Goal: Task Accomplishment & Management: Manage account settings

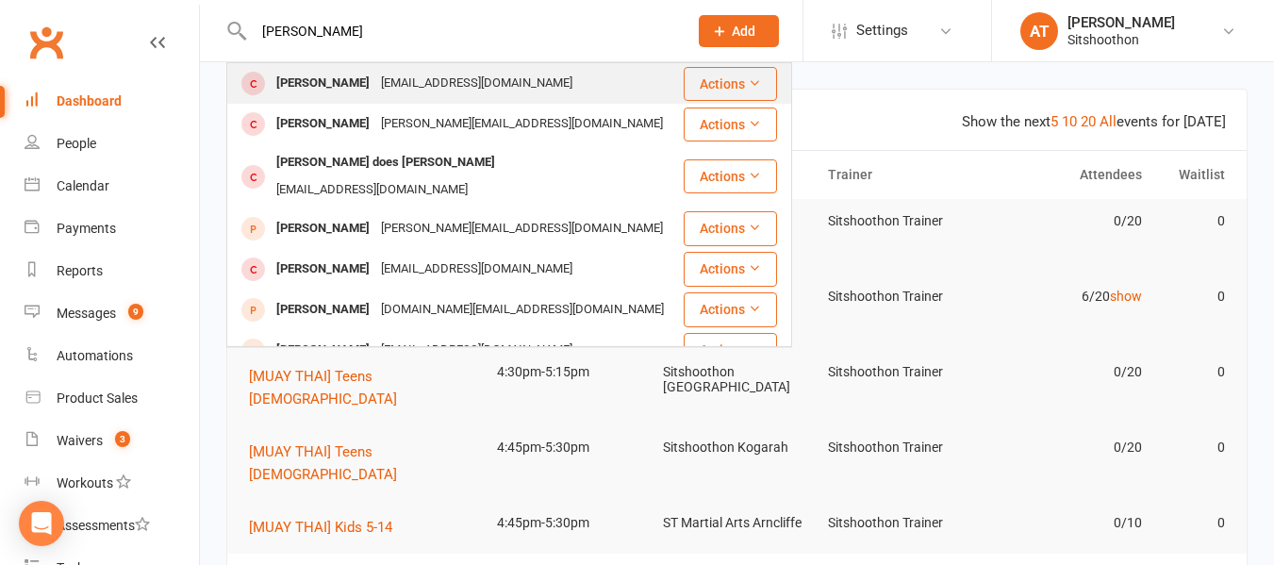
type input "liam dou"
click at [339, 78] on div "Liam Douglas" at bounding box center [323, 83] width 105 height 27
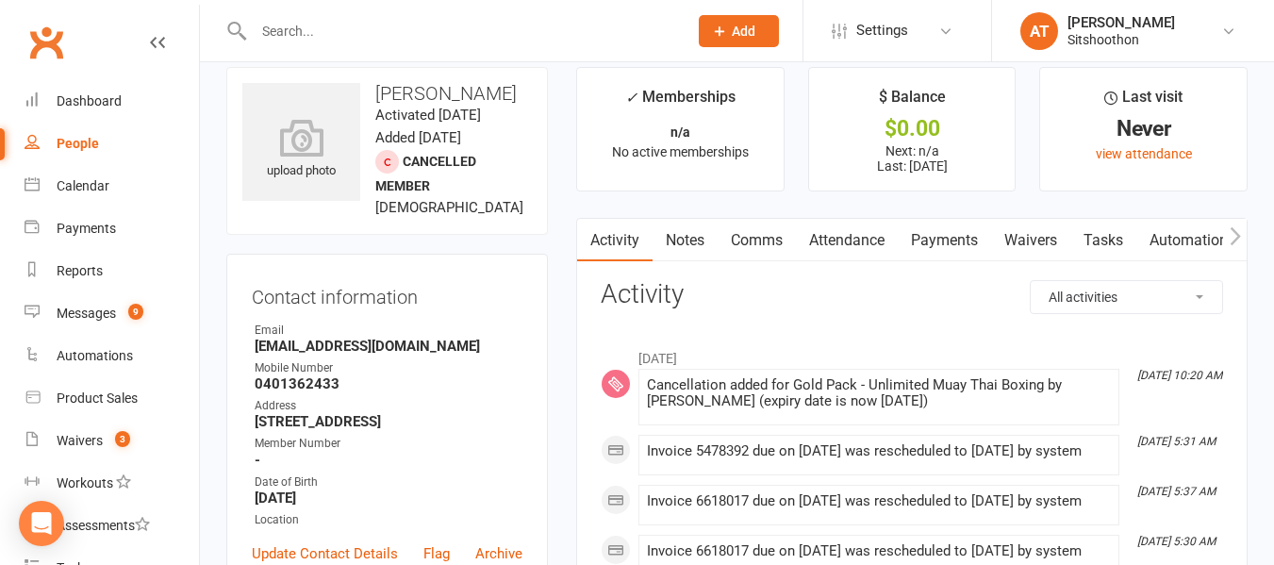
scroll to position [21, 0]
click at [922, 242] on link "Payments" at bounding box center [944, 241] width 93 height 43
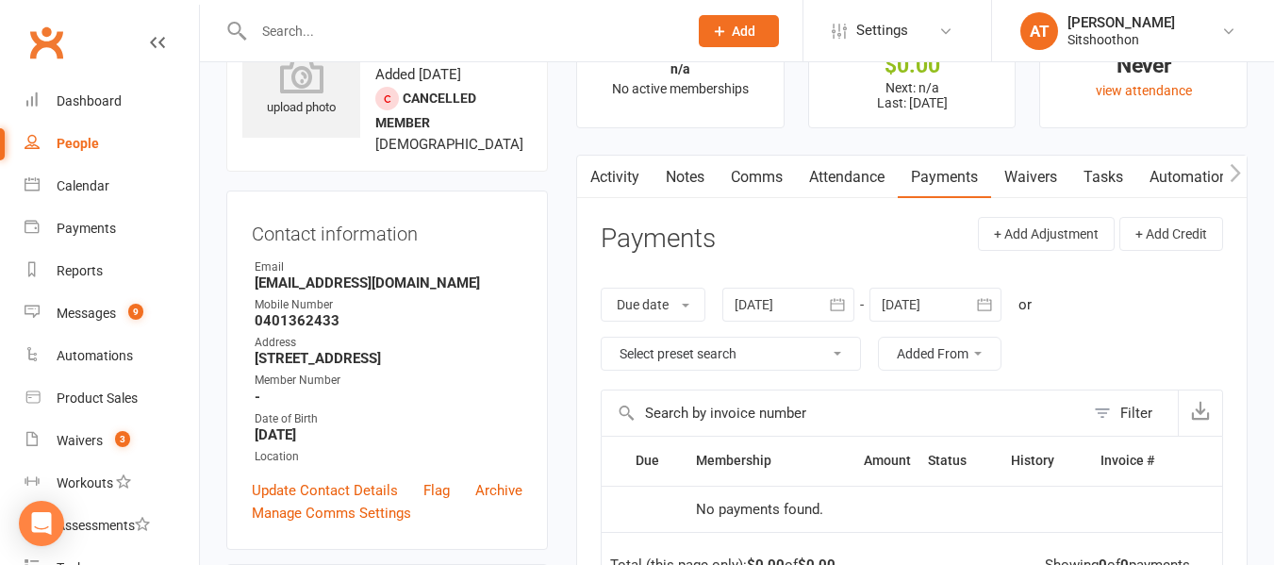
scroll to position [87, 0]
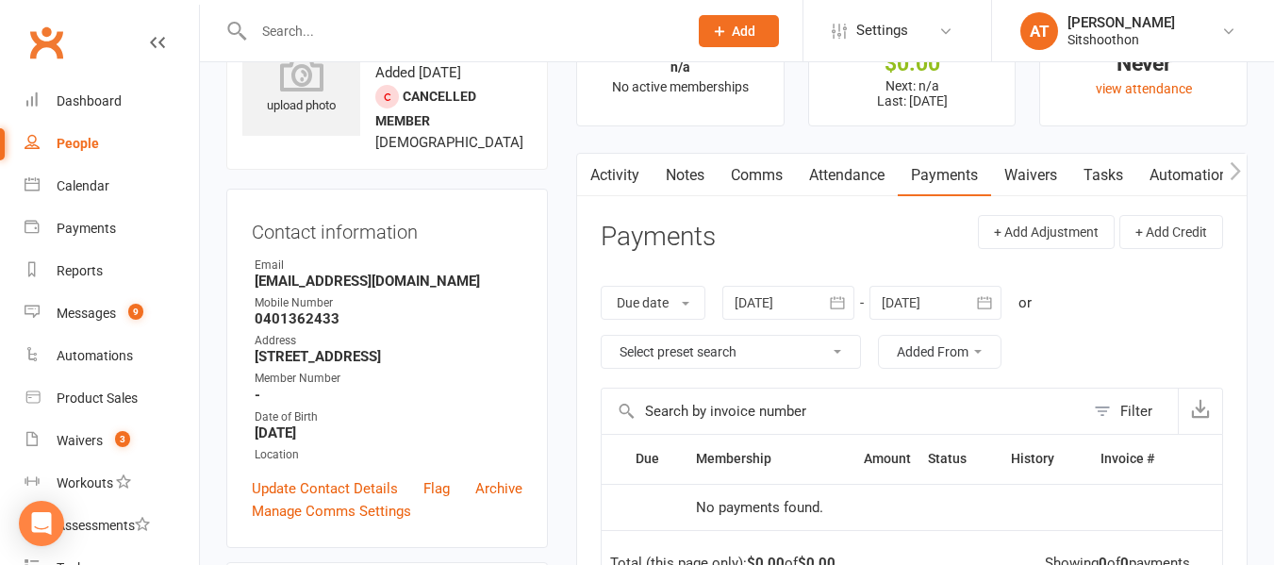
click at [807, 303] on div at bounding box center [788, 303] width 132 height 34
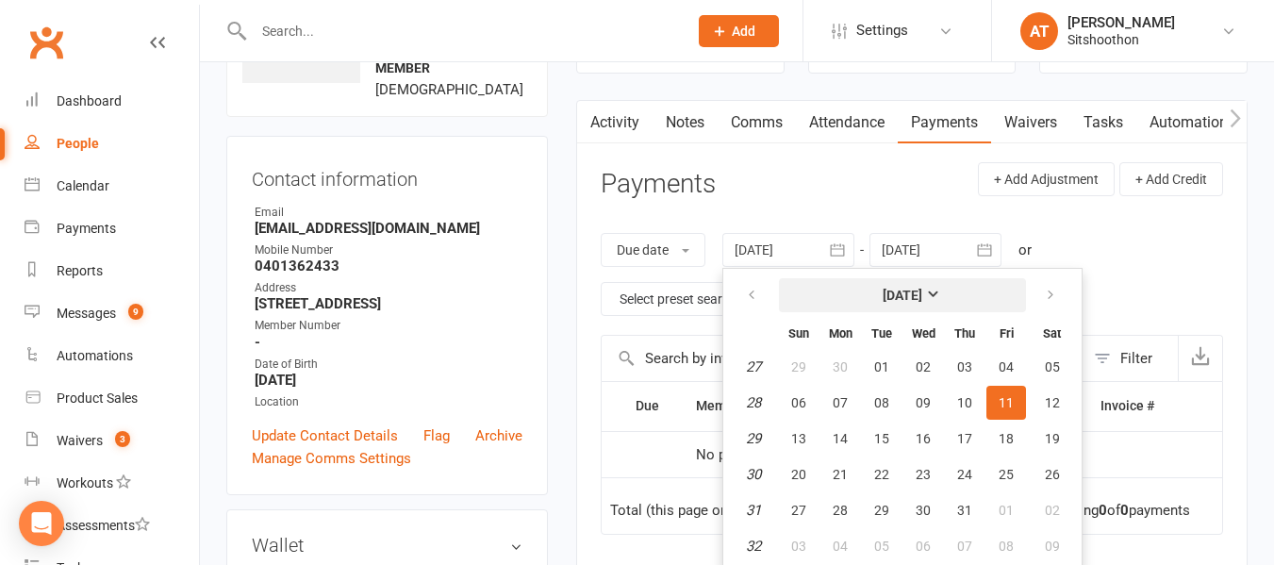
click at [862, 288] on button "[DATE]" at bounding box center [902, 295] width 247 height 34
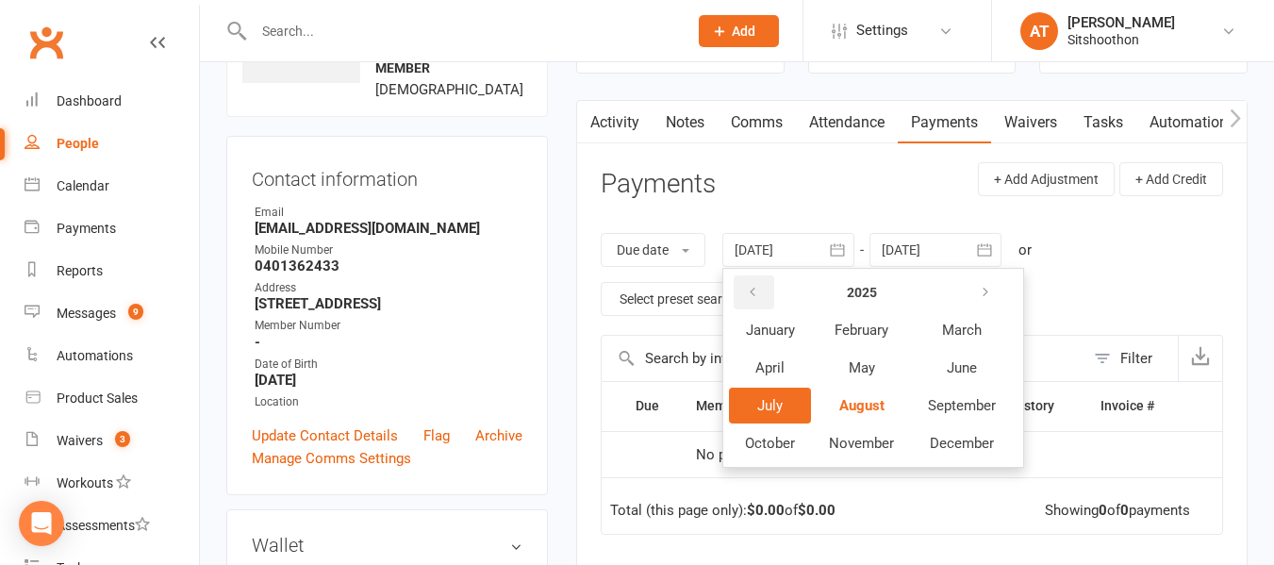
click at [745, 295] on button "button" at bounding box center [754, 292] width 41 height 34
click at [750, 291] on icon "button" at bounding box center [752, 292] width 13 height 15
click at [763, 332] on span "January" at bounding box center [770, 330] width 49 height 17
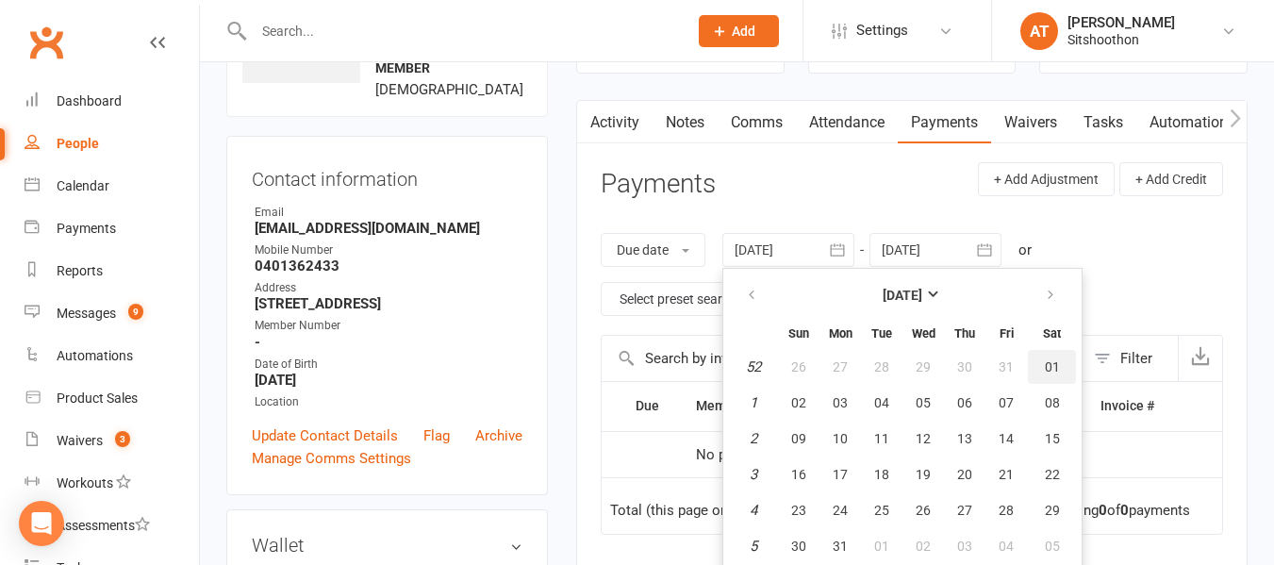
click at [1053, 365] on span "01" at bounding box center [1052, 366] width 15 height 15
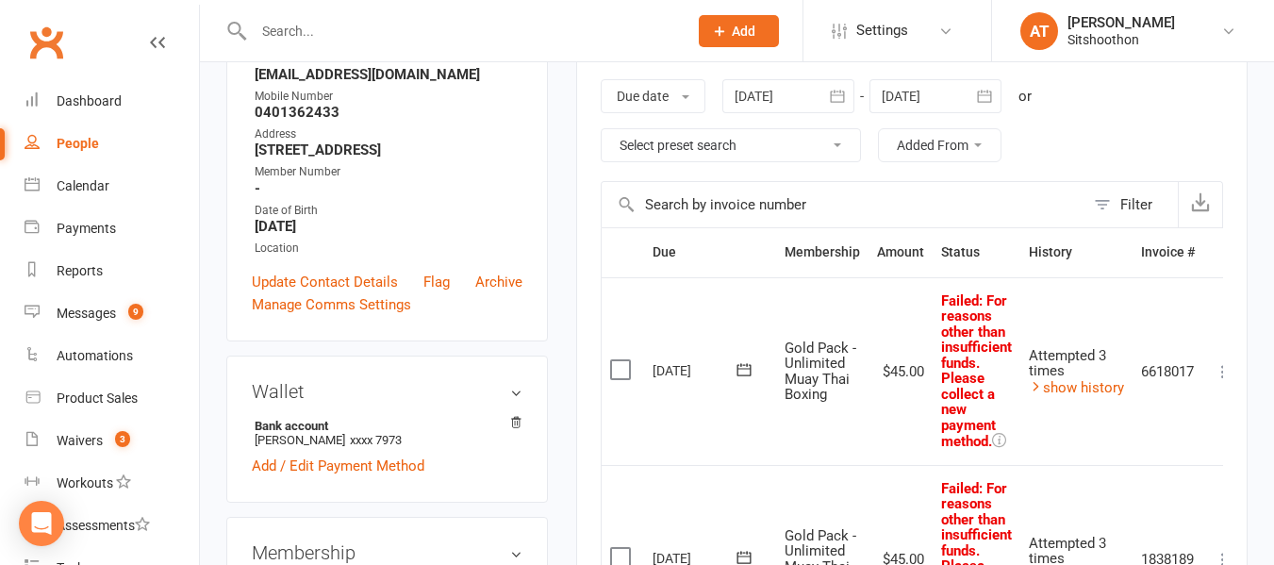
scroll to position [0, 0]
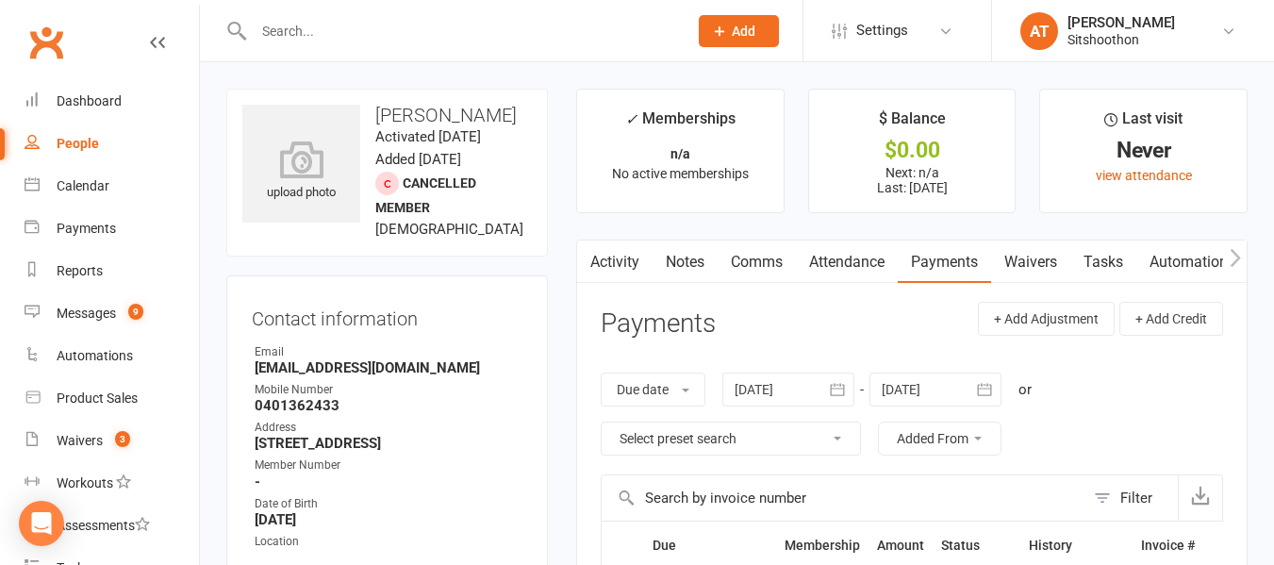
click at [800, 392] on div at bounding box center [788, 389] width 132 height 34
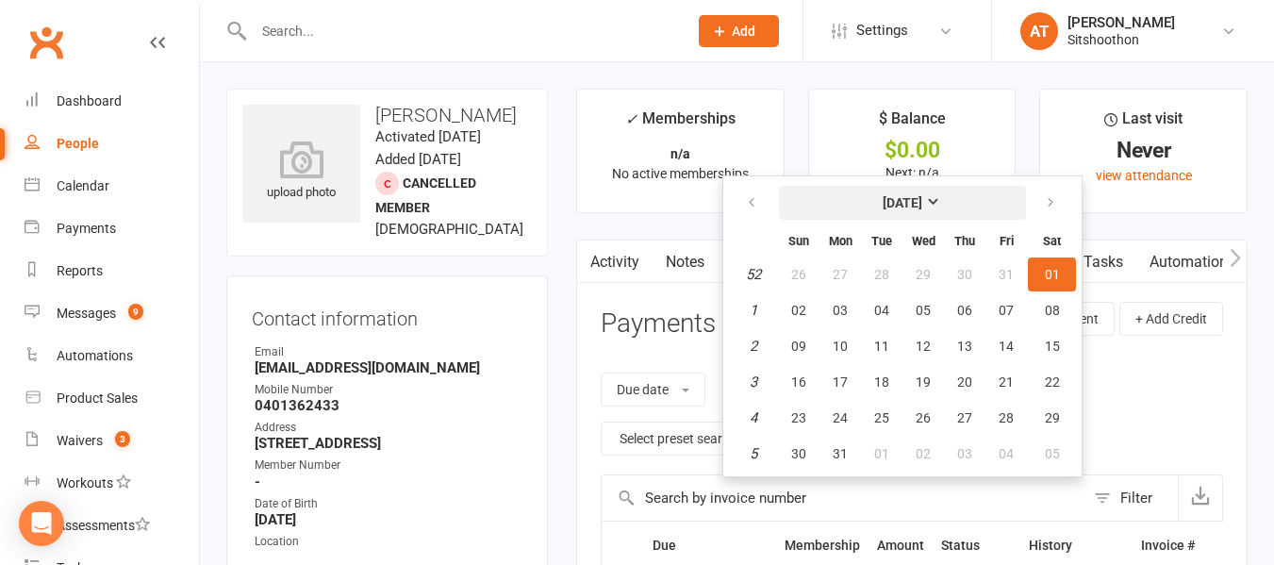
click at [862, 210] on button "January 2022" at bounding box center [902, 203] width 247 height 34
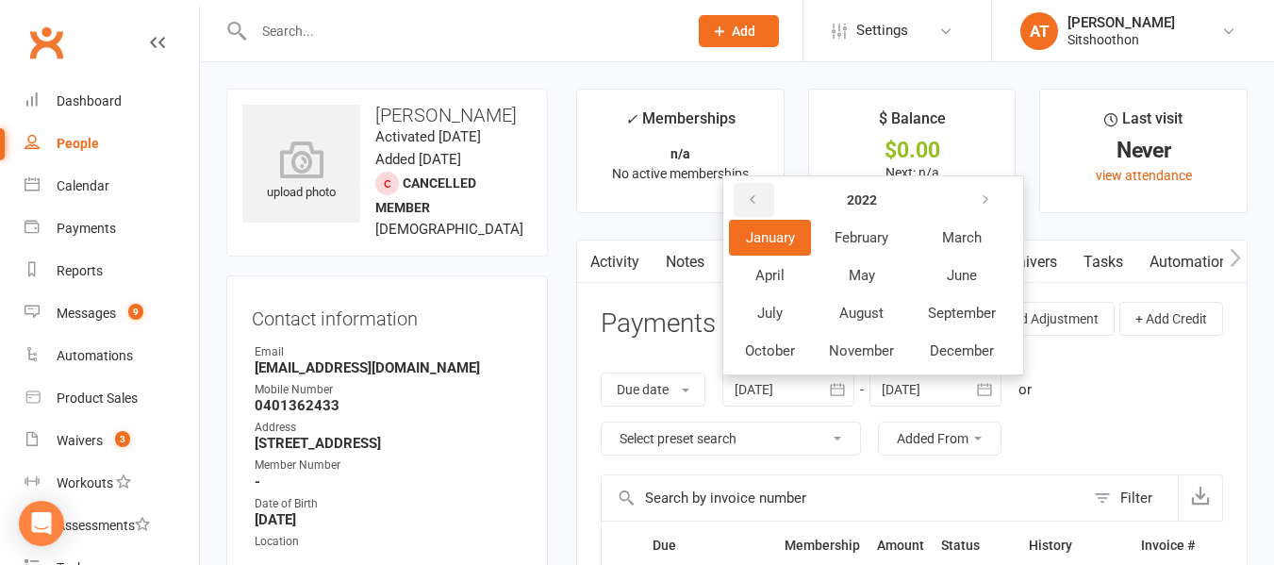
click at [753, 202] on icon "button" at bounding box center [752, 199] width 13 height 15
click at [778, 242] on span "January" at bounding box center [770, 237] width 49 height 17
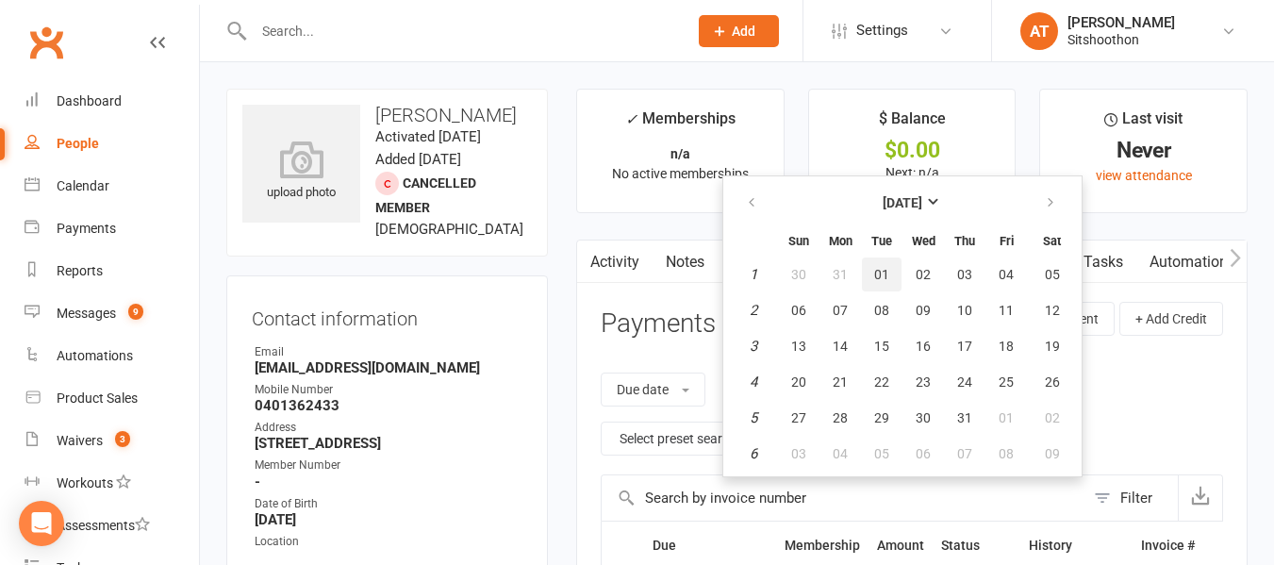
click at [889, 272] on span "01" at bounding box center [881, 274] width 15 height 15
type input "01 Jan 2019"
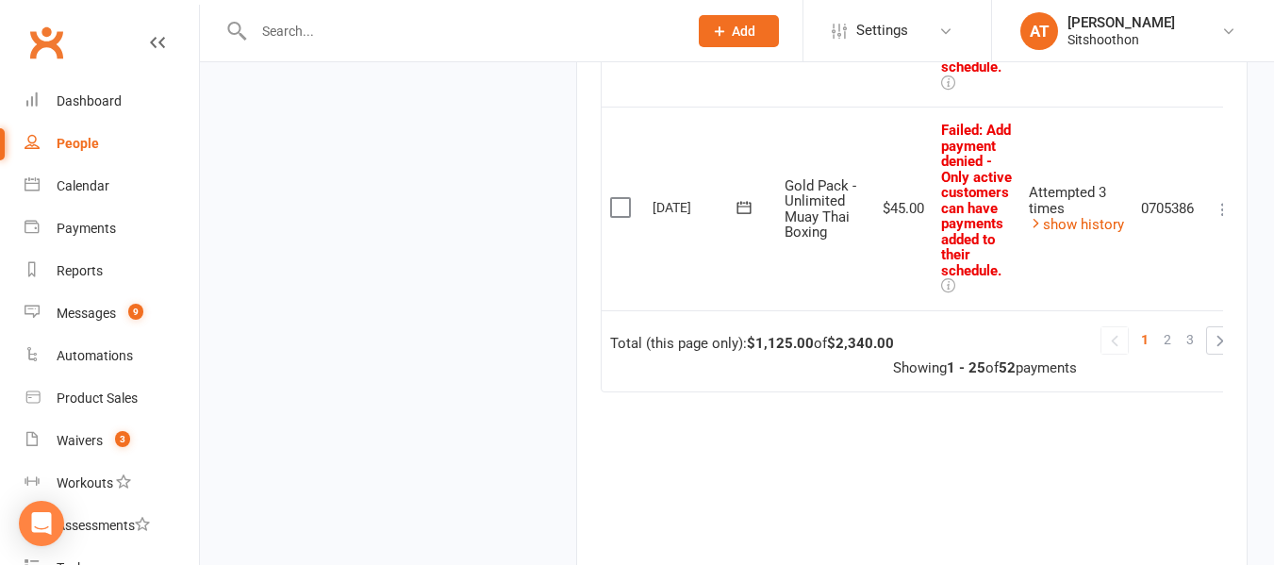
scroll to position [5292, 0]
click at [1191, 333] on span "3" at bounding box center [1190, 341] width 8 height 26
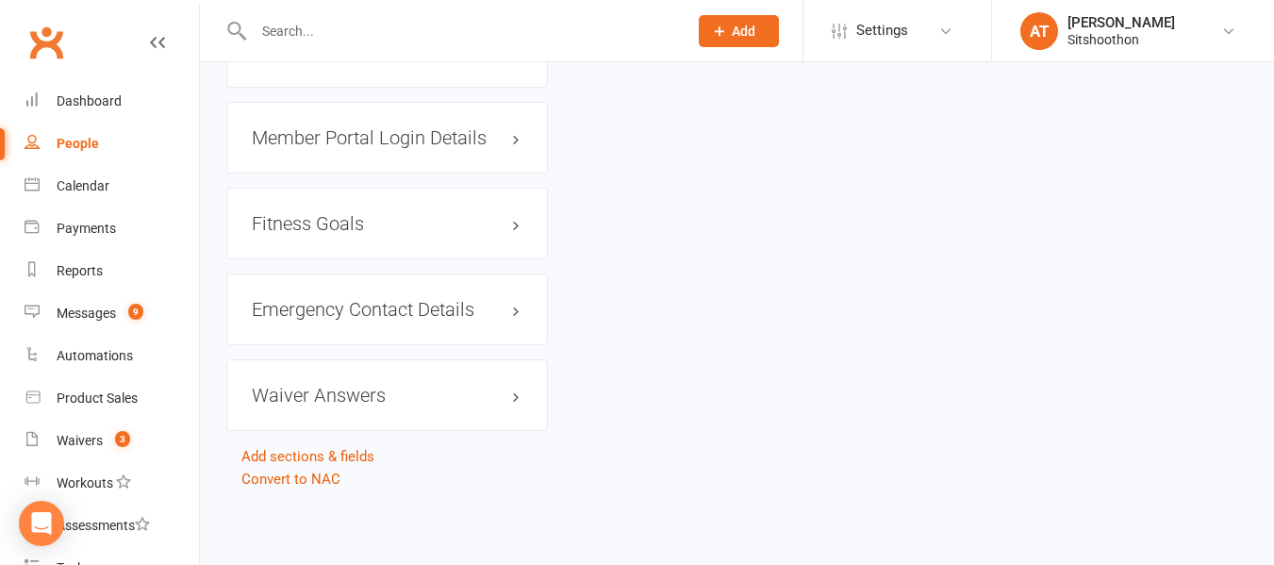
scroll to position [414, 0]
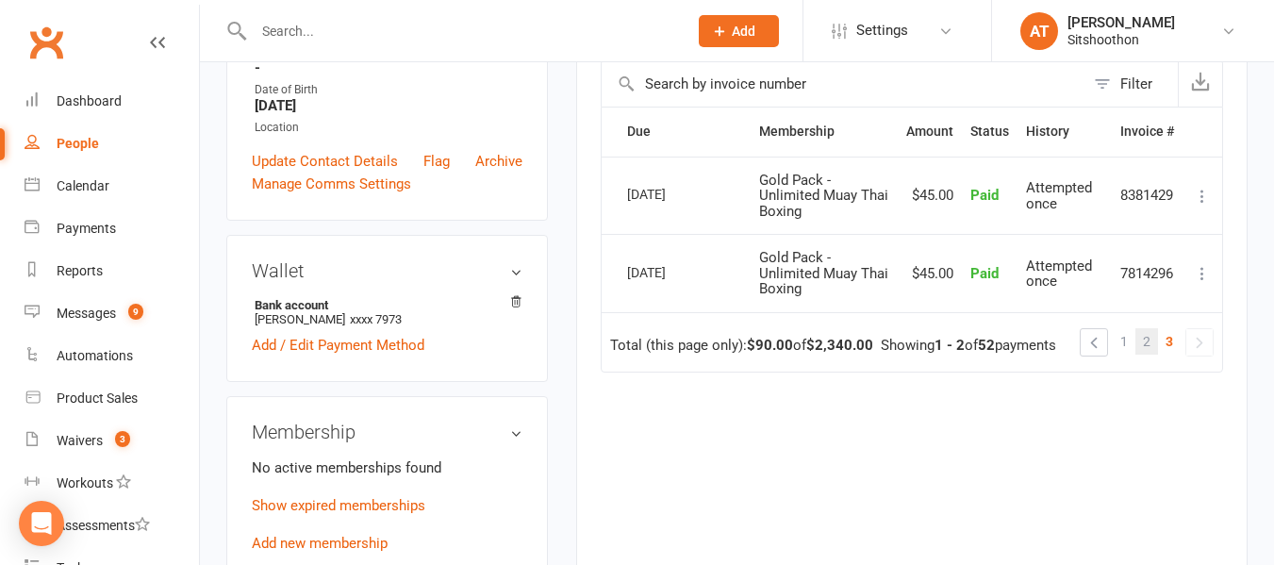
click at [1148, 343] on span "2" at bounding box center [1147, 341] width 8 height 26
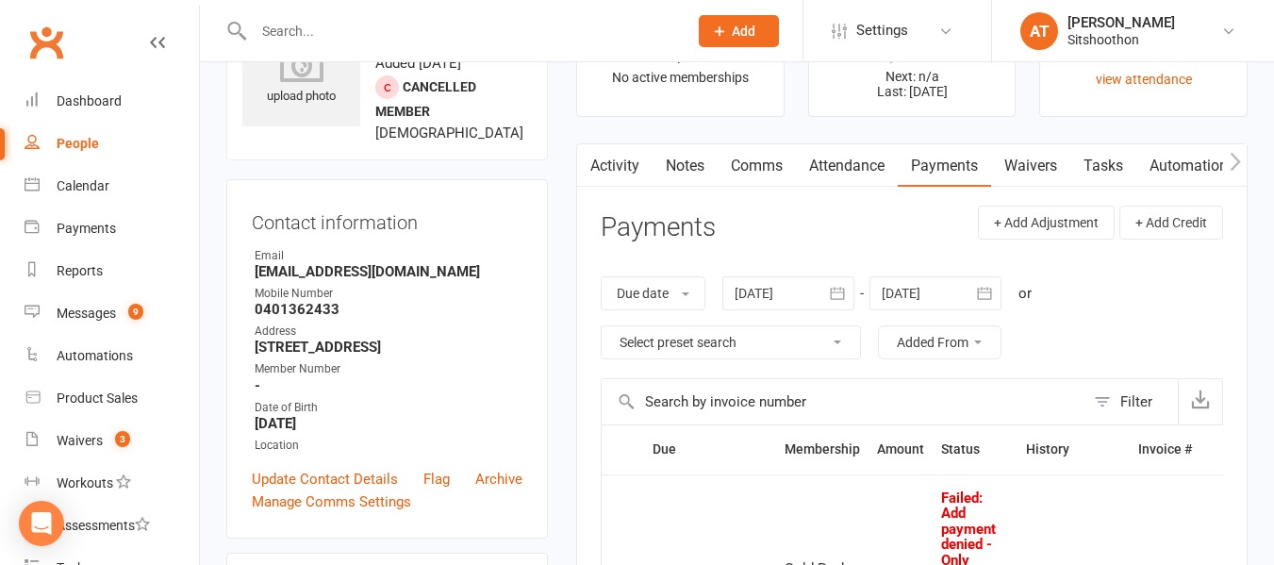
scroll to position [19, 0]
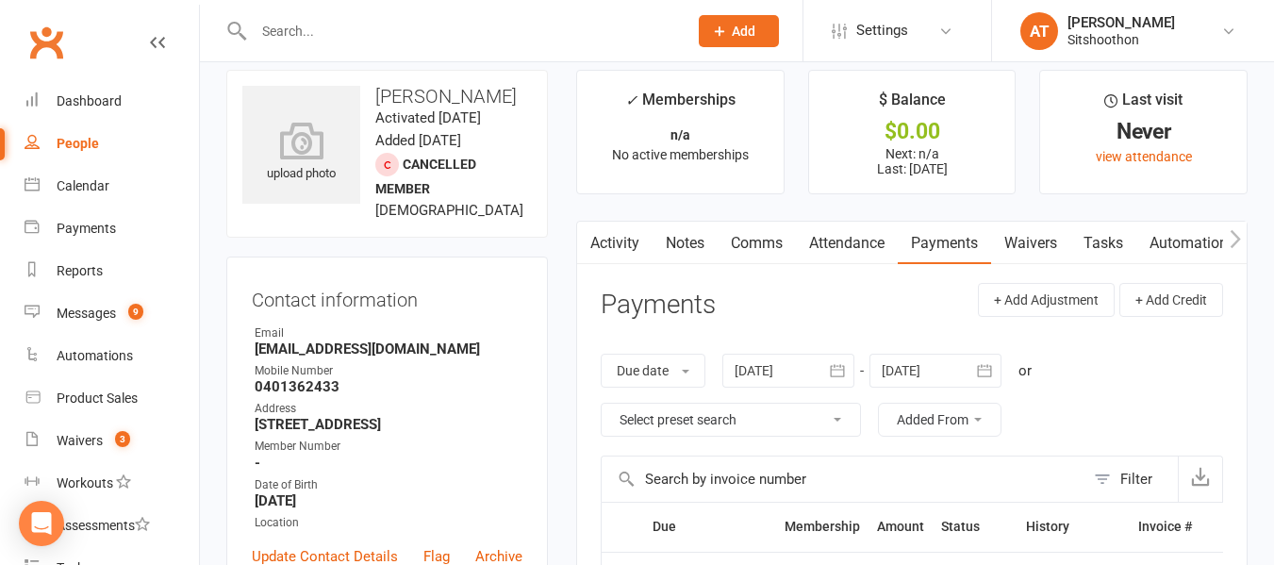
click at [292, 357] on strong "liamdouglas022@gmail.com" at bounding box center [389, 348] width 268 height 17
click at [282, 357] on strong "liamdouglas022@gmail.com" at bounding box center [389, 348] width 268 height 17
copy render-form-field "liamdouglas022@gmail.com"
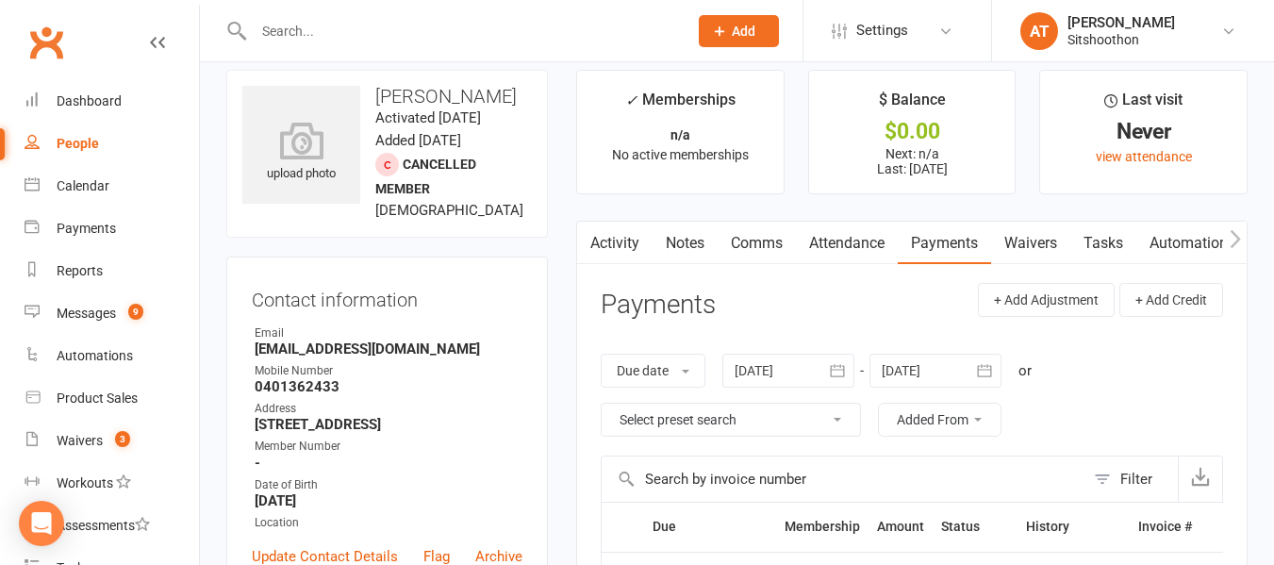
click at [322, 36] on input "text" at bounding box center [461, 31] width 426 height 26
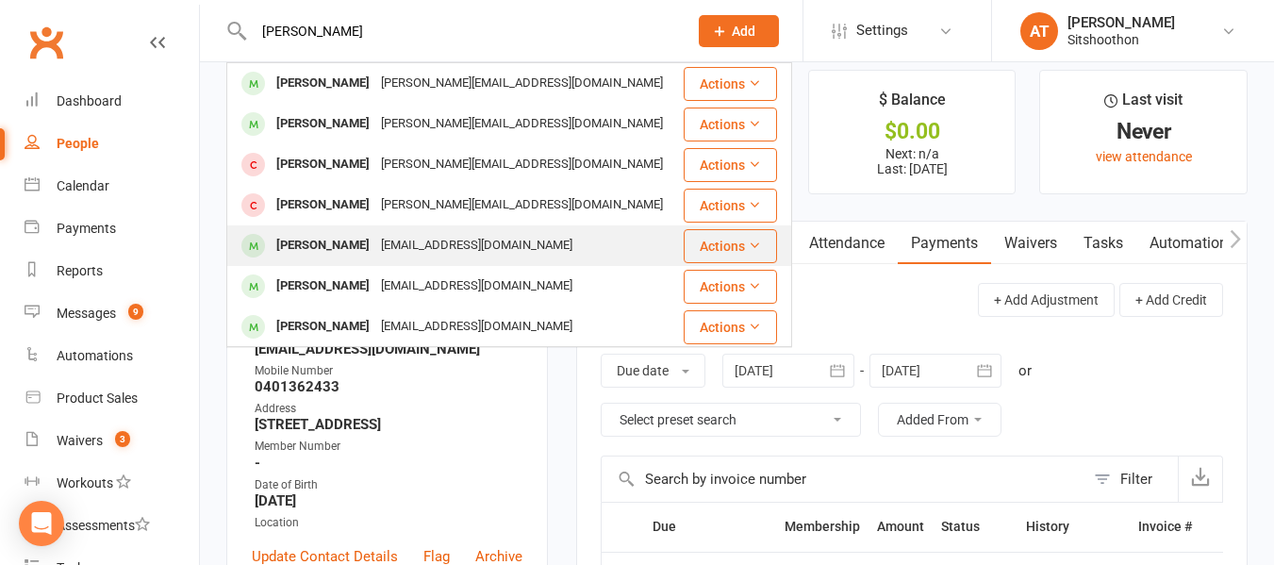
type input "sebastian"
click at [375, 240] on div "sebastian massanova" at bounding box center [323, 245] width 105 height 27
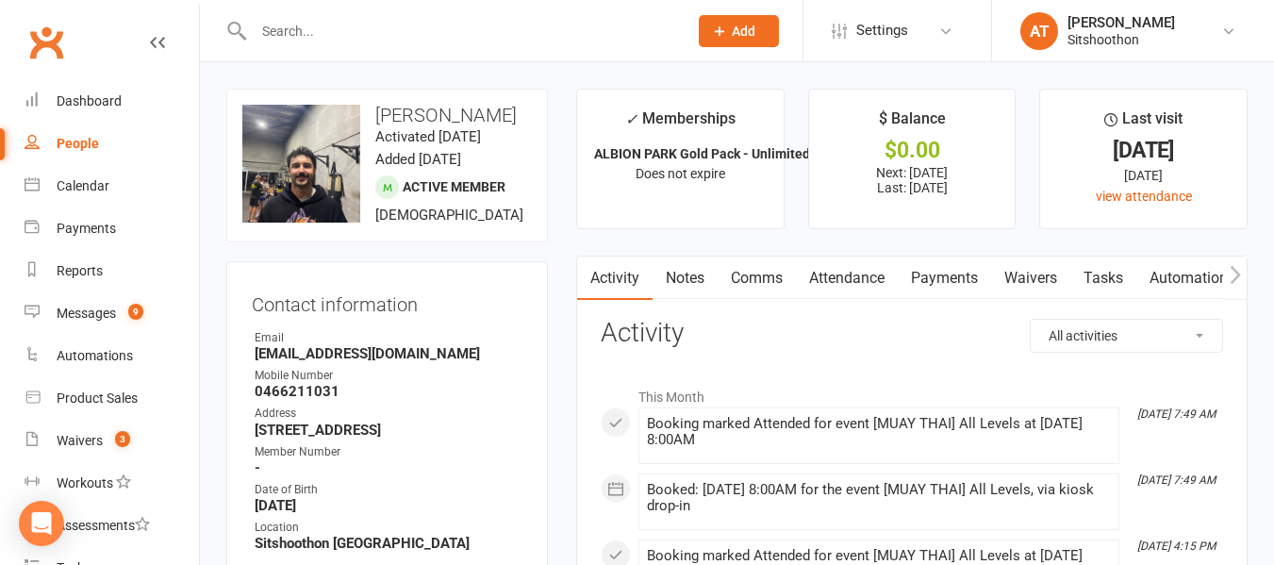
click at [361, 33] on input "text" at bounding box center [461, 31] width 426 height 26
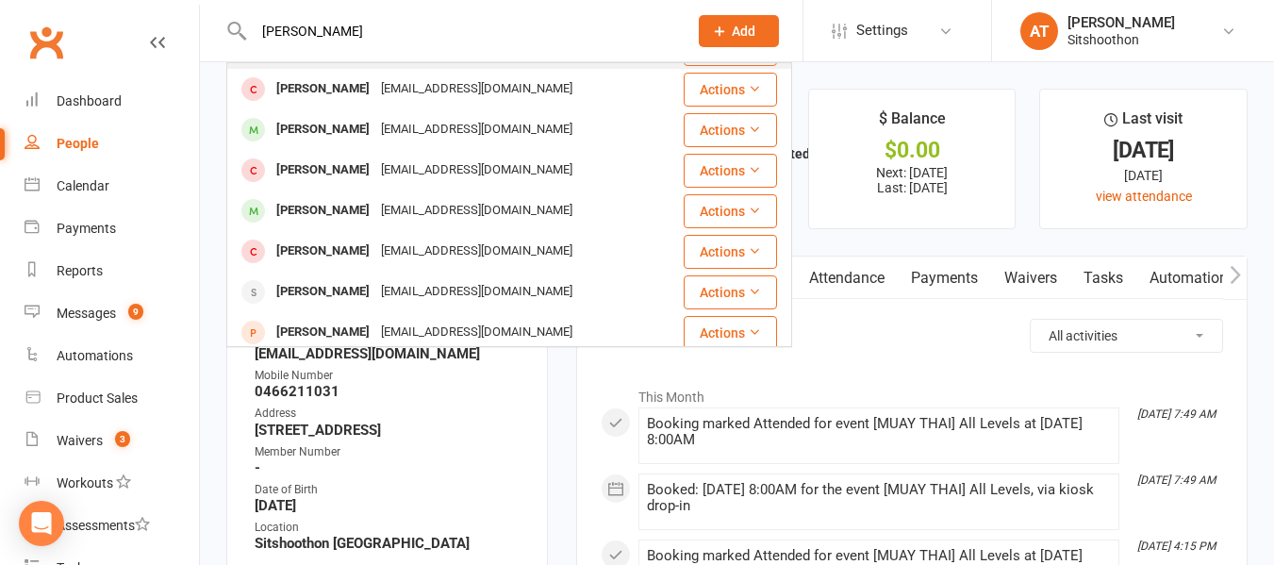
scroll to position [247, 0]
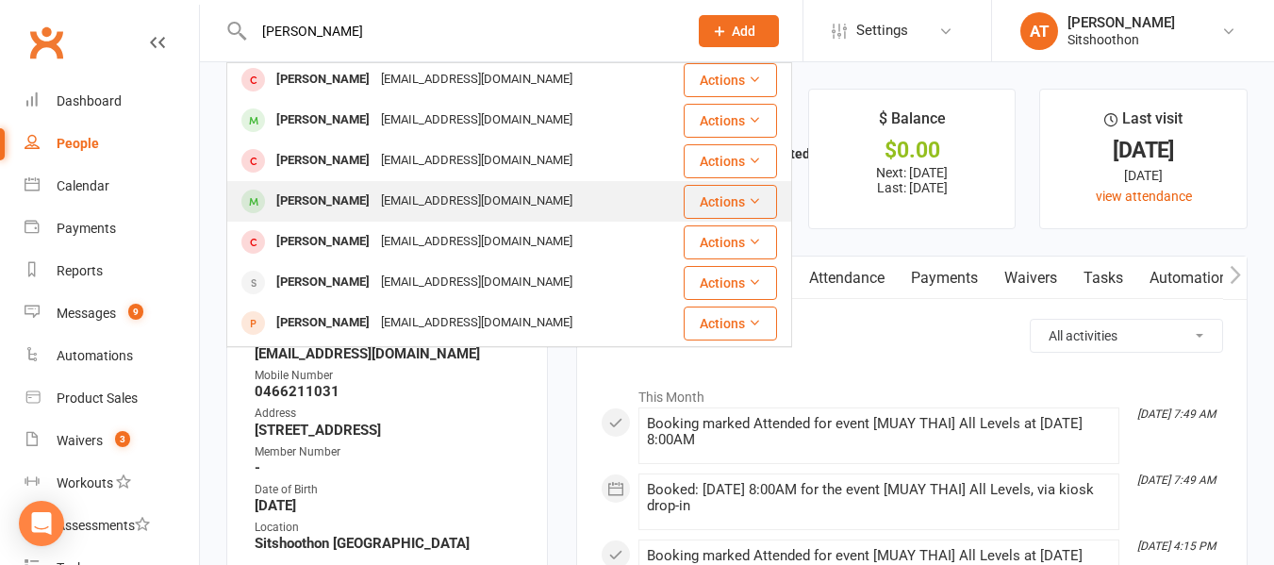
type input "sebastian zepeta"
click at [338, 184] on div "Sebastien Zepeda stella_raitsin@hotmail.com" at bounding box center [455, 201] width 454 height 39
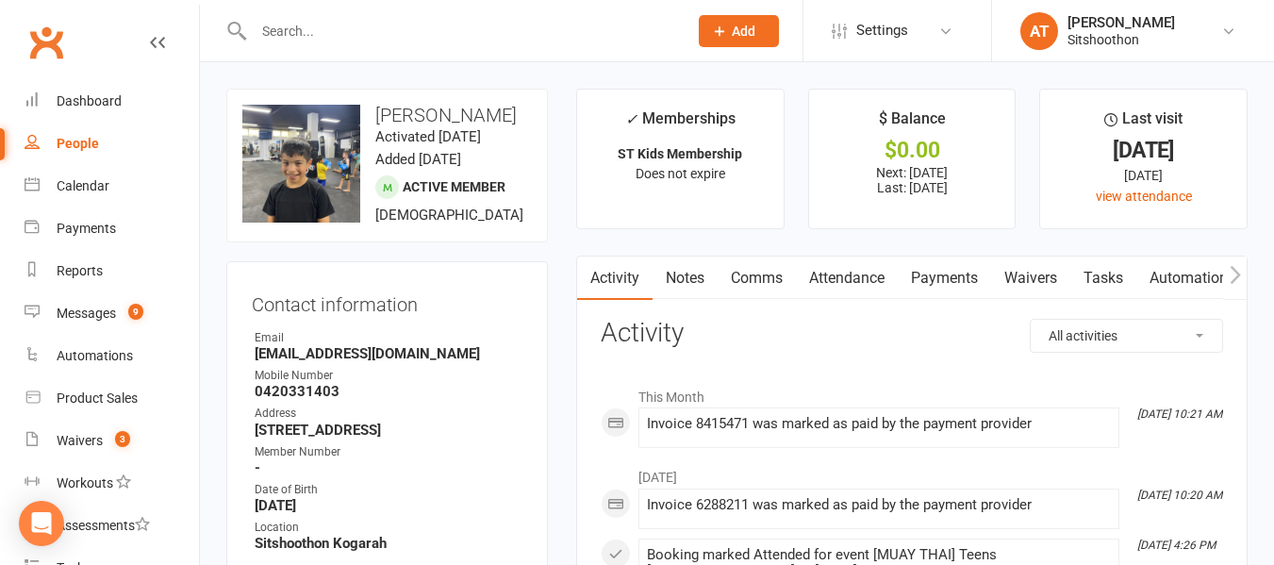
click at [317, 362] on strong "stella_raitsin@hotmail.com" at bounding box center [389, 353] width 268 height 17
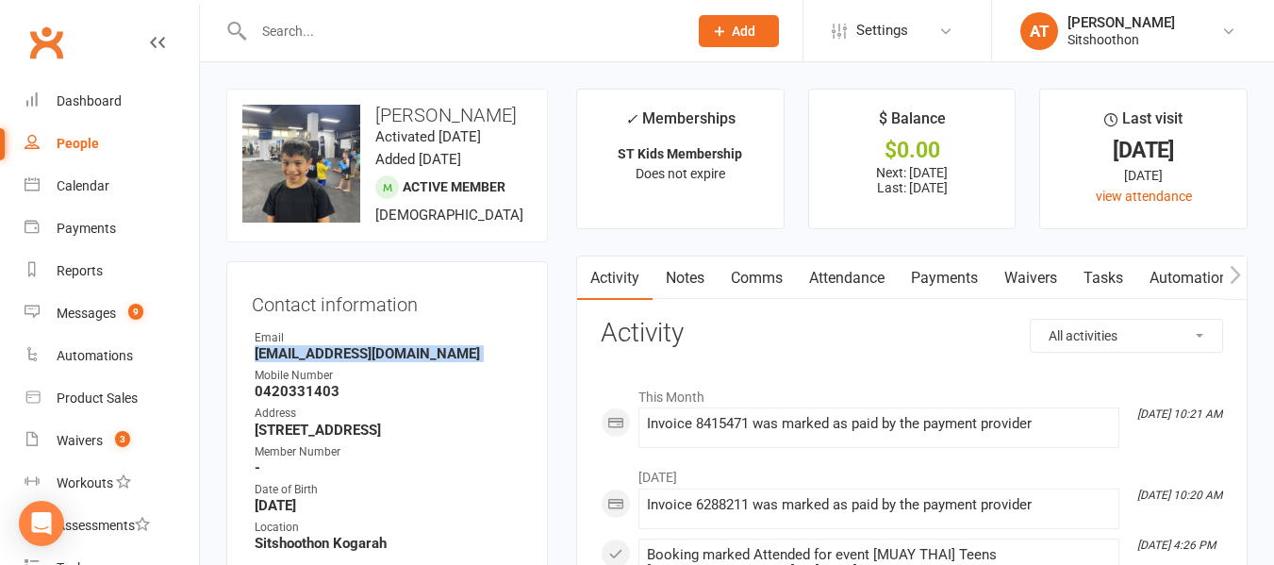
click at [317, 362] on strong "stella_raitsin@hotmail.com" at bounding box center [389, 353] width 268 height 17
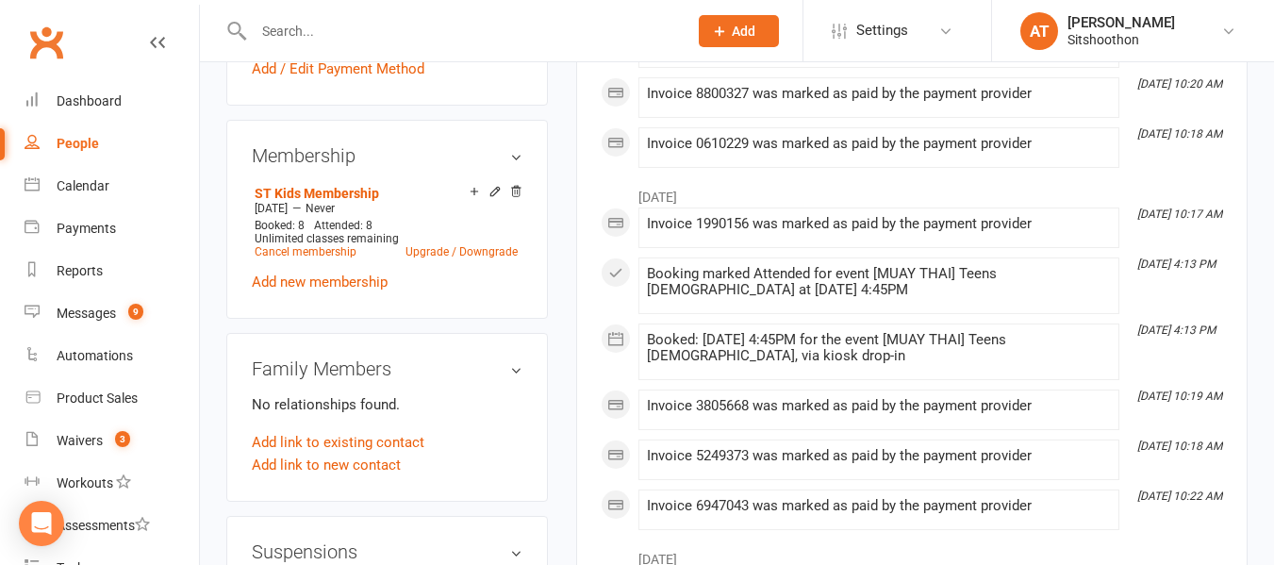
scroll to position [888, 0]
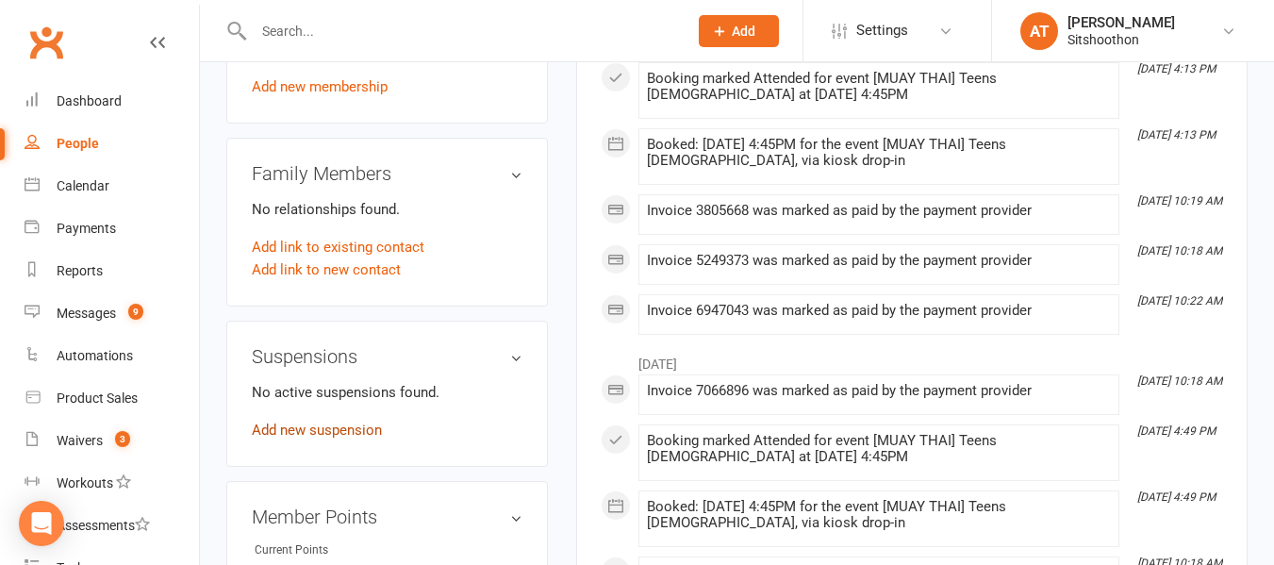
click at [315, 438] on link "Add new suspension" at bounding box center [317, 430] width 130 height 17
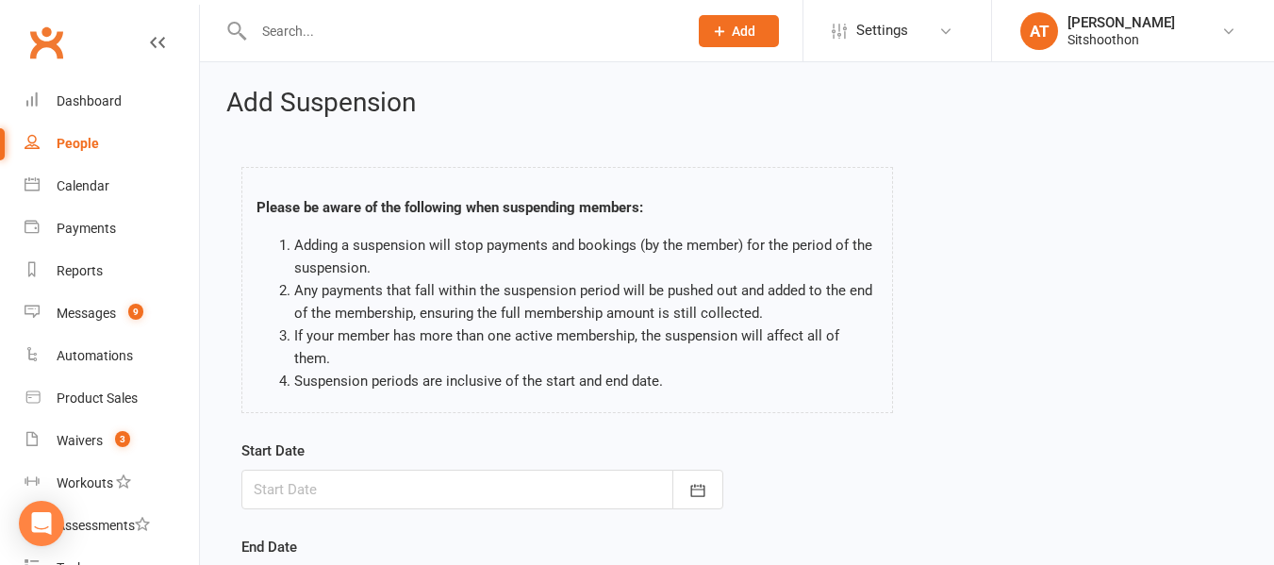
click at [359, 470] on div at bounding box center [482, 490] width 482 height 40
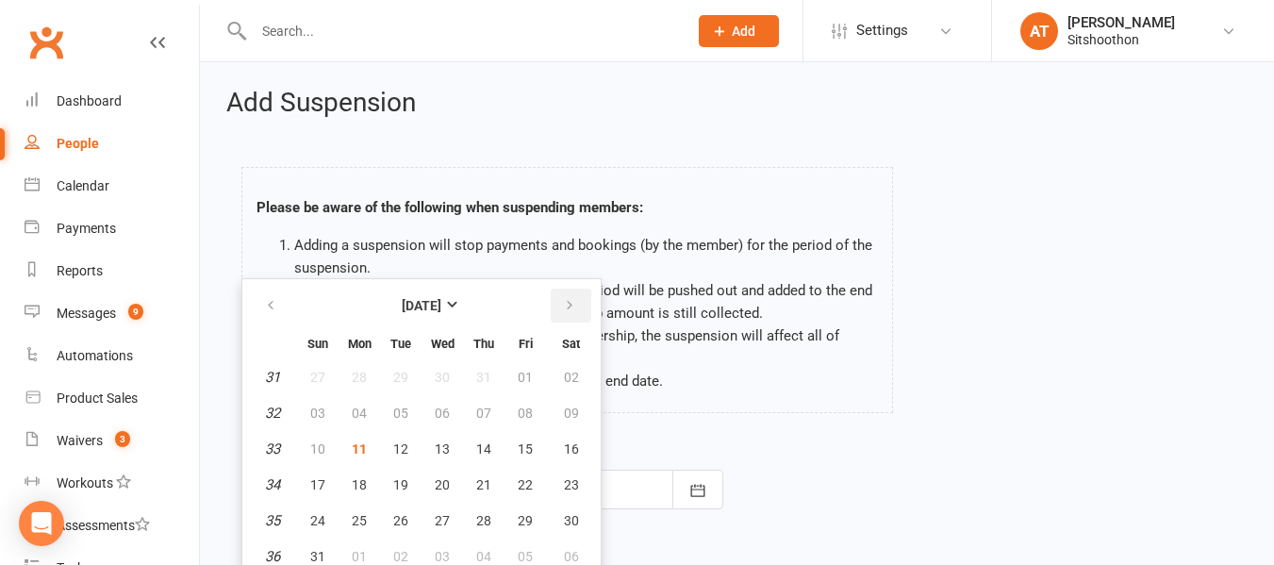
click at [566, 298] on icon "button" at bounding box center [569, 305] width 13 height 15
click at [363, 405] on span "08" at bounding box center [359, 412] width 15 height 15
type input "[DATE]"
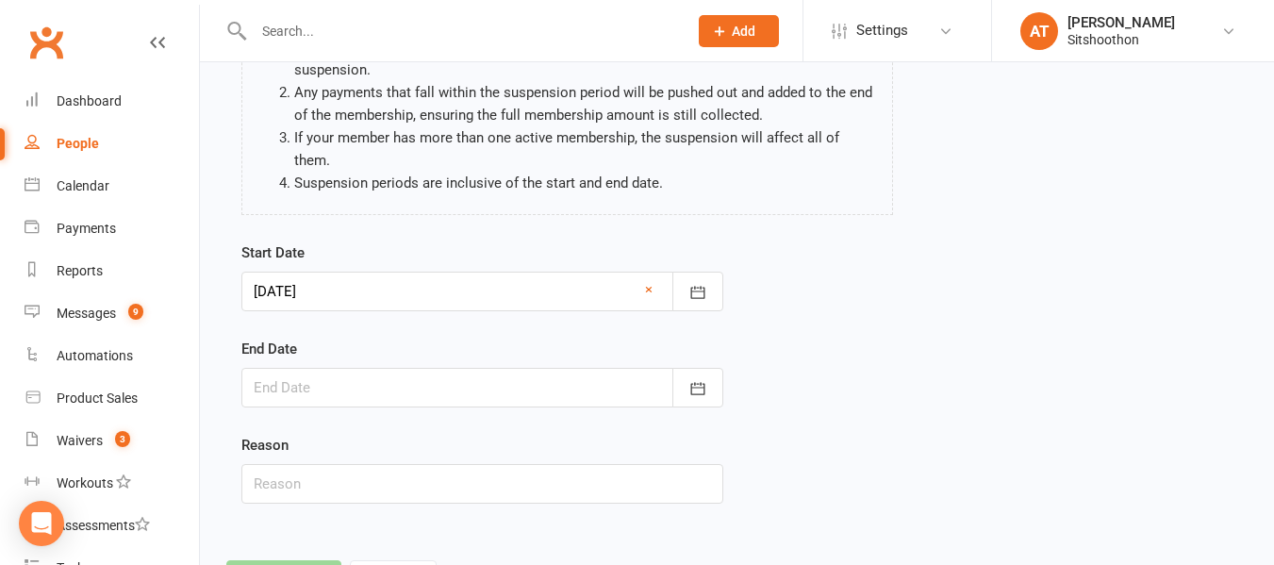
scroll to position [202, 0]
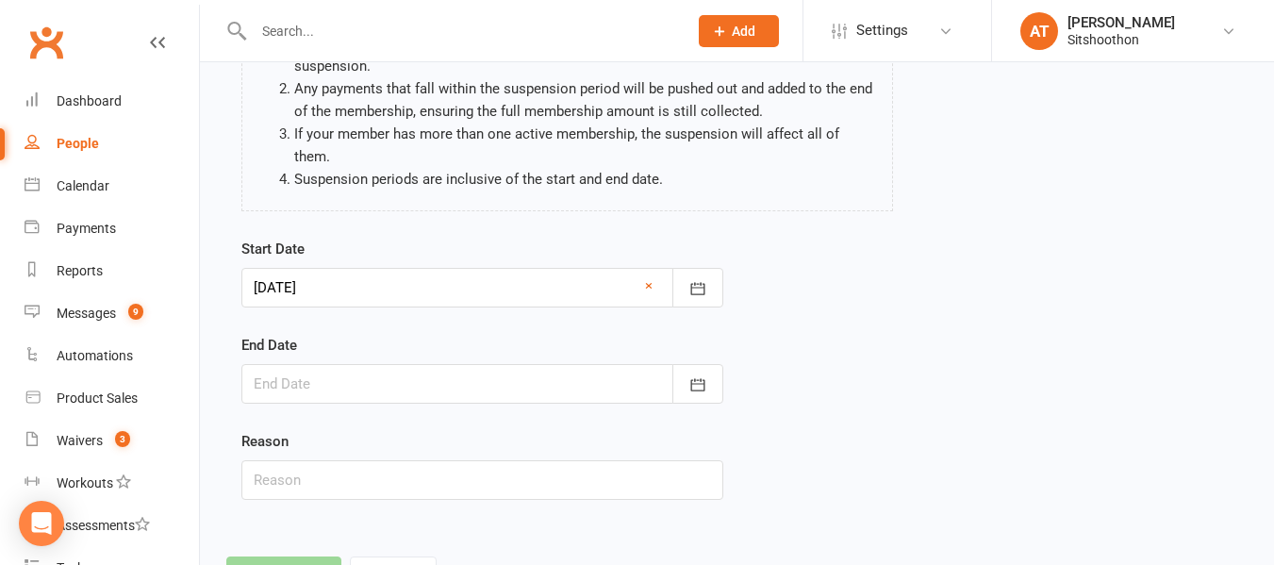
click at [392, 369] on div at bounding box center [482, 384] width 482 height 40
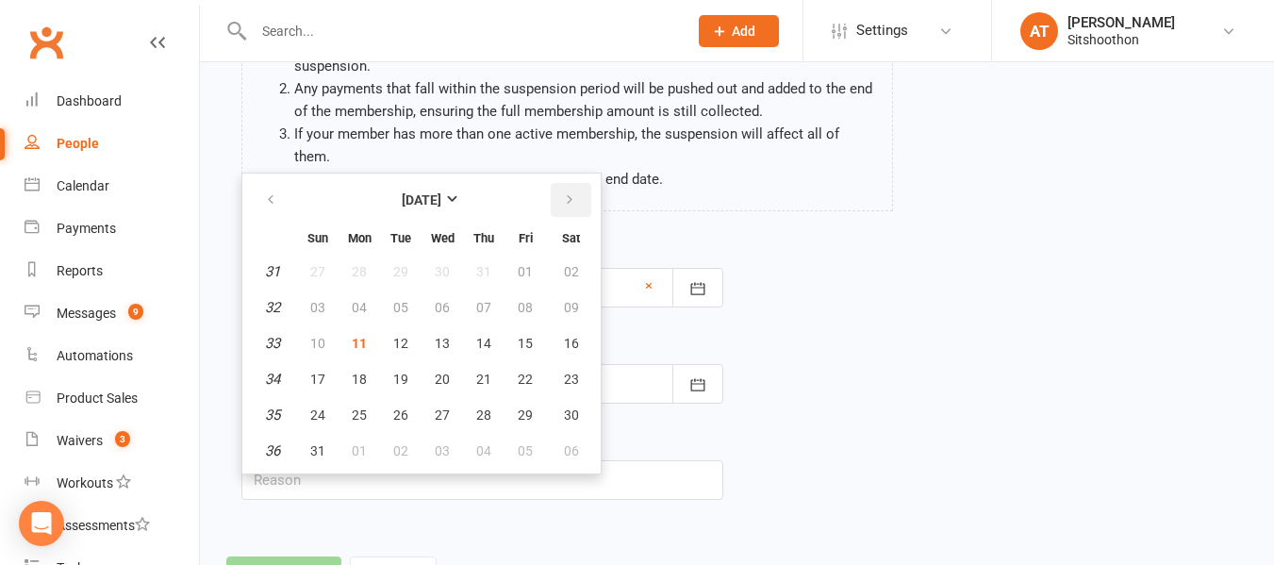
click at [573, 192] on icon "button" at bounding box center [569, 199] width 13 height 15
click at [307, 398] on button "28" at bounding box center [318, 415] width 40 height 34
type input "28 Sep 2025"
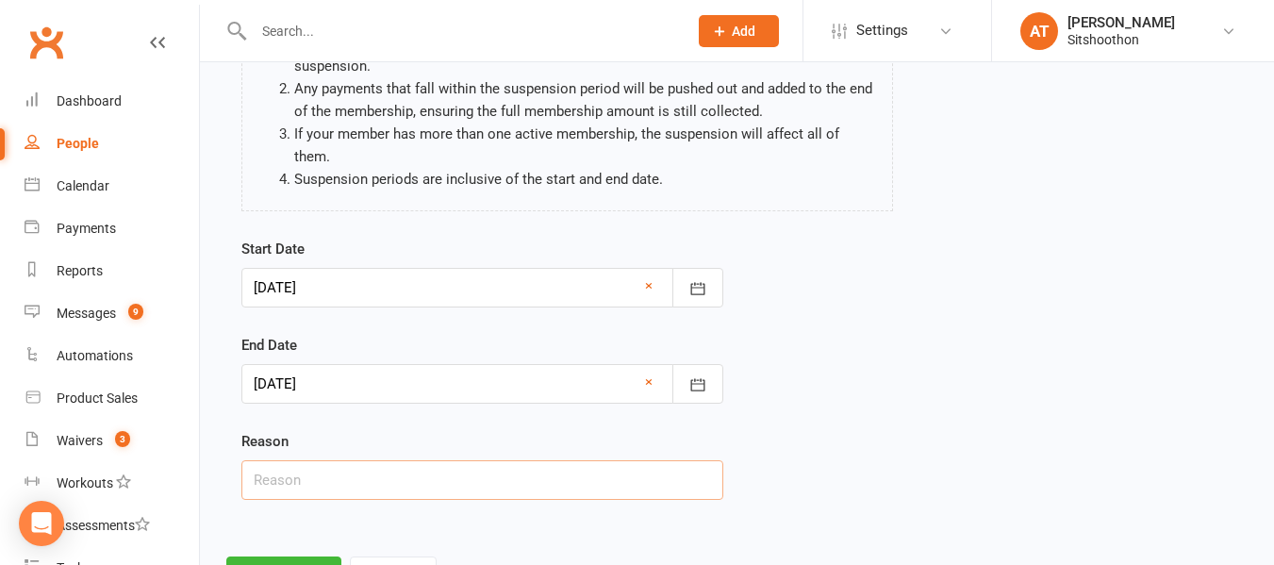
click at [283, 471] on input "text" at bounding box center [482, 480] width 482 height 40
type input "Holiday"
click at [256, 556] on button "Continue" at bounding box center [283, 576] width 115 height 40
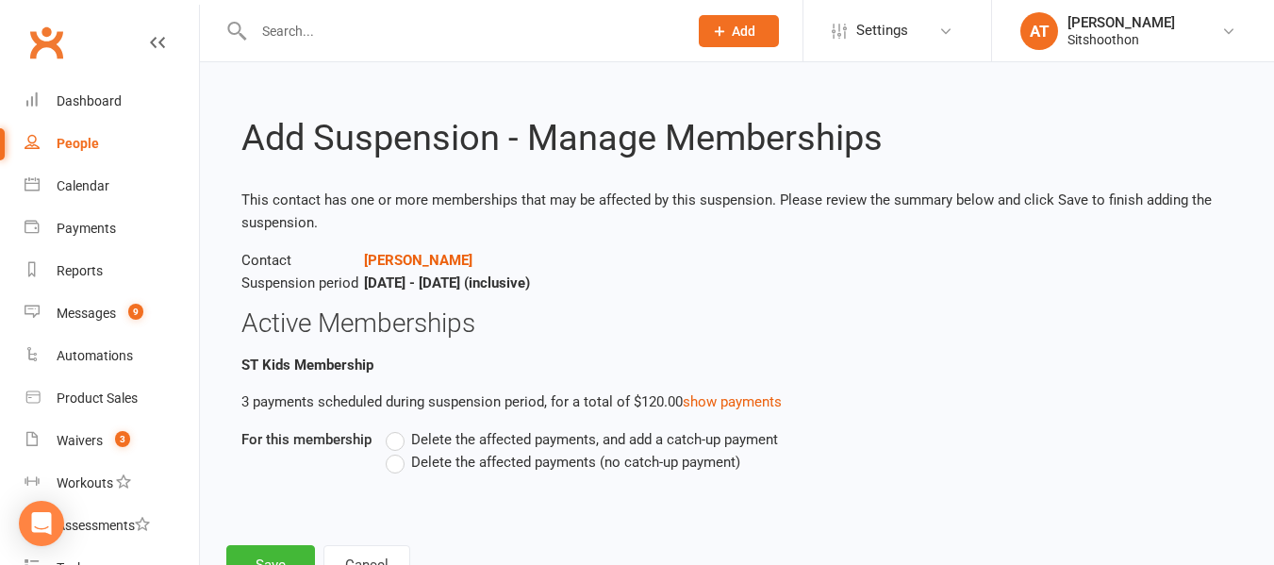
click at [485, 462] on span "Delete the affected payments (no catch-up payment)" at bounding box center [575, 461] width 329 height 20
click at [398, 451] on input "Delete the affected payments (no catch-up payment)" at bounding box center [392, 451] width 12 height 0
click at [268, 554] on button "Save" at bounding box center [270, 565] width 89 height 40
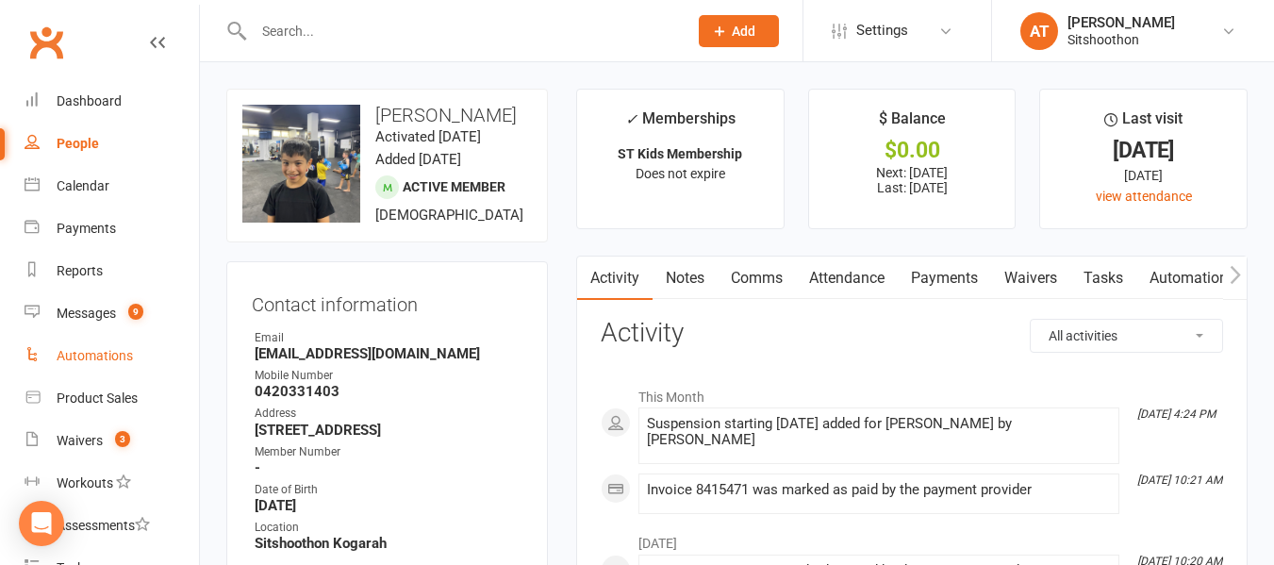
scroll to position [300, 0]
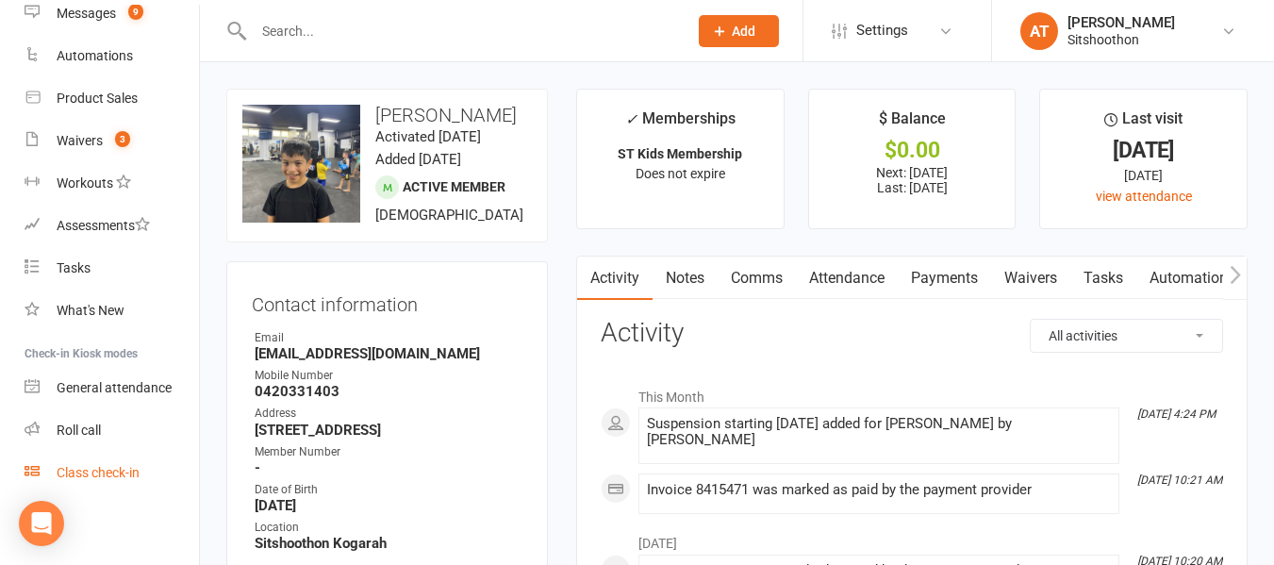
click at [104, 467] on div "Class check-in" at bounding box center [98, 472] width 83 height 15
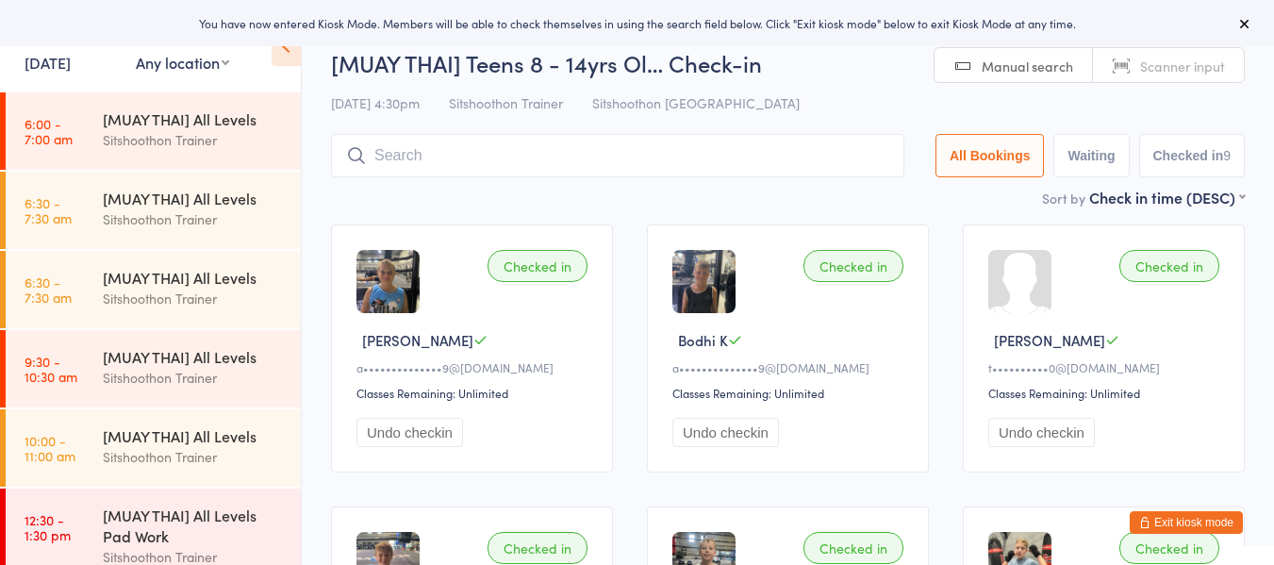
click at [172, 65] on select "Any location ST Martial Arts Arncliffe Sitshoothon Kogarah Sitshoothon Albion P…" at bounding box center [182, 62] width 93 height 21
select select "1"
click at [136, 52] on select "Any location ST Martial Arts Arncliffe Sitshoothon Kogarah Sitshoothon Albion P…" at bounding box center [182, 62] width 93 height 21
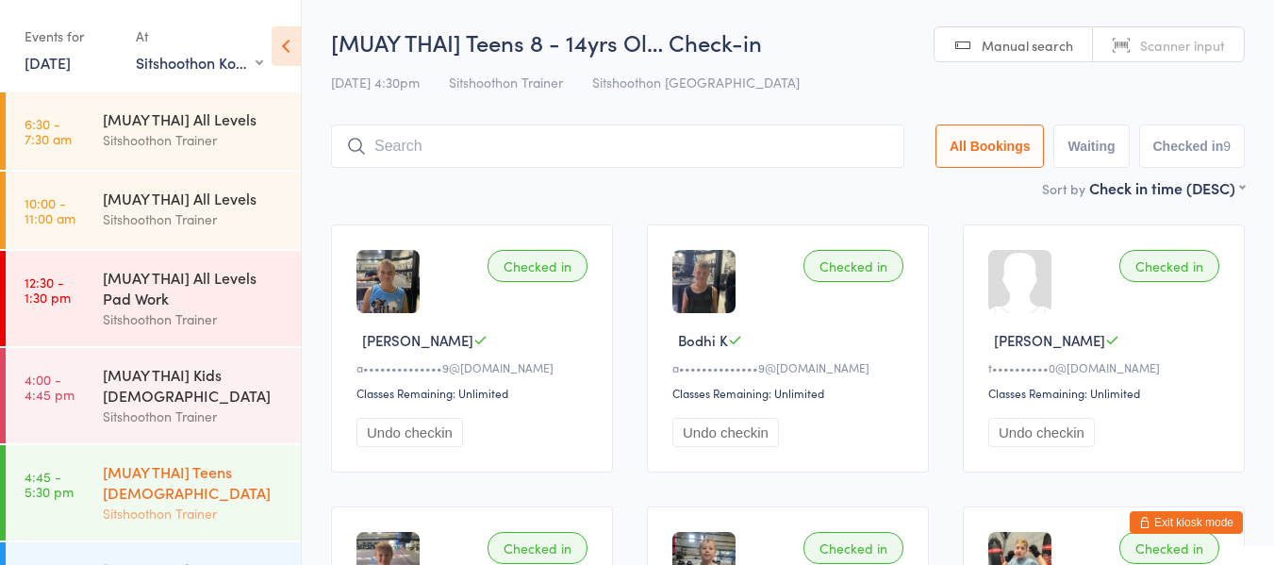
click at [93, 480] on link "4:45 - 5:30 pm [MUAY THAI] Teens 8-14yrs old Sitshoothon Trainer" at bounding box center [153, 492] width 295 height 95
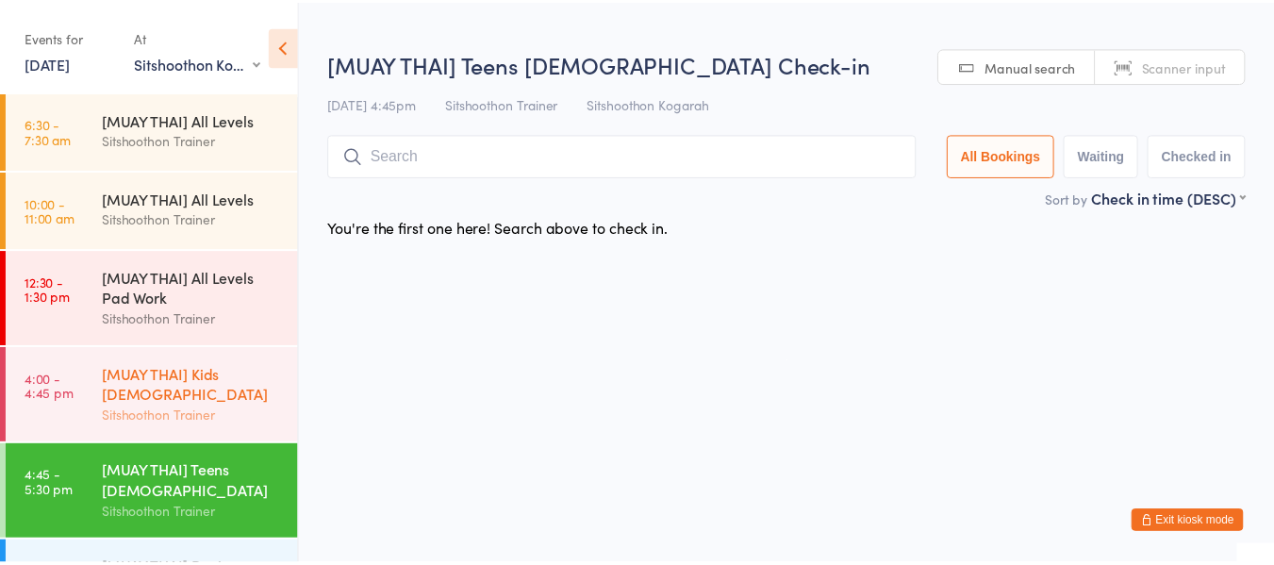
scroll to position [127, 0]
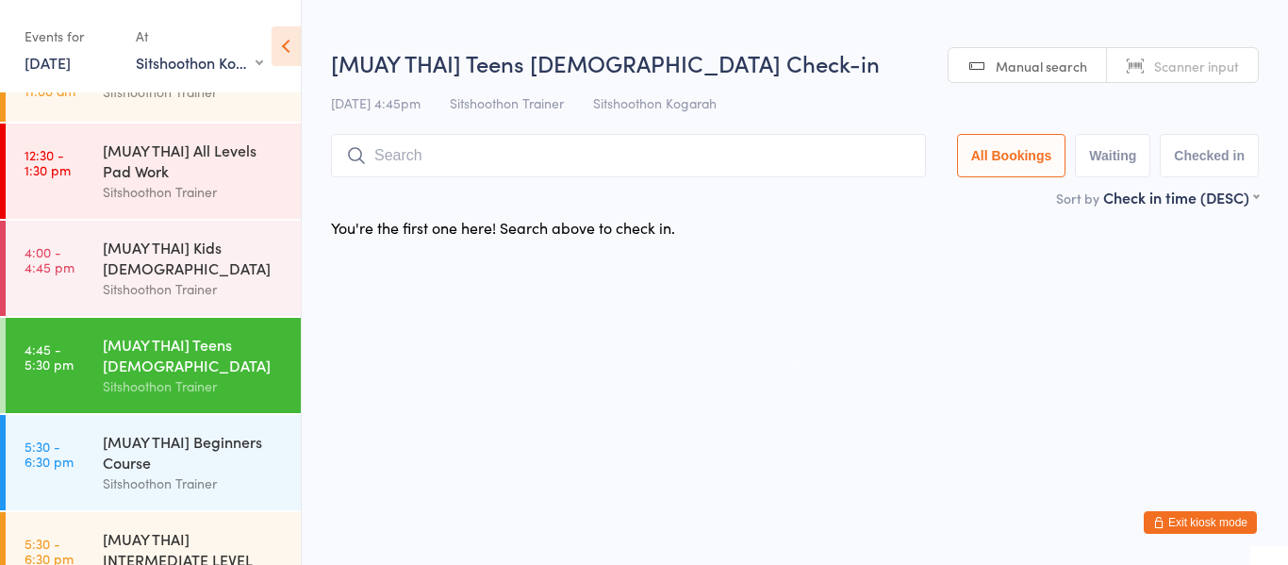
click at [379, 161] on input "search" at bounding box center [628, 155] width 595 height 43
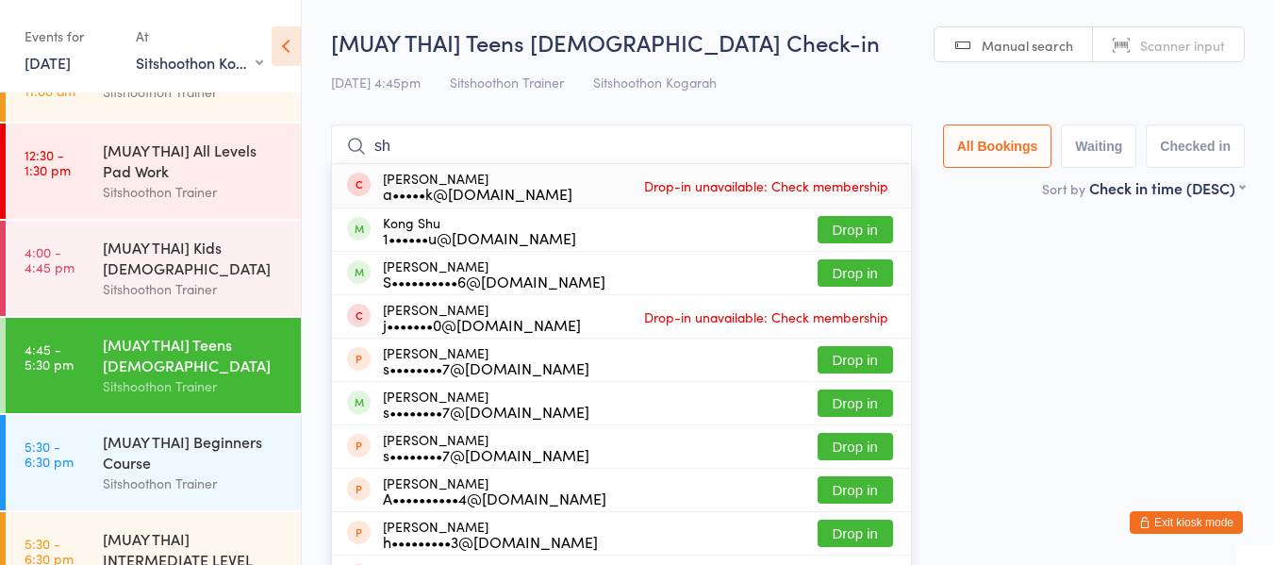
type input "s"
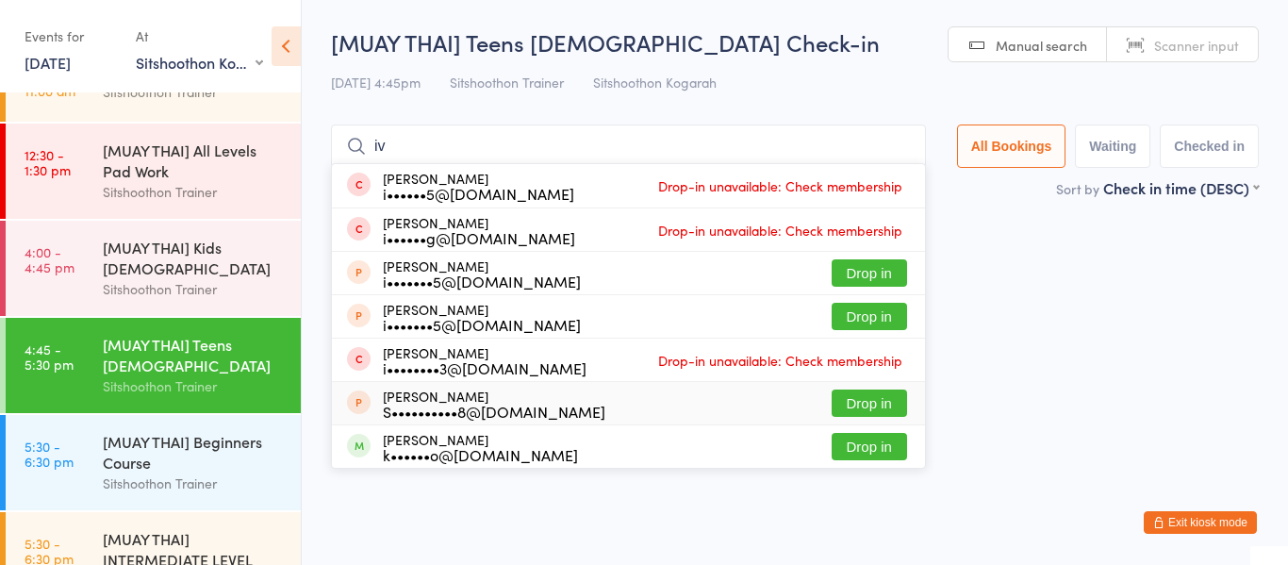
type input "iv"
click at [873, 396] on button "Drop in" at bounding box center [869, 402] width 75 height 27
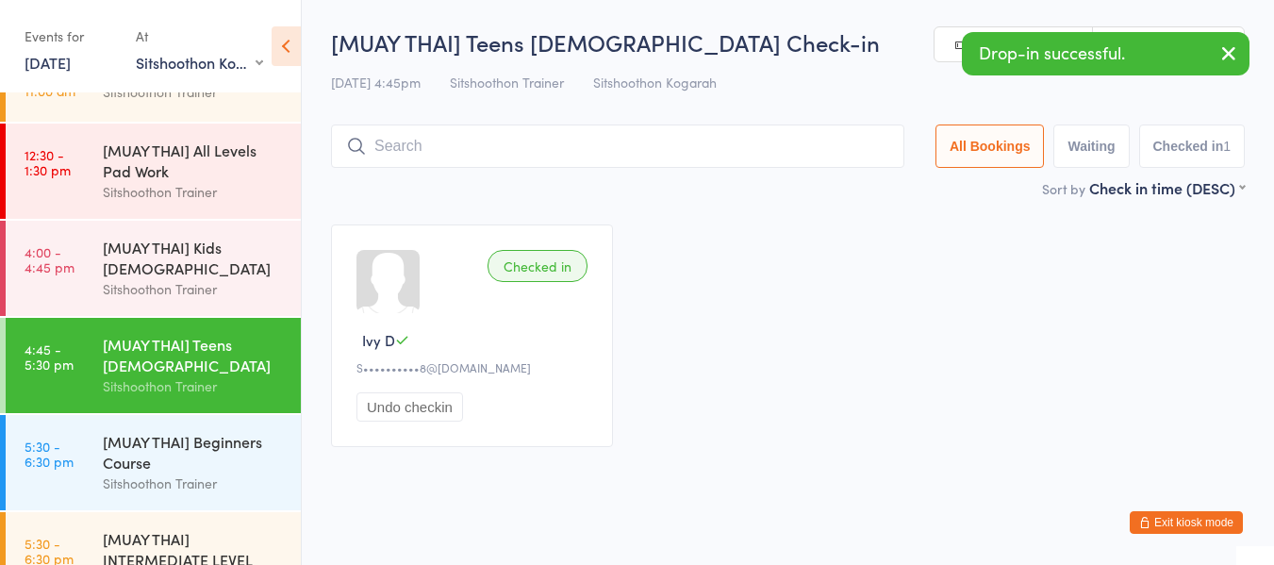
click at [1182, 520] on button "Exit kiosk mode" at bounding box center [1186, 522] width 113 height 23
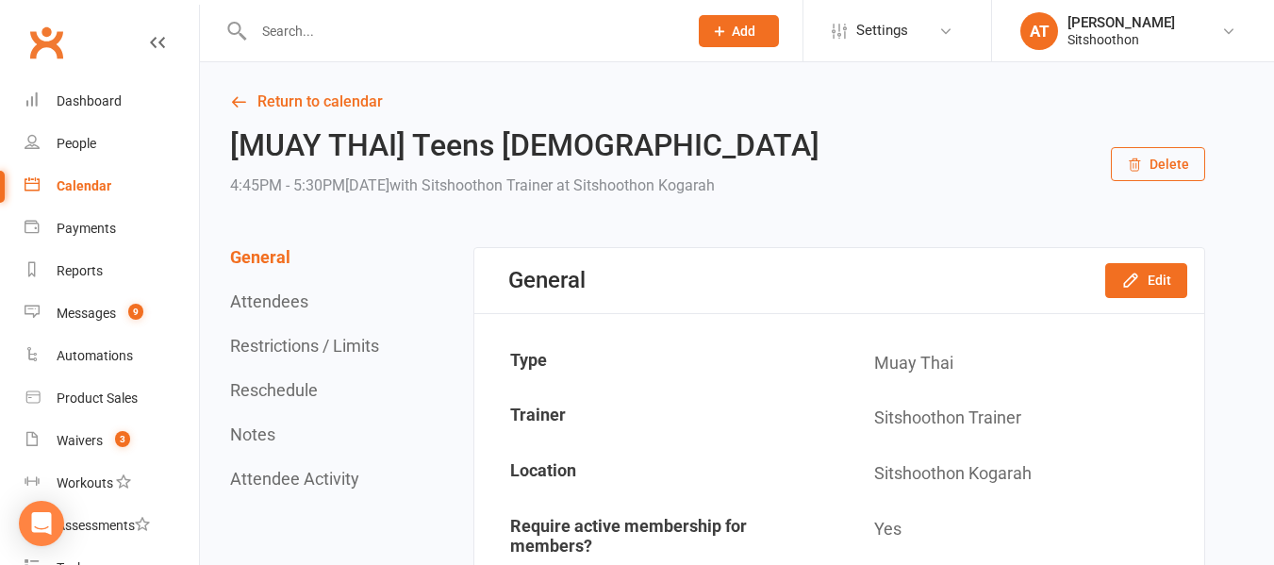
click at [344, 36] on input "text" at bounding box center [461, 31] width 426 height 26
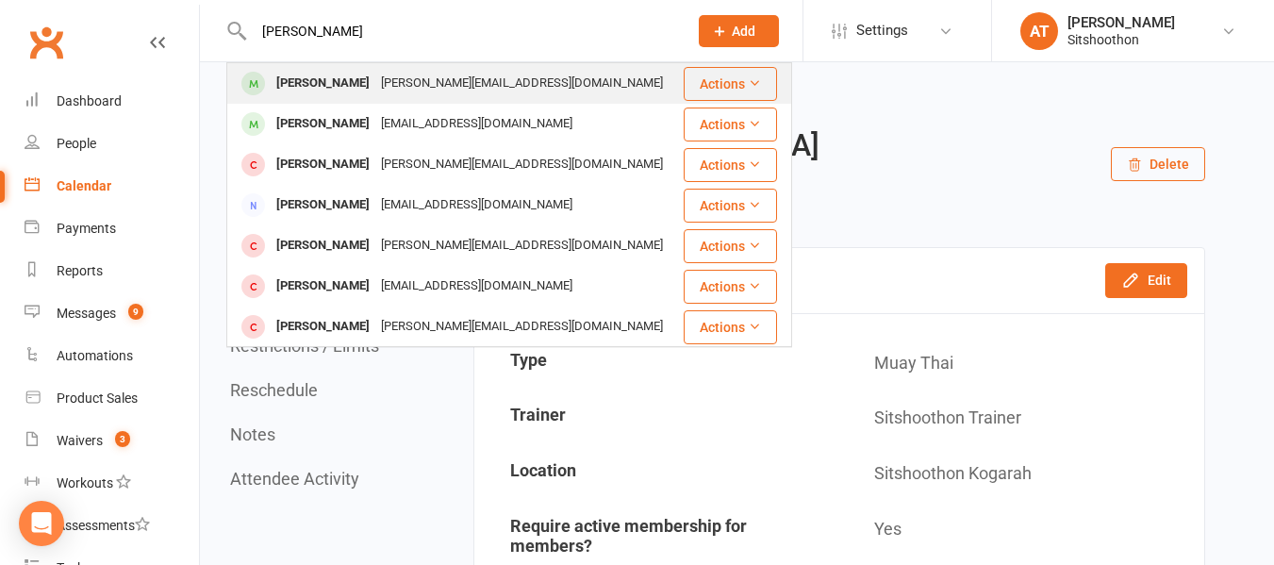
type input "[PERSON_NAME]"
click at [326, 85] on div "[PERSON_NAME]" at bounding box center [323, 83] width 105 height 27
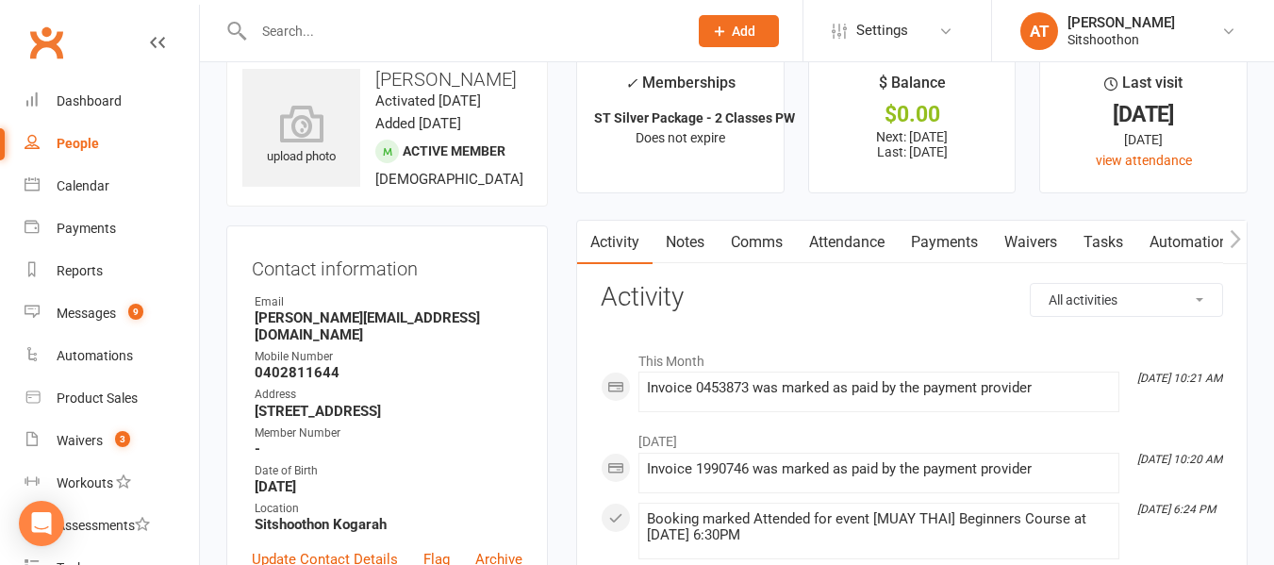
scroll to position [37, 0]
click at [940, 240] on link "Payments" at bounding box center [944, 241] width 93 height 43
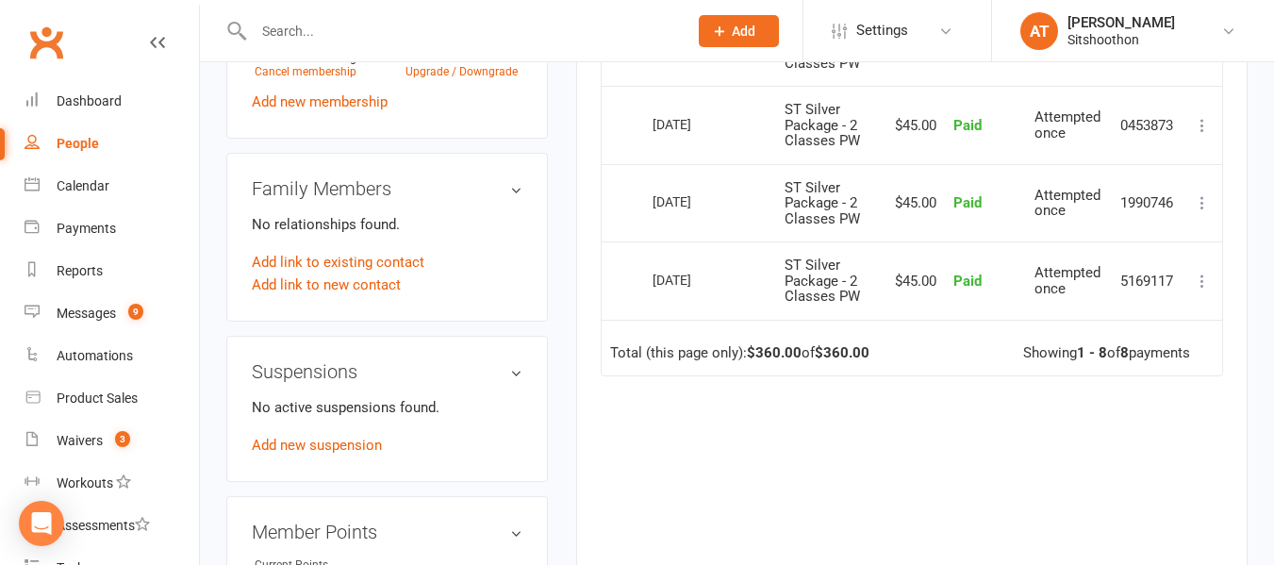
scroll to position [896, 0]
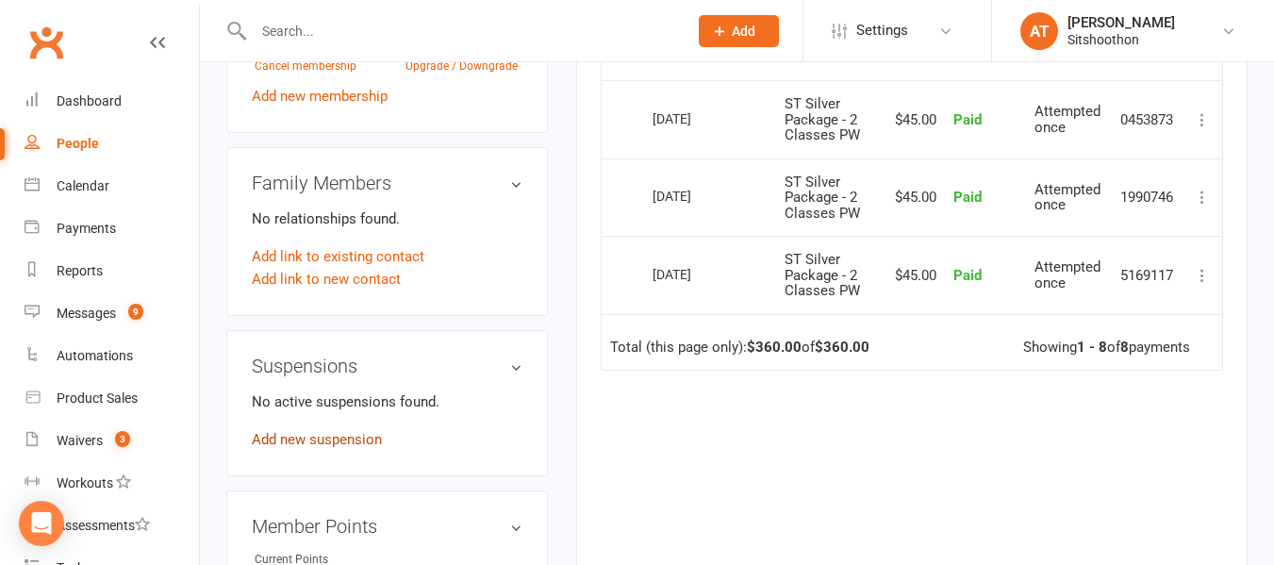
click at [307, 431] on link "Add new suspension" at bounding box center [317, 439] width 130 height 17
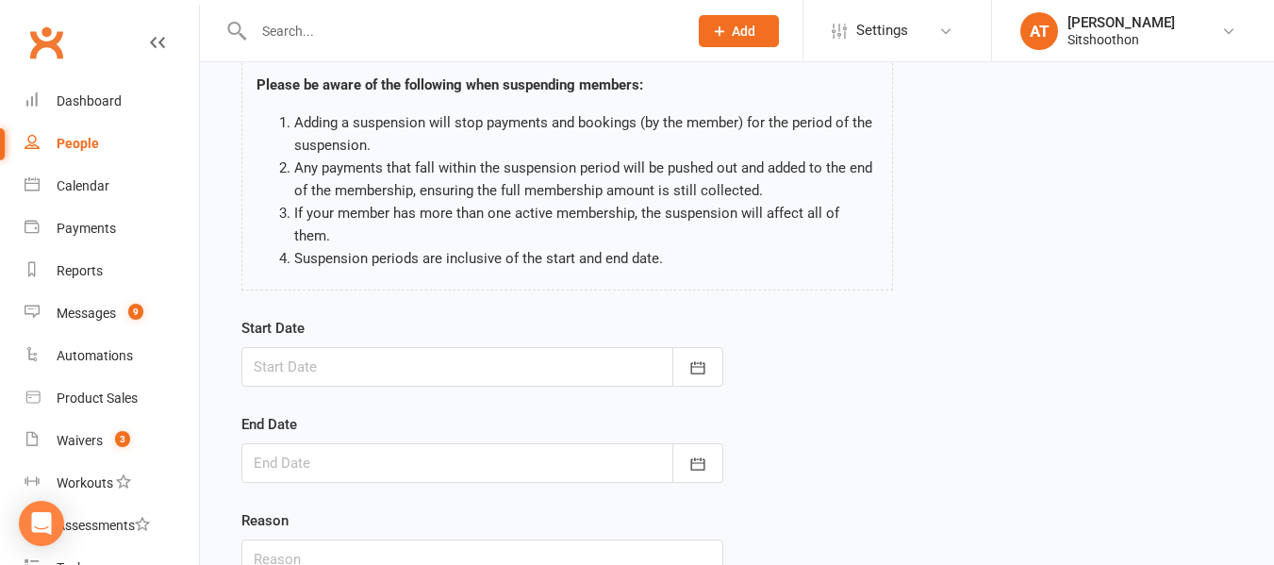
scroll to position [124, 0]
click at [700, 357] on icon "button" at bounding box center [697, 366] width 19 height 19
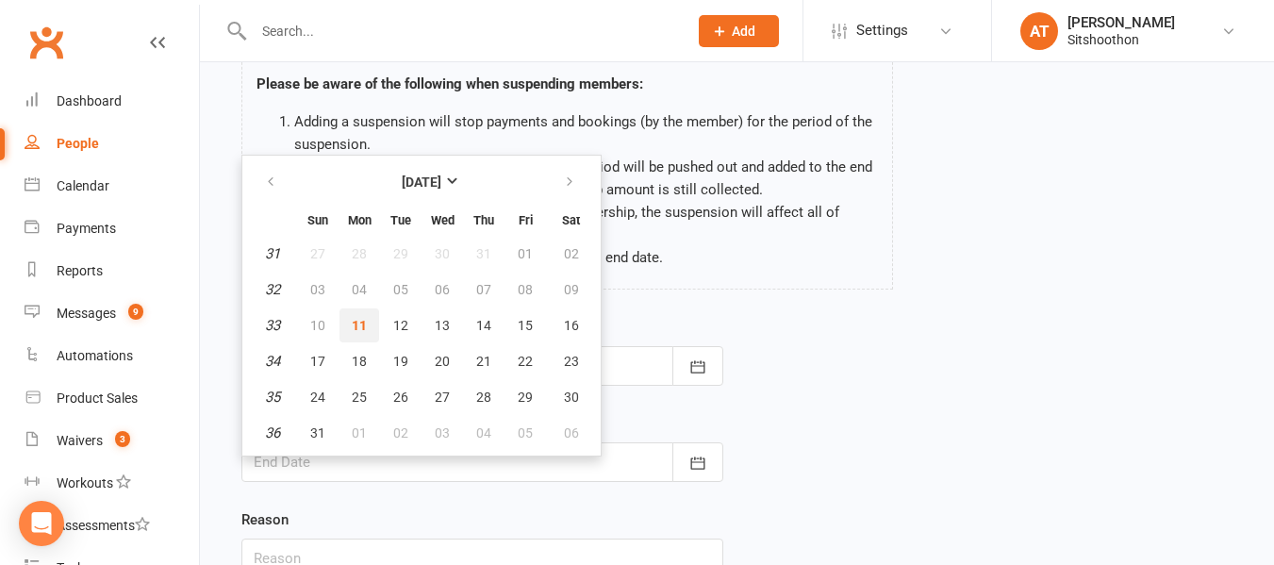
click at [361, 318] on span "11" at bounding box center [359, 325] width 15 height 15
type input "[DATE]"
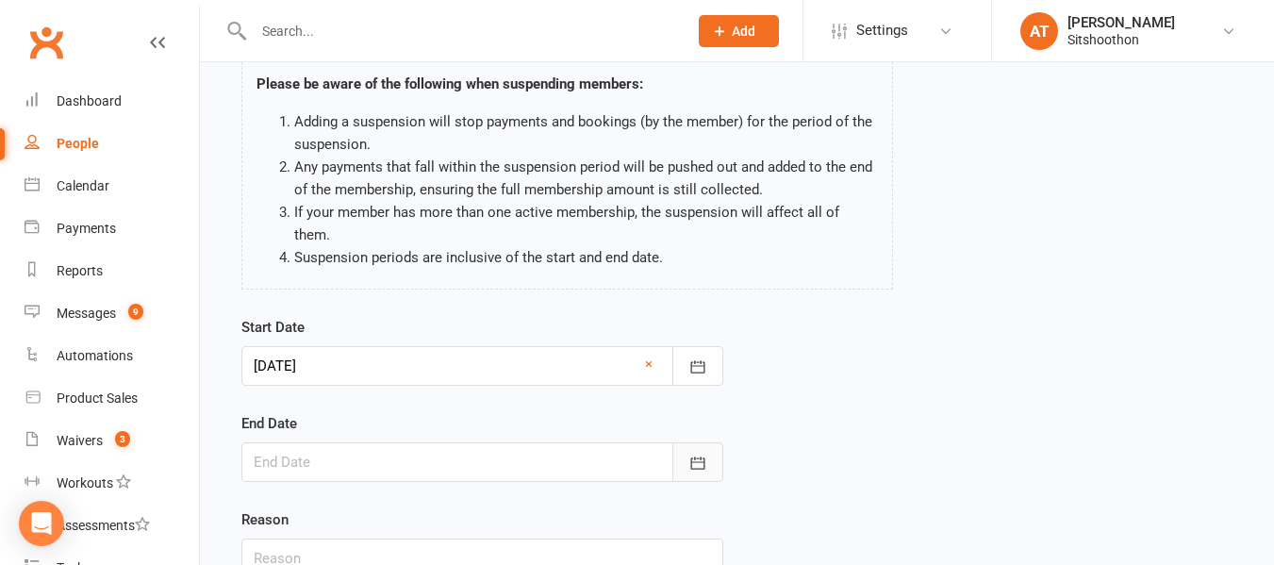
click at [706, 454] on icon "button" at bounding box center [697, 463] width 19 height 19
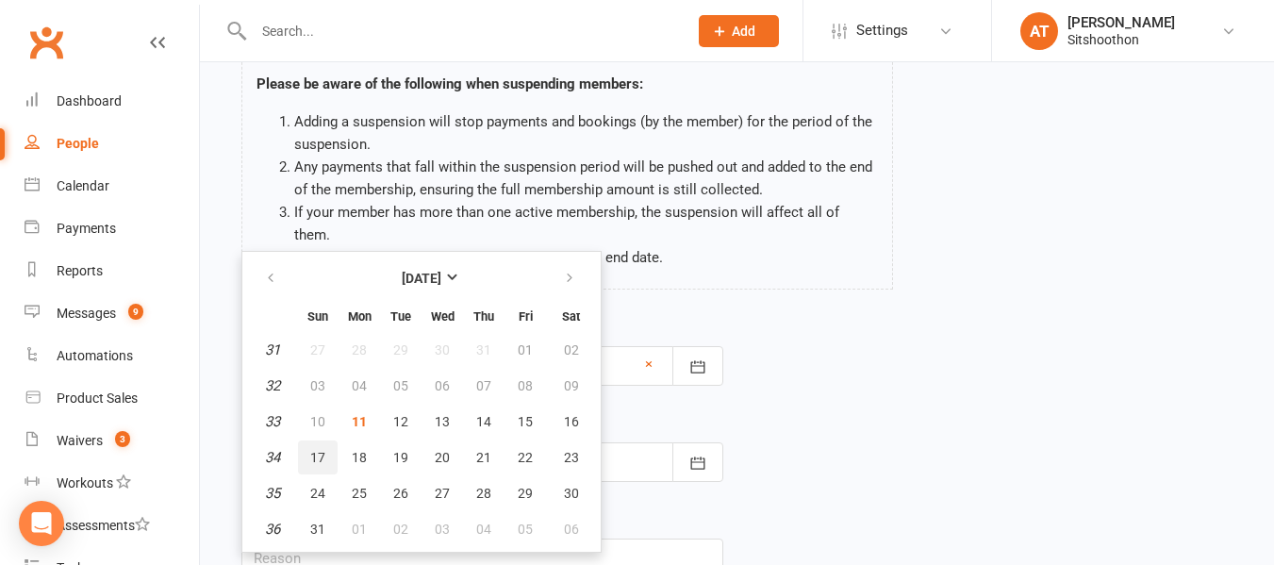
click at [322, 450] on span "17" at bounding box center [317, 457] width 15 height 15
type input "[DATE]"
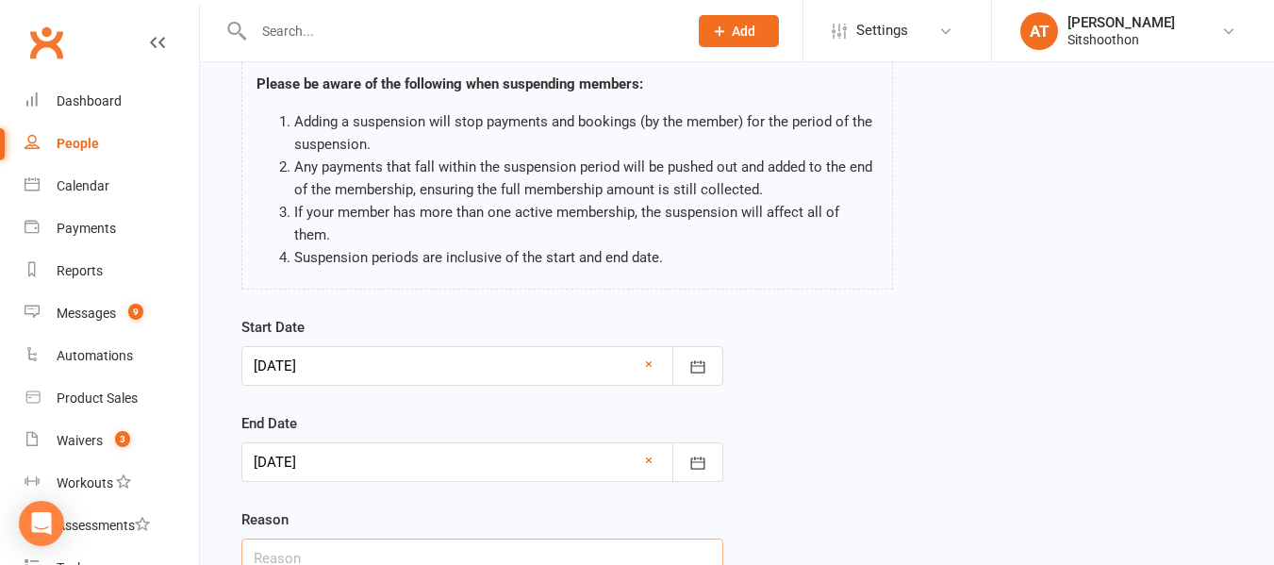
click at [278, 538] on input "text" at bounding box center [482, 558] width 482 height 40
type input "injury"
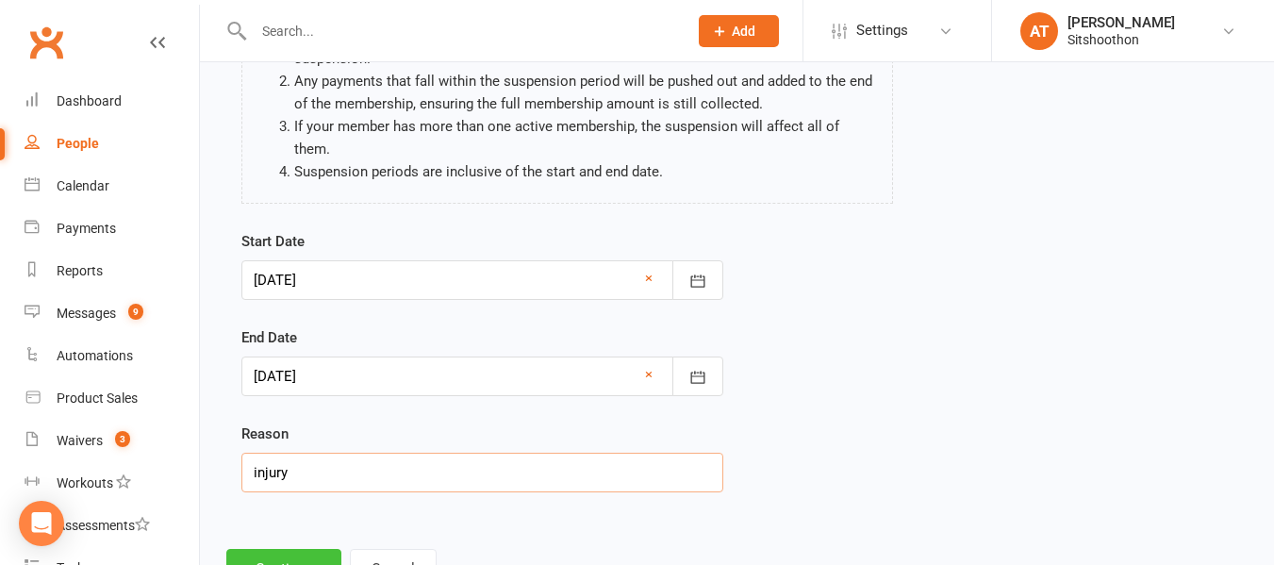
scroll to position [210, 0]
click at [247, 548] on button "Continue" at bounding box center [283, 568] width 115 height 40
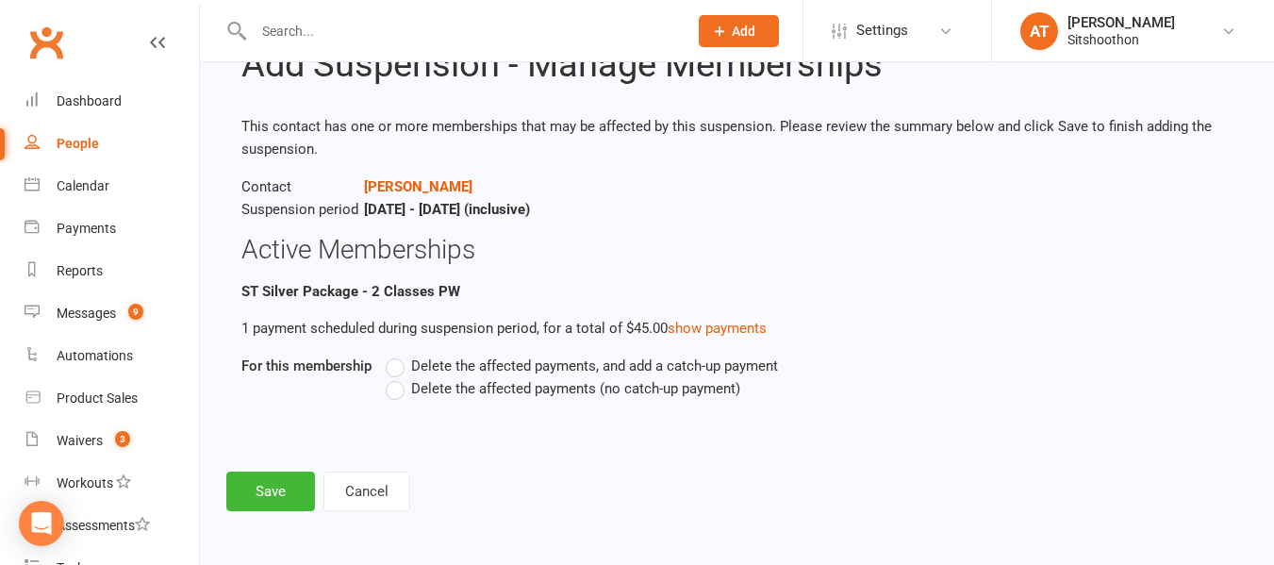
scroll to position [0, 0]
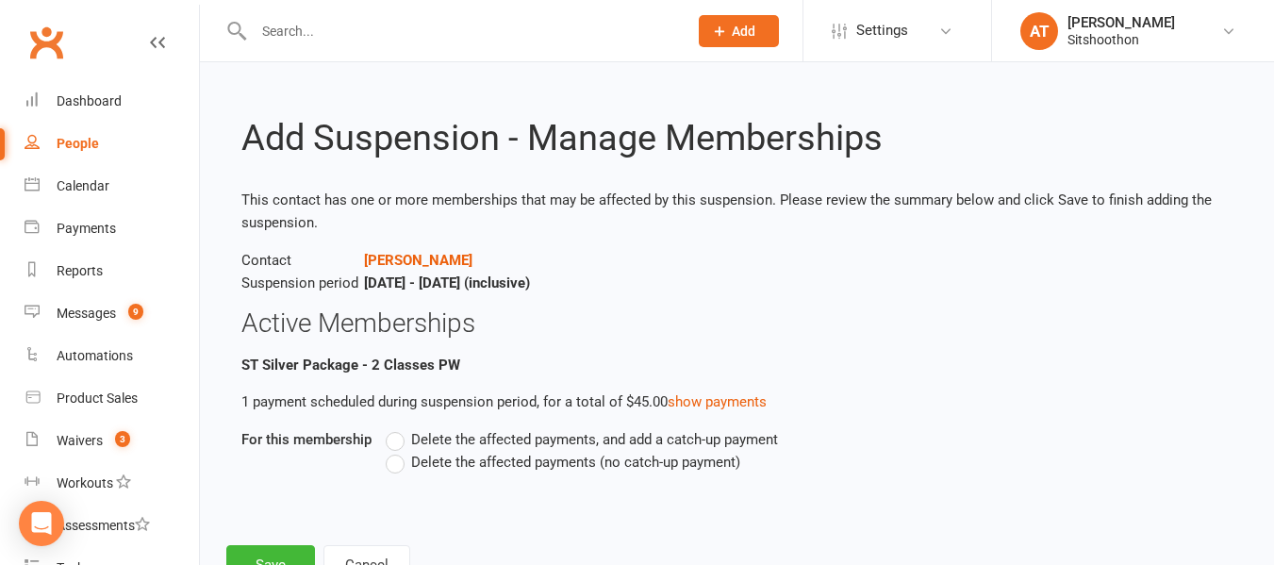
click at [425, 469] on span "Delete the affected payments (no catch-up payment)" at bounding box center [575, 461] width 329 height 20
click at [398, 451] on input "Delete the affected payments (no catch-up payment)" at bounding box center [392, 451] width 12 height 0
click at [255, 550] on button "Save" at bounding box center [270, 565] width 89 height 40
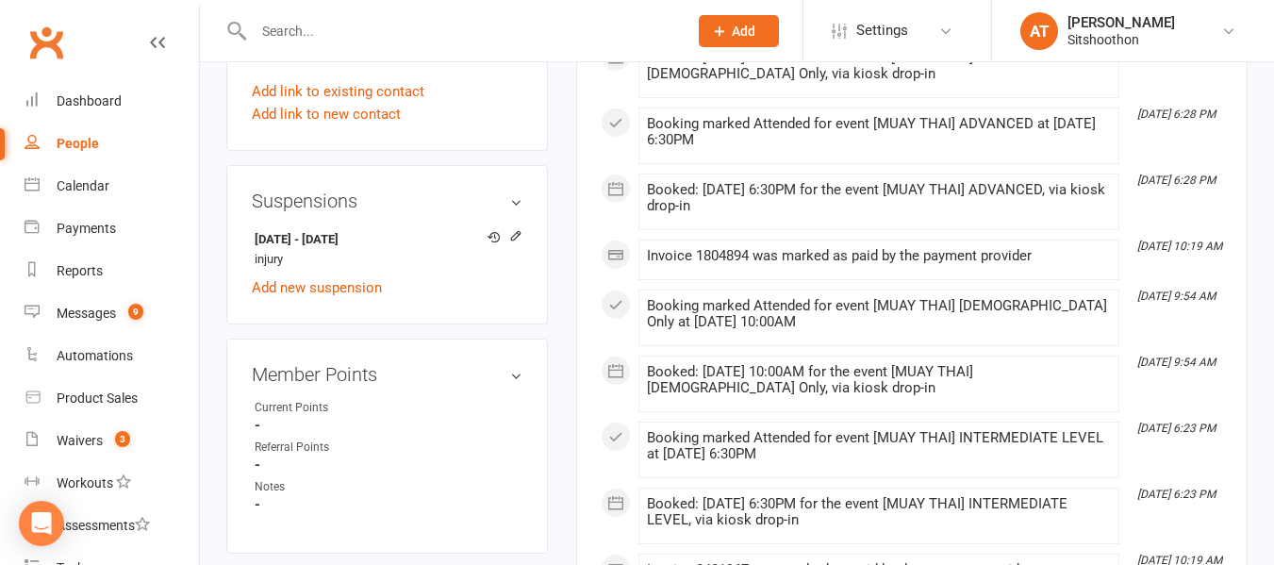
scroll to position [1073, 0]
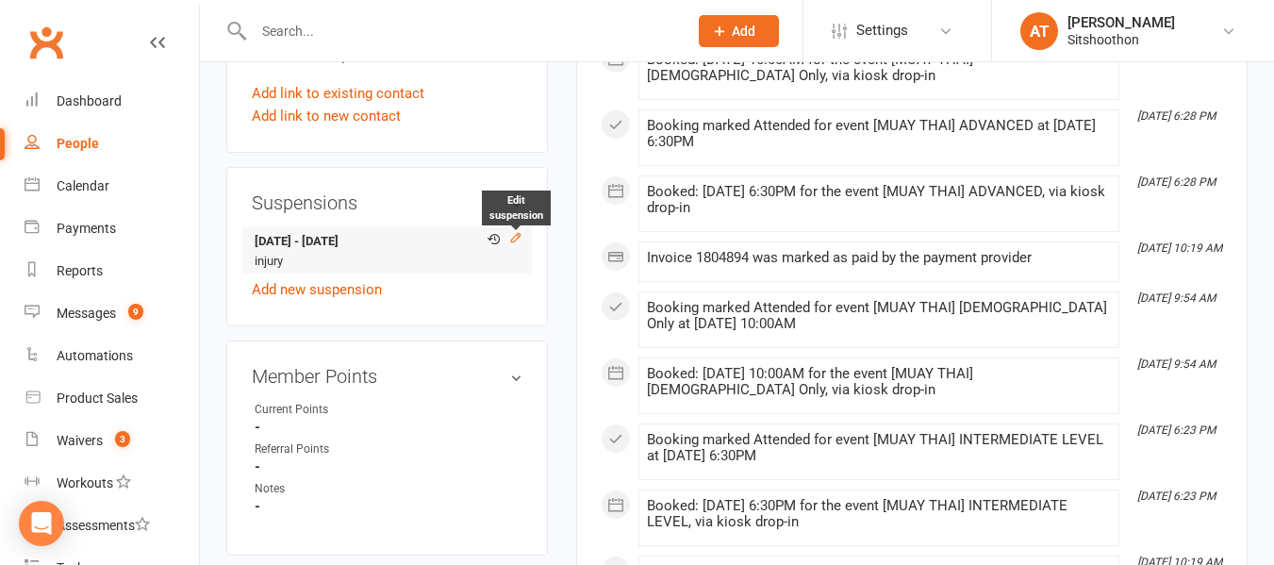
click at [517, 231] on icon at bounding box center [515, 237] width 13 height 13
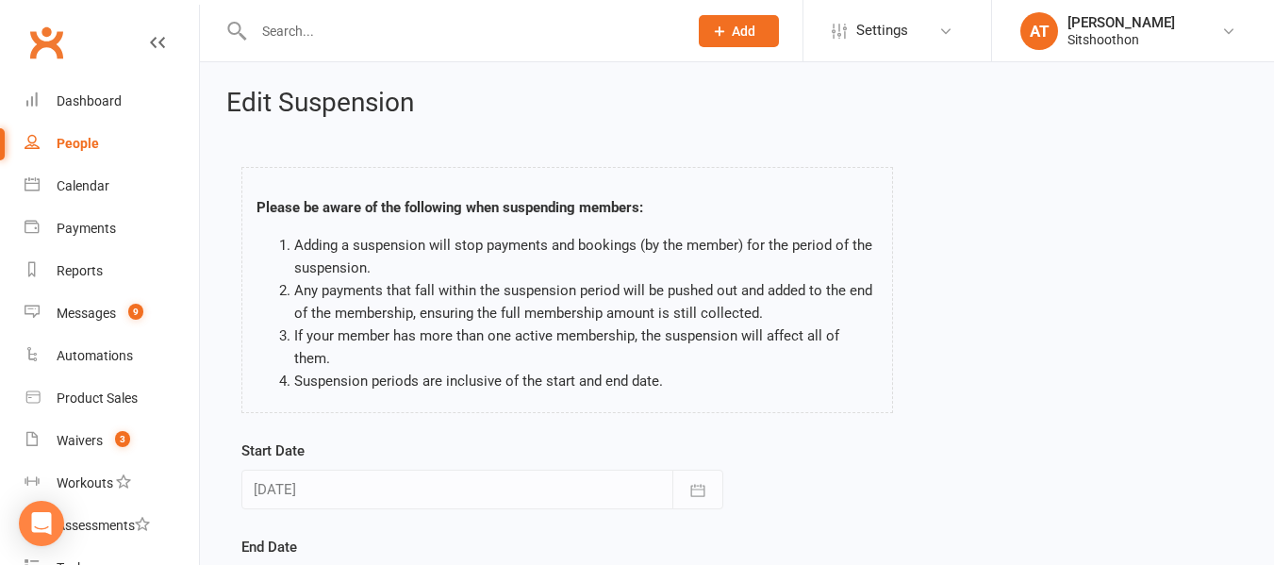
scroll to position [264, 0]
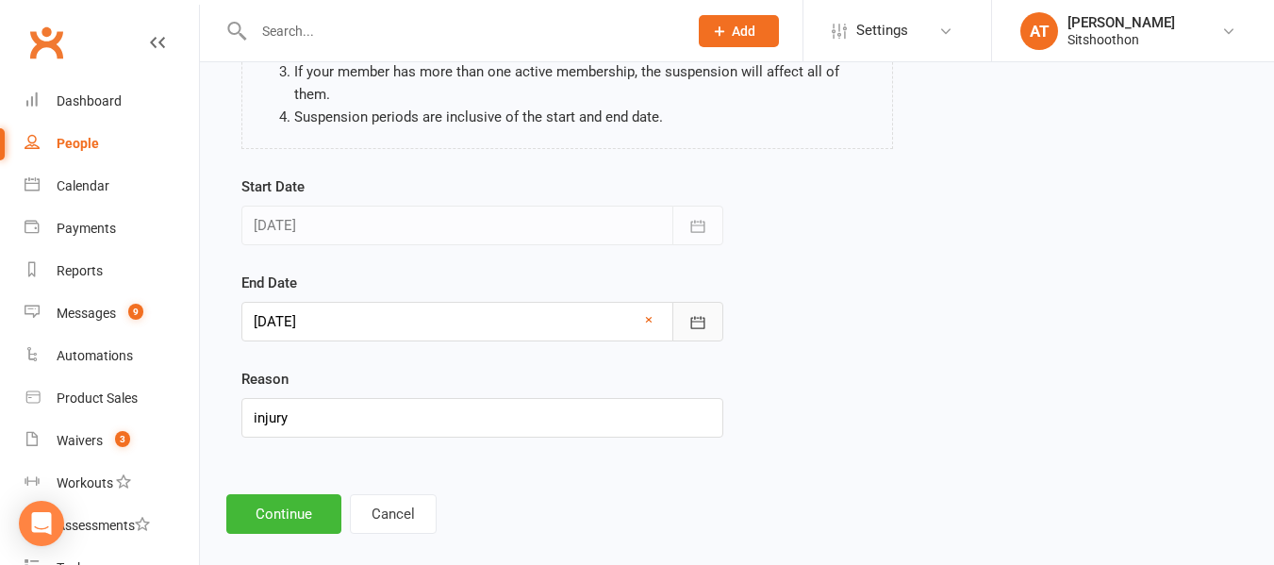
click at [712, 302] on button "button" at bounding box center [697, 322] width 51 height 40
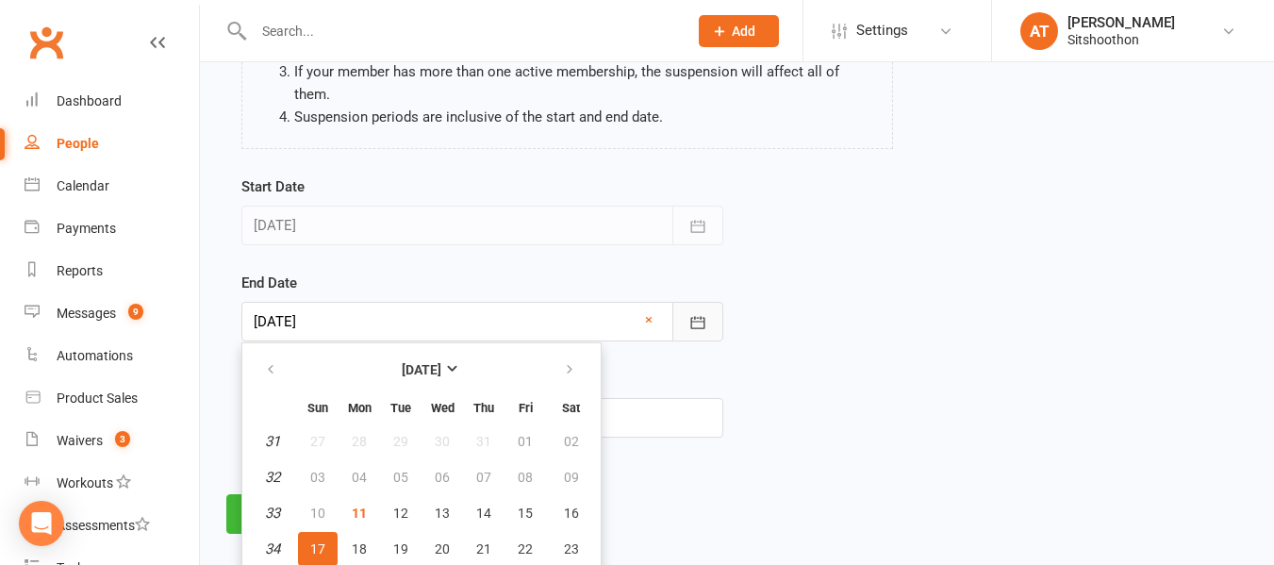
scroll to position [316, 0]
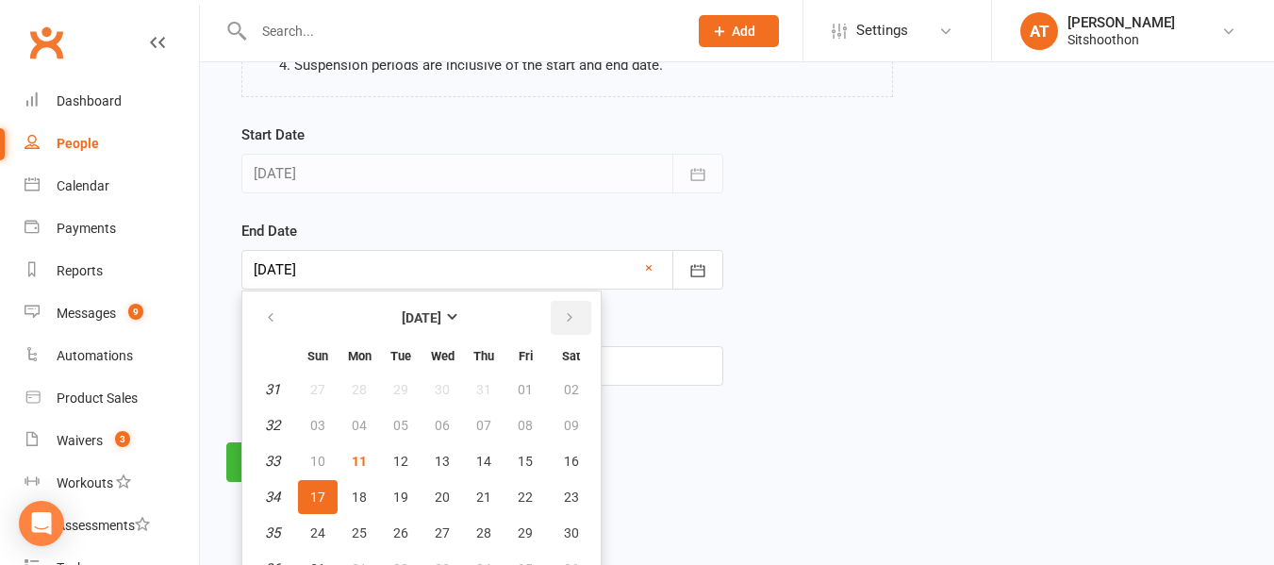
click at [577, 301] on button "button" at bounding box center [571, 318] width 41 height 34
click at [332, 408] on button "07" at bounding box center [318, 425] width 40 height 34
type input "[DATE]"
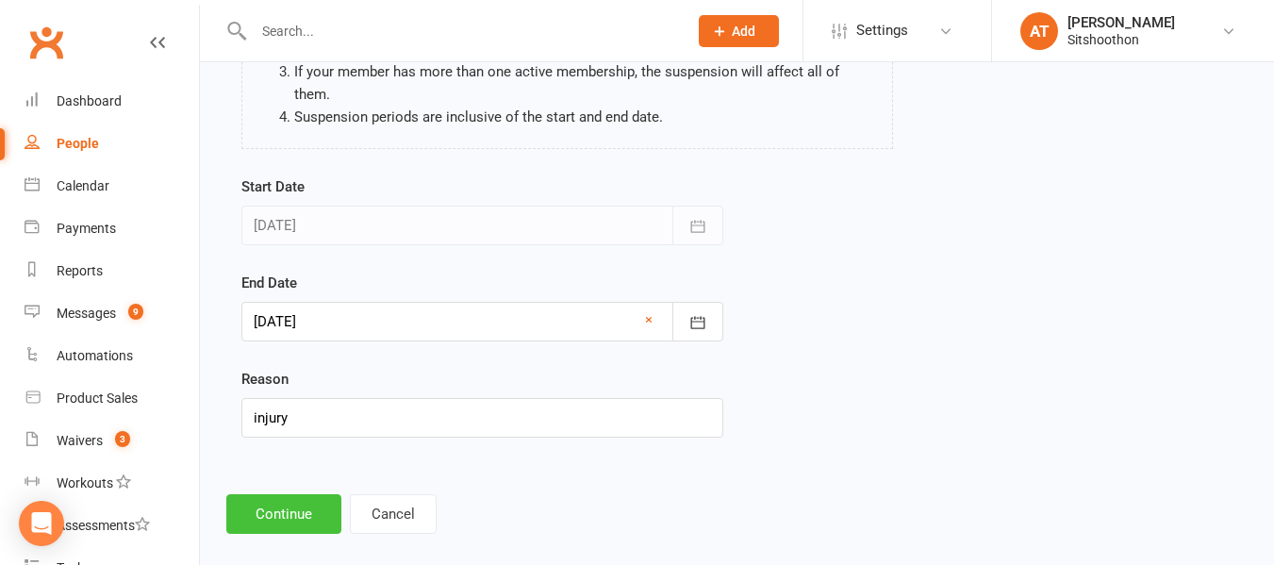
click at [281, 494] on button "Continue" at bounding box center [283, 514] width 115 height 40
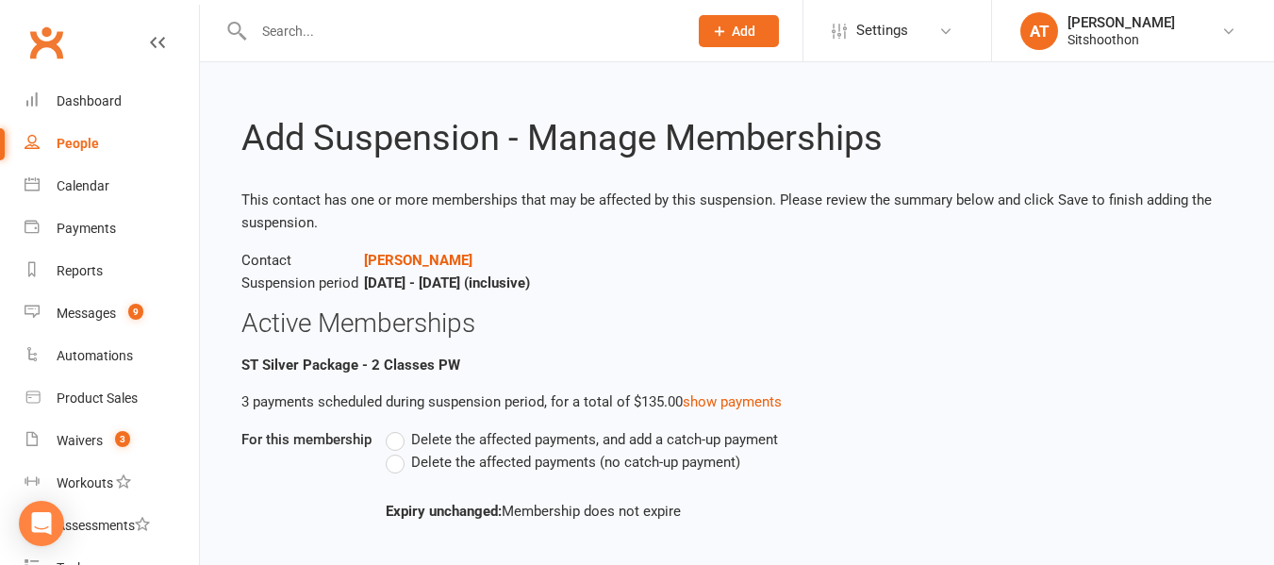
scroll to position [96, 0]
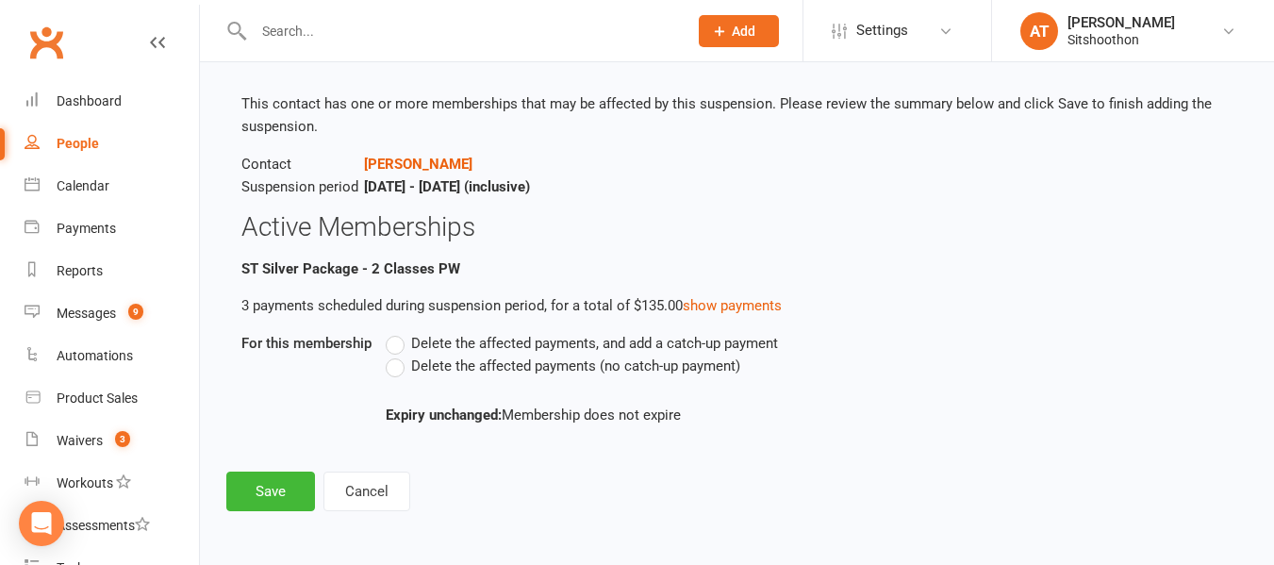
click at [407, 368] on label "Delete the affected payments (no catch-up payment)" at bounding box center [563, 366] width 355 height 23
click at [398, 355] on input "Delete the affected payments (no catch-up payment)" at bounding box center [392, 355] width 12 height 0
click at [257, 487] on button "Save" at bounding box center [270, 491] width 89 height 40
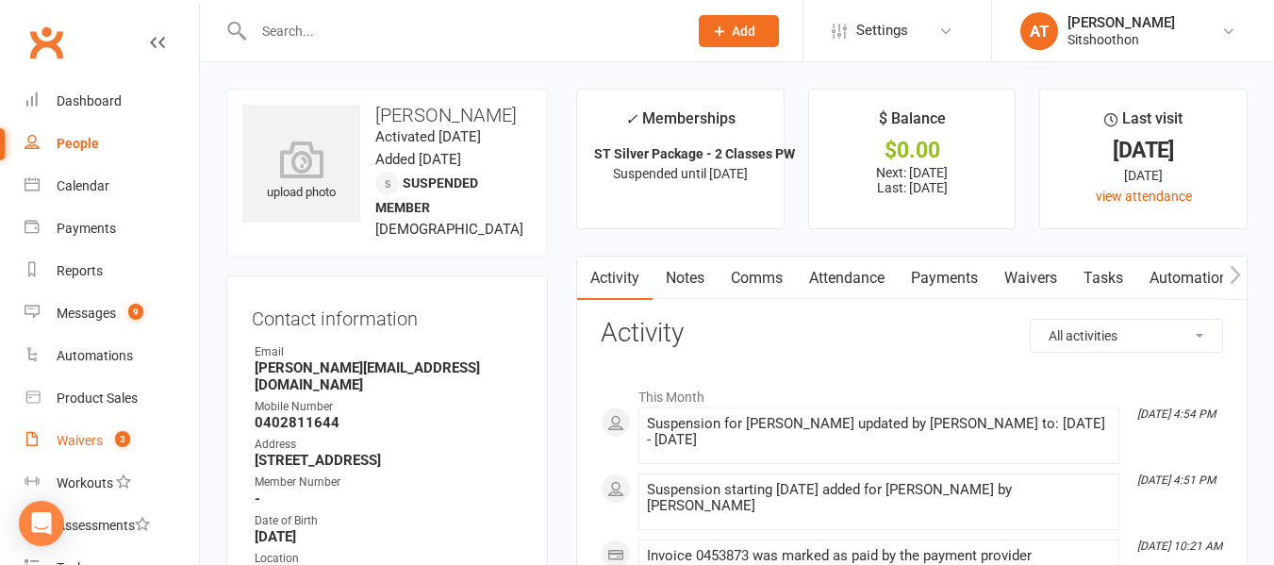
click at [89, 427] on link "Waivers 3" at bounding box center [112, 441] width 174 height 42
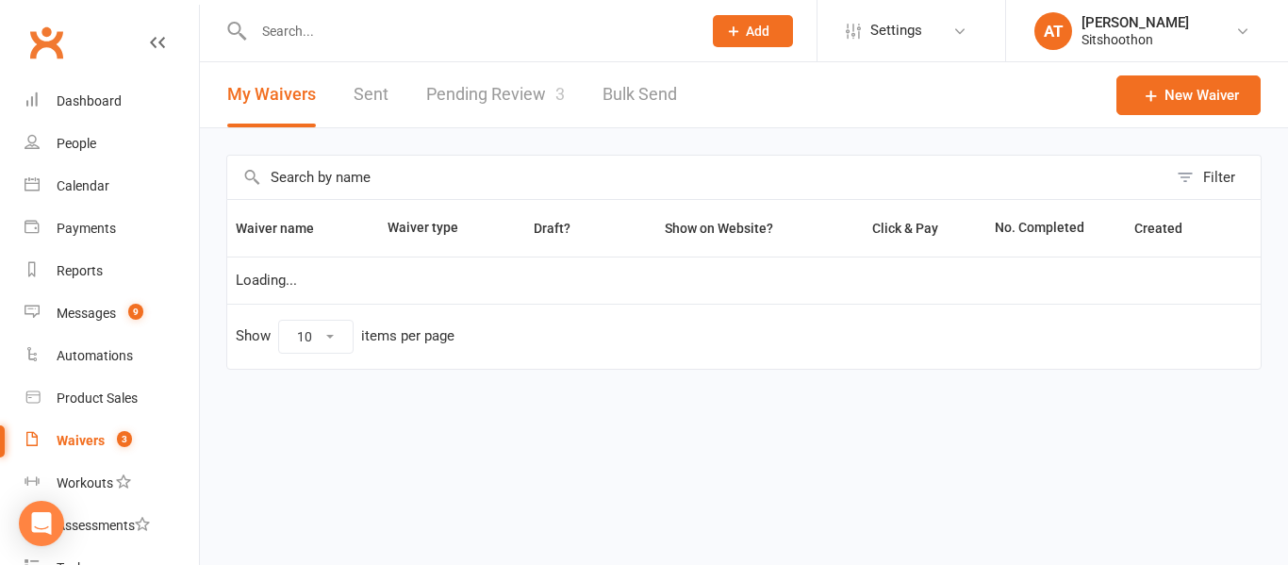
select select "100"
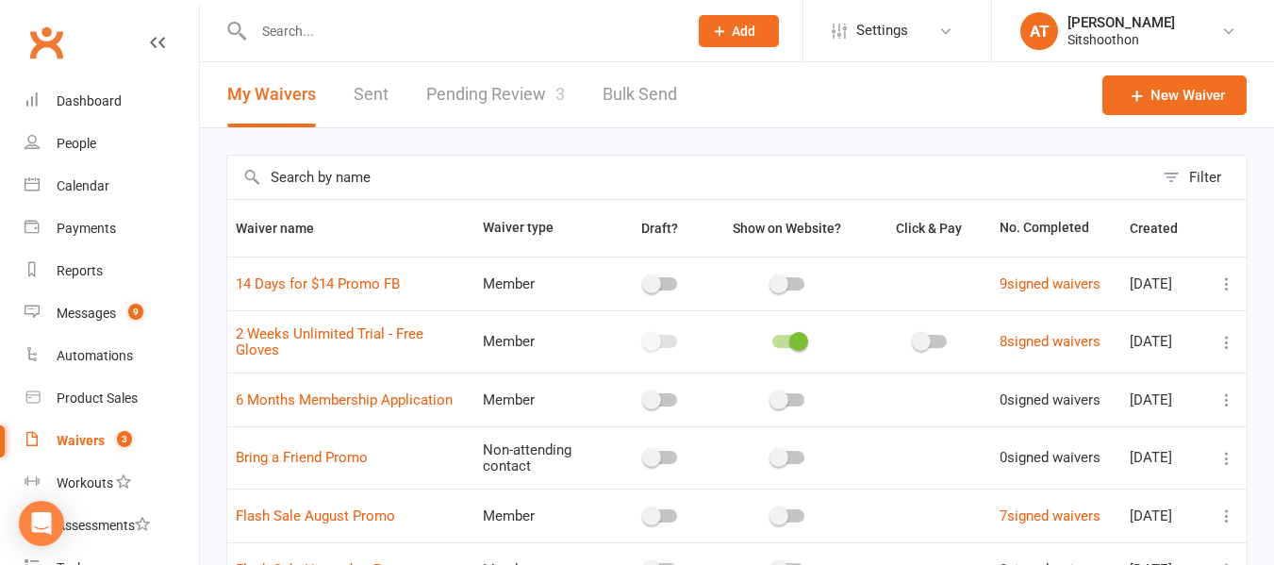
click at [468, 107] on link "Pending Review 3" at bounding box center [495, 94] width 139 height 65
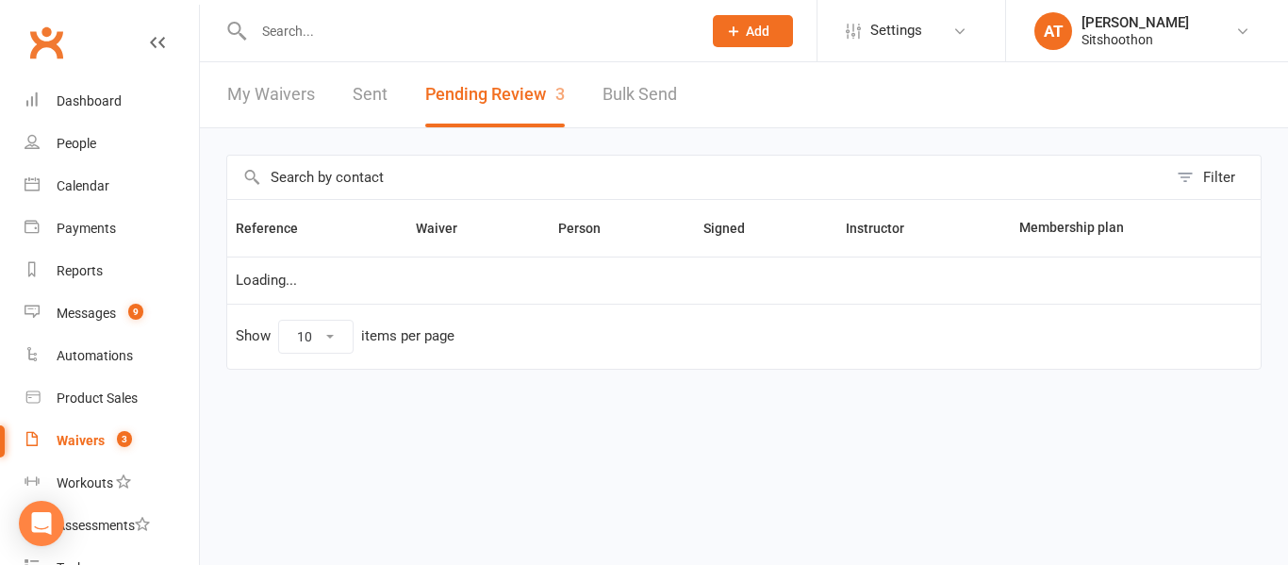
select select "25"
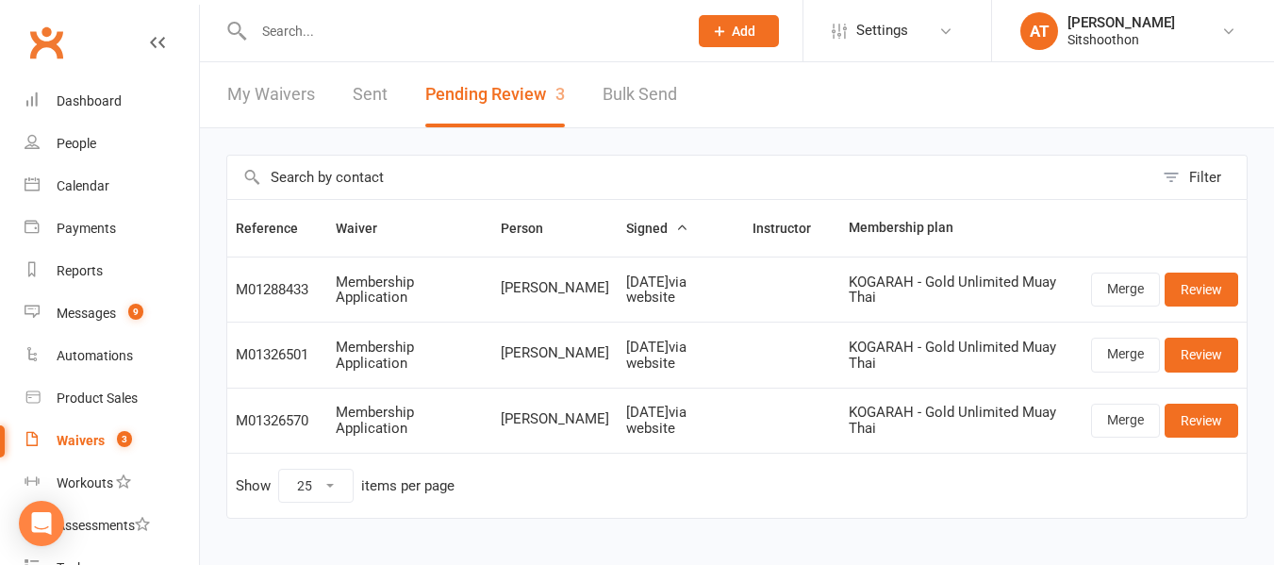
click at [334, 26] on input "text" at bounding box center [461, 31] width 426 height 26
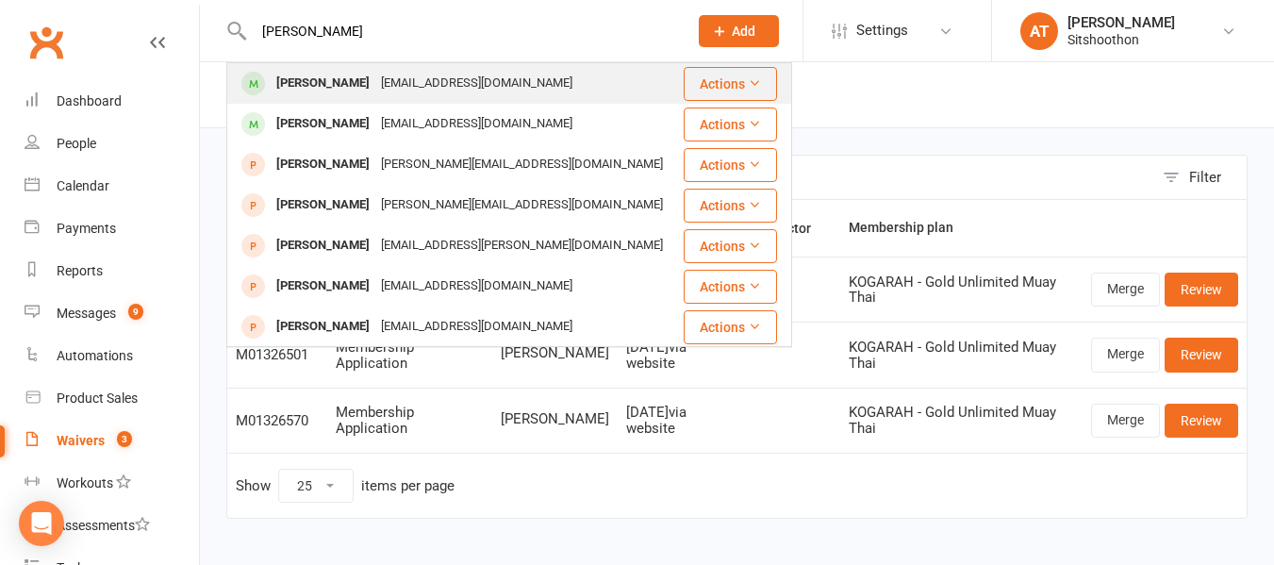
type input "[PERSON_NAME]"
click at [347, 83] on div "[PERSON_NAME]" at bounding box center [323, 83] width 105 height 27
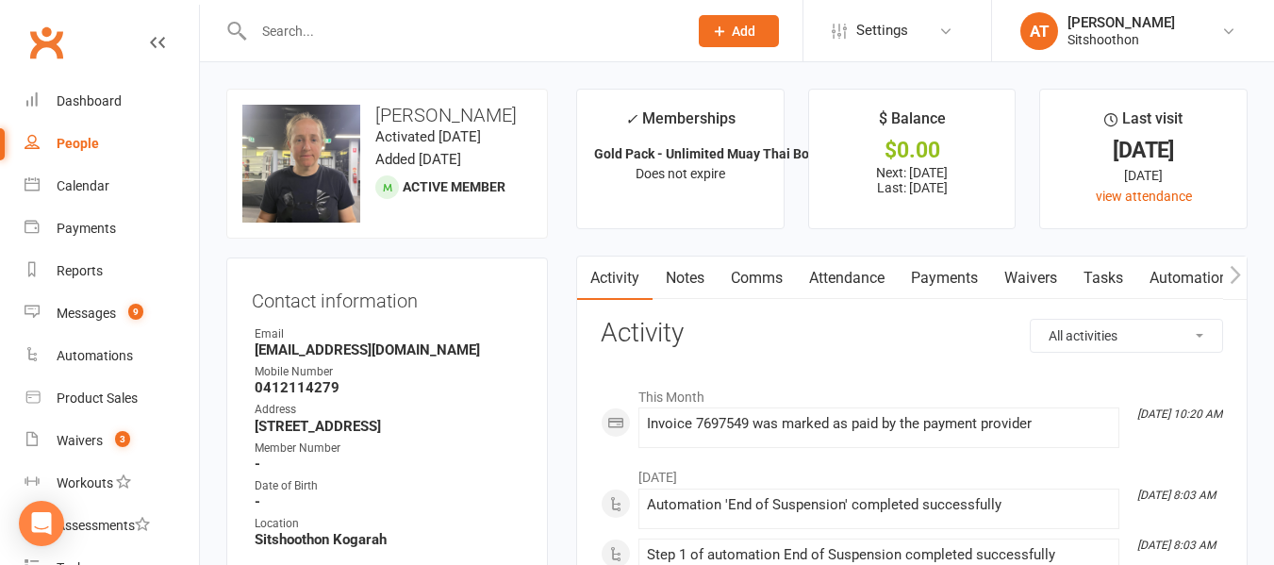
click at [342, 30] on input "text" at bounding box center [461, 31] width 426 height 26
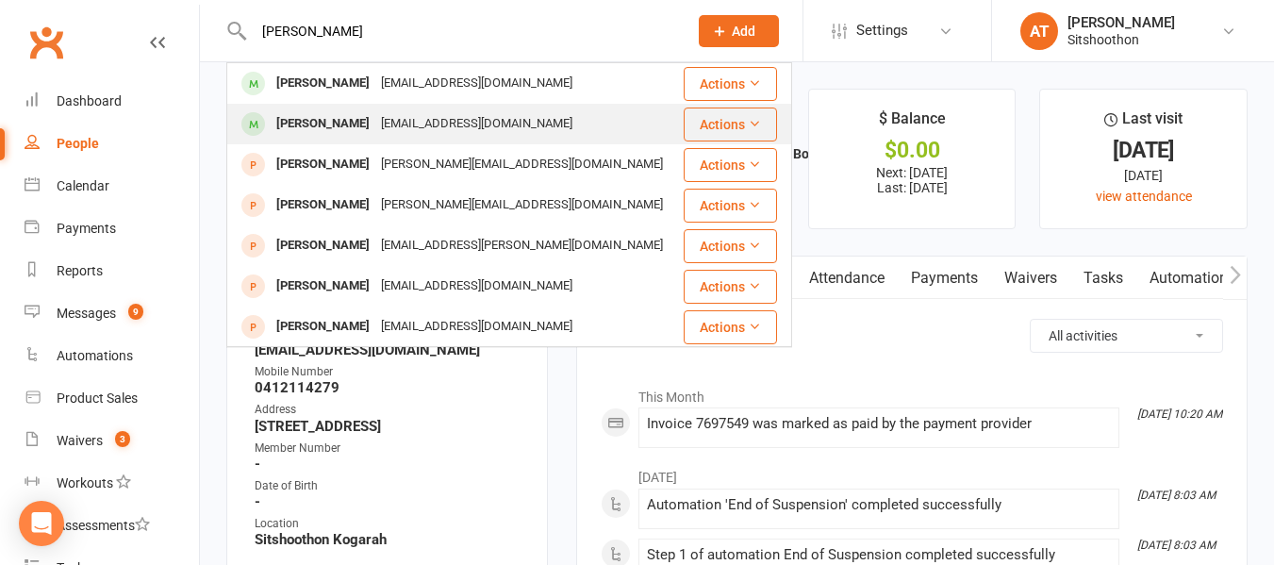
type input "[PERSON_NAME]"
click at [328, 123] on div "[PERSON_NAME]" at bounding box center [323, 123] width 105 height 27
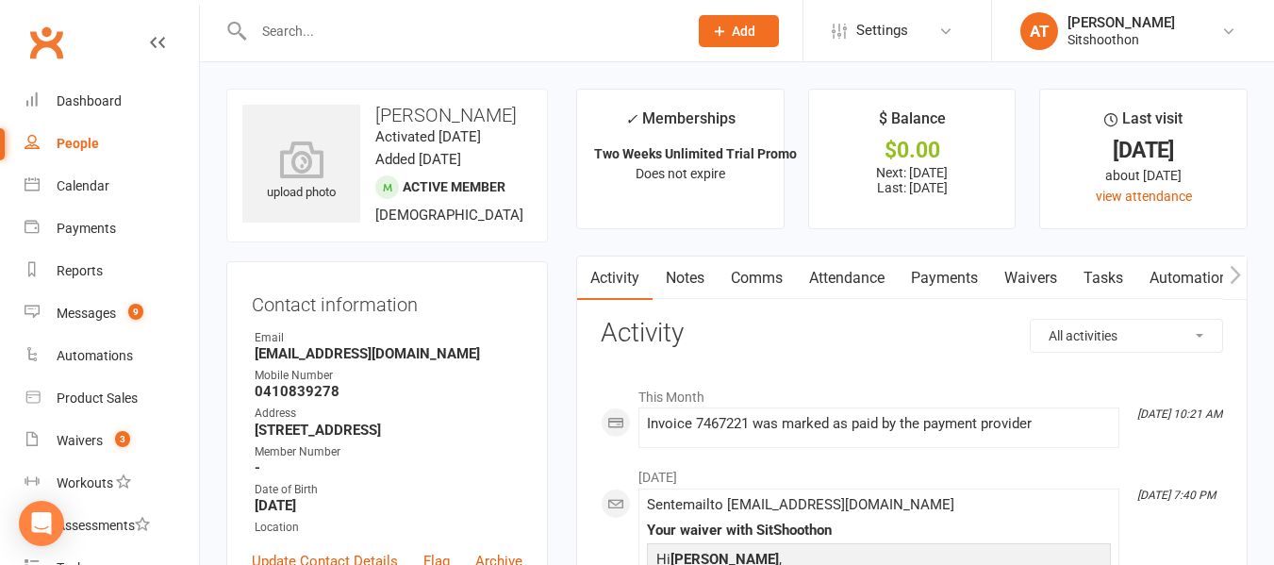
click at [932, 261] on link "Payments" at bounding box center [944, 277] width 93 height 43
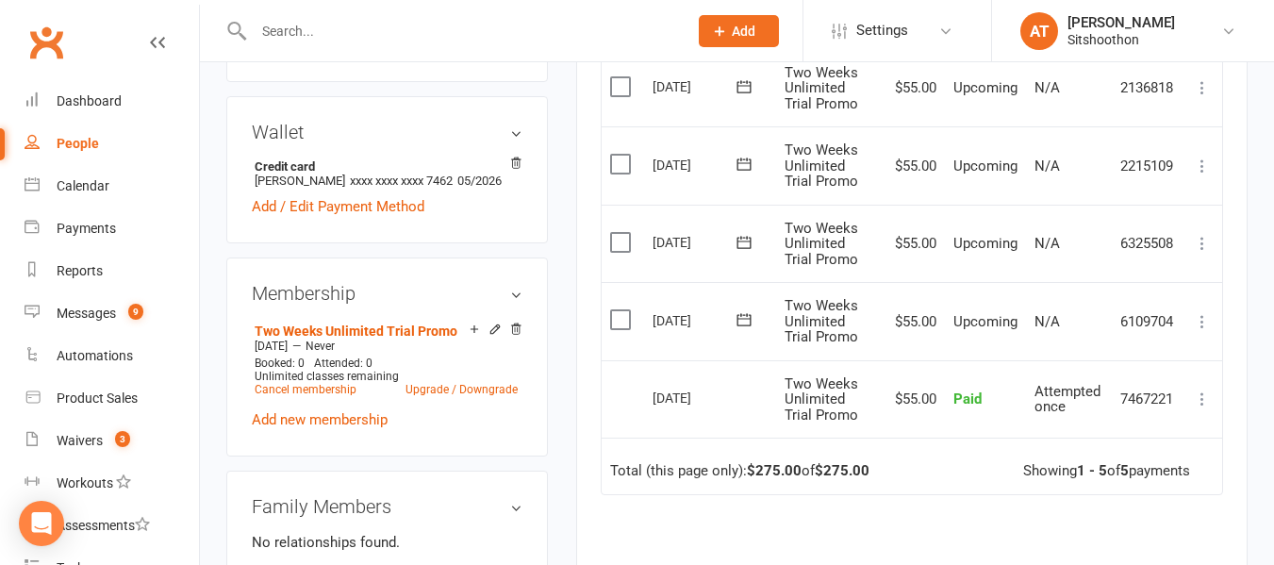
scroll to position [504, 0]
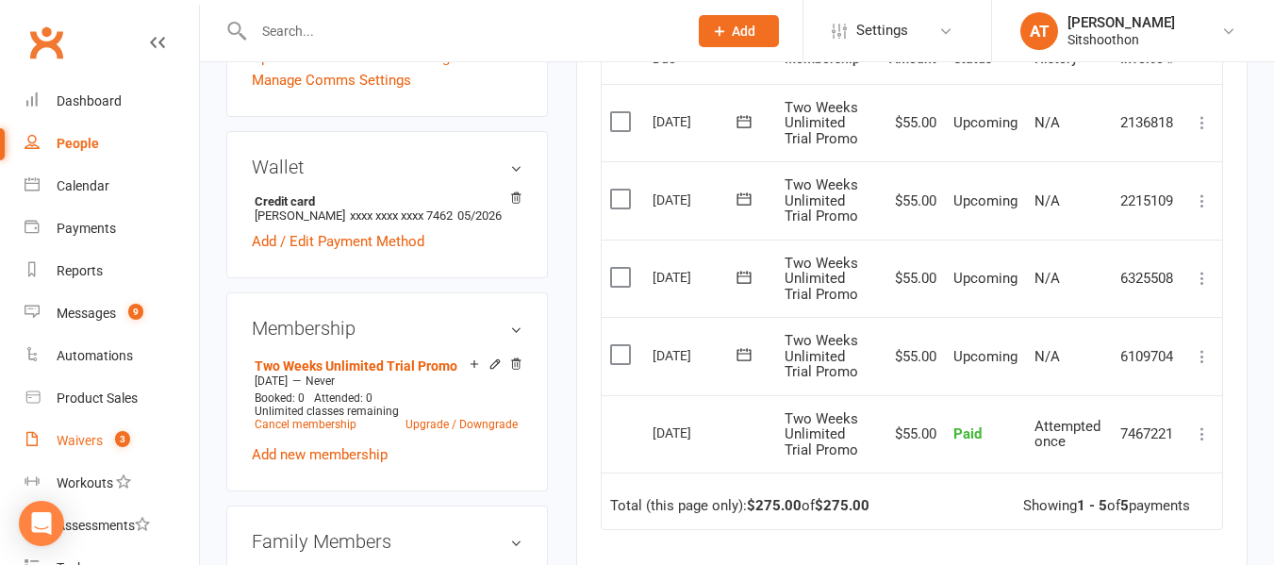
click at [64, 430] on link "Waivers 3" at bounding box center [112, 441] width 174 height 42
select select "100"
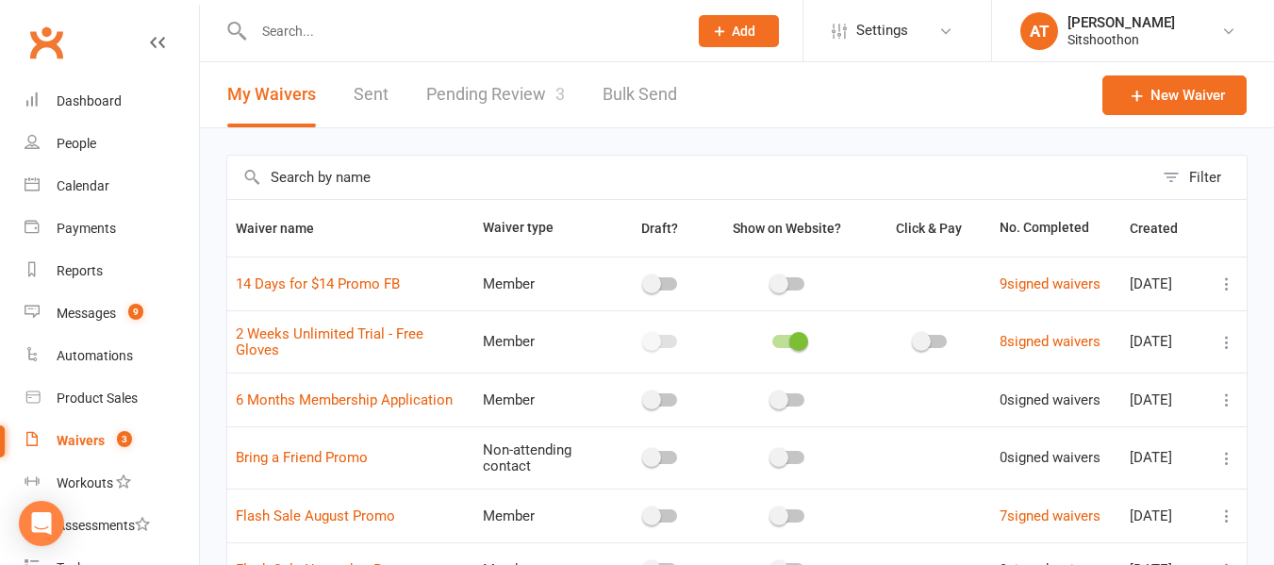
click at [490, 105] on link "Pending Review 3" at bounding box center [495, 94] width 139 height 65
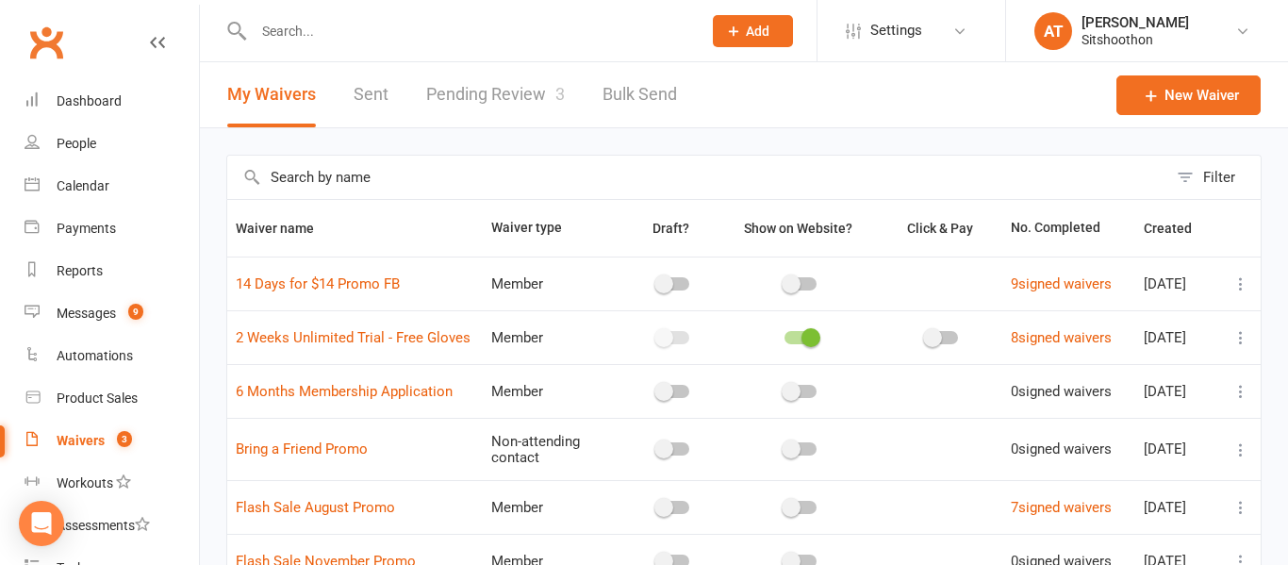
select select "25"
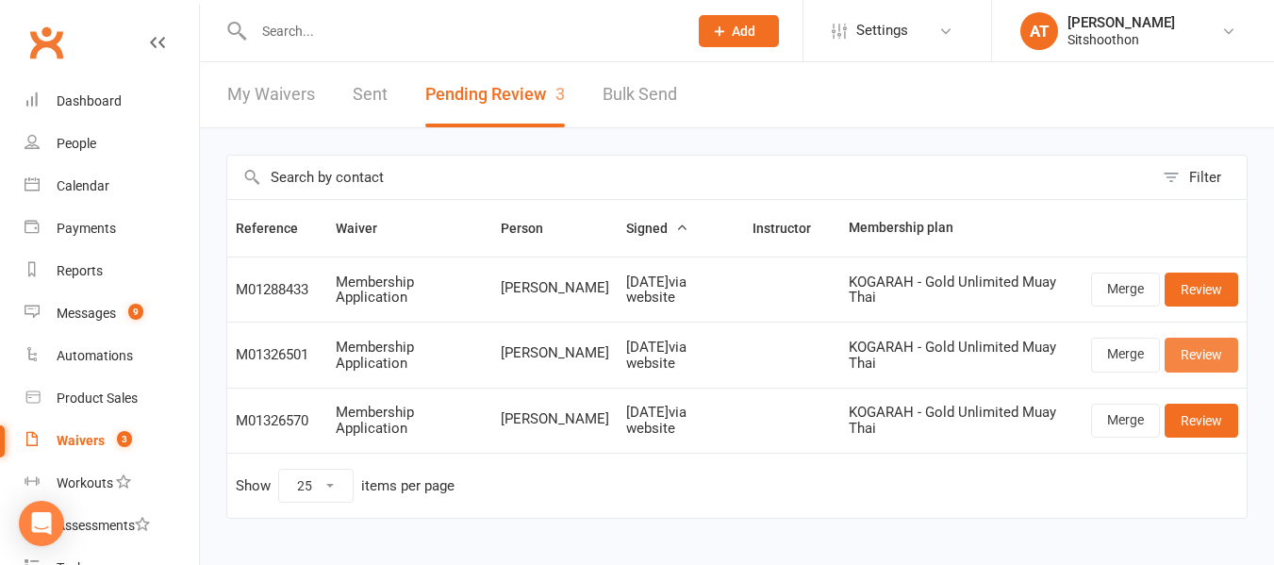
click at [1205, 355] on link "Review" at bounding box center [1202, 355] width 74 height 34
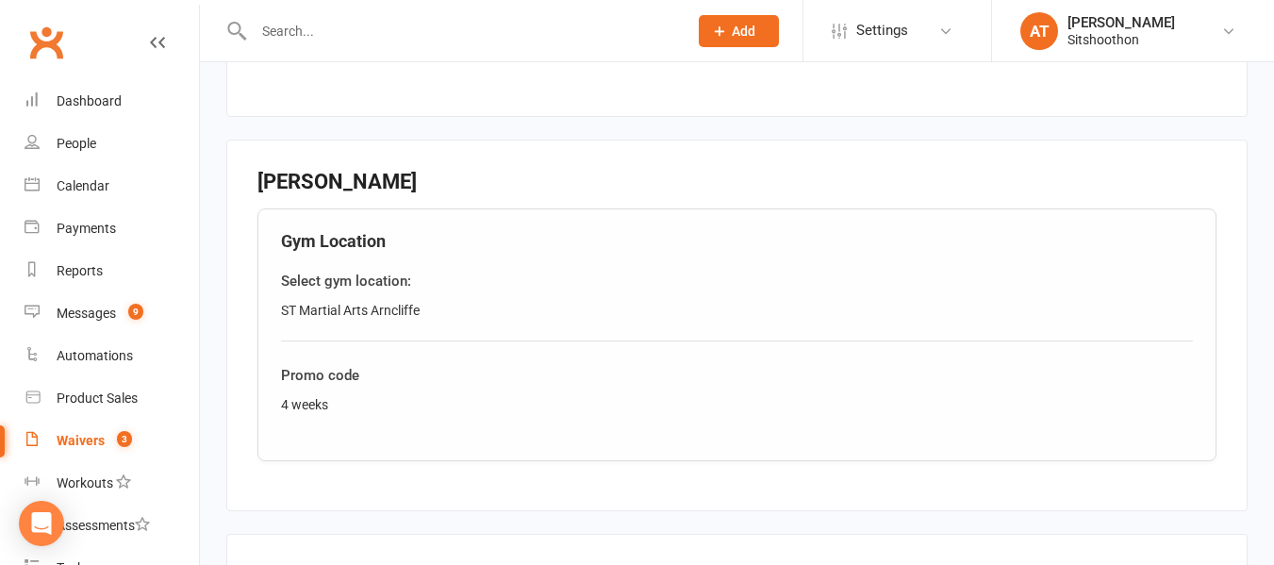
scroll to position [1416, 0]
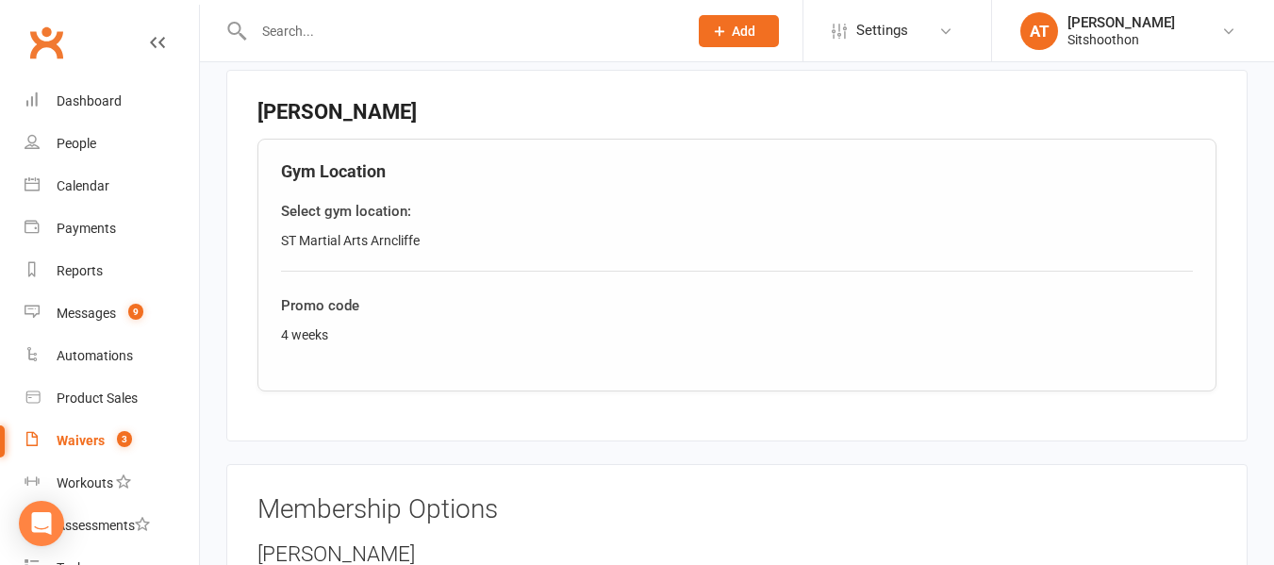
select select "25"
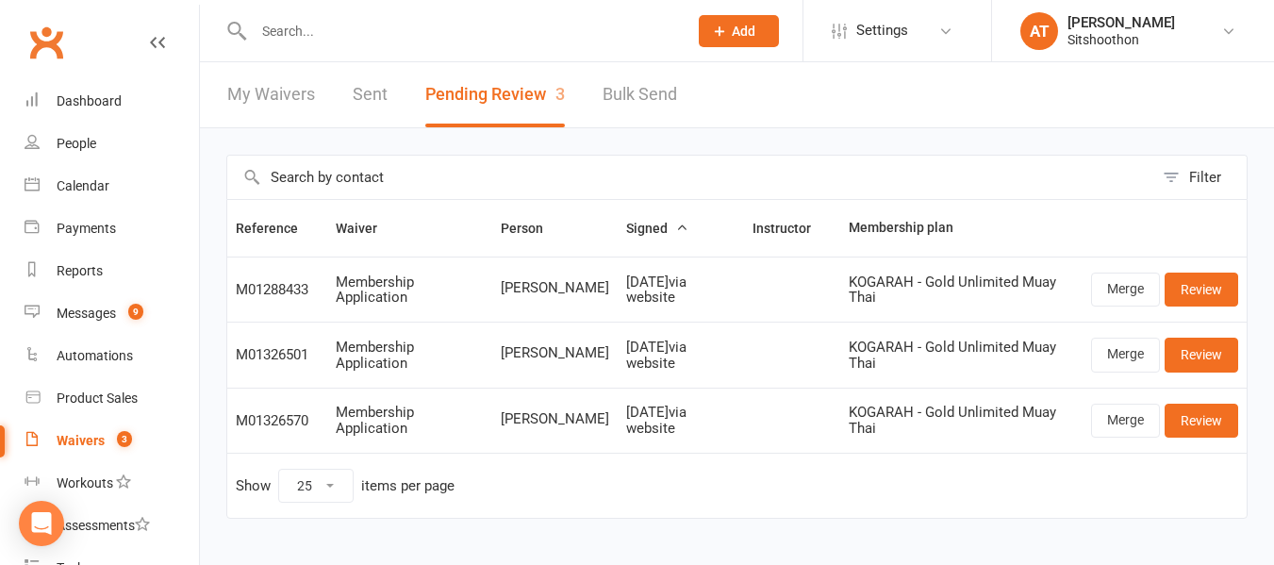
scroll to position [35, 0]
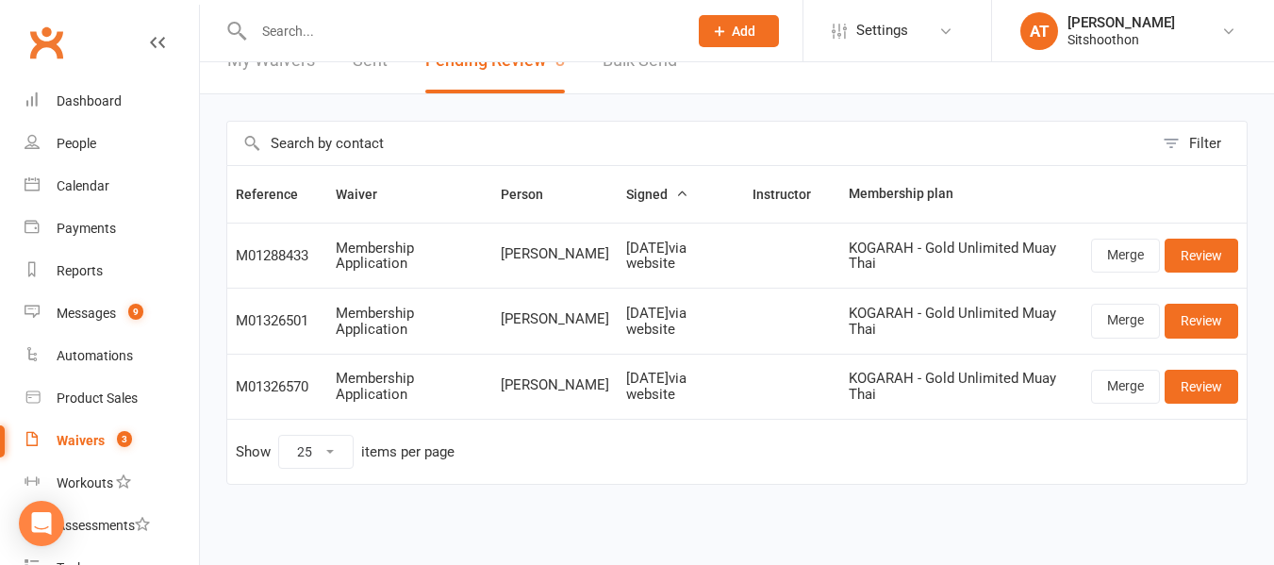
click at [423, 26] on input "text" at bounding box center [461, 31] width 426 height 26
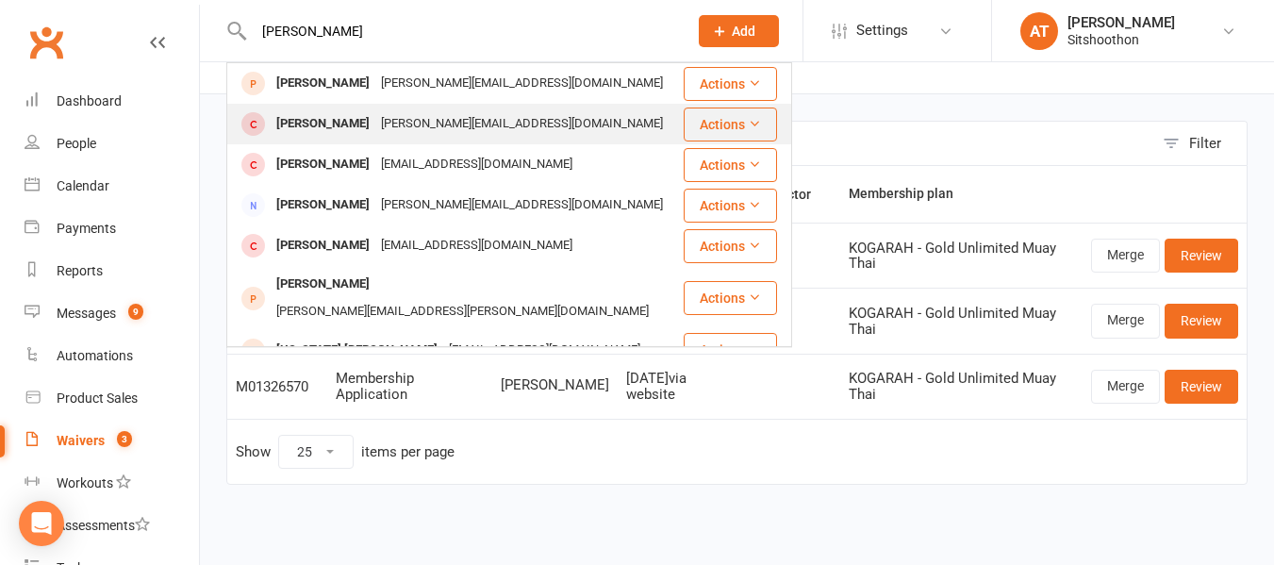
type input "[PERSON_NAME]"
click at [348, 125] on div "[PERSON_NAME]" at bounding box center [323, 123] width 105 height 27
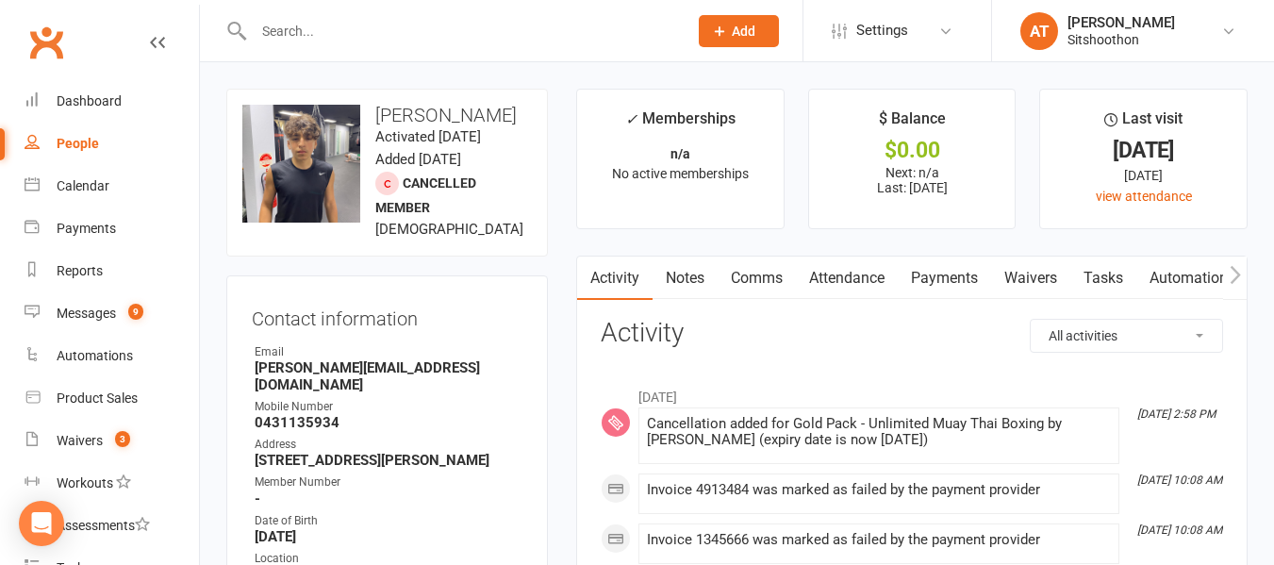
click at [945, 284] on link "Payments" at bounding box center [944, 277] width 93 height 43
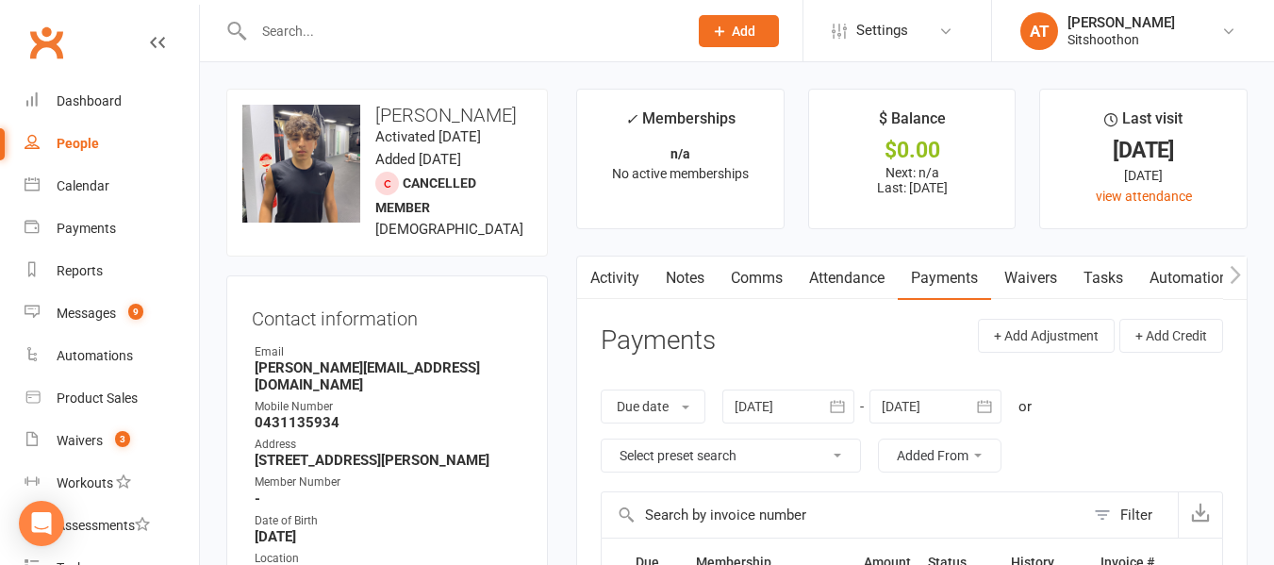
click at [776, 409] on div at bounding box center [788, 406] width 132 height 34
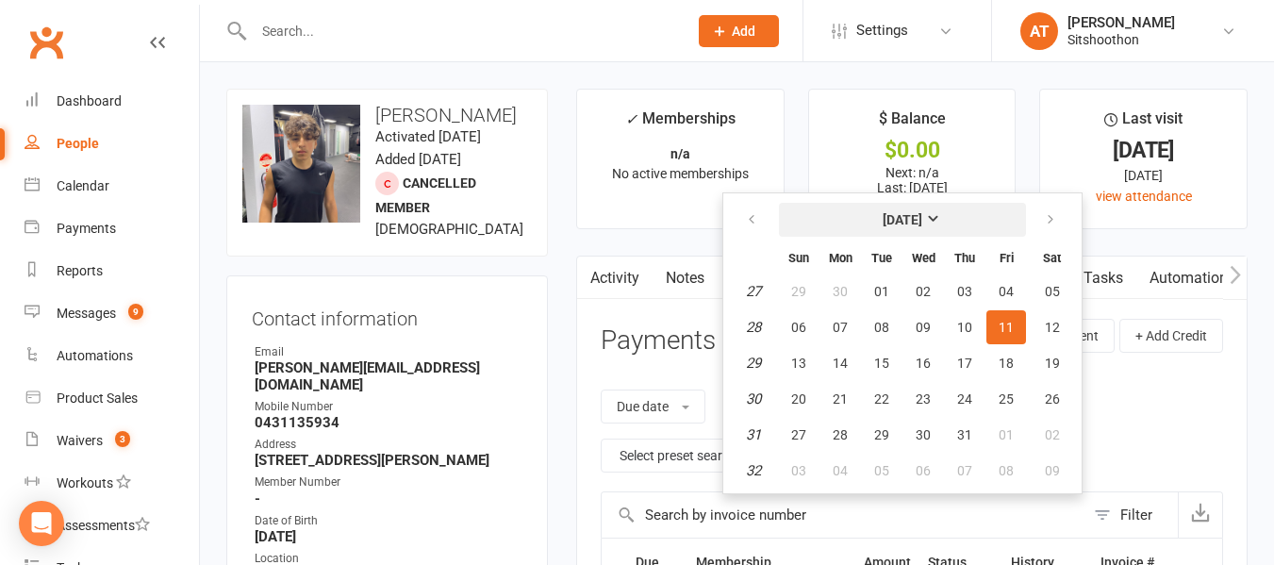
click at [883, 222] on strong "[DATE]" at bounding box center [903, 219] width 40 height 15
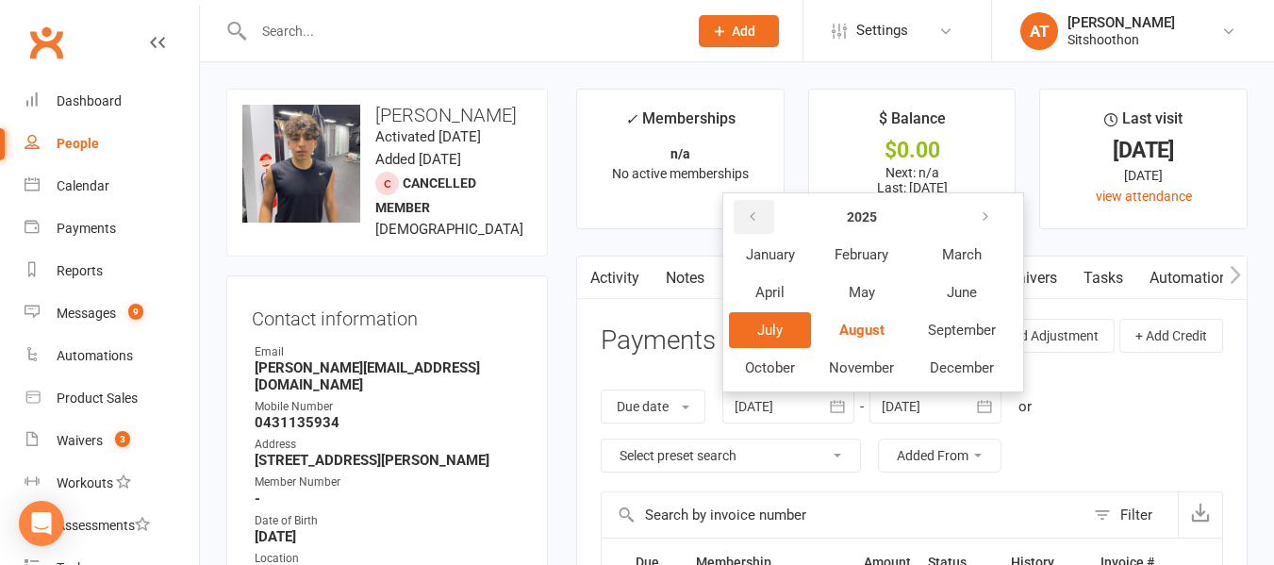
click at [758, 214] on icon "button" at bounding box center [752, 216] width 13 height 15
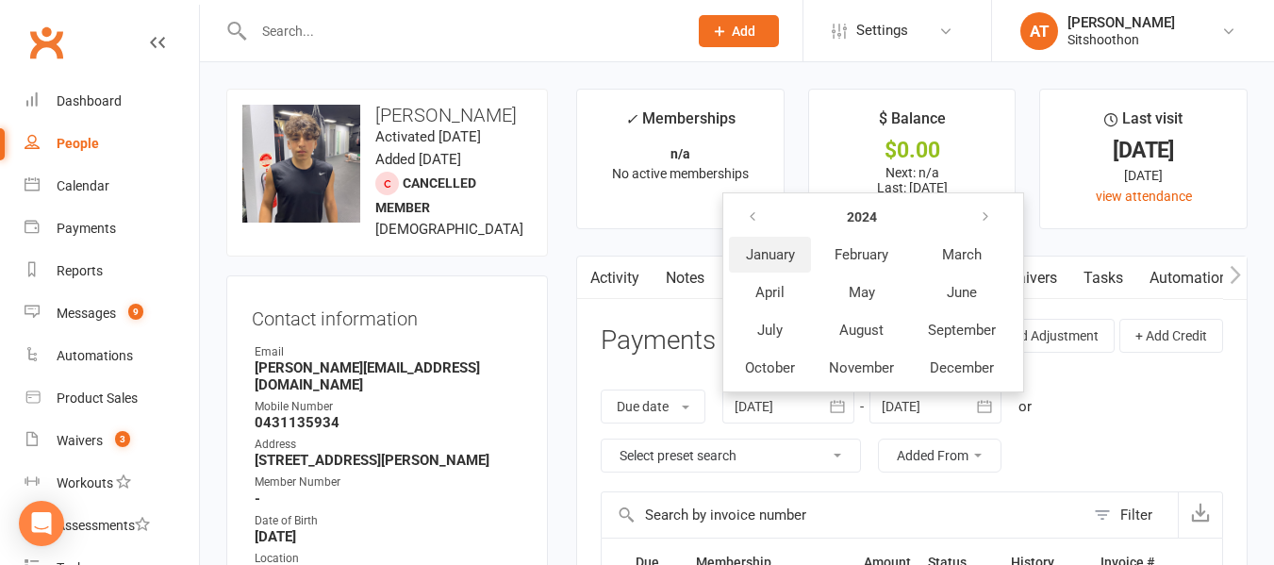
click at [772, 243] on button "January" at bounding box center [770, 255] width 82 height 36
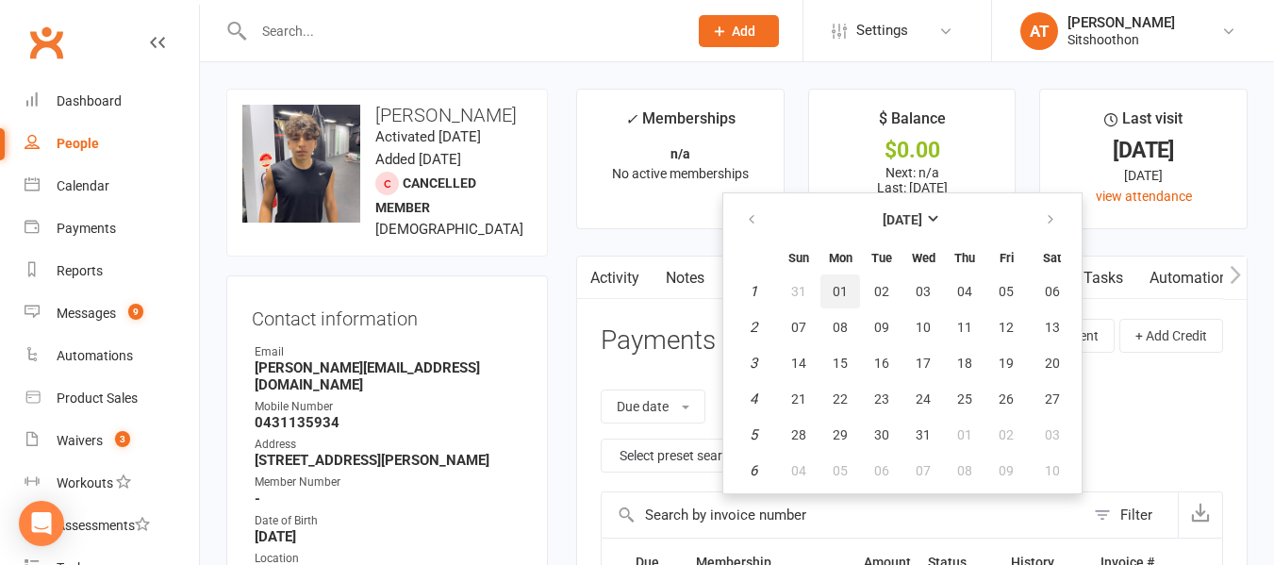
click at [855, 283] on button "01" at bounding box center [840, 291] width 40 height 34
type input "[DATE]"
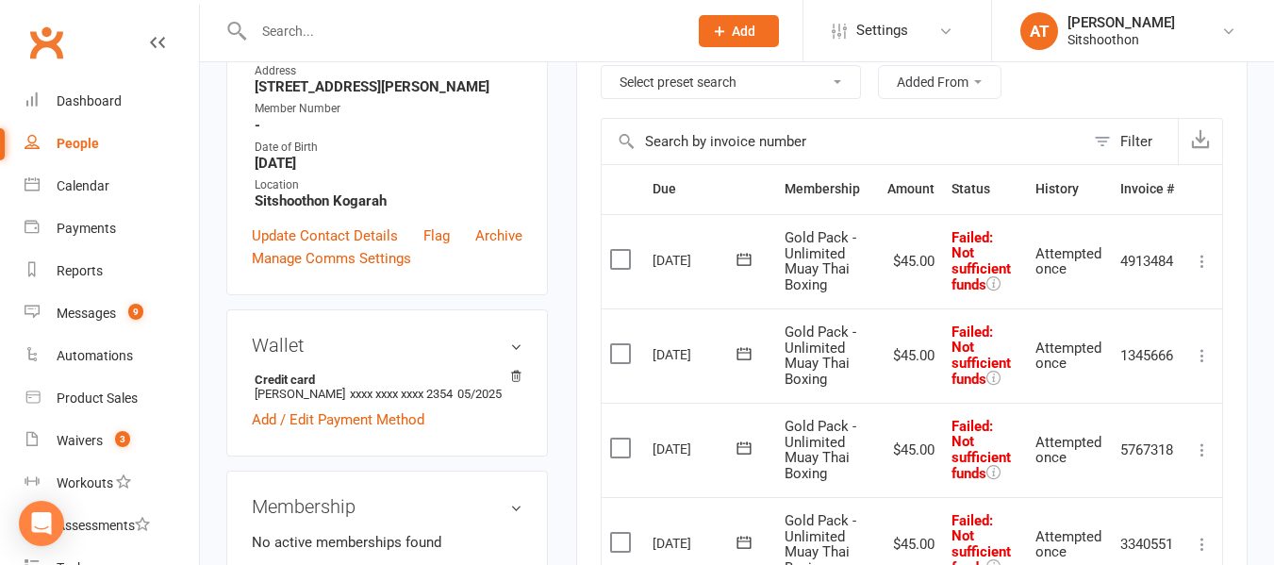
scroll to position [372, 0]
click at [1199, 262] on icon at bounding box center [1202, 262] width 19 height 19
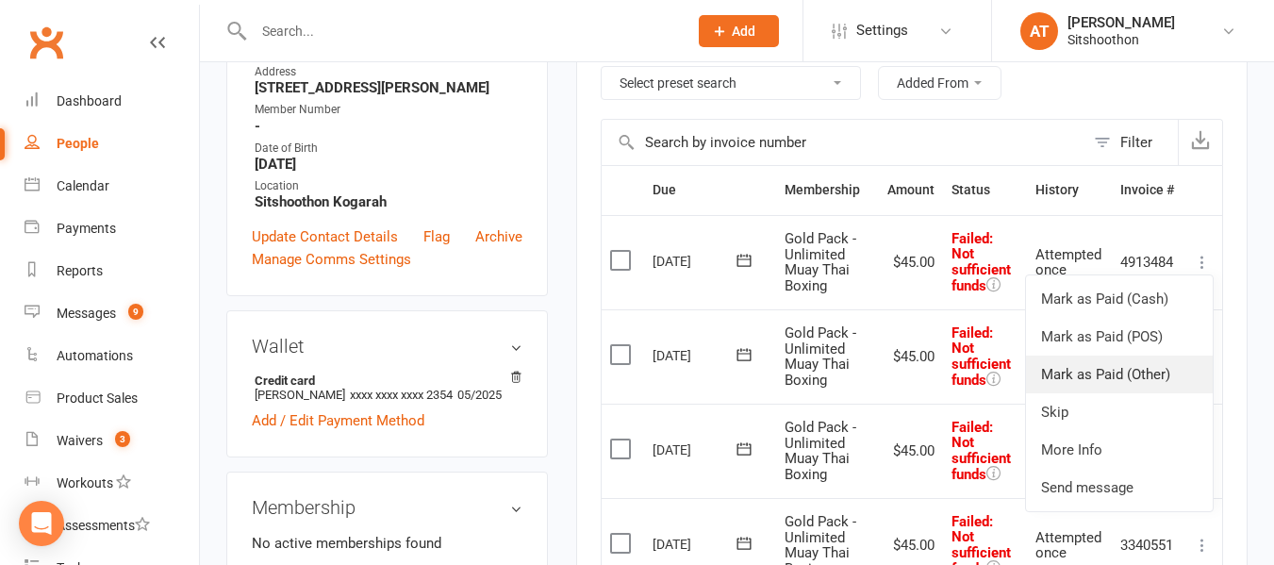
click at [1064, 358] on link "Mark as Paid (Other)" at bounding box center [1119, 375] width 187 height 38
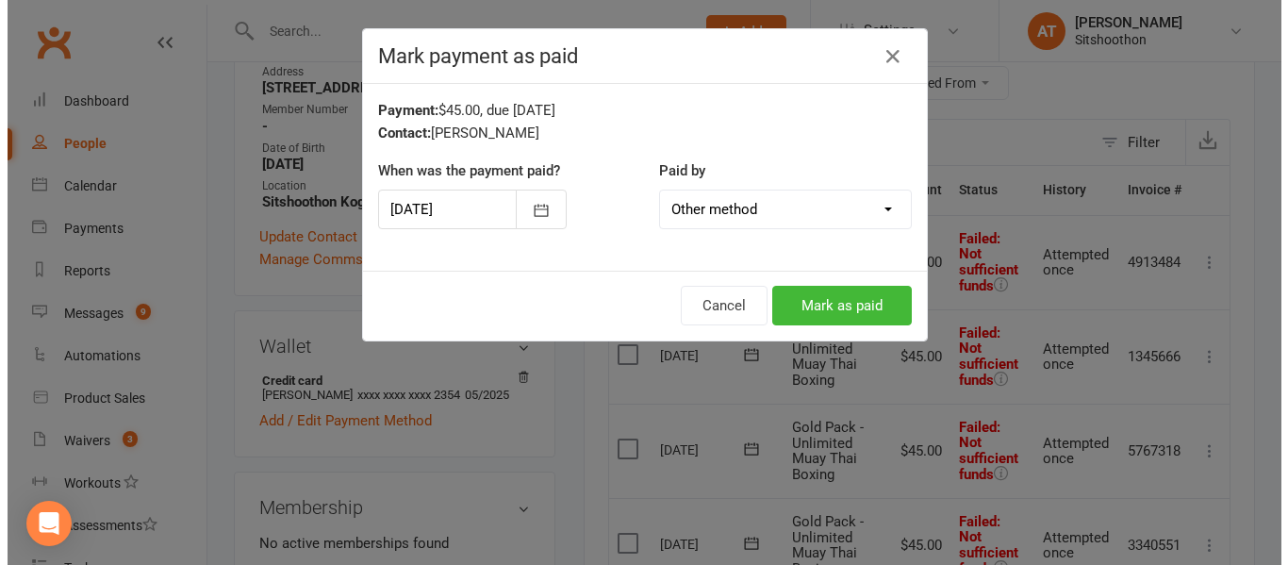
scroll to position [350, 0]
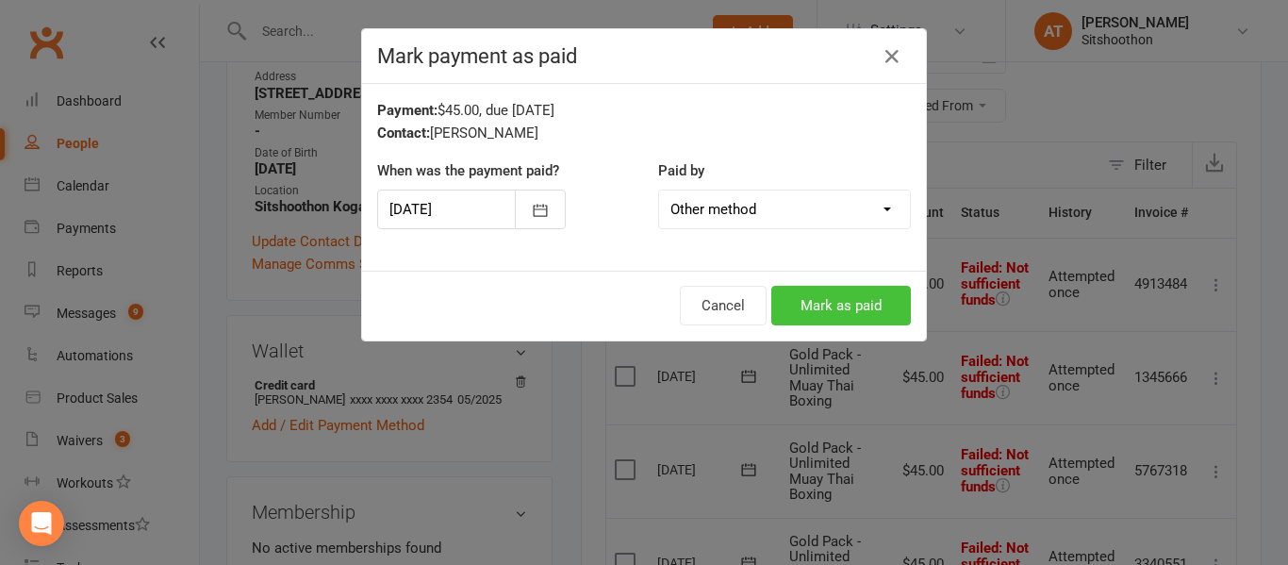
click at [847, 297] on button "Mark as paid" at bounding box center [841, 306] width 140 height 40
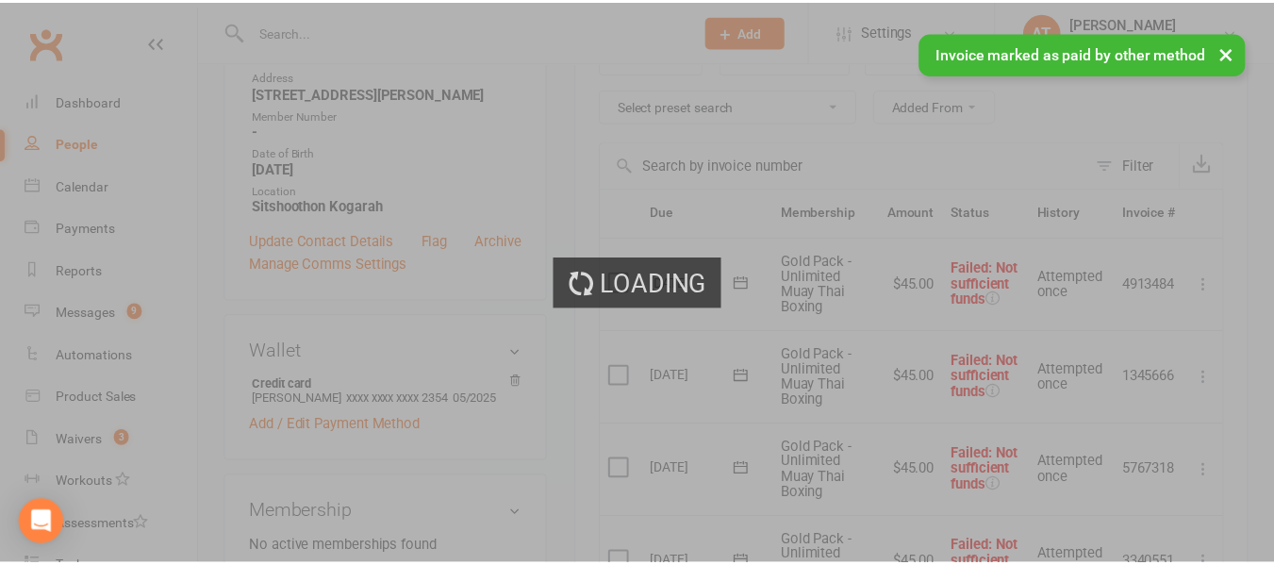
scroll to position [372, 0]
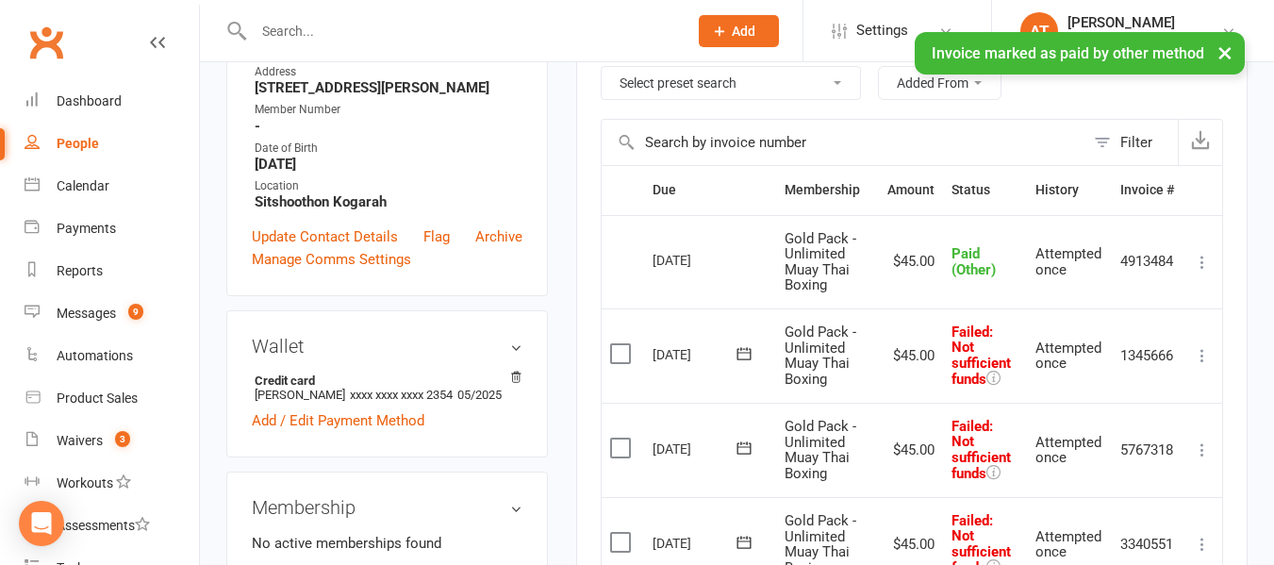
click at [775, 235] on td "[DATE]" at bounding box center [710, 261] width 132 height 93
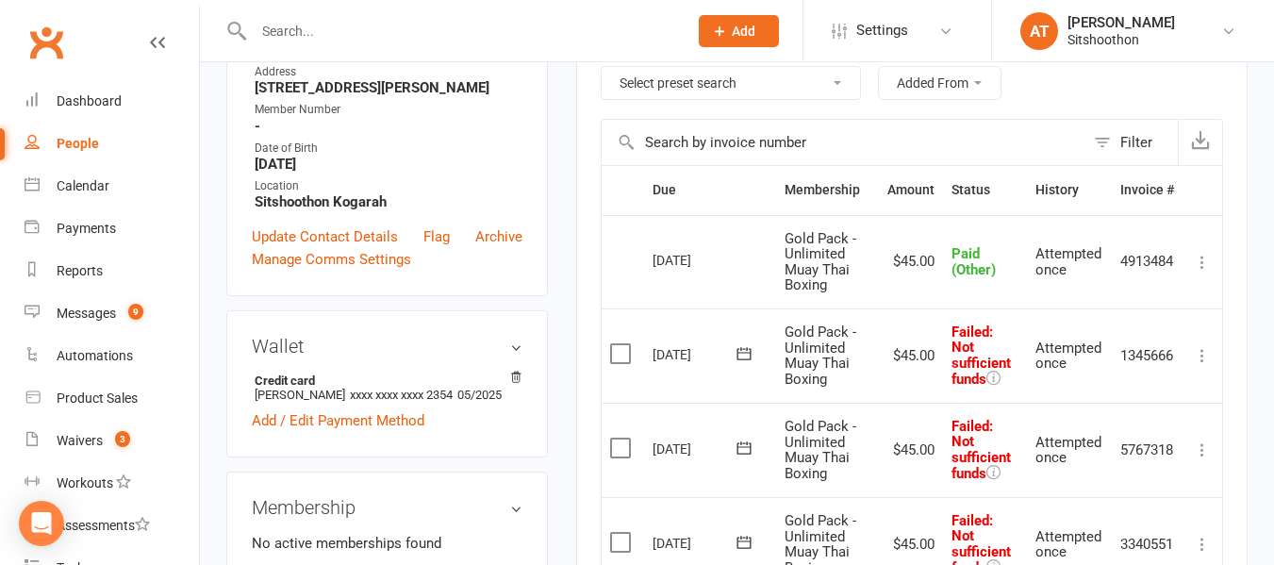
click at [346, 29] on input "text" at bounding box center [461, 31] width 426 height 26
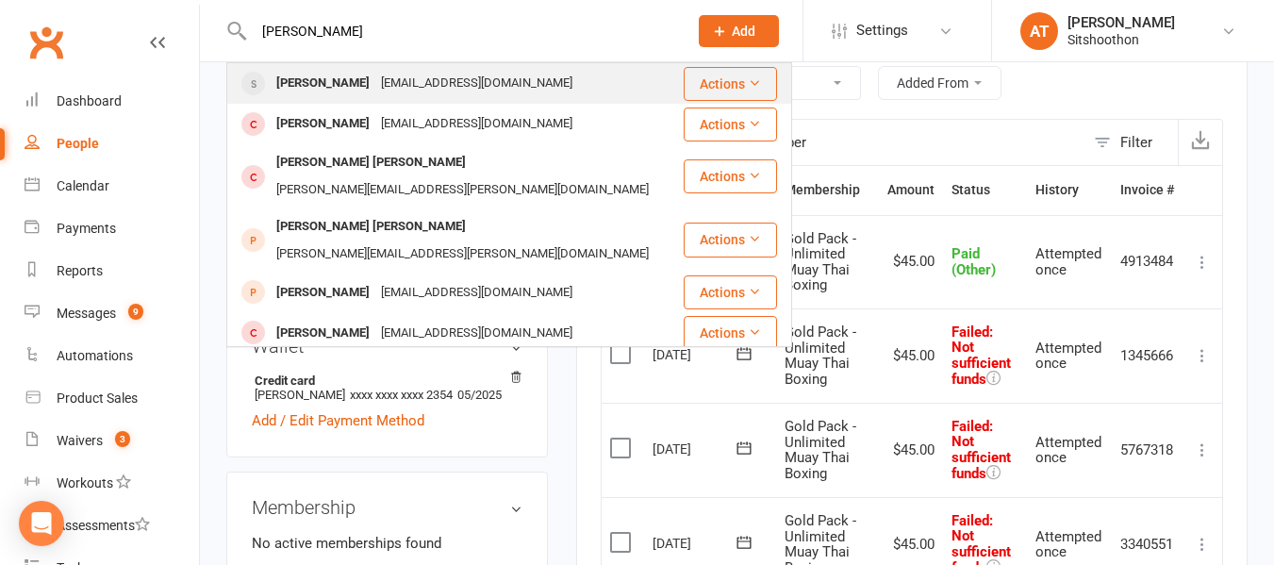
type input "[PERSON_NAME]"
click at [340, 69] on div "[PERSON_NAME] [PERSON_NAME][EMAIL_ADDRESS][DOMAIN_NAME]" at bounding box center [455, 83] width 454 height 39
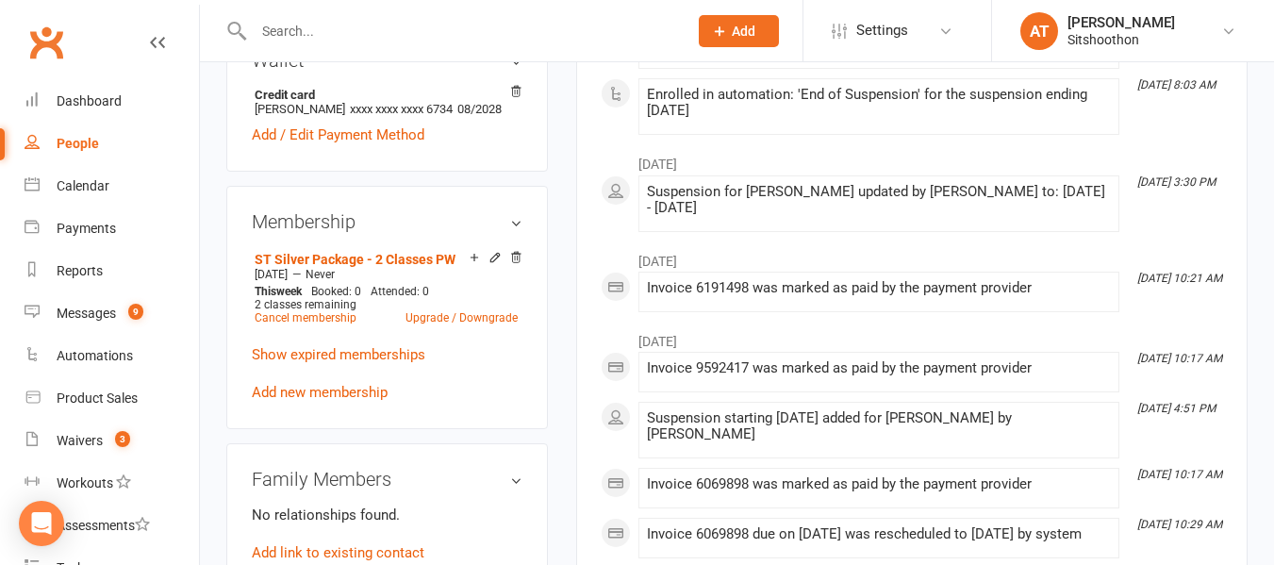
scroll to position [642, 0]
click at [311, 323] on link "Cancel membership" at bounding box center [306, 316] width 102 height 13
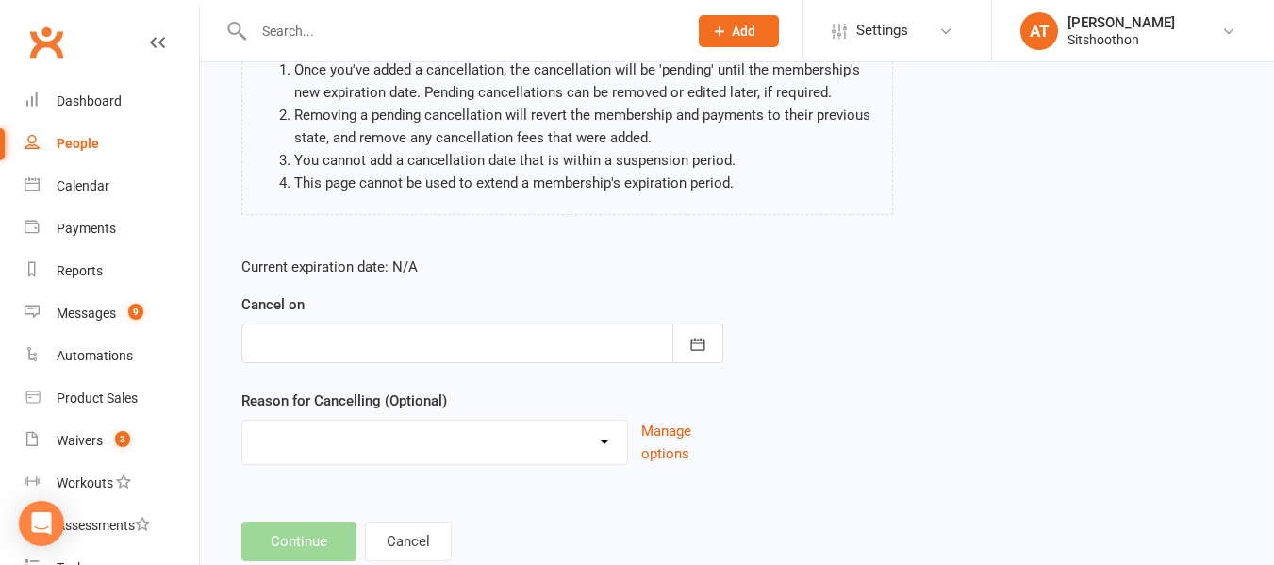
scroll to position [197, 0]
click at [704, 346] on icon "button" at bounding box center [697, 343] width 14 height 12
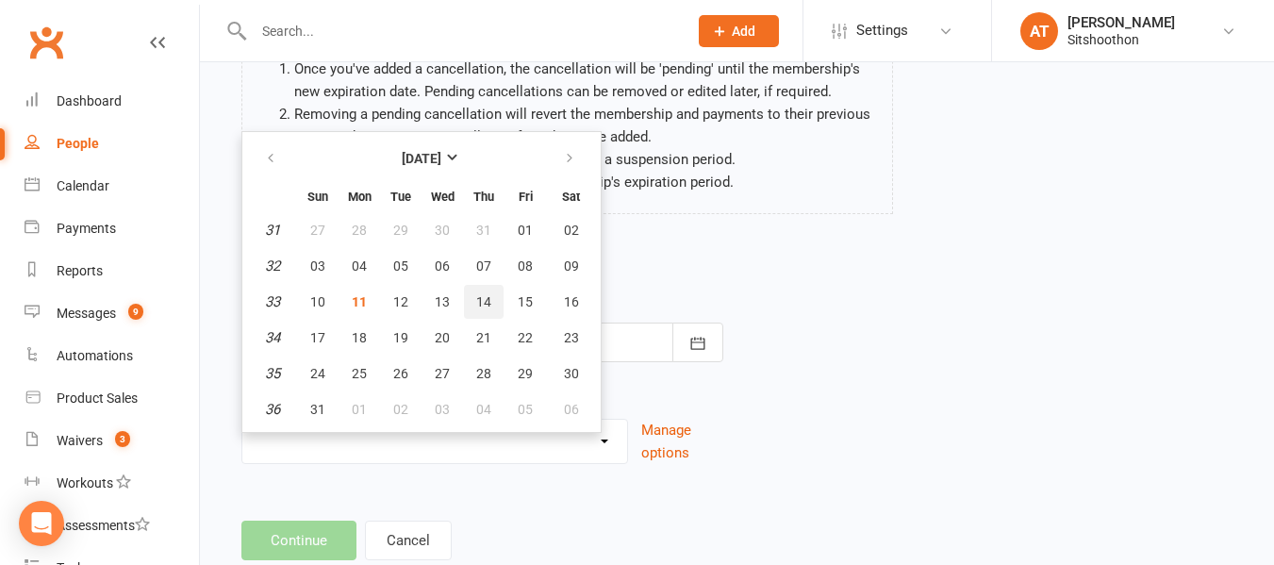
click at [481, 286] on button "14" at bounding box center [484, 302] width 40 height 34
type input "[DATE]"
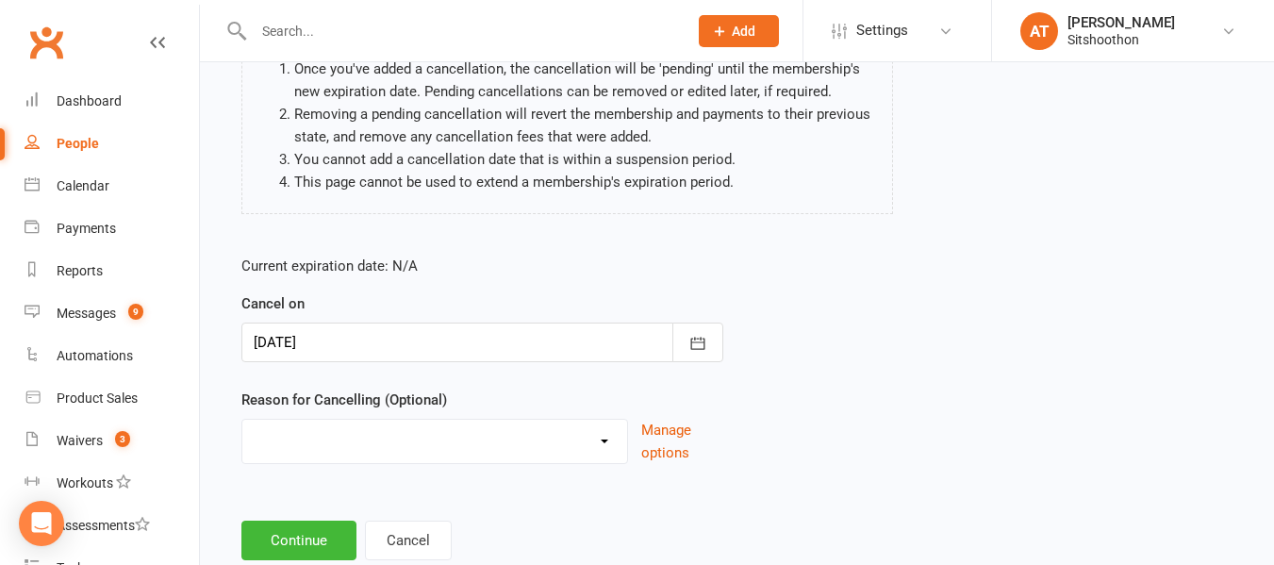
scroll to position [250, 0]
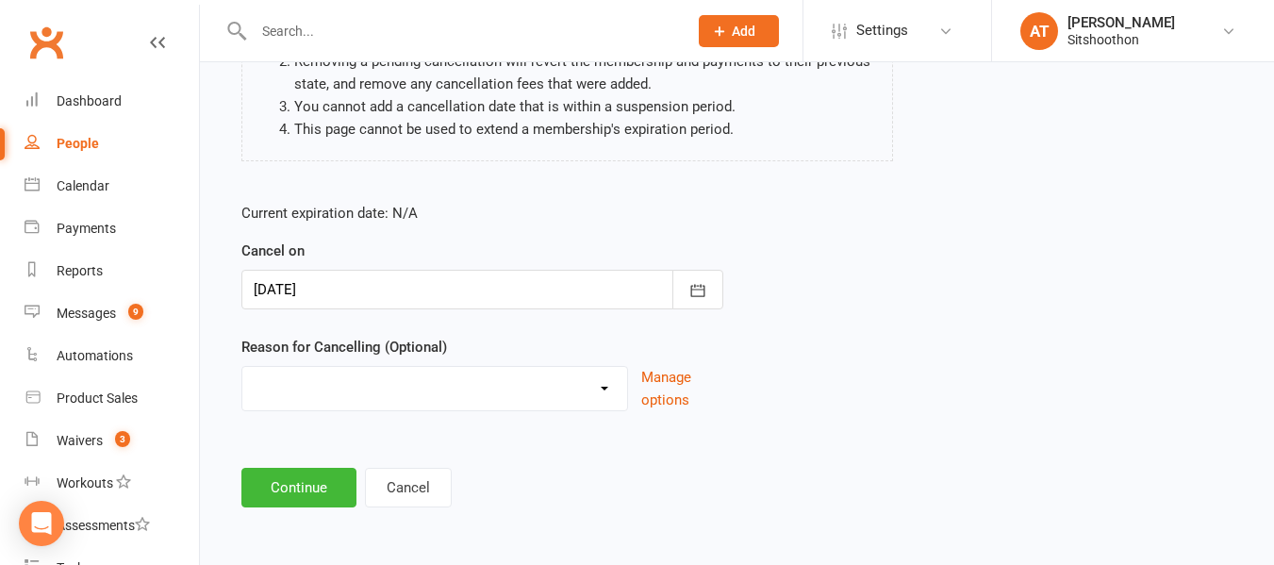
click at [420, 405] on div "Downgrade Financial Reasons Holiday Injury Upgrade Other reason" at bounding box center [434, 388] width 387 height 45
click at [405, 403] on select "Downgrade Financial Reasons Holiday Injury Upgrade Other reason" at bounding box center [434, 386] width 385 height 38
select select "5"
click at [242, 367] on select "Downgrade Financial Reasons Holiday Injury Upgrade Other reason" at bounding box center [434, 386] width 385 height 38
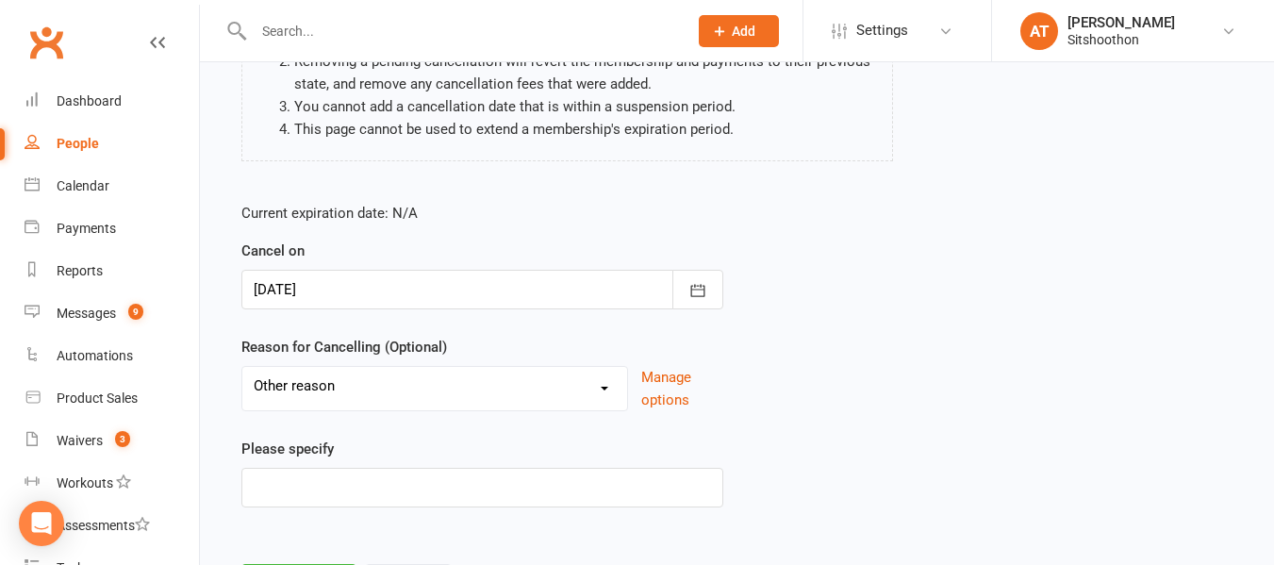
scroll to position [346, 0]
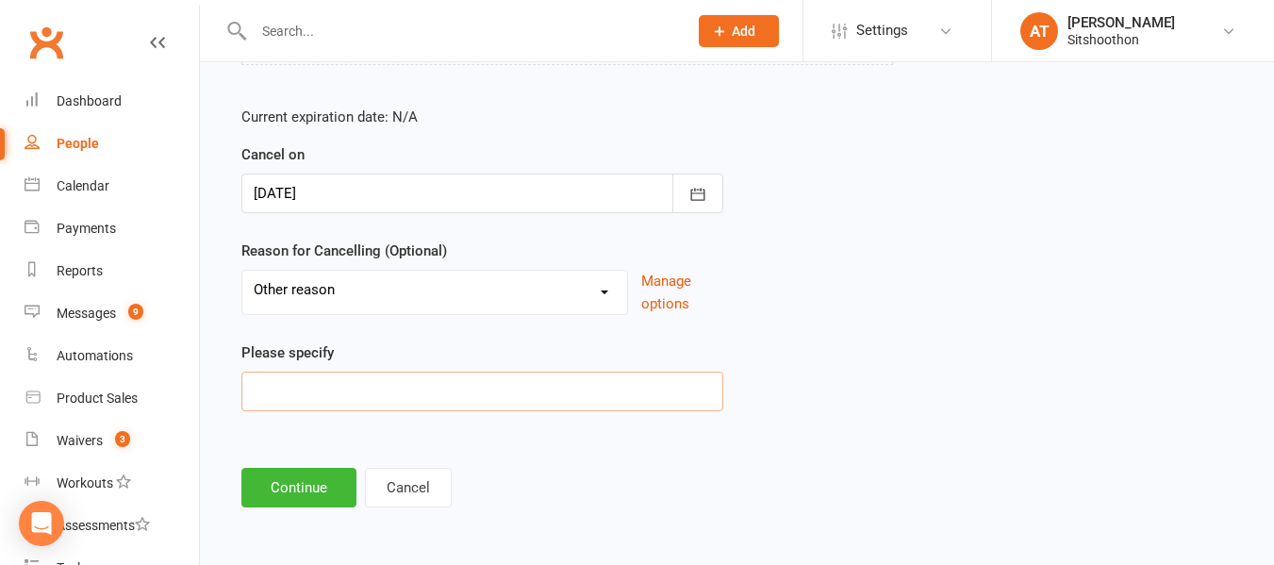
click at [296, 385] on input at bounding box center [482, 392] width 482 height 40
type input "cant do"
click at [277, 496] on button "Continue" at bounding box center [298, 488] width 115 height 40
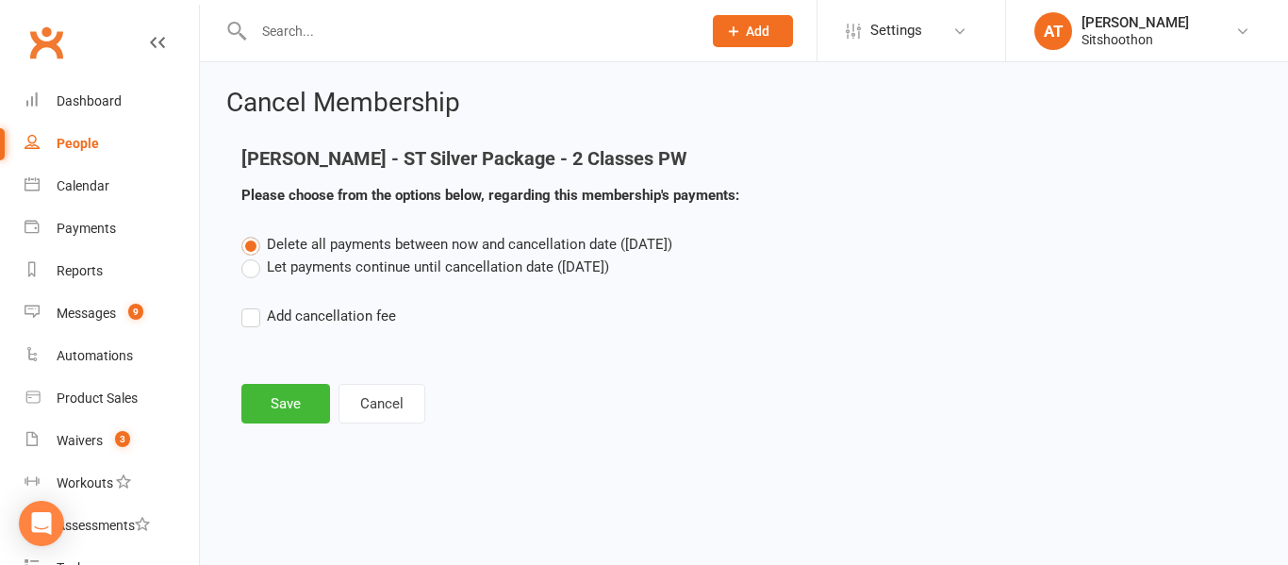
click at [255, 272] on label "Let payments continue until cancellation date ([DATE])" at bounding box center [425, 267] width 368 height 23
click at [254, 256] on input "Let payments continue until cancellation date ([DATE])" at bounding box center [247, 256] width 12 height 0
click at [283, 418] on button "Save" at bounding box center [285, 404] width 89 height 40
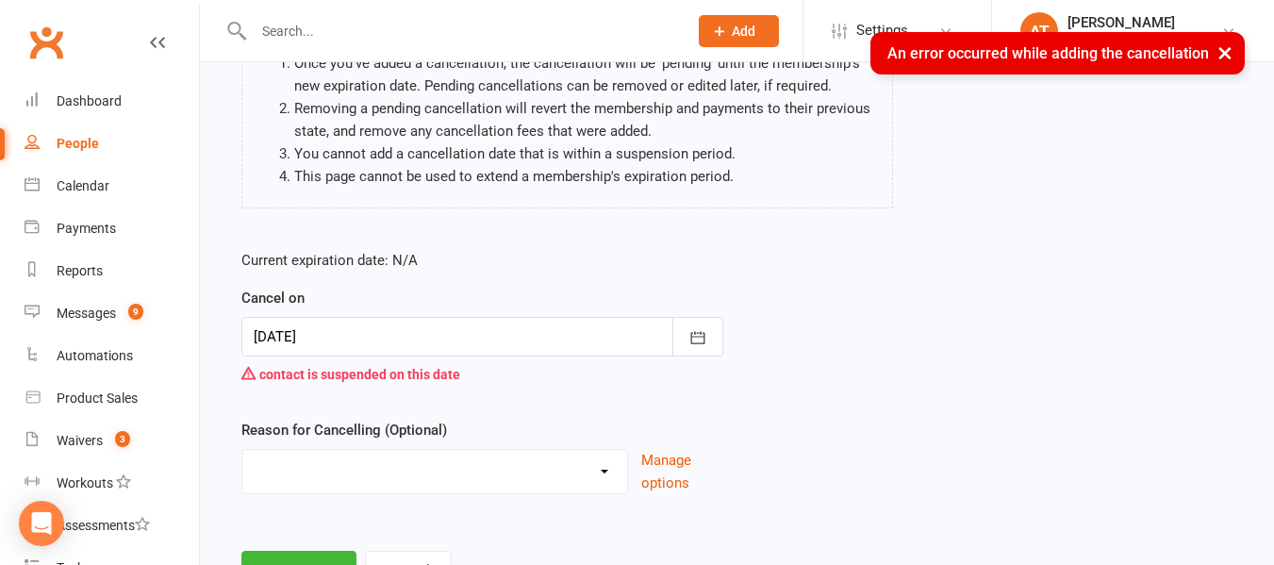
scroll to position [286, 0]
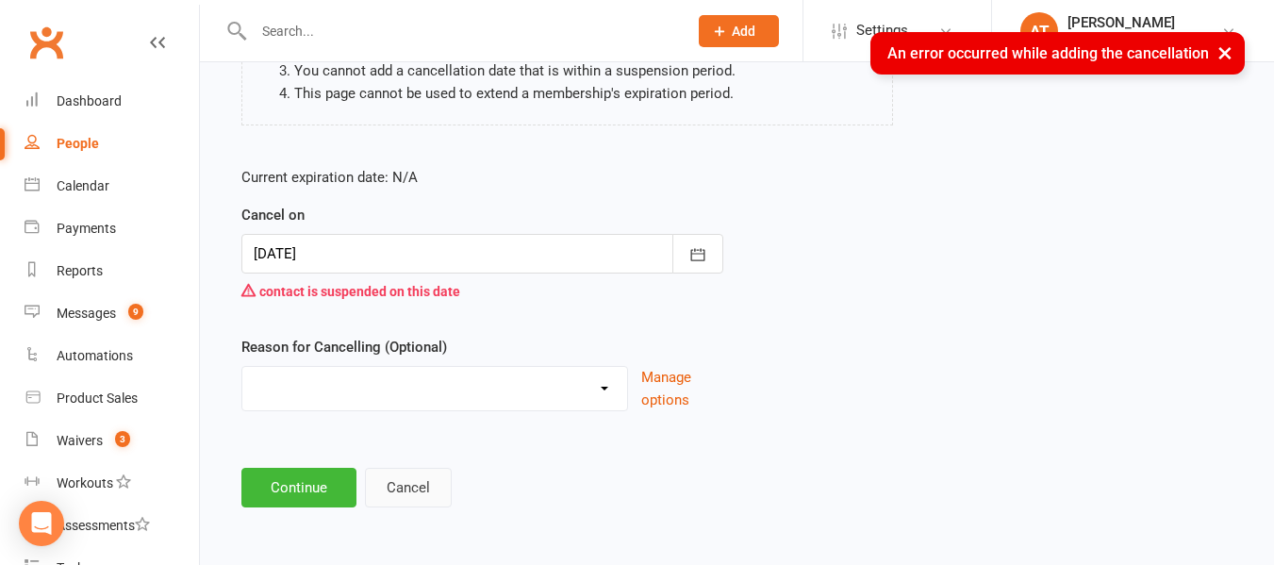
click at [398, 495] on button "Cancel" at bounding box center [408, 488] width 87 height 40
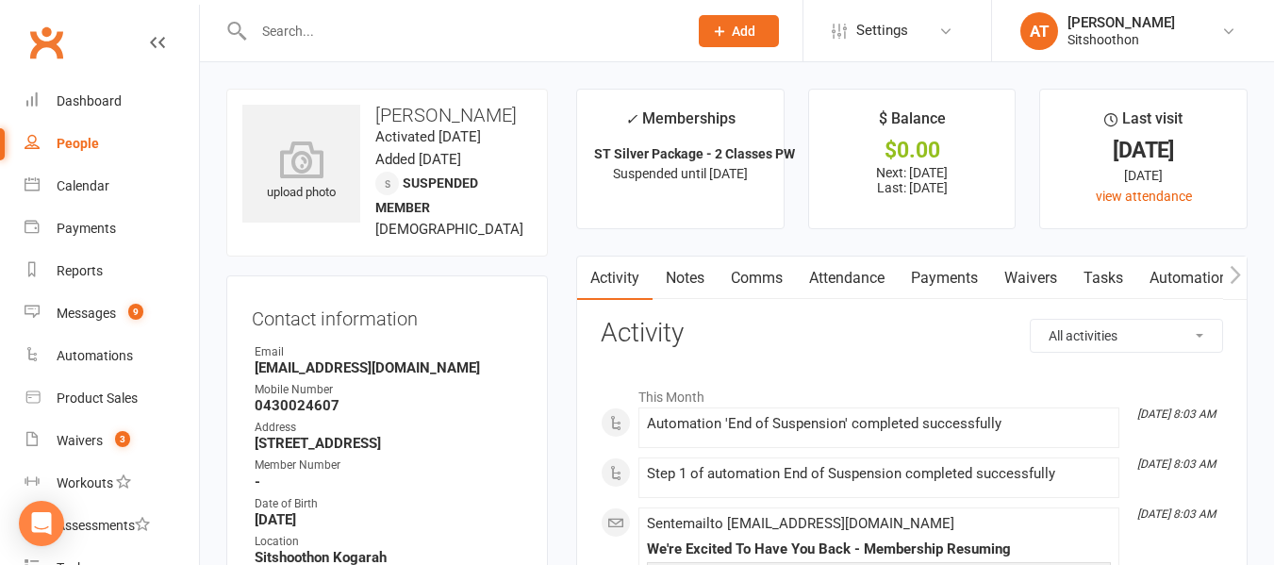
click at [344, 32] on input "text" at bounding box center [461, 31] width 426 height 26
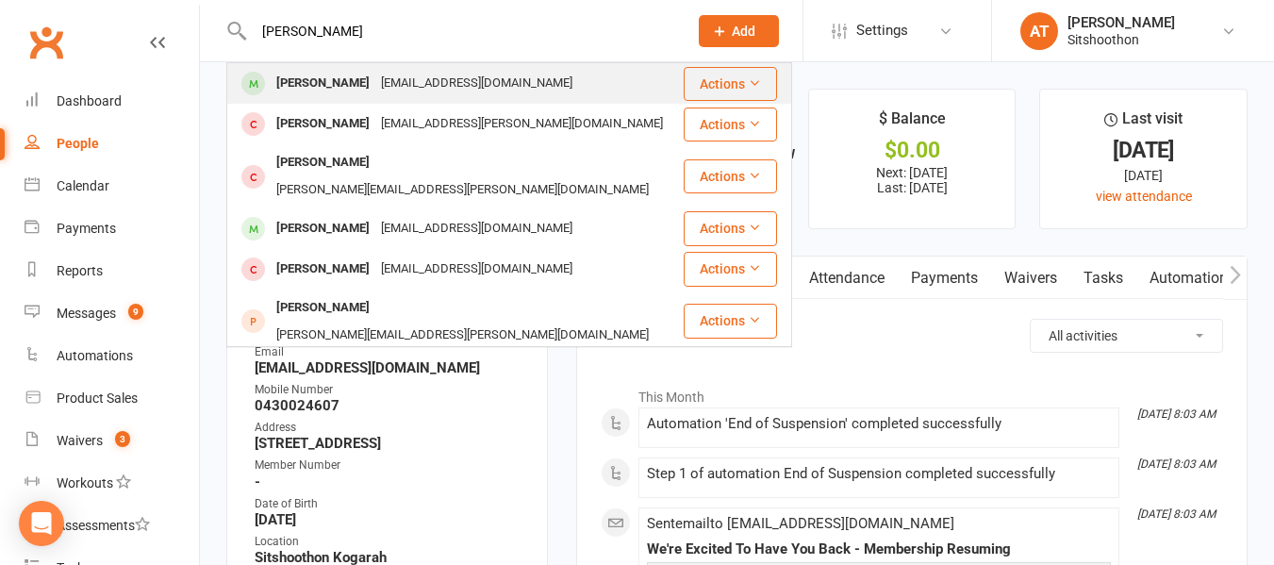
type input "[PERSON_NAME]"
click at [331, 80] on div "[PERSON_NAME]" at bounding box center [323, 83] width 105 height 27
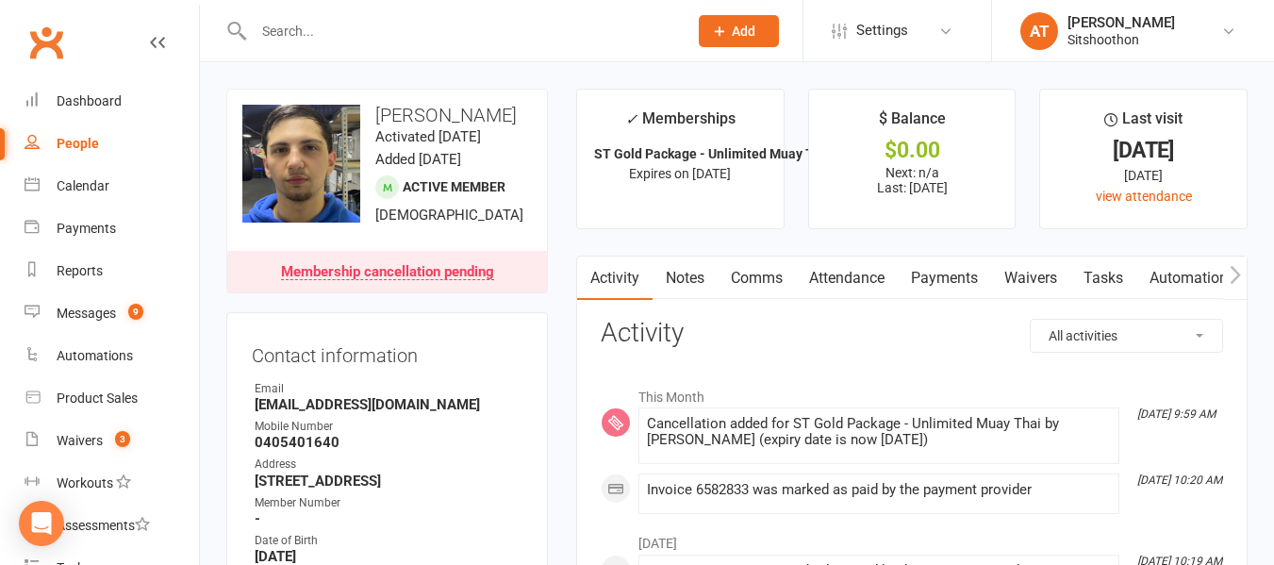
click at [358, 32] on input "text" at bounding box center [461, 31] width 426 height 26
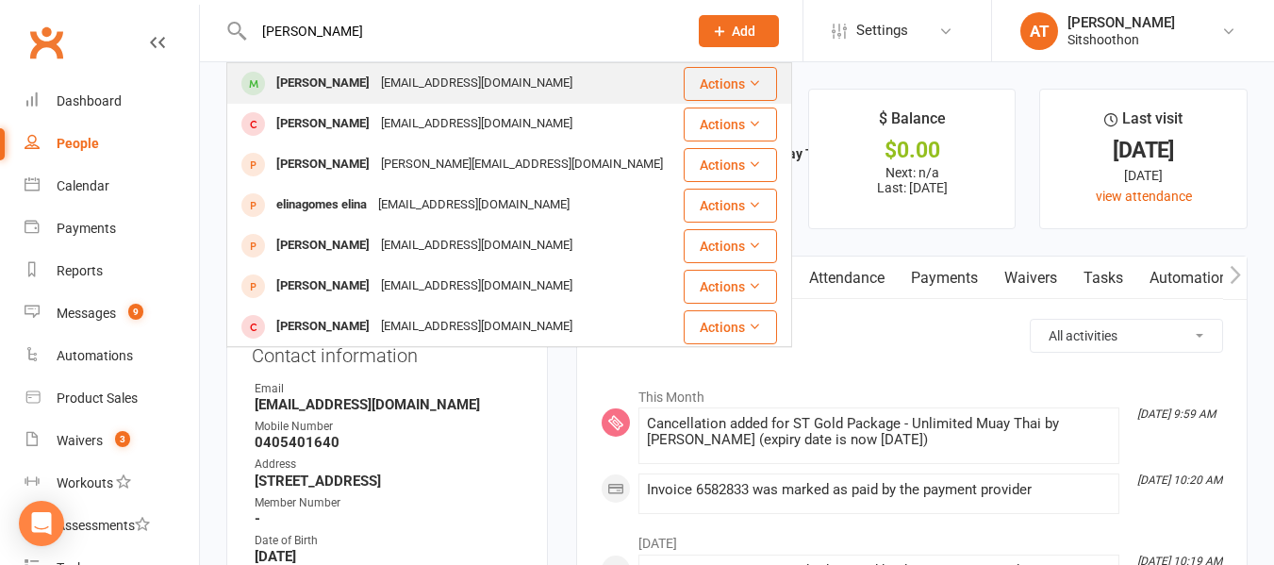
type input "[PERSON_NAME]"
click at [275, 85] on div "[PERSON_NAME]" at bounding box center [323, 83] width 105 height 27
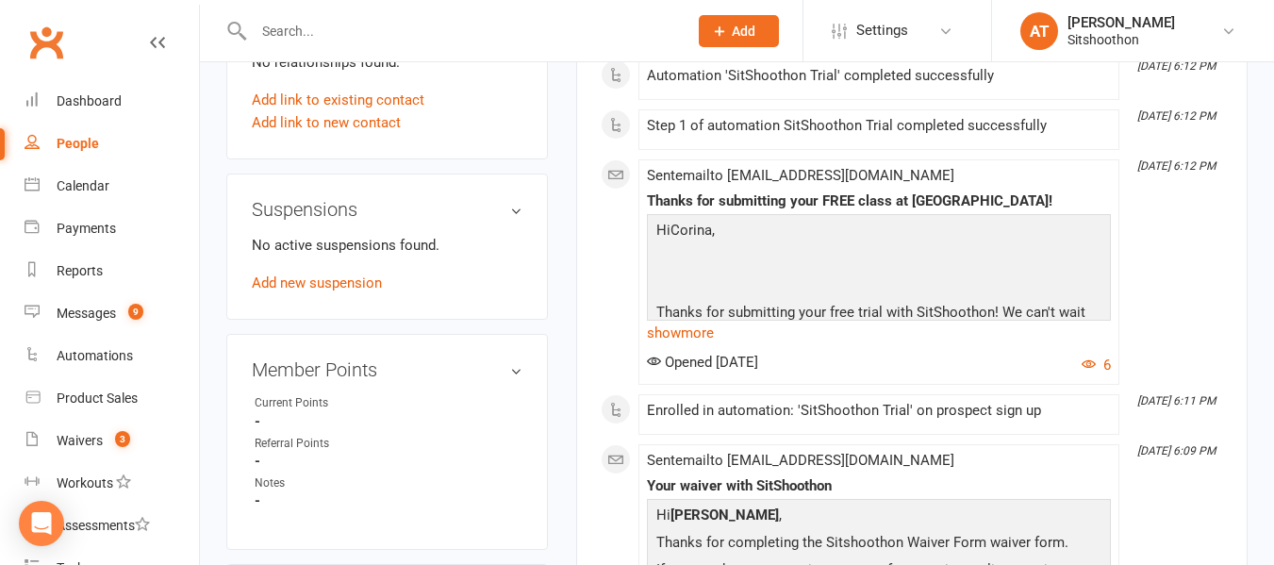
scroll to position [1157, 0]
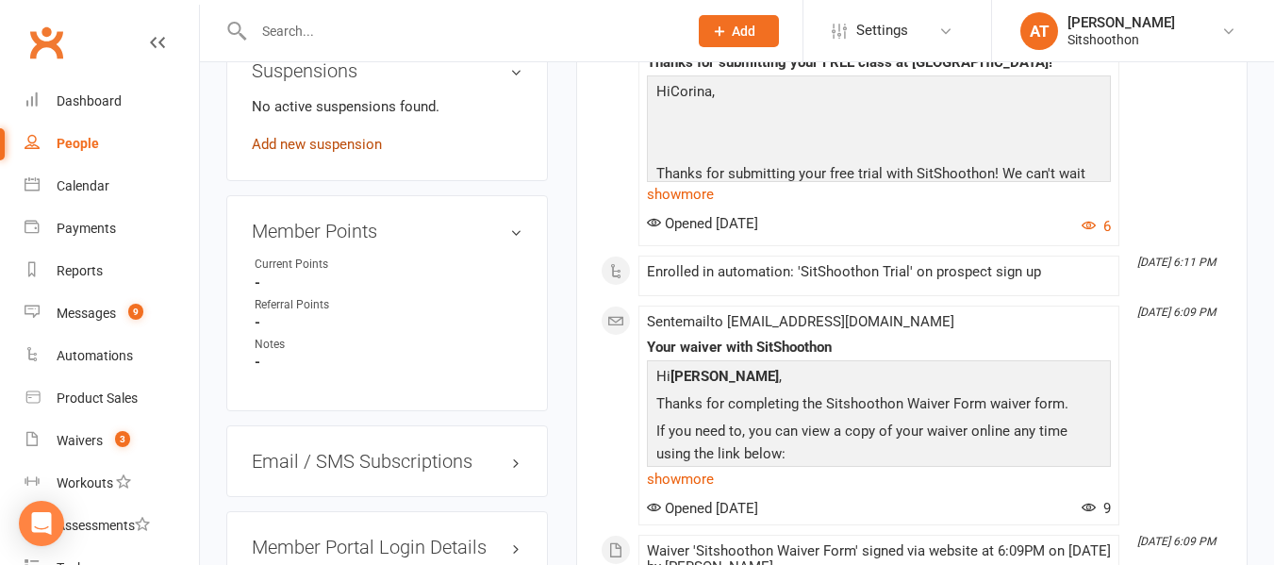
click at [313, 153] on link "Add new suspension" at bounding box center [317, 144] width 130 height 17
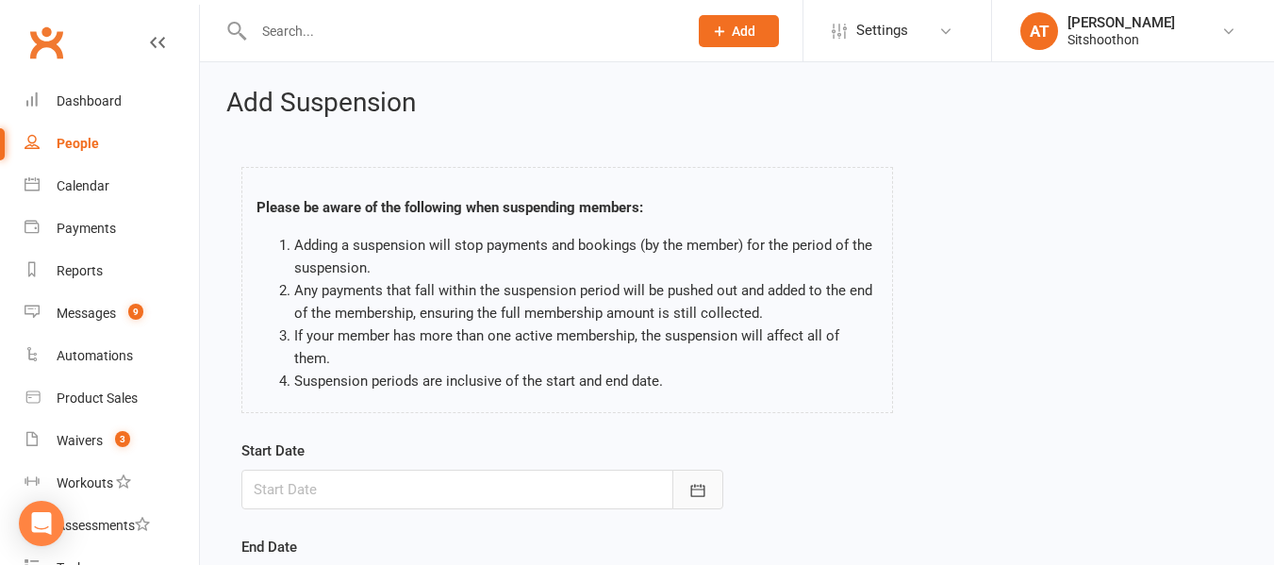
click at [692, 481] on icon "button" at bounding box center [697, 490] width 19 height 19
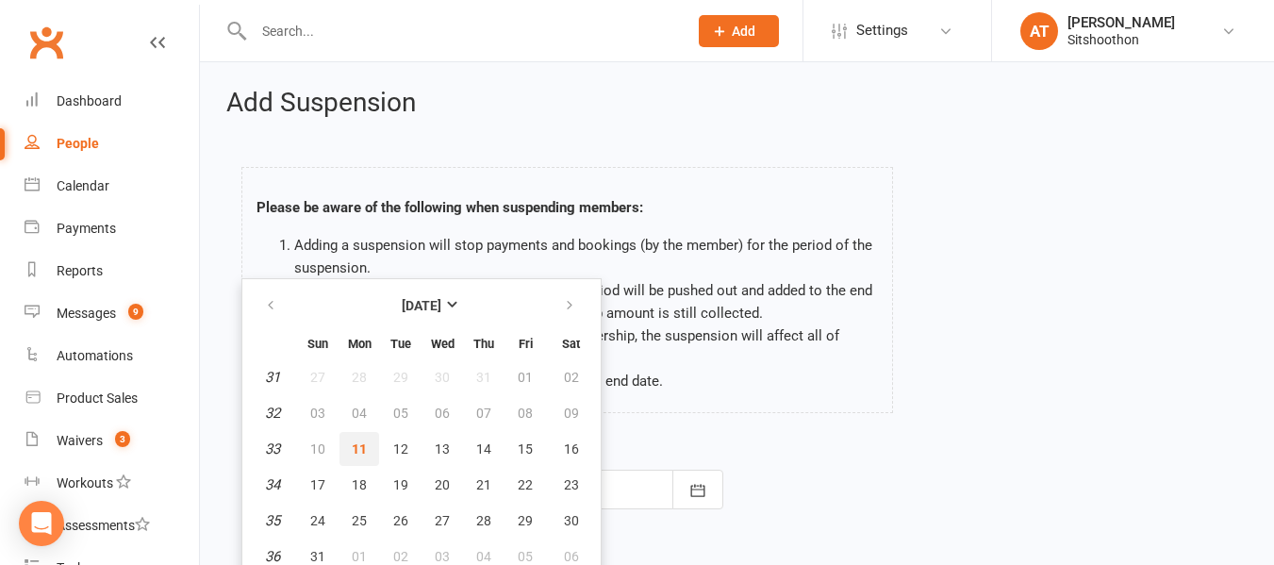
click at [361, 441] on span "11" at bounding box center [359, 448] width 15 height 15
type input "[DATE]"
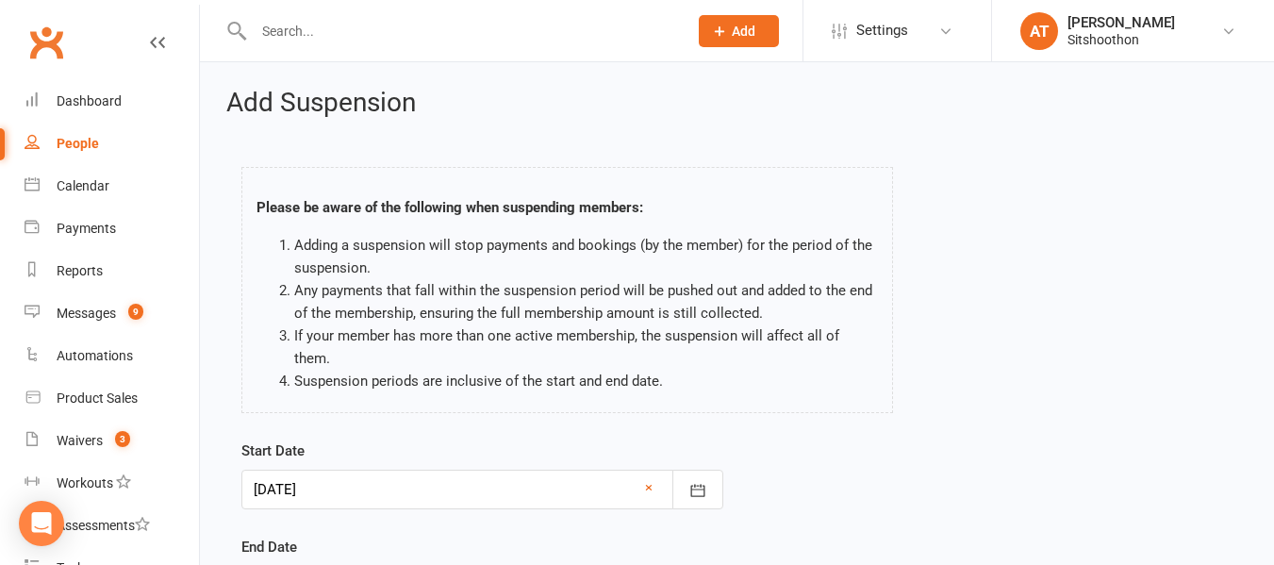
scroll to position [257, 0]
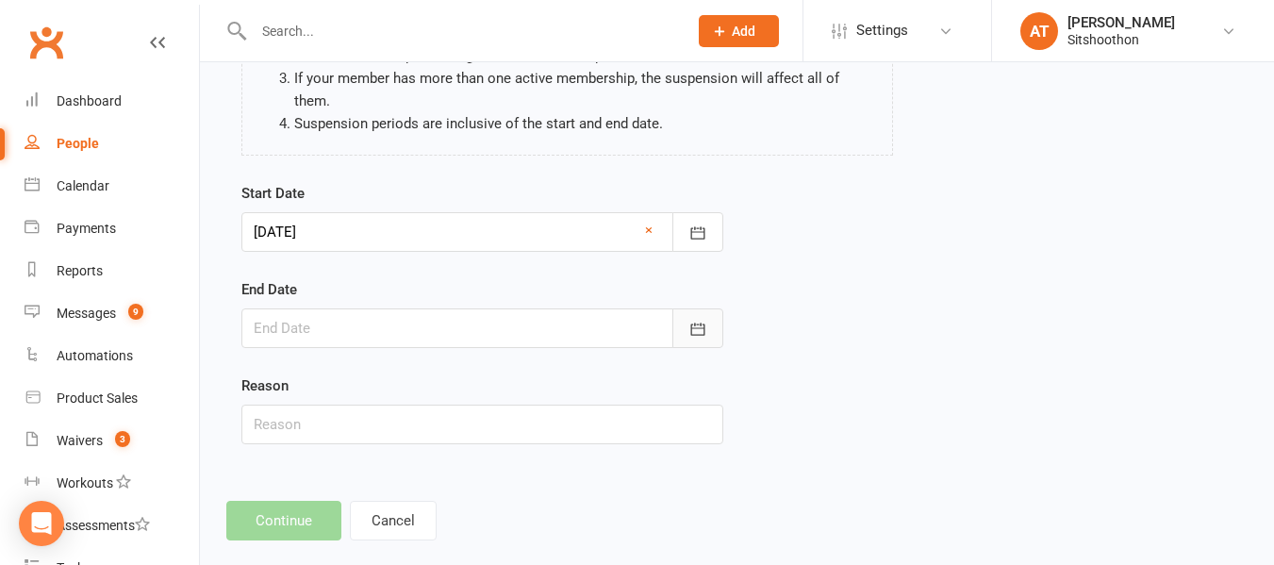
click at [688, 320] on icon "button" at bounding box center [697, 329] width 19 height 19
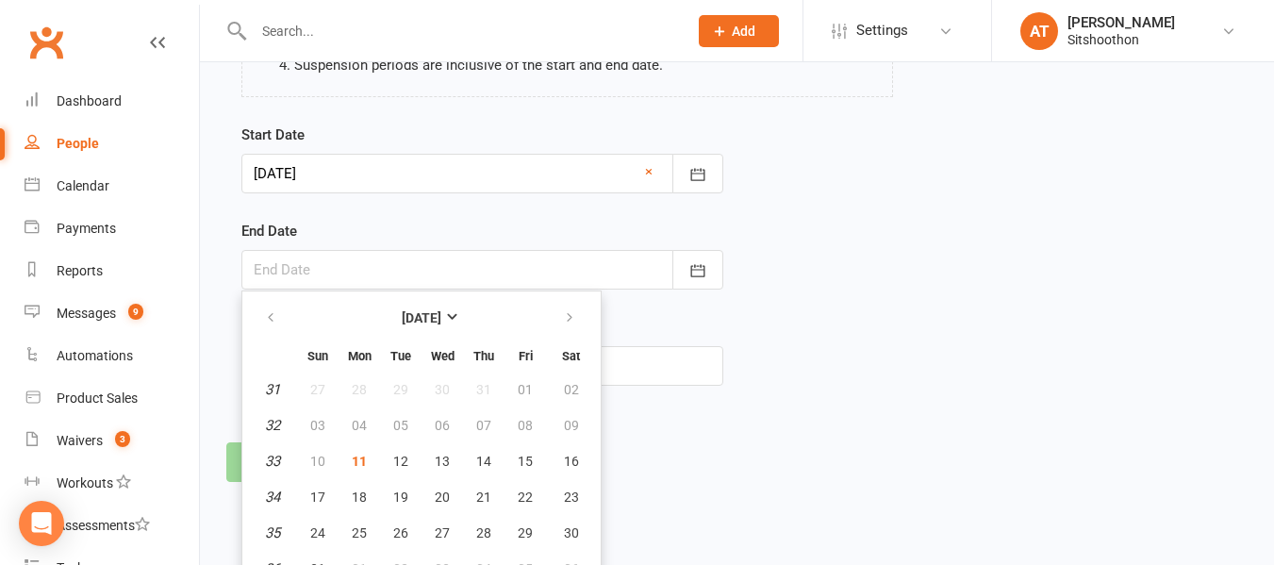
scroll to position [321, 0]
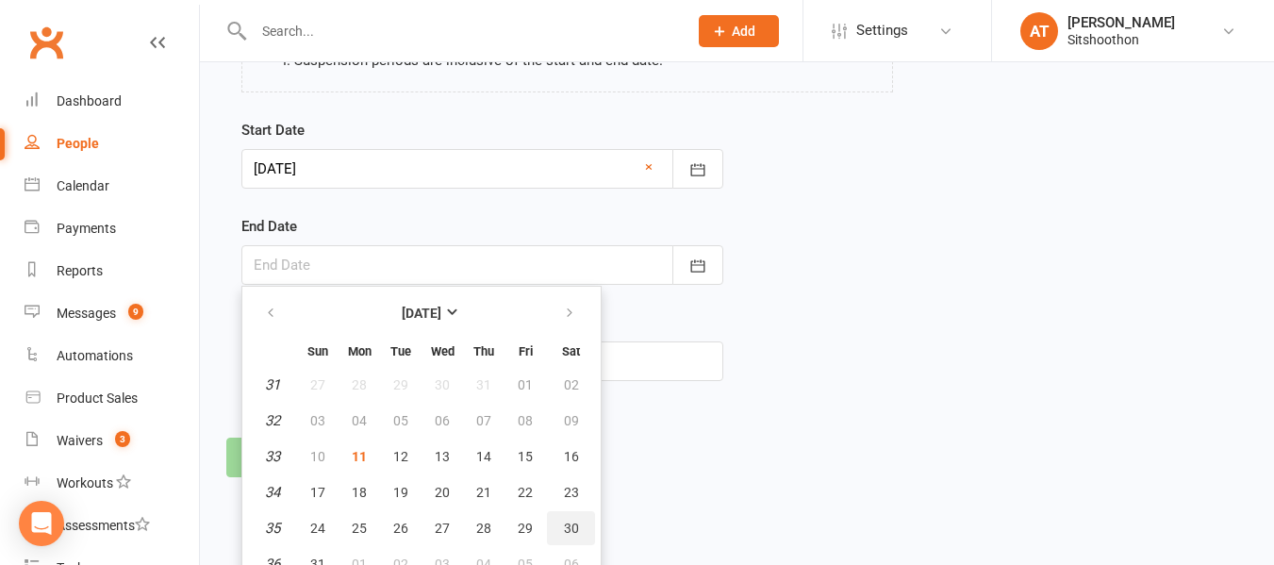
click at [578, 511] on button "30" at bounding box center [571, 528] width 48 height 34
type input "[DATE]"
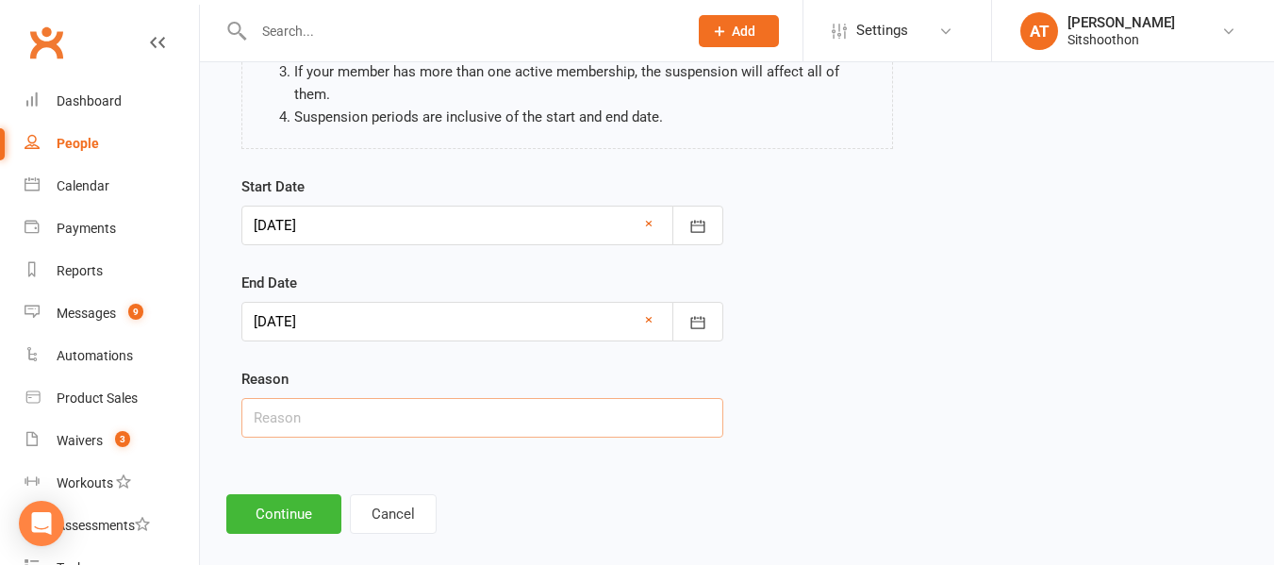
click at [305, 398] on input "text" at bounding box center [482, 418] width 482 height 40
type input "Holiday"
click at [283, 494] on button "Continue" at bounding box center [283, 514] width 115 height 40
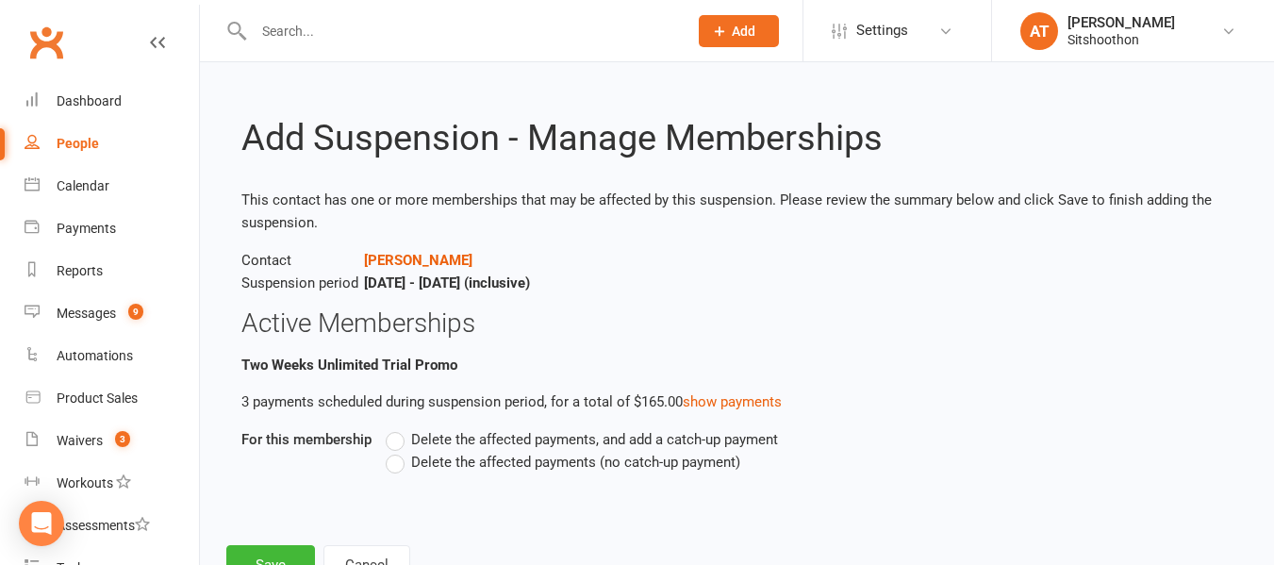
click at [408, 459] on label "Delete the affected payments (no catch-up payment)" at bounding box center [563, 462] width 355 height 23
click at [398, 451] on input "Delete the affected payments (no catch-up payment)" at bounding box center [392, 451] width 12 height 0
click at [276, 554] on button "Save" at bounding box center [270, 565] width 89 height 40
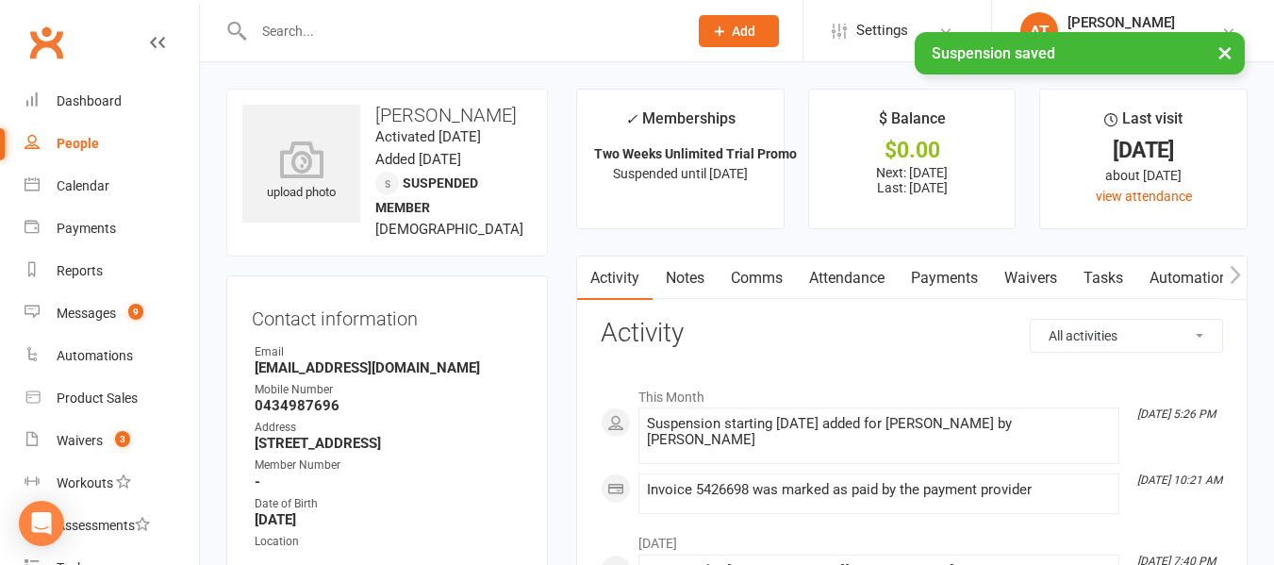
click at [353, 12] on div at bounding box center [450, 30] width 448 height 61
click at [323, 32] on div "× Suspension saved" at bounding box center [624, 32] width 1249 height 0
click at [299, 25] on input "text" at bounding box center [461, 31] width 426 height 26
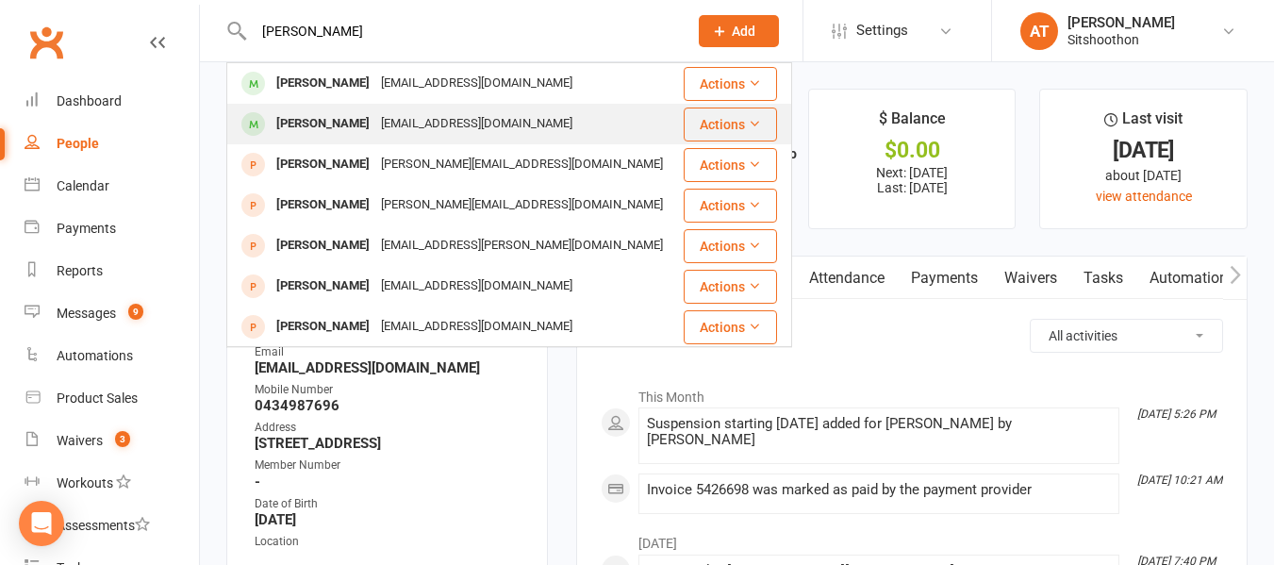
type input "[PERSON_NAME]"
click at [302, 124] on div "[PERSON_NAME]" at bounding box center [323, 123] width 105 height 27
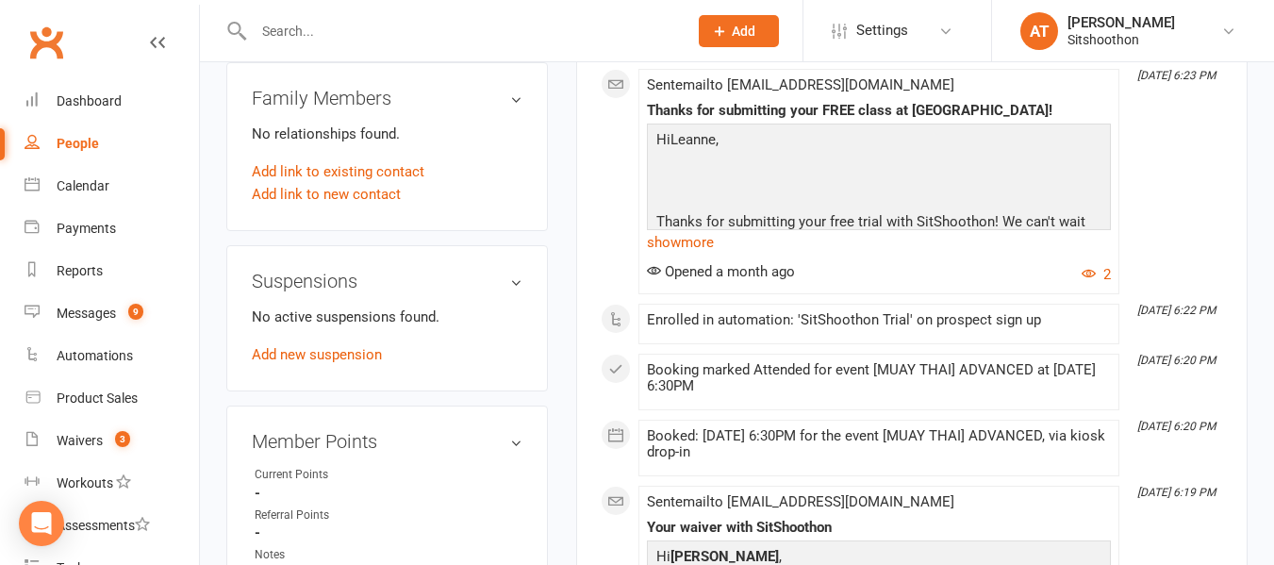
scroll to position [1054, 0]
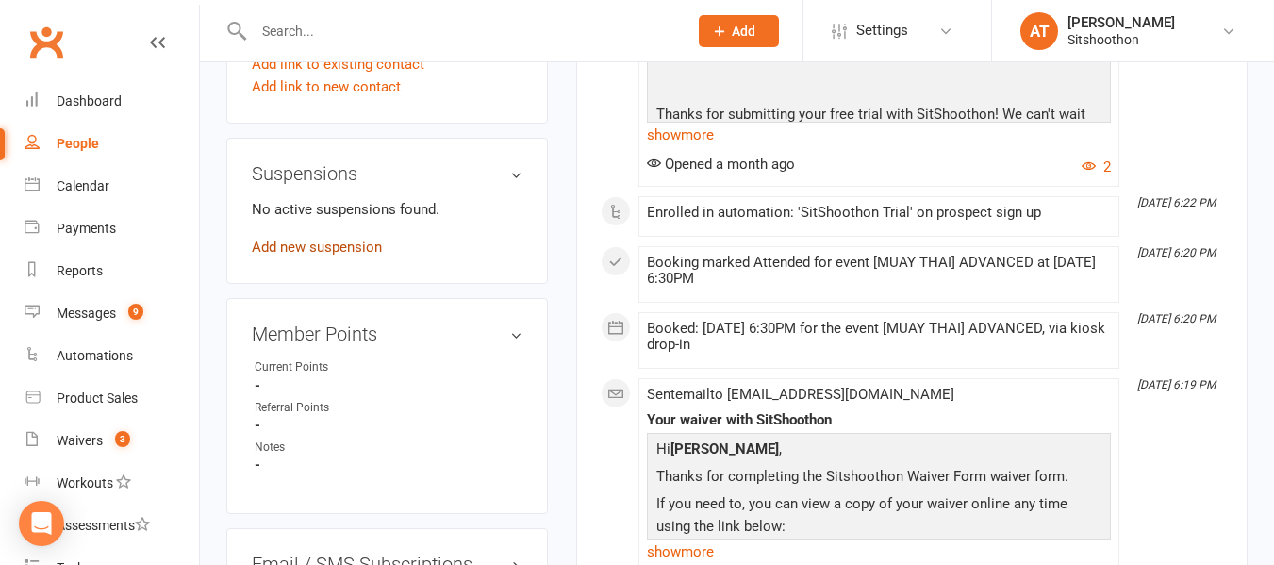
click at [328, 256] on link "Add new suspension" at bounding box center [317, 247] width 130 height 17
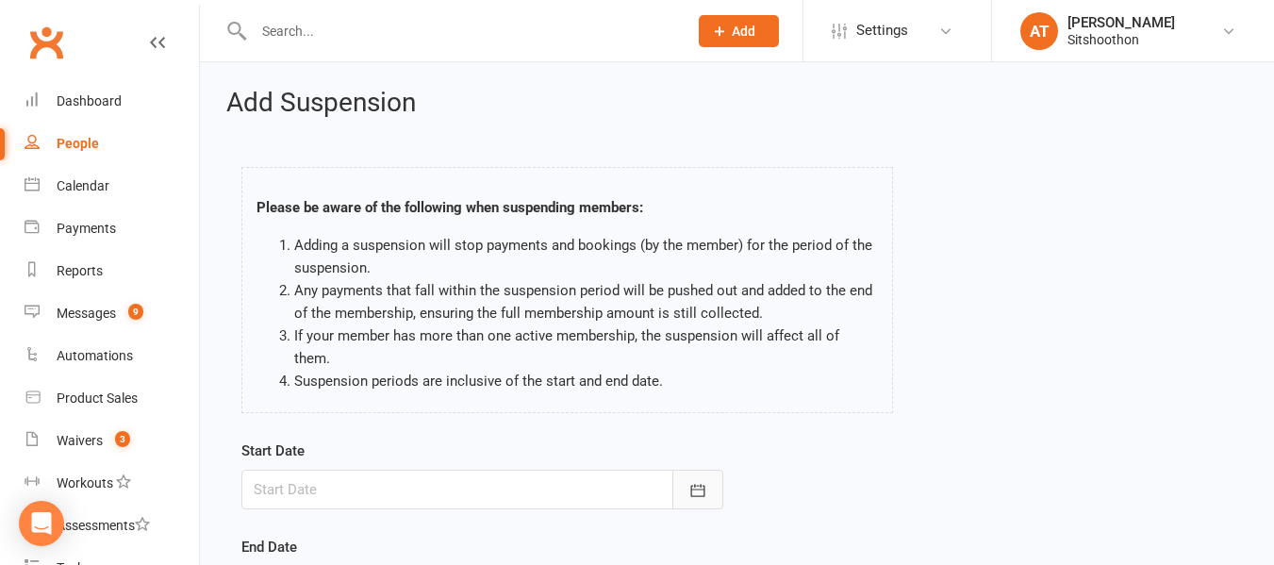
click at [709, 470] on button "button" at bounding box center [697, 490] width 51 height 40
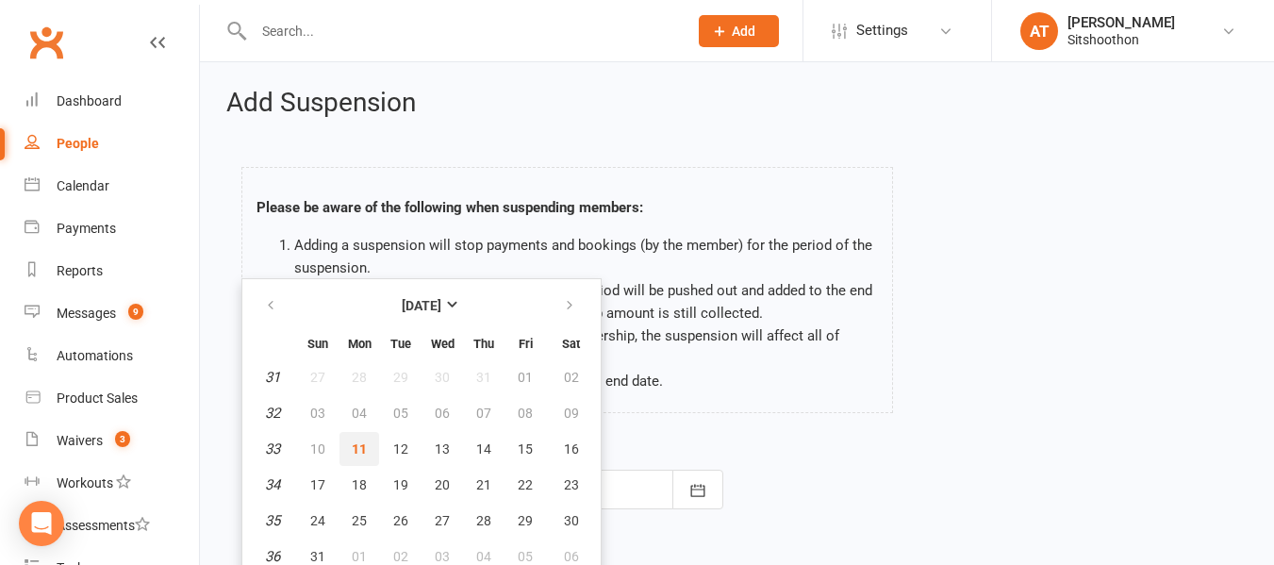
click at [375, 433] on button "11" at bounding box center [359, 449] width 40 height 34
type input "[DATE]"
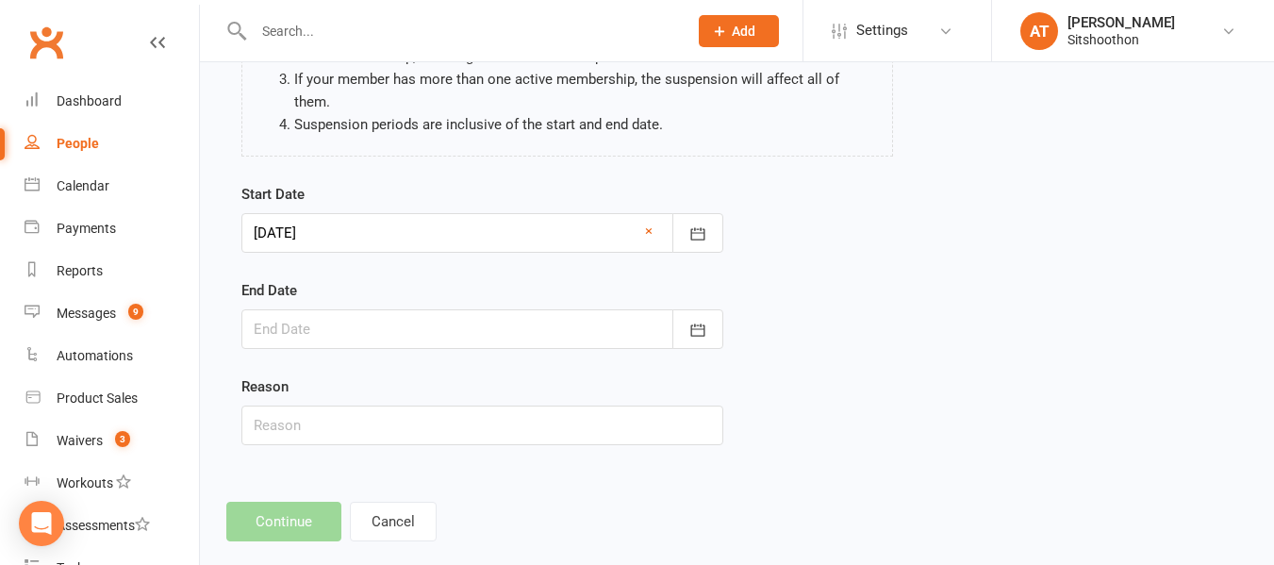
scroll to position [264, 0]
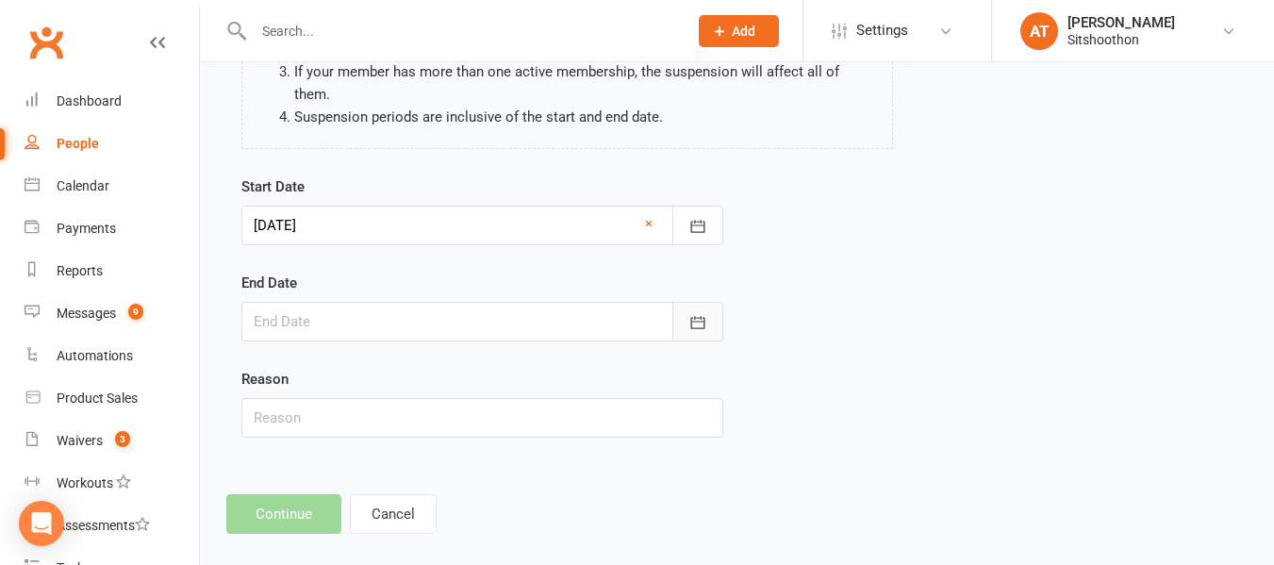
click at [713, 308] on button "button" at bounding box center [697, 322] width 51 height 40
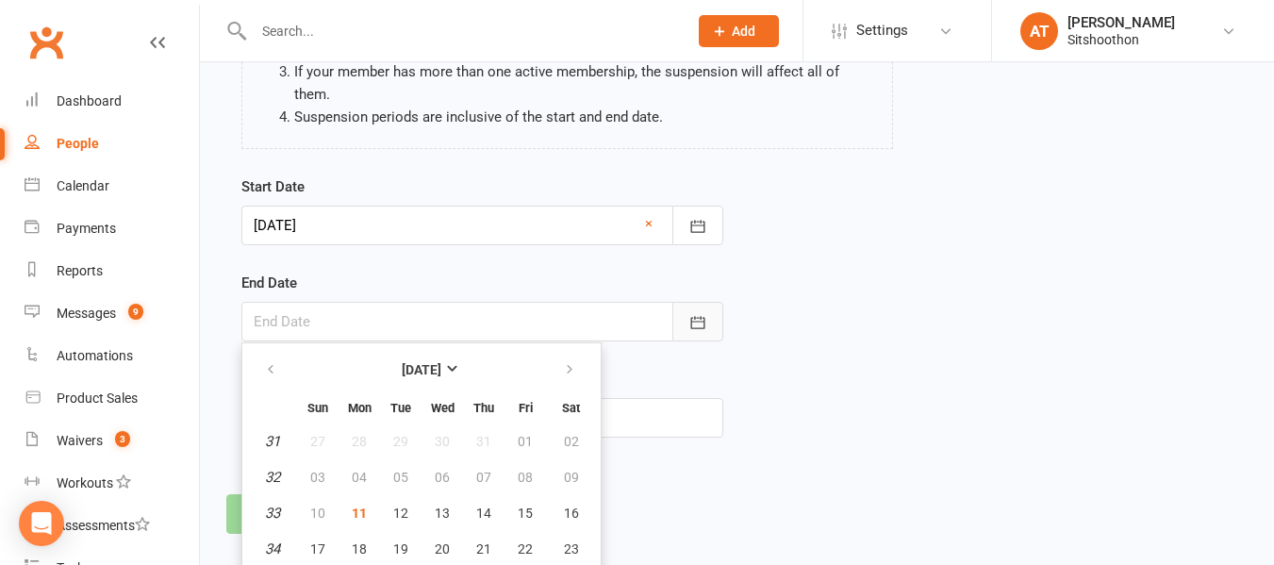
scroll to position [316, 0]
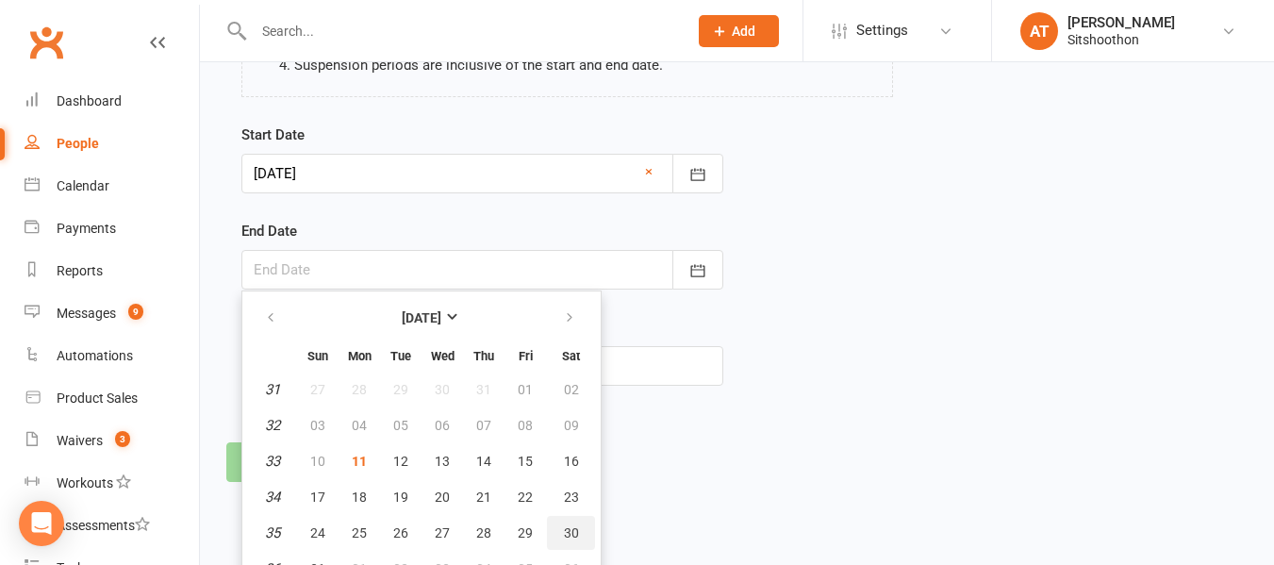
click at [556, 518] on button "30" at bounding box center [571, 533] width 48 height 34
type input "[DATE]"
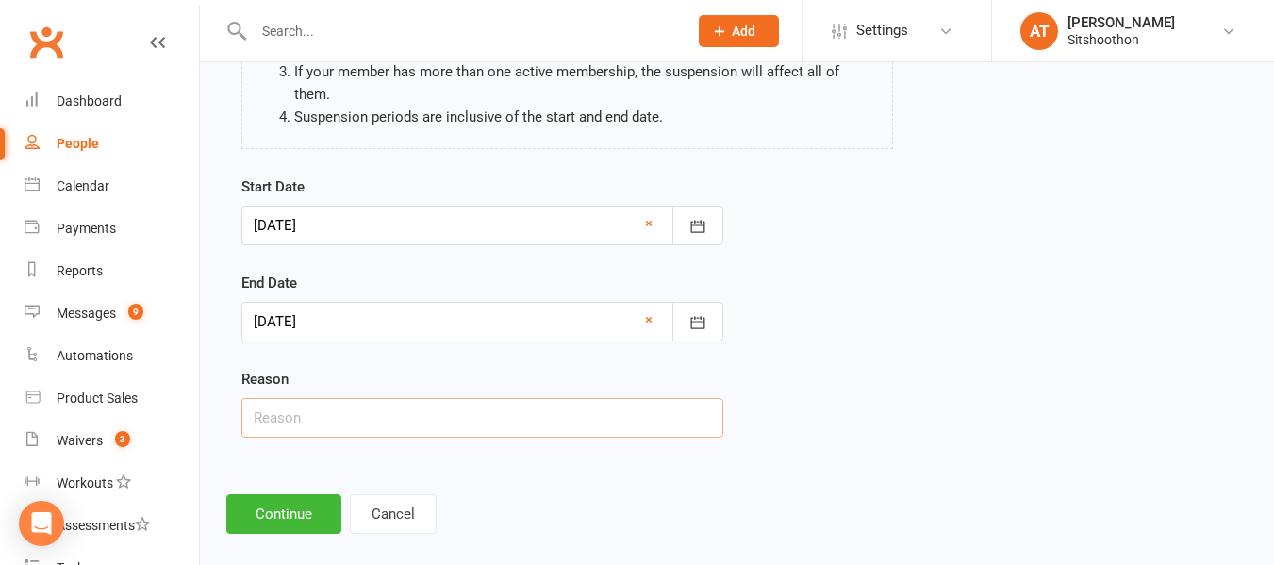
click at [382, 405] on input "text" at bounding box center [482, 418] width 482 height 40
type input "Holiday"
click at [273, 503] on button "Continue" at bounding box center [283, 514] width 115 height 40
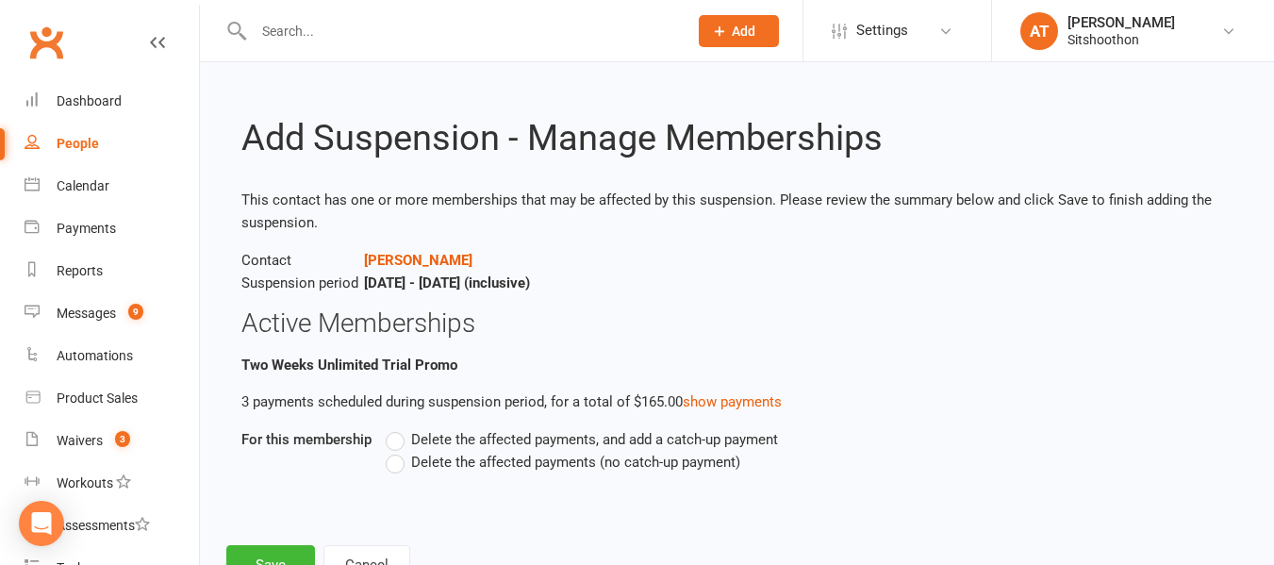
click at [393, 460] on label "Delete the affected payments (no catch-up payment)" at bounding box center [563, 462] width 355 height 23
click at [393, 451] on input "Delete the affected payments (no catch-up payment)" at bounding box center [392, 451] width 12 height 0
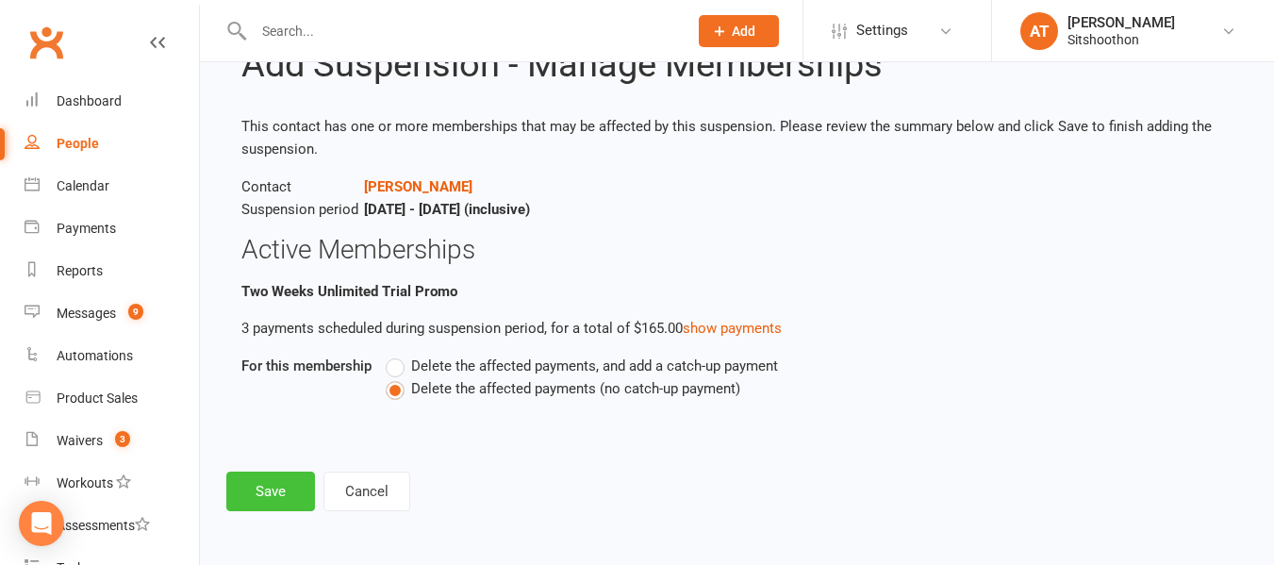
click at [290, 491] on button "Save" at bounding box center [270, 491] width 89 height 40
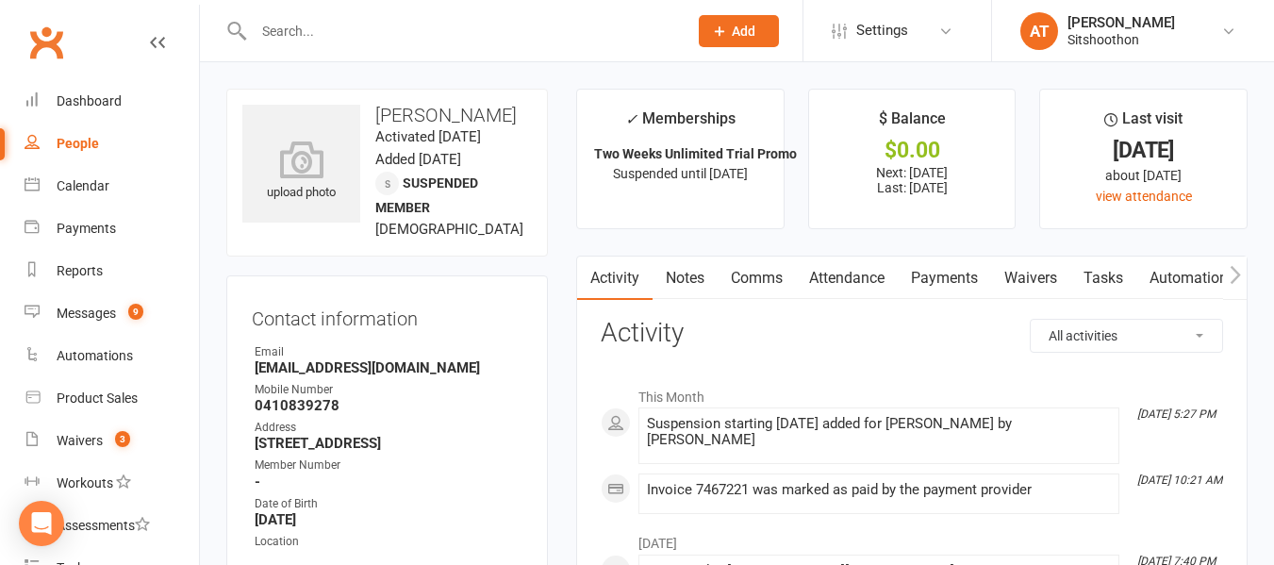
click at [381, 58] on div at bounding box center [450, 30] width 448 height 61
click at [355, 41] on input "text" at bounding box center [461, 31] width 426 height 26
paste input "[PERSON_NAME] brown"
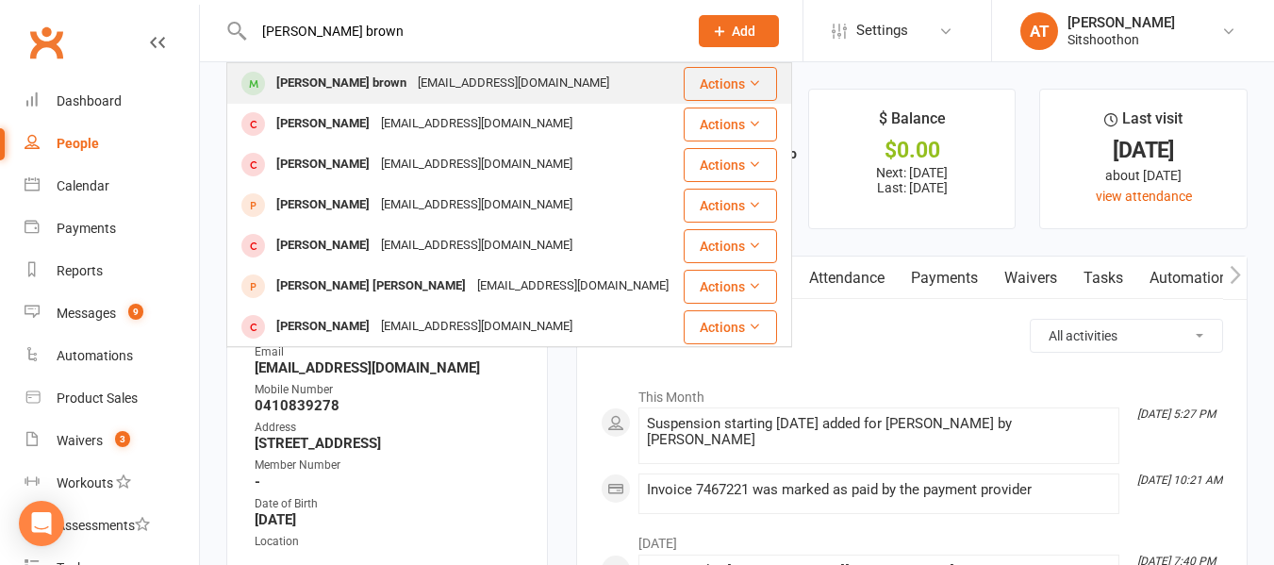
type input "[PERSON_NAME] brown"
click at [470, 76] on div "[EMAIL_ADDRESS][DOMAIN_NAME]" at bounding box center [513, 83] width 203 height 27
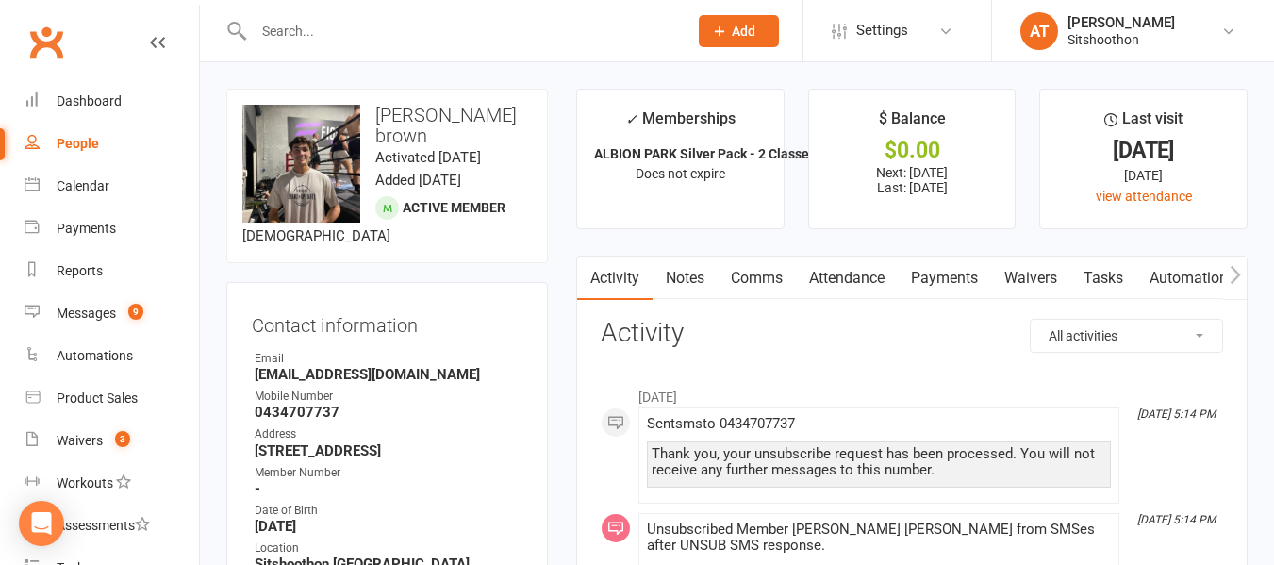
click at [951, 285] on link "Payments" at bounding box center [944, 277] width 93 height 43
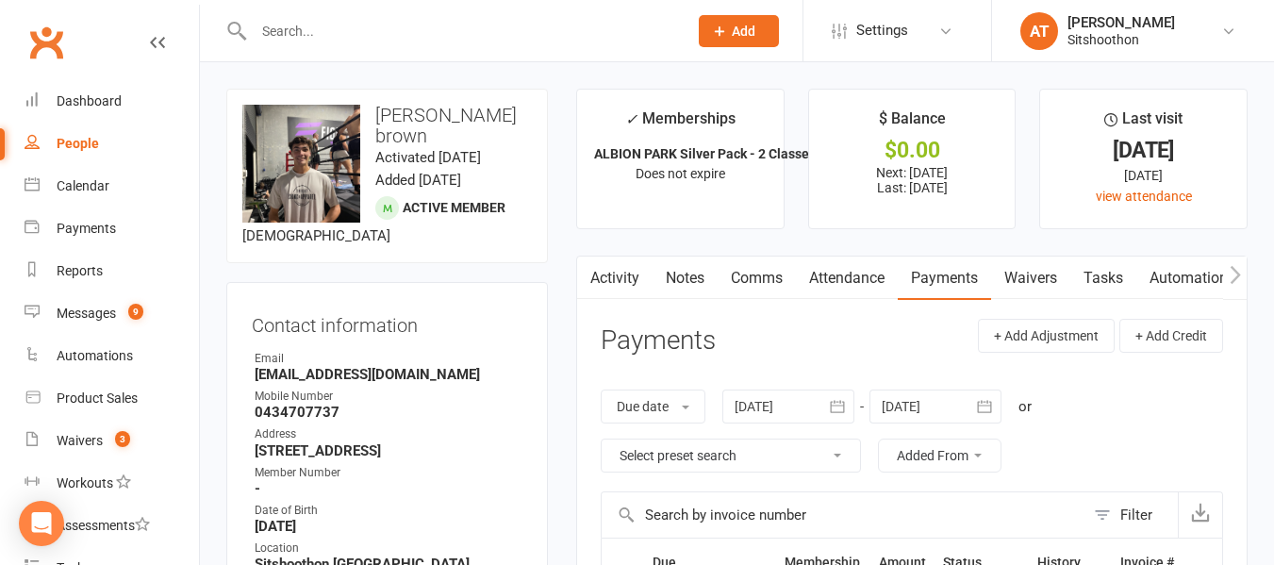
click at [752, 286] on link "Comms" at bounding box center [757, 277] width 78 height 43
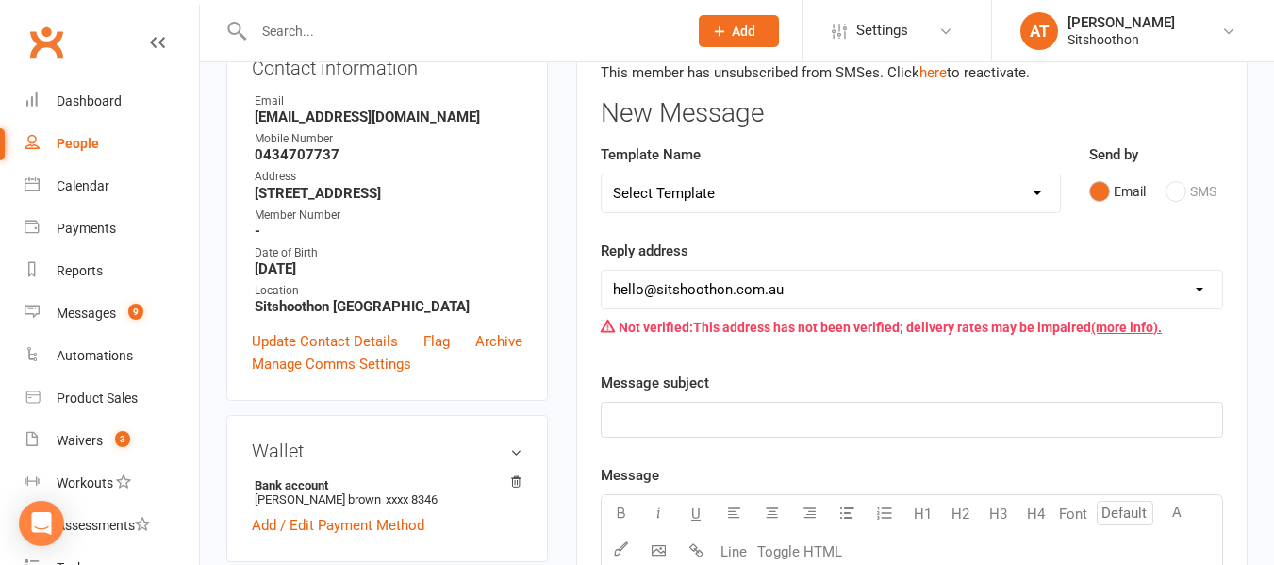
scroll to position [260, 0]
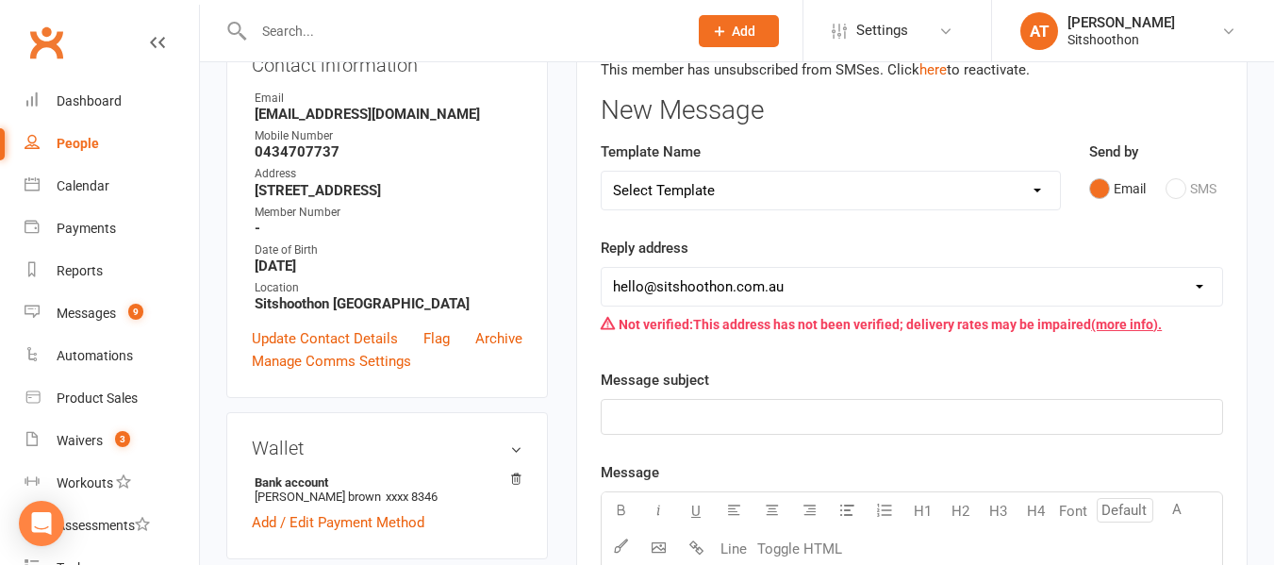
click at [747, 191] on select "Select Template [Email] FREE Trial [SMS] New Banking Details [SMS] Unsuccessful…" at bounding box center [831, 191] width 458 height 38
click at [602, 172] on select "Select Template [Email] FREE Trial [SMS] New Banking Details [SMS] Unsuccessful…" at bounding box center [831, 191] width 458 height 38
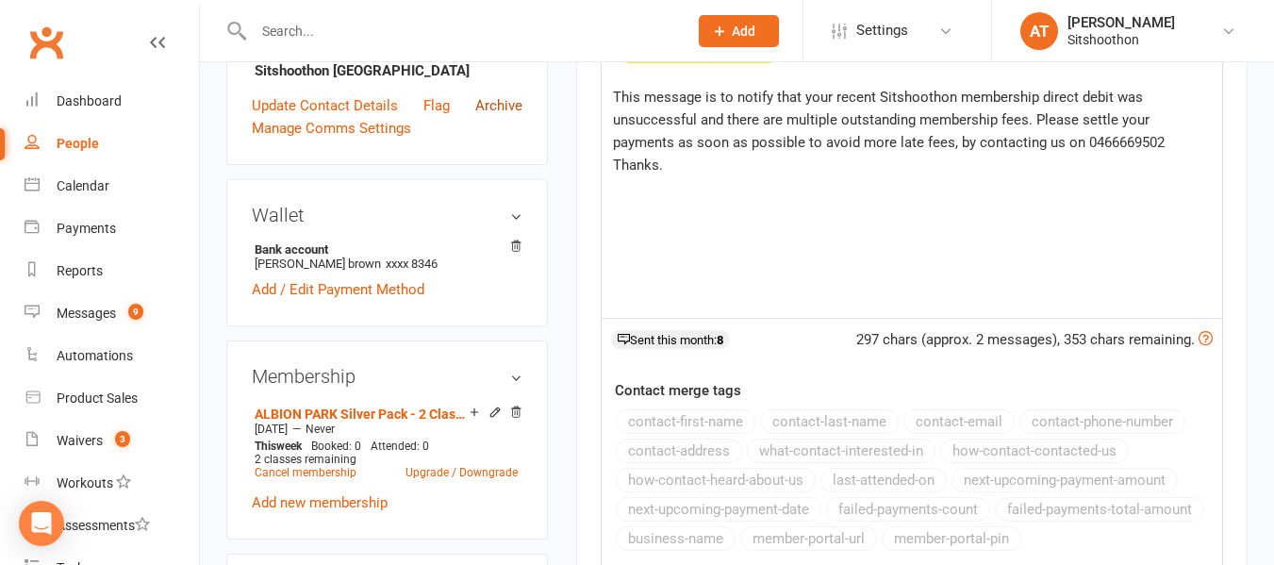
scroll to position [495, 0]
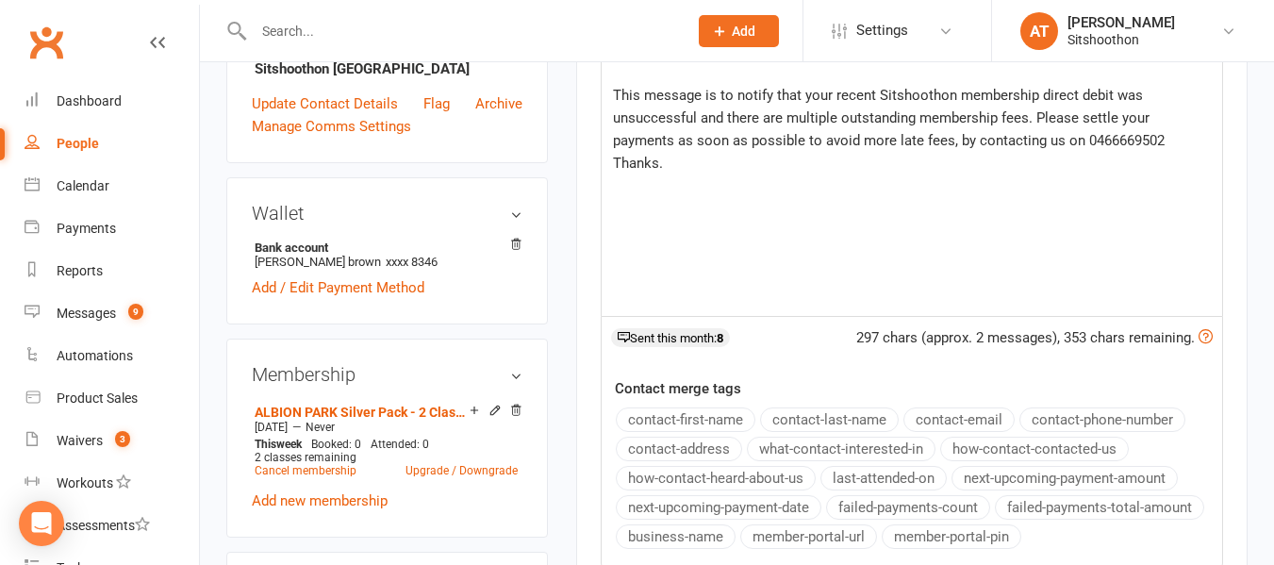
click at [692, 165] on p "Thanks." at bounding box center [912, 163] width 598 height 23
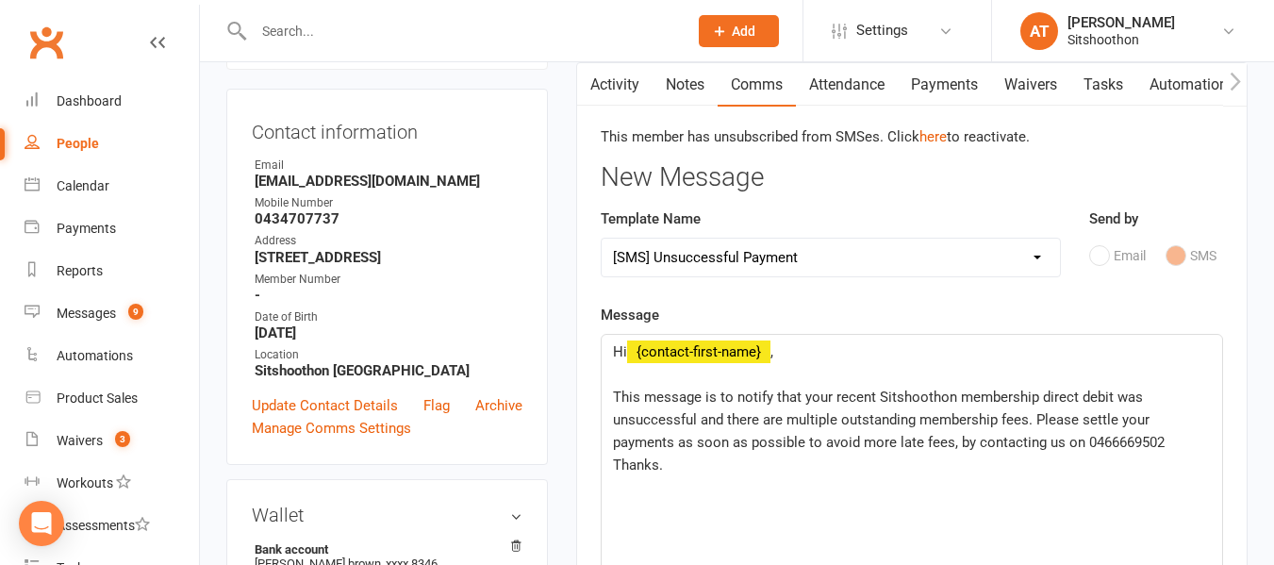
scroll to position [192, 0]
click at [758, 250] on select "Select Template [Email] FREE Trial [SMS] New Banking Details [SMS] Unsuccessful…" at bounding box center [831, 259] width 458 height 38
select select "3"
click at [602, 240] on select "Select Template [Email] FREE Trial [SMS] New Banking Details [SMS] Unsuccessful…" at bounding box center [831, 259] width 458 height 38
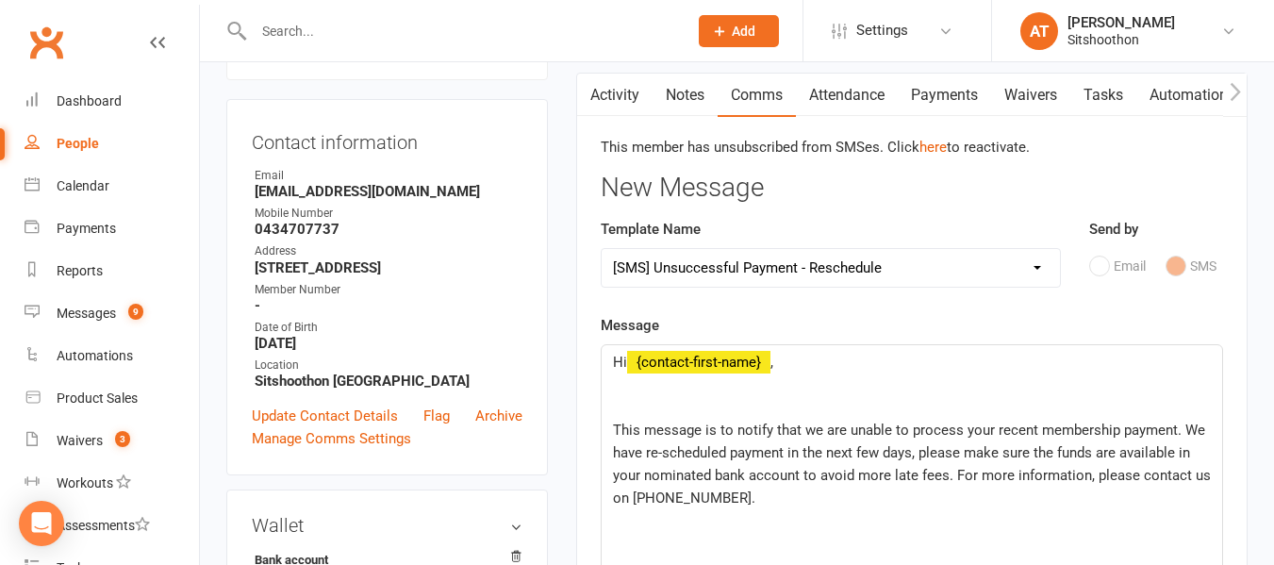
scroll to position [178, 0]
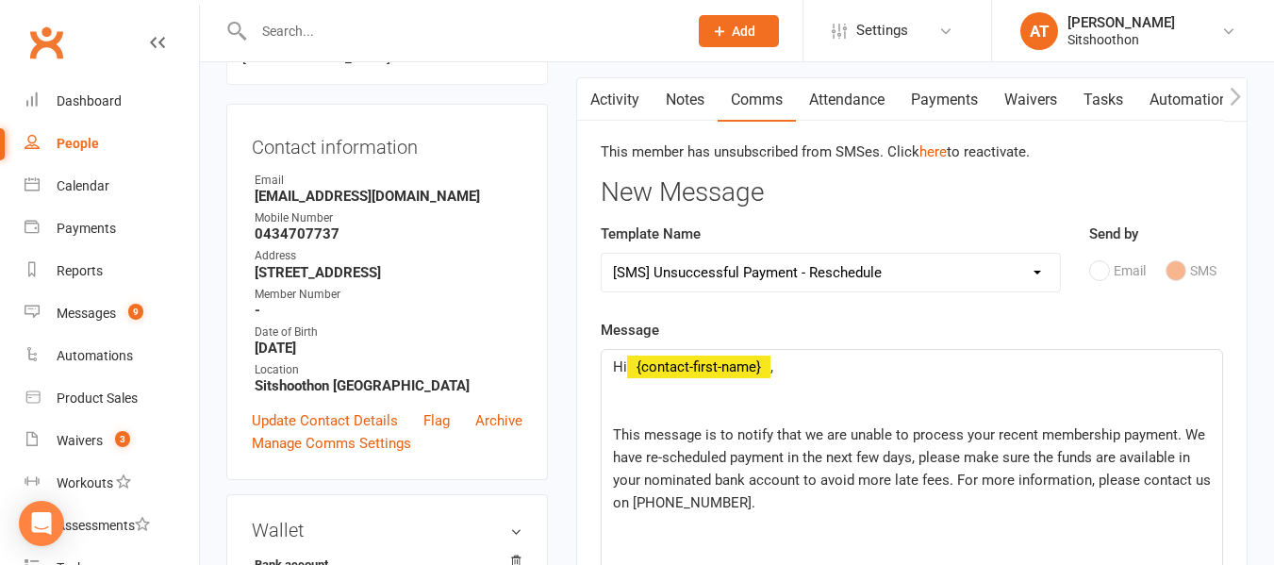
click at [886, 261] on select "Select Template [Email] FREE Trial [SMS] New Banking Details [SMS] Unsuccessful…" at bounding box center [831, 273] width 458 height 38
click at [805, 316] on div "Template Name Select Template [Email] FREE Trial [SMS] New Banking Details [SMS…" at bounding box center [831, 271] width 488 height 96
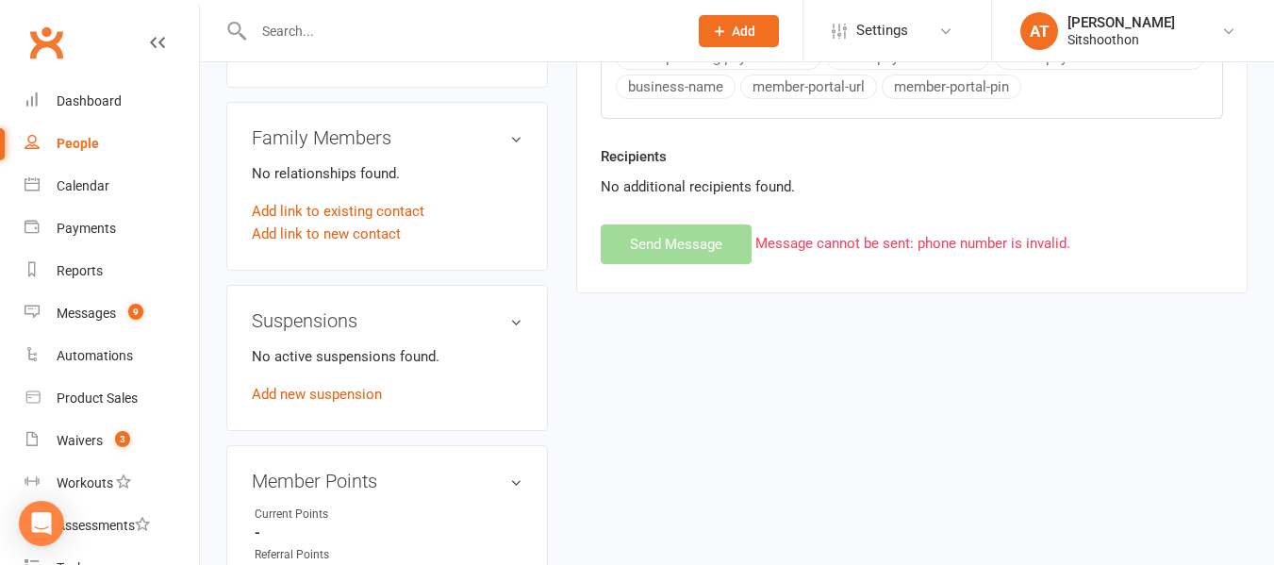
scroll to position [944, 0]
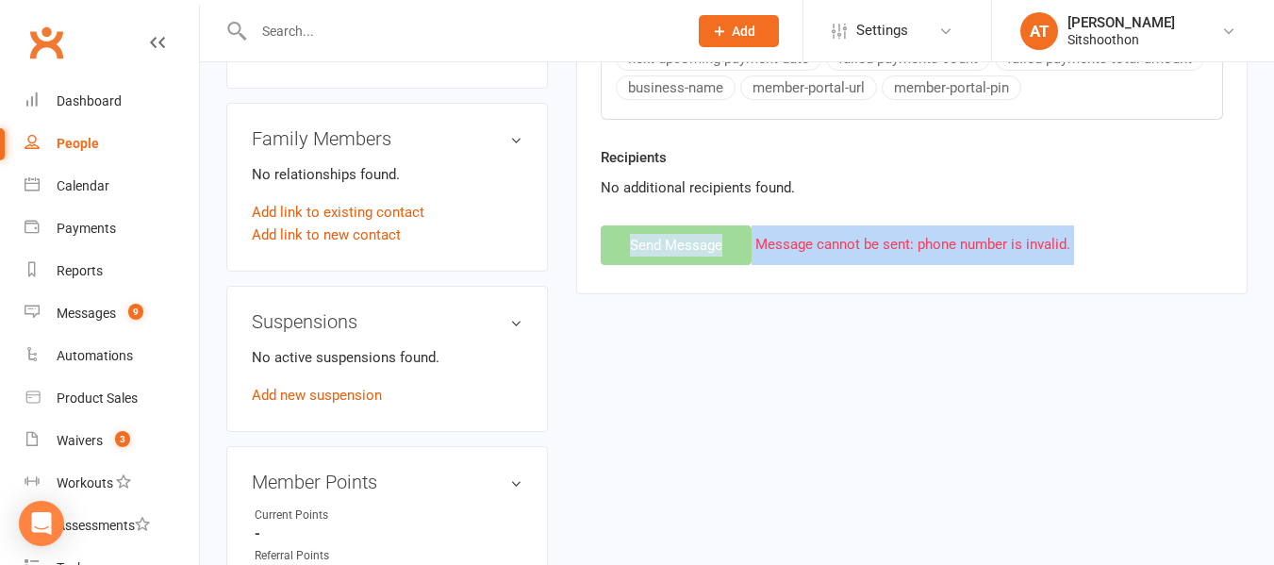
click at [863, 372] on div "upload photo change photo [PERSON_NAME] brown Activated [DATE] Added [DATE] Act…" at bounding box center [737, 148] width 1050 height 2006
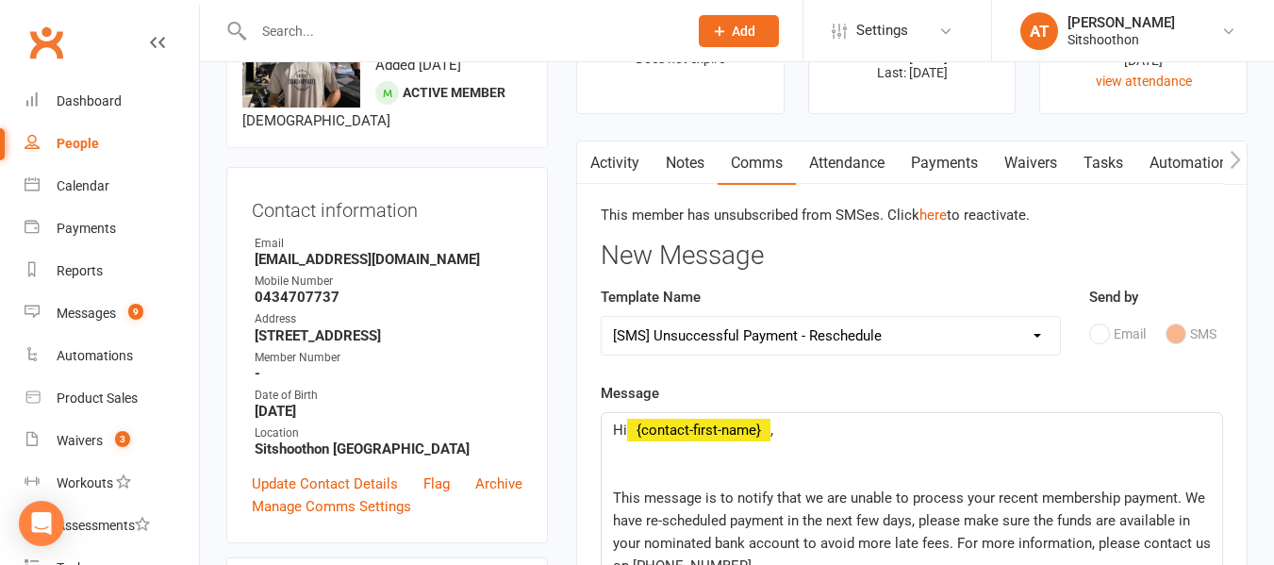
scroll to position [0, 0]
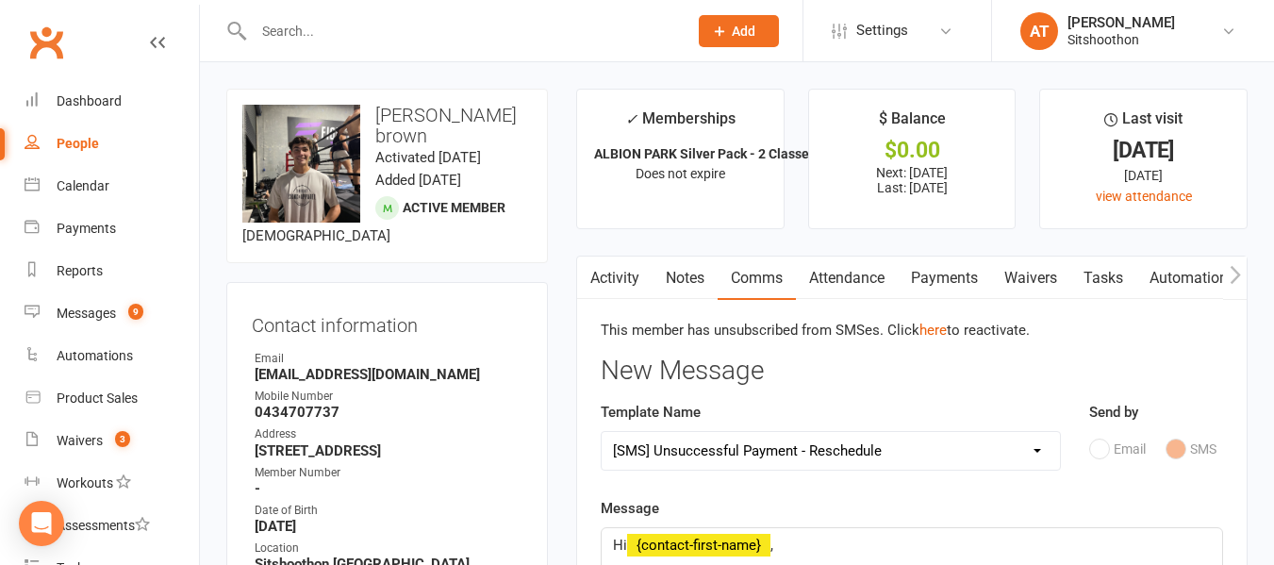
click at [1103, 449] on div "Email SMS" at bounding box center [1156, 449] width 135 height 36
click at [908, 447] on select "Select Template [Email] FREE Trial [SMS] New Banking Details [SMS] Unsuccessful…" at bounding box center [831, 451] width 458 height 38
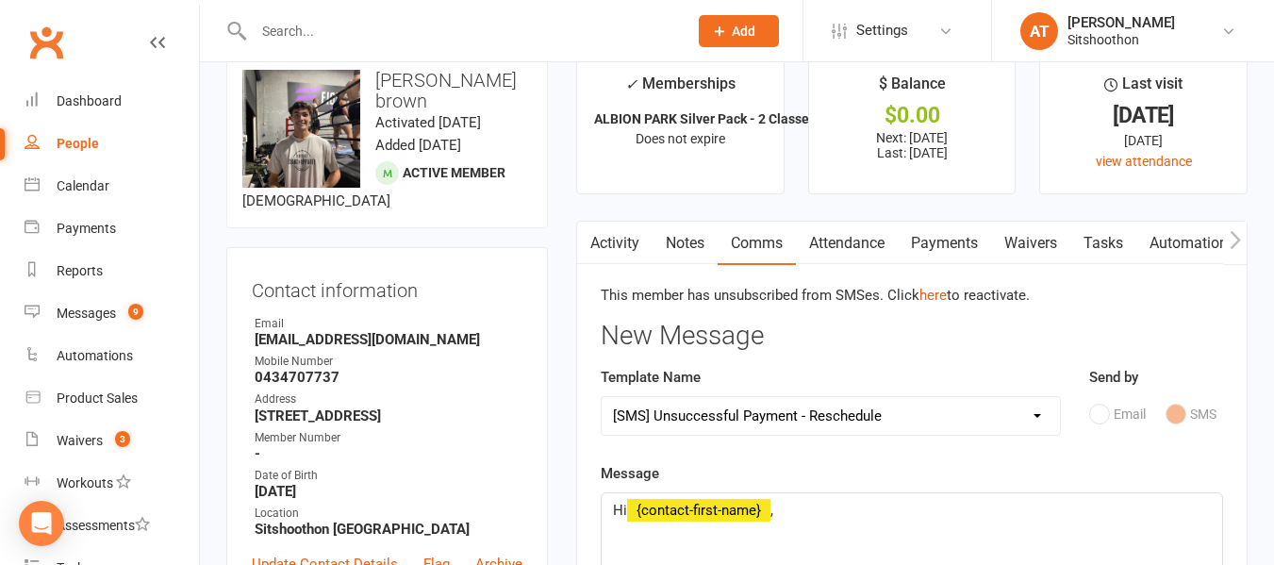
scroll to position [37, 0]
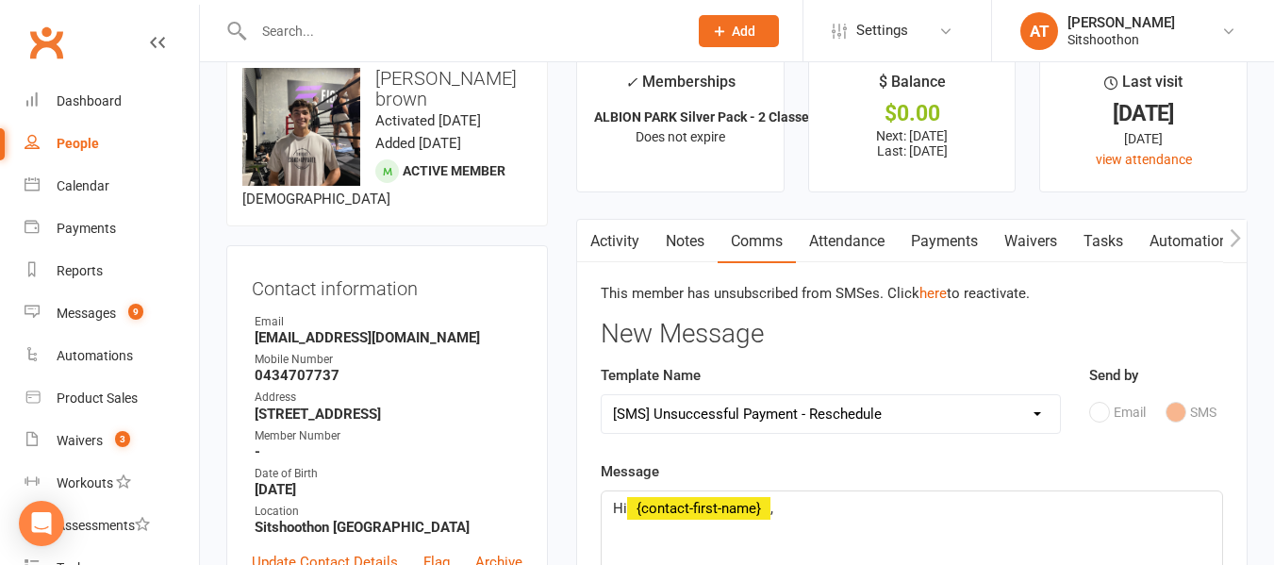
click at [782, 418] on select "Select Template [Email] FREE Trial [SMS] New Banking Details [SMS] Unsuccessful…" at bounding box center [831, 414] width 458 height 38
click at [1099, 414] on div "Email SMS" at bounding box center [1156, 412] width 135 height 36
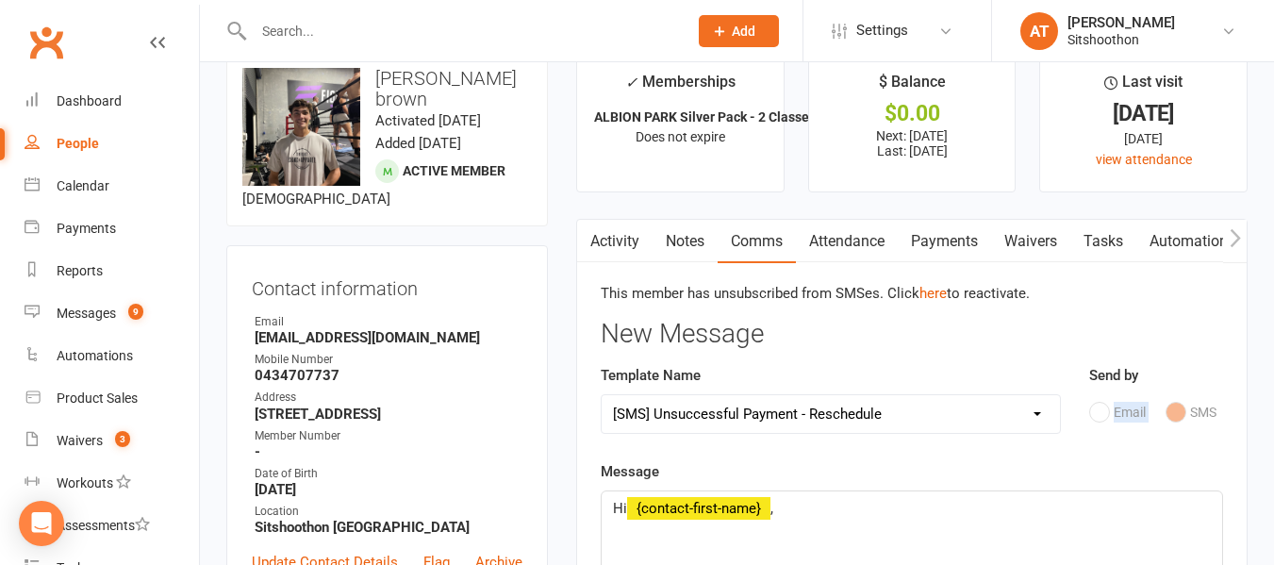
click at [1099, 414] on div "Email SMS" at bounding box center [1156, 412] width 135 height 36
click at [941, 299] on link "here" at bounding box center [932, 293] width 27 height 17
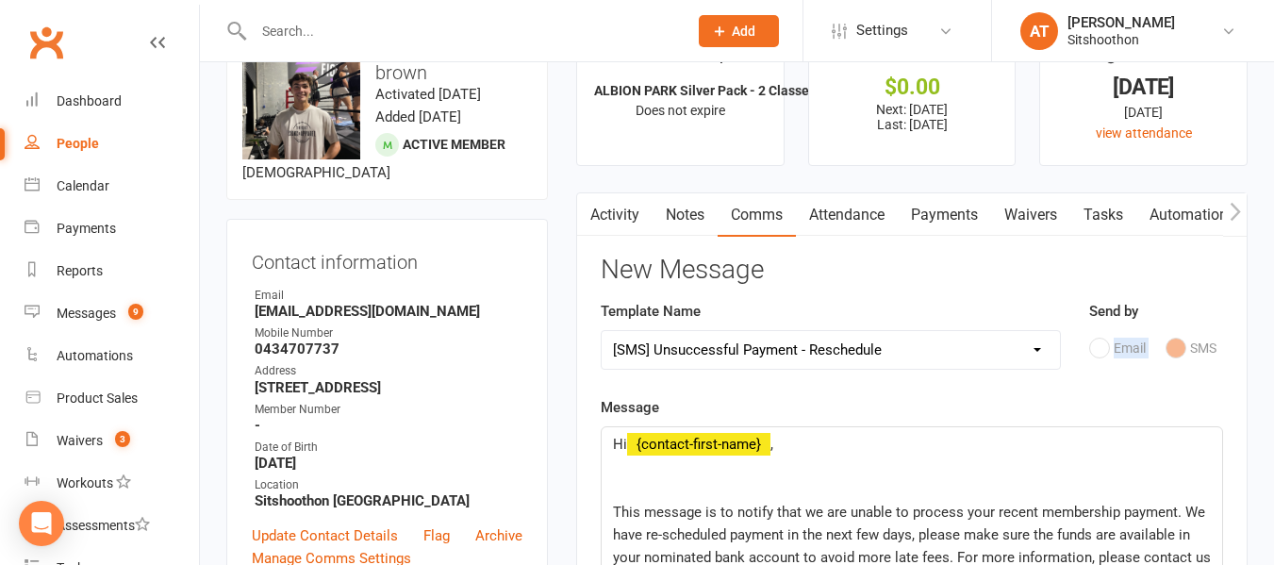
scroll to position [58, 0]
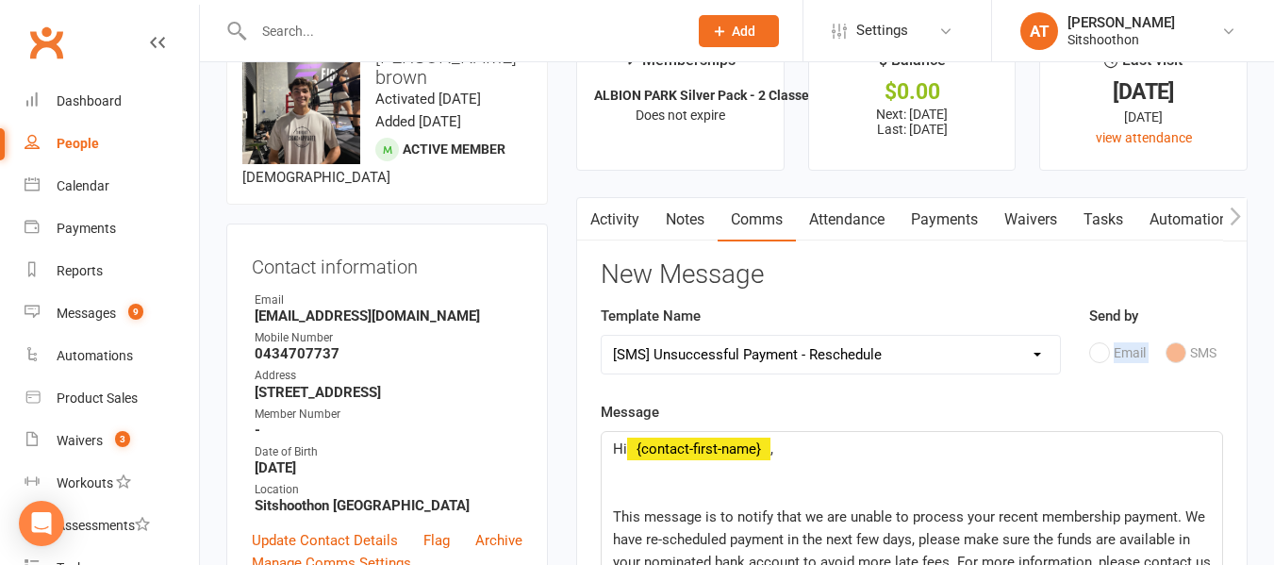
click at [1097, 351] on div "Email SMS" at bounding box center [1156, 353] width 135 height 36
click at [847, 355] on select "Select Template [Email] FREE Trial [SMS] New Banking Details [SMS] Unsuccessful…" at bounding box center [831, 355] width 458 height 38
click at [602, 336] on select "Select Template [Email] FREE Trial [SMS] New Banking Details [SMS] Unsuccessful…" at bounding box center [831, 355] width 458 height 38
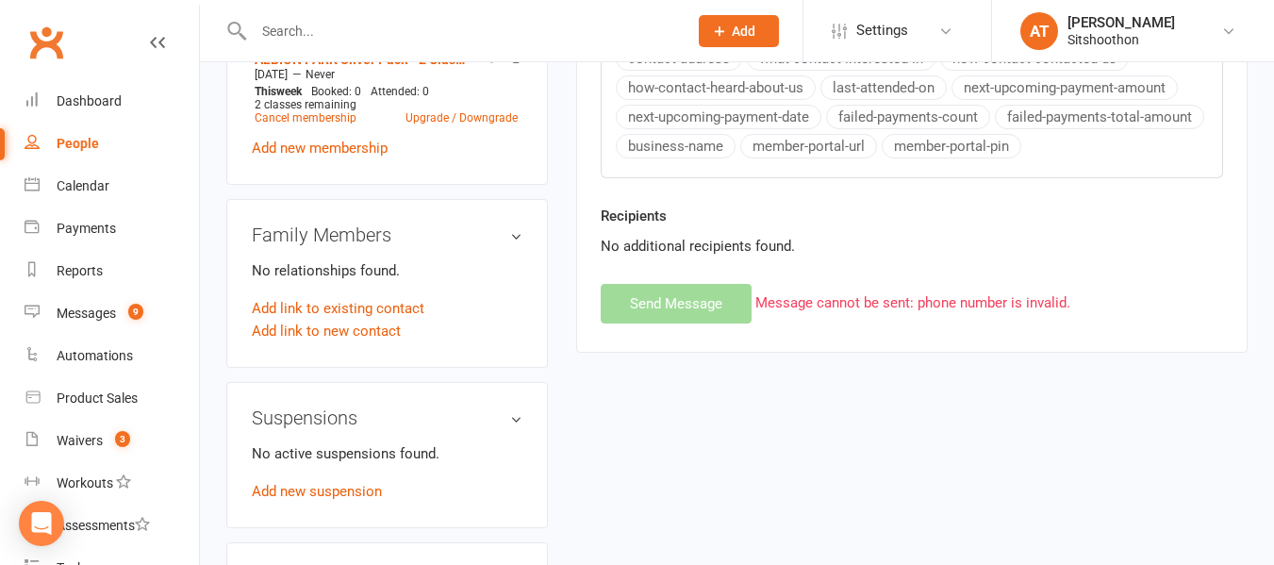
scroll to position [849, 0]
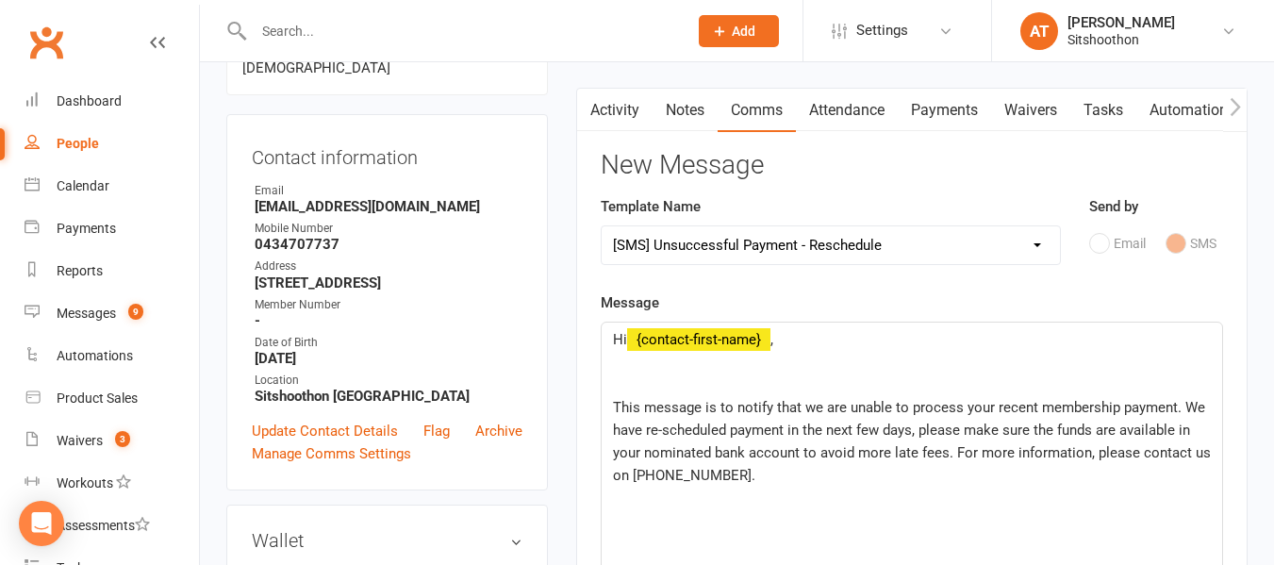
scroll to position [0, 0]
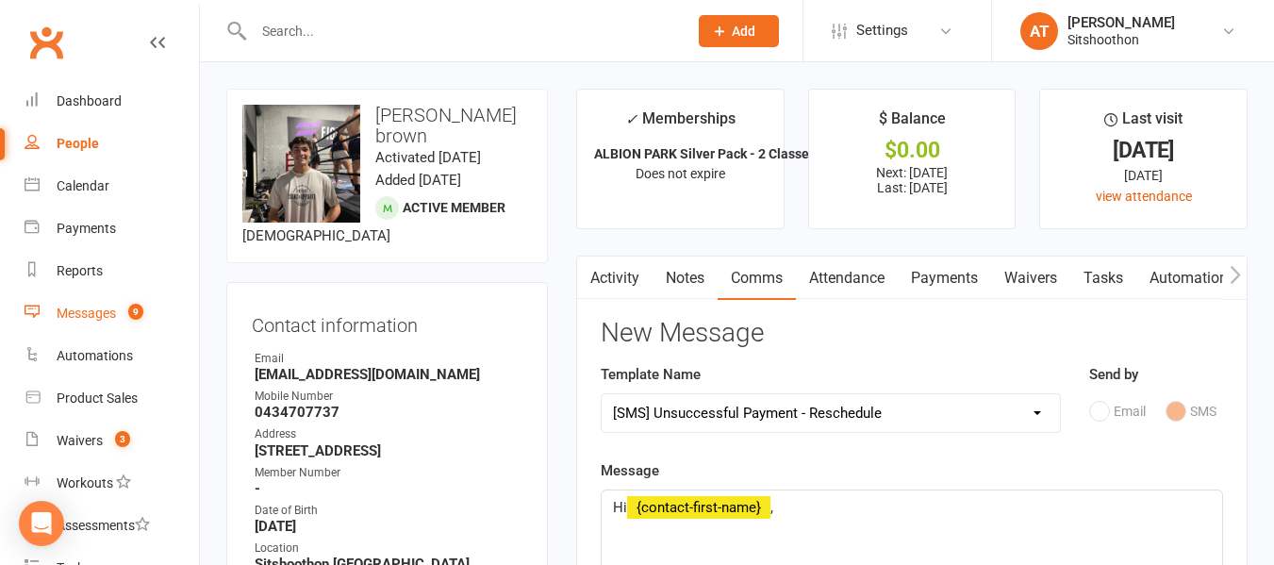
click at [70, 314] on div "Messages" at bounding box center [86, 313] width 59 height 15
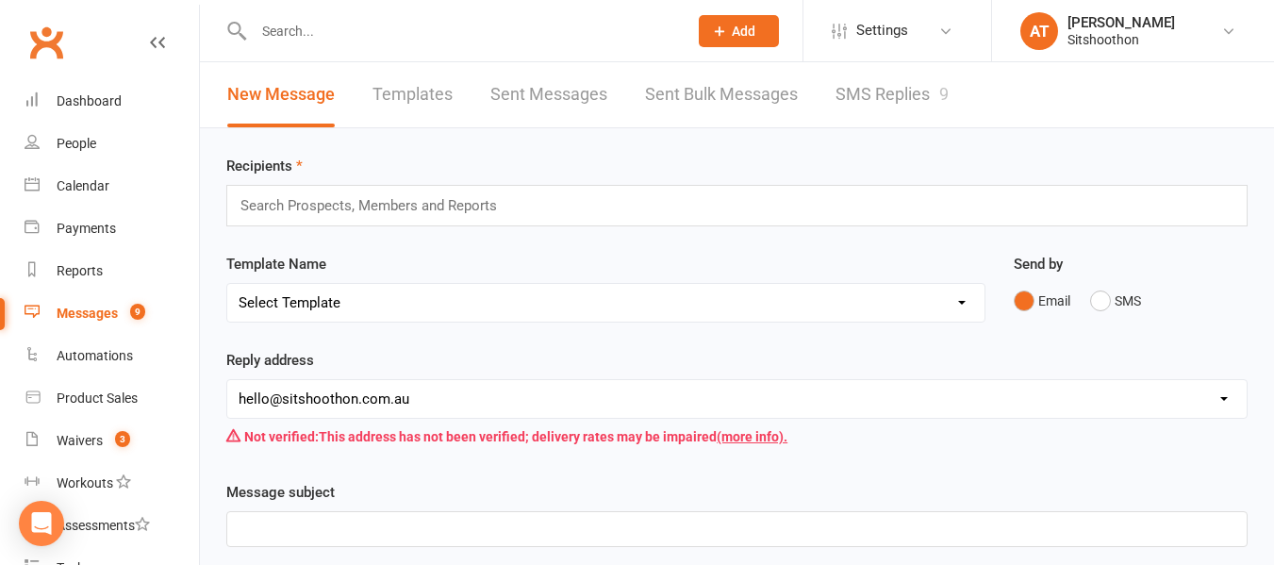
click at [855, 102] on link "SMS Replies 9" at bounding box center [891, 94] width 113 height 65
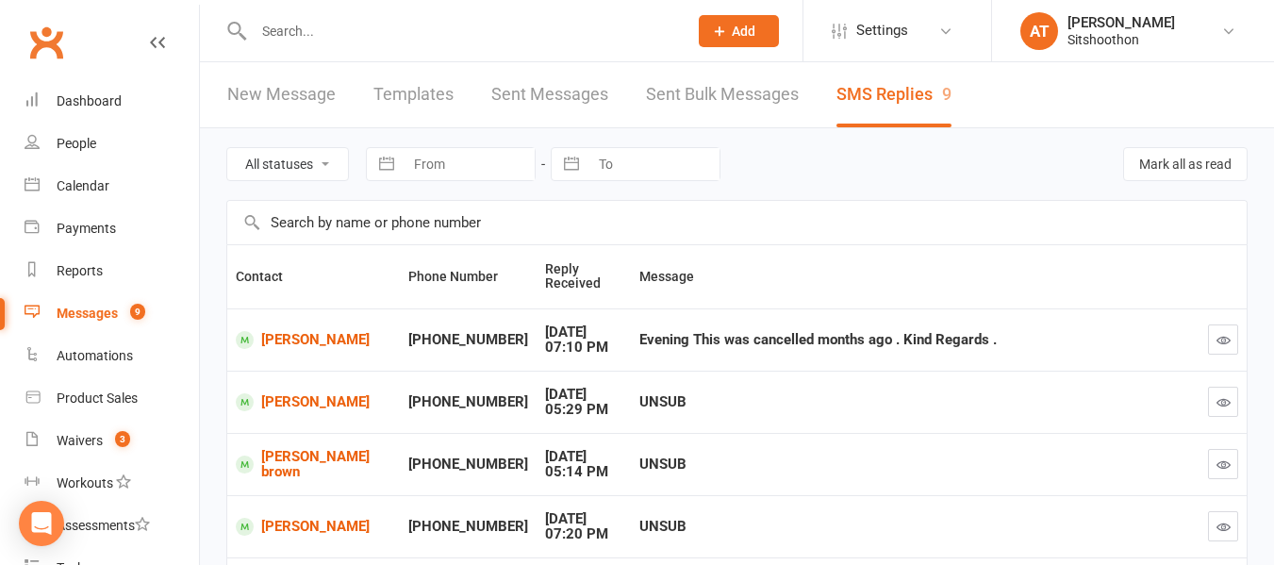
click at [297, 35] on input "text" at bounding box center [461, 31] width 426 height 26
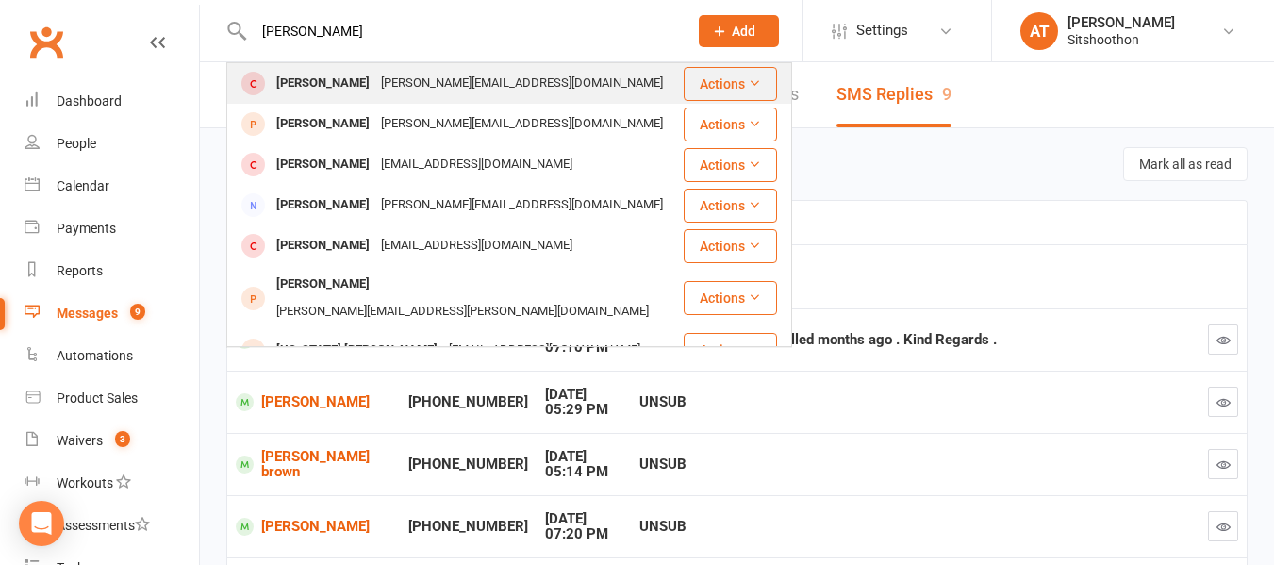
type input "[PERSON_NAME]"
click at [328, 89] on div "[PERSON_NAME]" at bounding box center [323, 83] width 105 height 27
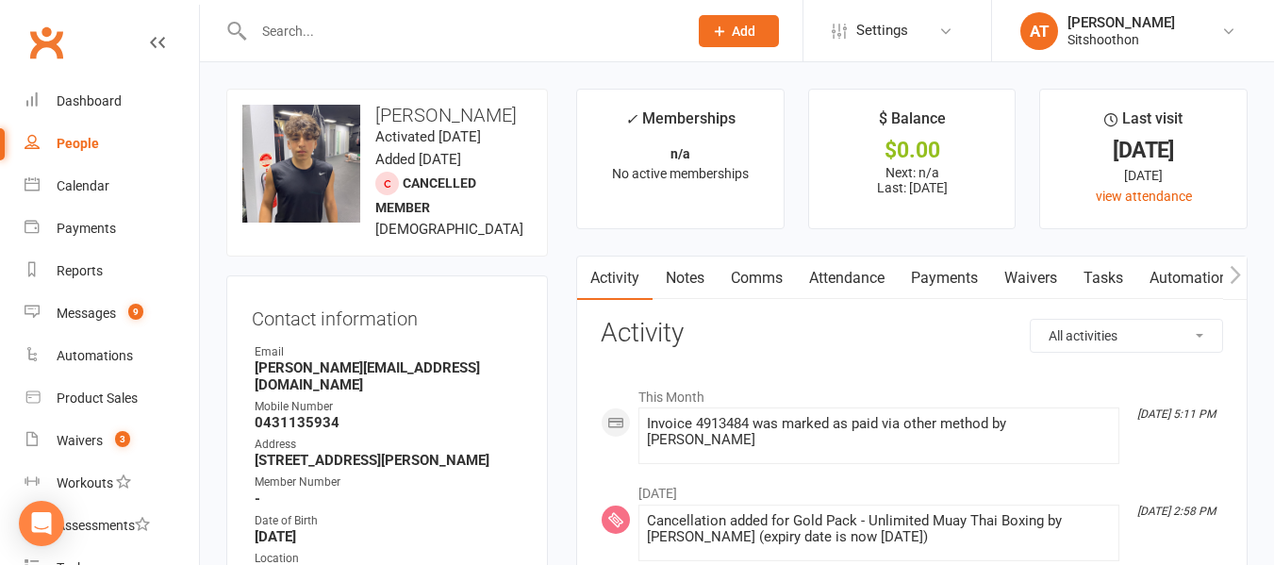
drag, startPoint x: 948, startPoint y: 280, endPoint x: 929, endPoint y: 277, distance: 19.1
click at [929, 277] on link "Payments" at bounding box center [944, 277] width 93 height 43
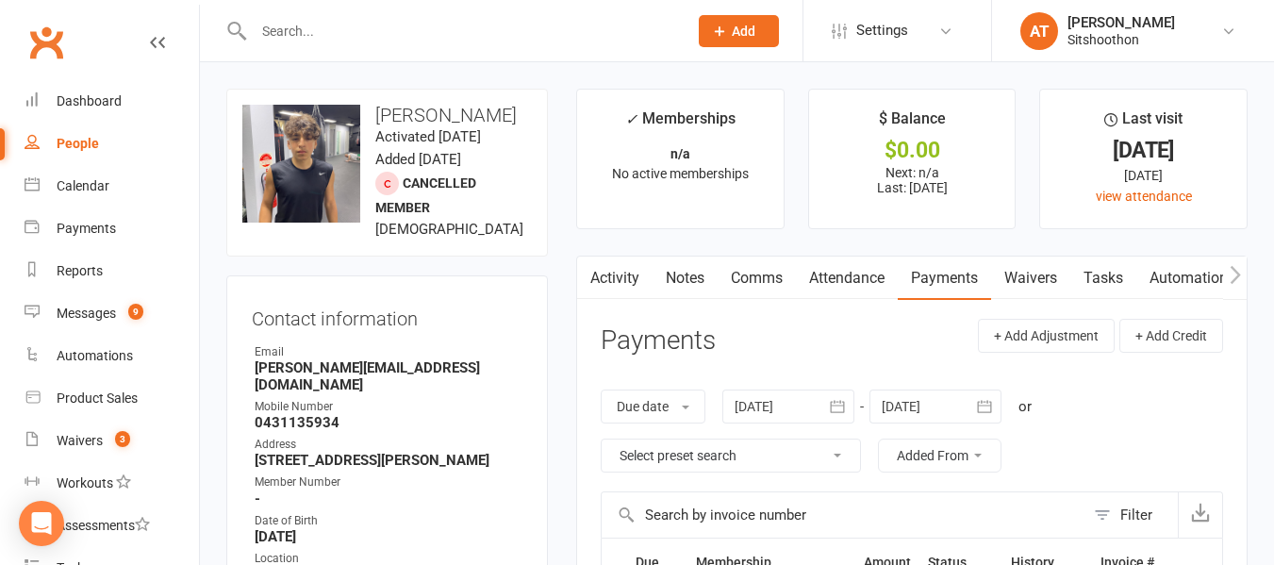
click at [796, 393] on div at bounding box center [788, 406] width 132 height 34
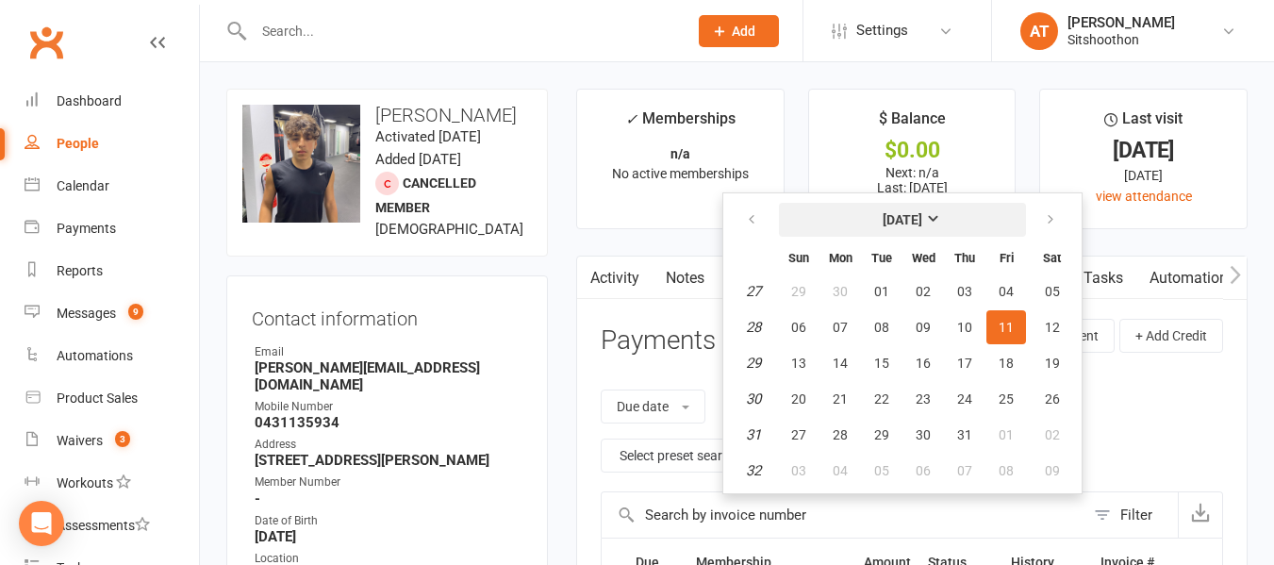
drag, startPoint x: 873, startPoint y: 211, endPoint x: 1090, endPoint y: 199, distance: 217.2
click at [1090, 199] on main "✓ Memberships n/a No active memberships $ Balance $0.00 Next: n/a Last: [DATE] …" at bounding box center [912, 536] width 700 height 894
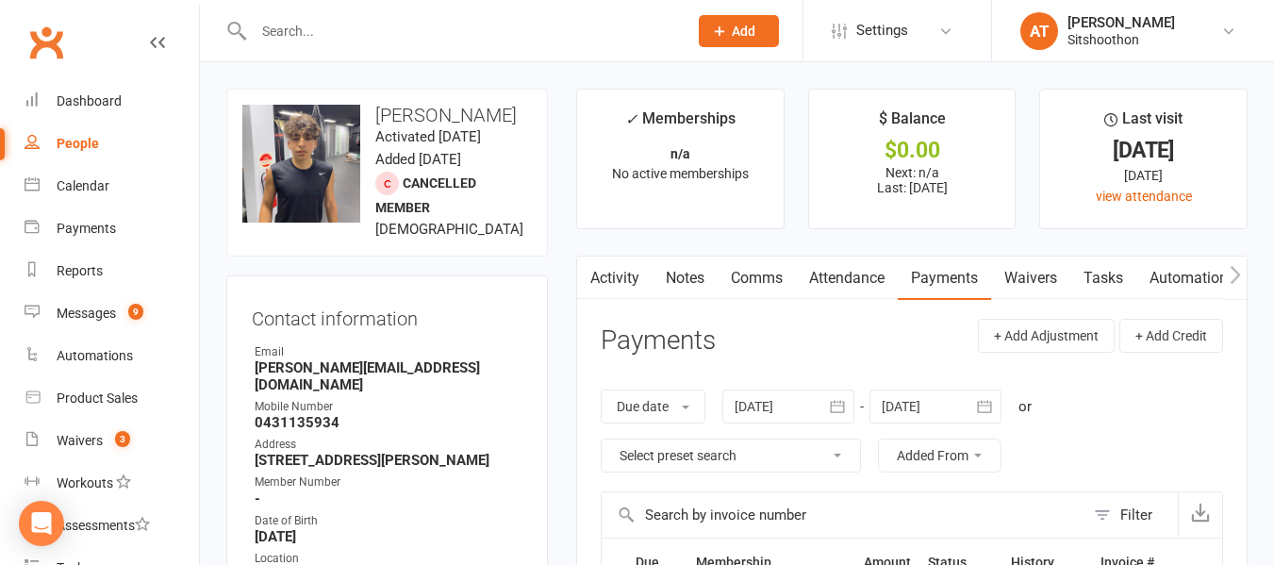
click at [769, 412] on div at bounding box center [788, 406] width 132 height 34
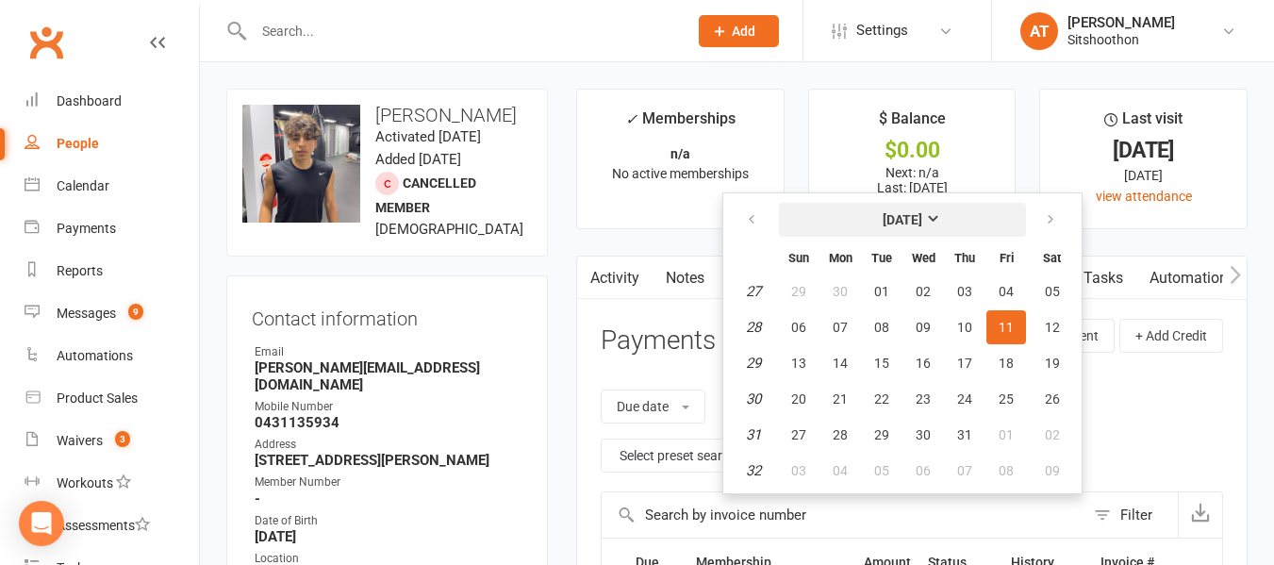
click at [894, 217] on strong "[DATE]" at bounding box center [903, 219] width 40 height 15
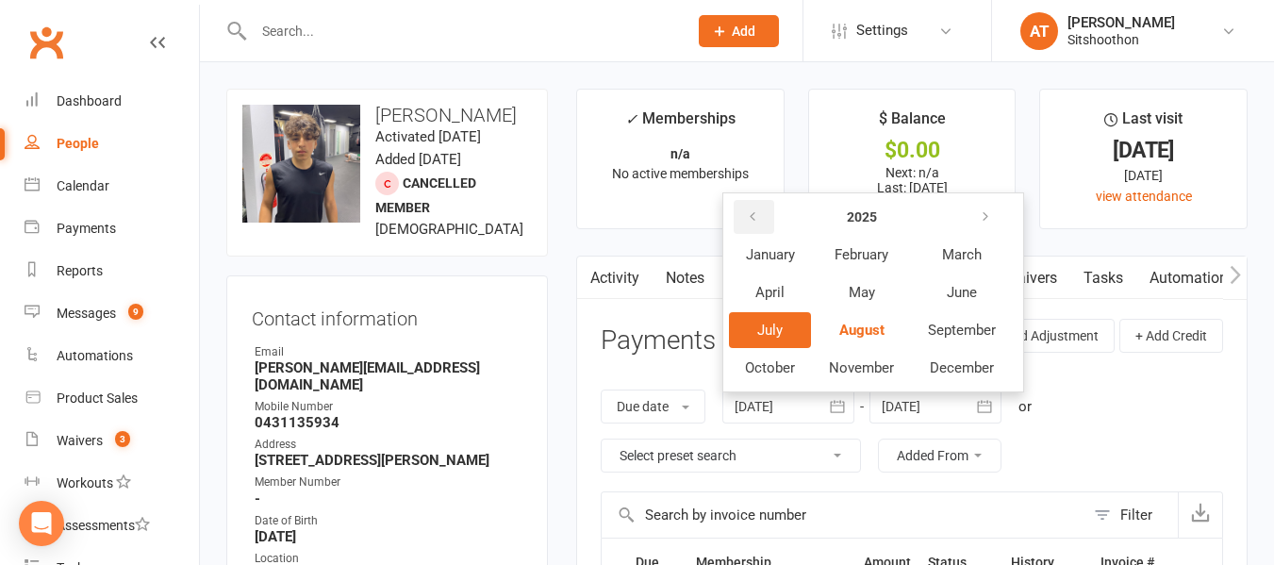
click at [764, 213] on button "button" at bounding box center [754, 217] width 41 height 34
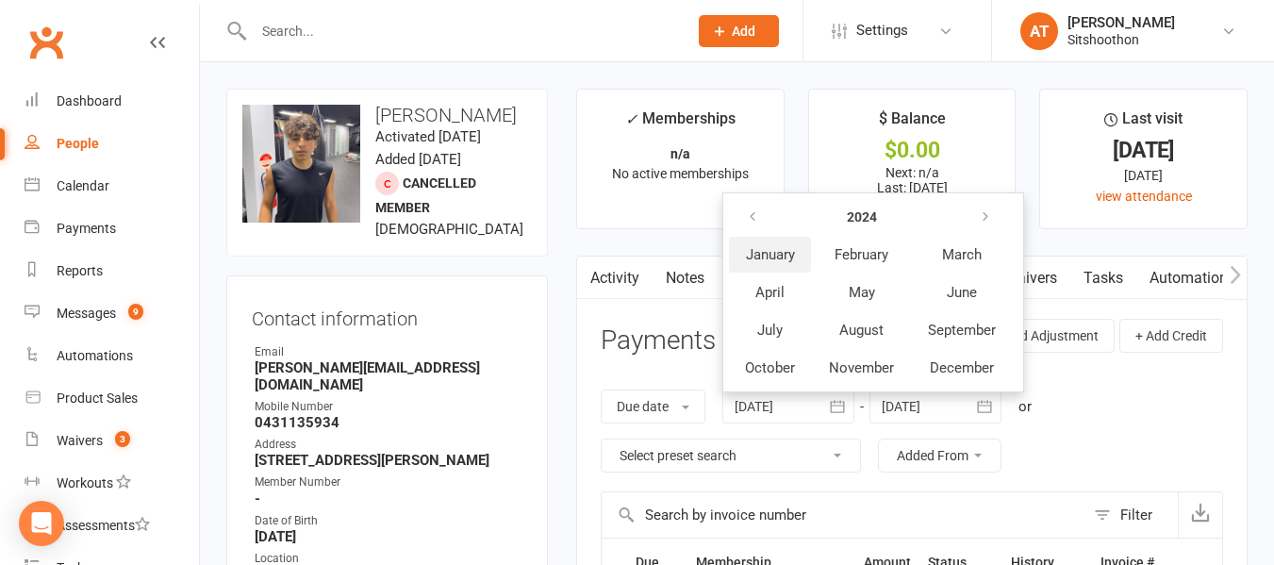
click at [769, 253] on span "January" at bounding box center [770, 254] width 49 height 17
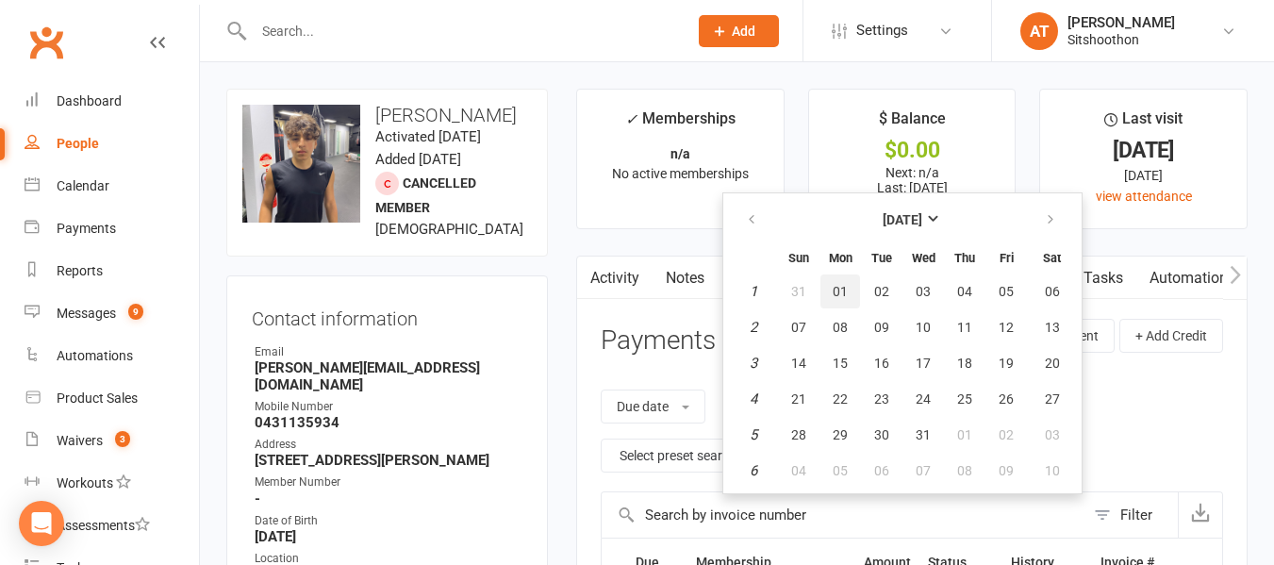
click at [840, 284] on span "01" at bounding box center [840, 291] width 15 height 15
type input "[DATE]"
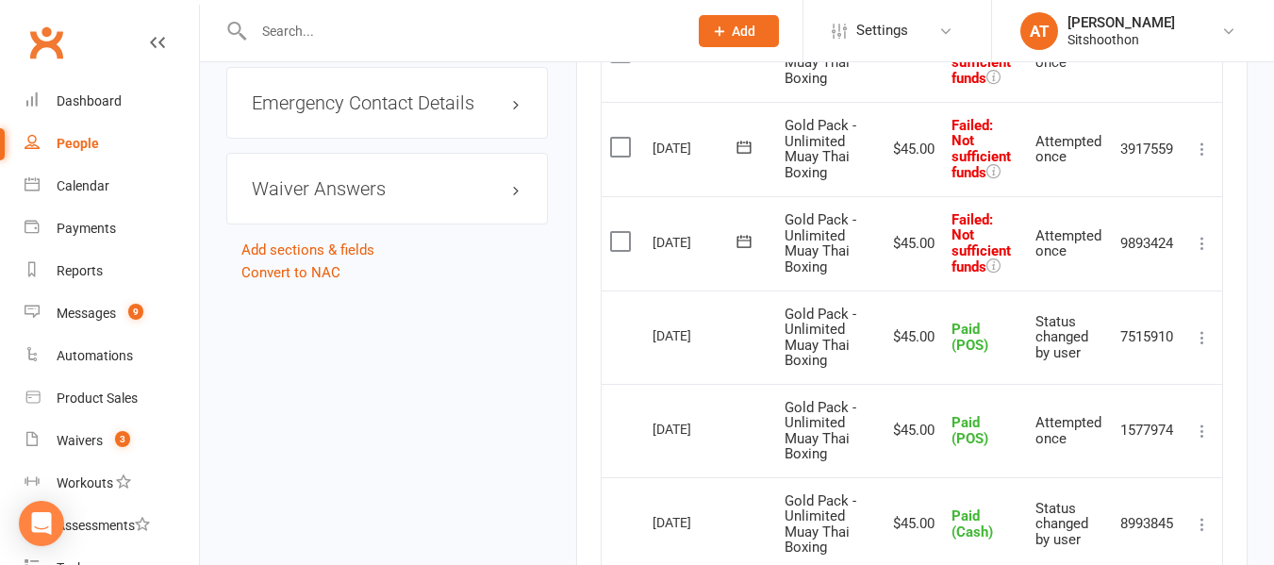
scroll to position [1806, 0]
click at [628, 240] on label at bounding box center [622, 240] width 25 height 19
click at [622, 231] on input "checkbox" at bounding box center [616, 231] width 12 height 0
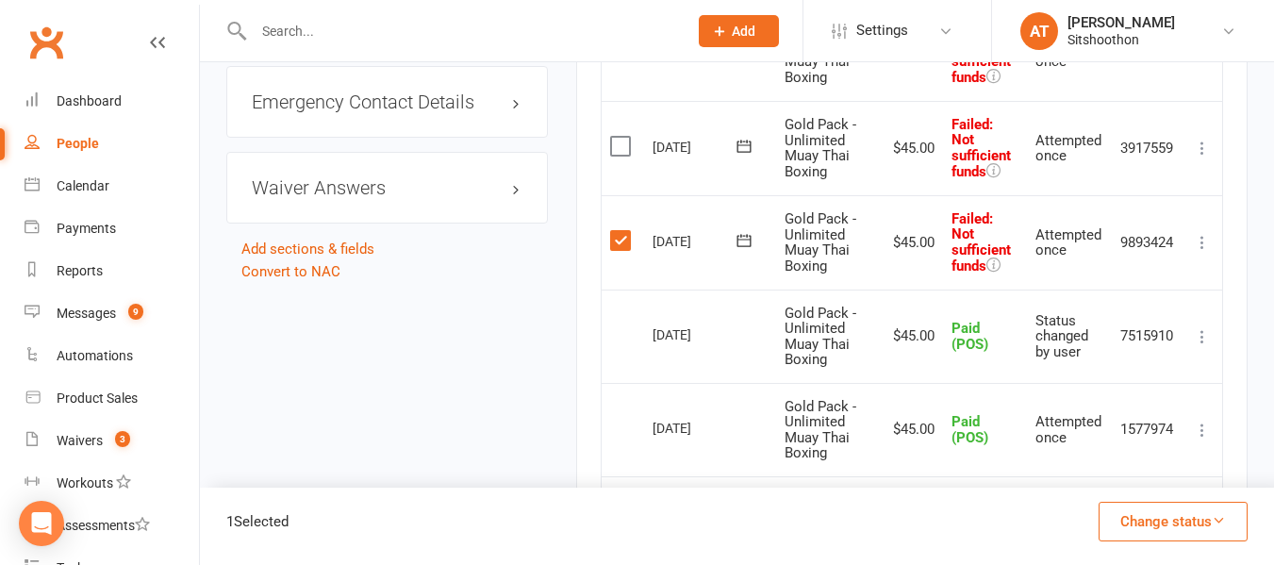
click at [620, 141] on label at bounding box center [622, 146] width 25 height 19
click at [620, 137] on input "checkbox" at bounding box center [616, 137] width 12 height 0
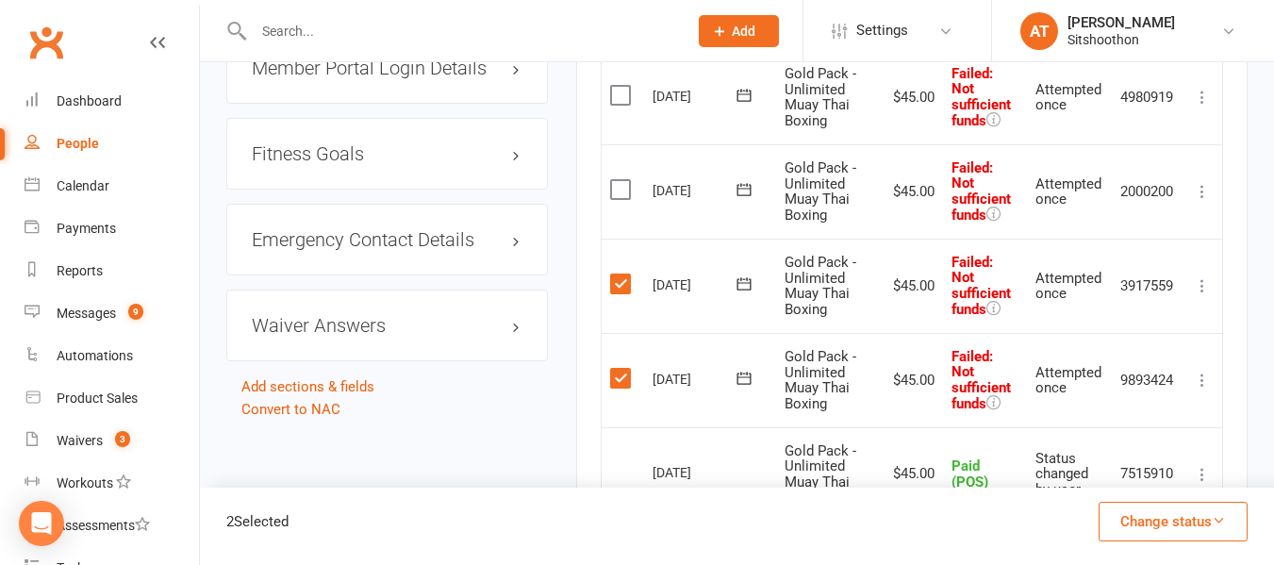
click at [620, 194] on label at bounding box center [622, 189] width 25 height 19
click at [620, 180] on input "checkbox" at bounding box center [616, 180] width 12 height 0
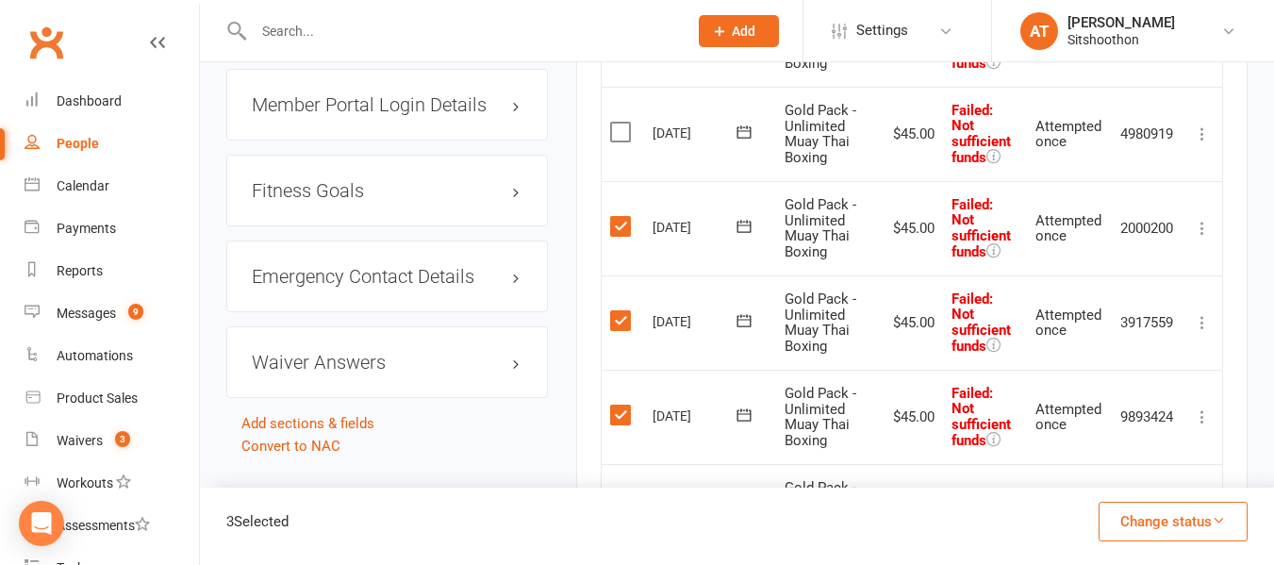
scroll to position [1630, 0]
click at [622, 132] on label at bounding box center [622, 133] width 25 height 19
click at [622, 124] on input "checkbox" at bounding box center [616, 124] width 12 height 0
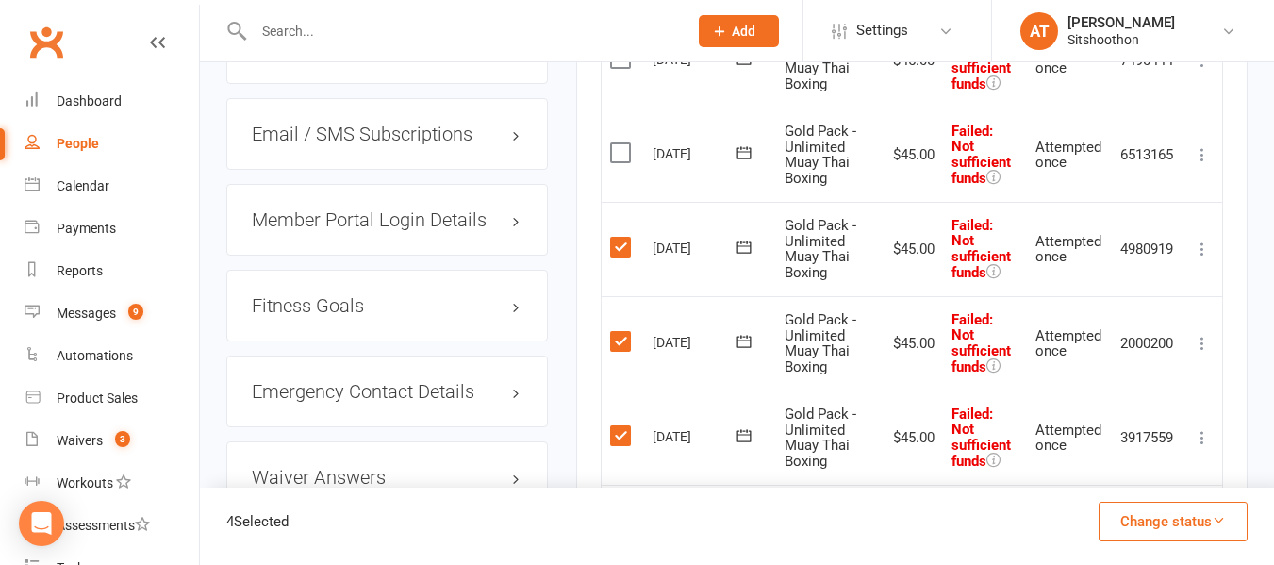
scroll to position [1502, 0]
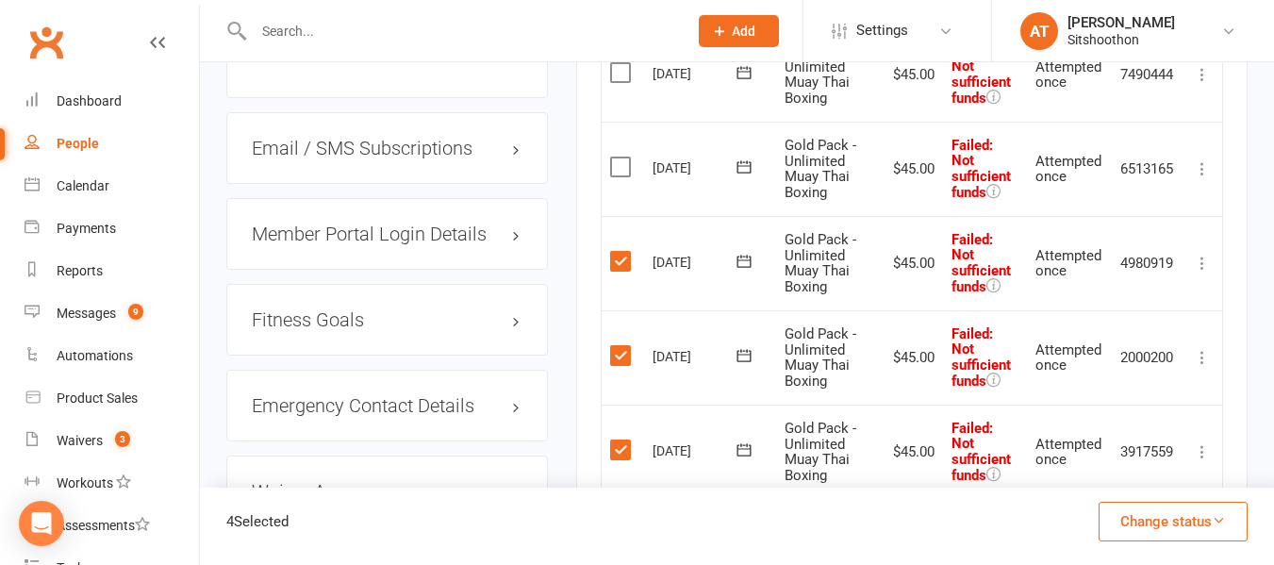
click at [623, 166] on label at bounding box center [622, 166] width 25 height 19
click at [622, 157] on input "checkbox" at bounding box center [616, 157] width 12 height 0
click at [621, 74] on label at bounding box center [622, 72] width 25 height 19
click at [621, 63] on input "checkbox" at bounding box center [616, 63] width 12 height 0
click at [1159, 536] on button "Change status" at bounding box center [1173, 522] width 149 height 40
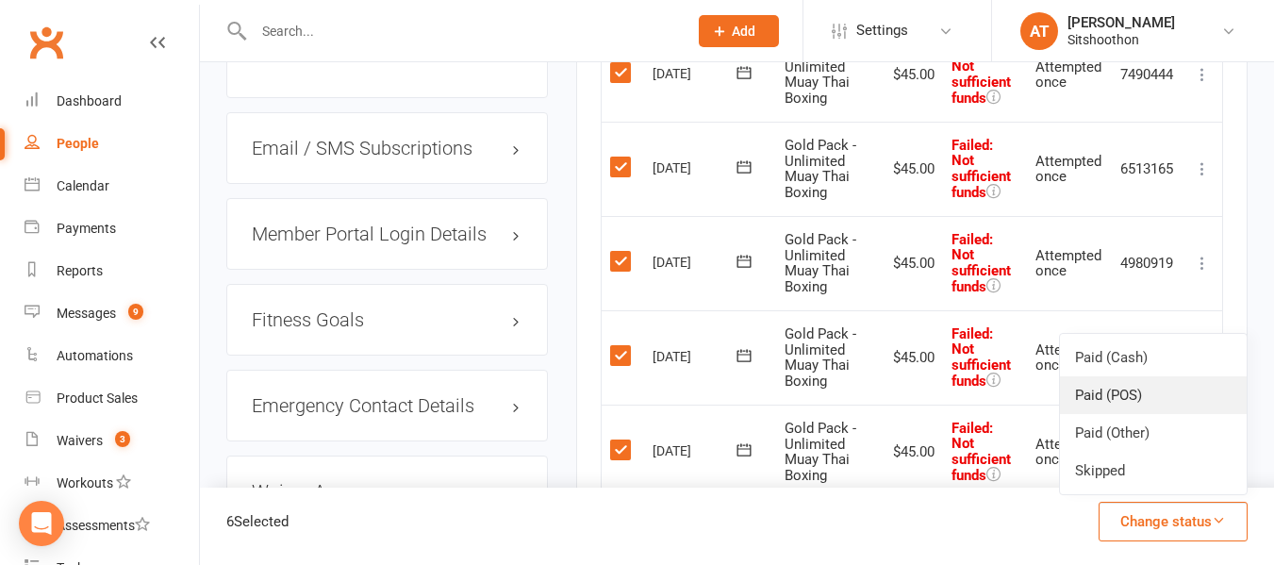
click at [1156, 384] on link "Paid (POS)" at bounding box center [1153, 395] width 187 height 38
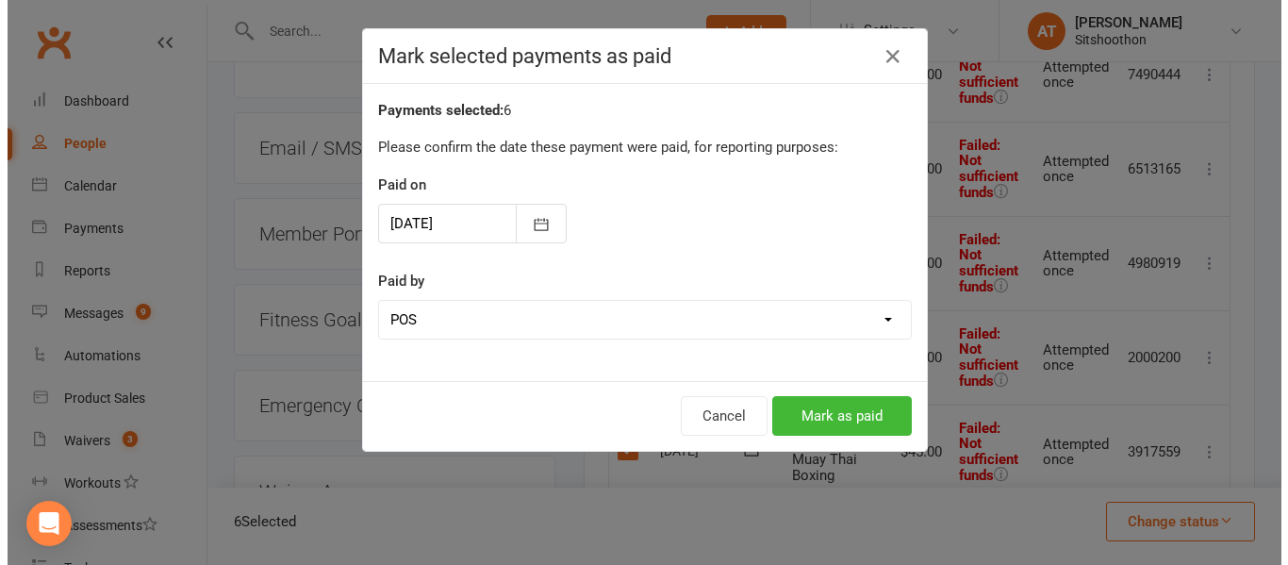
scroll to position [1480, 0]
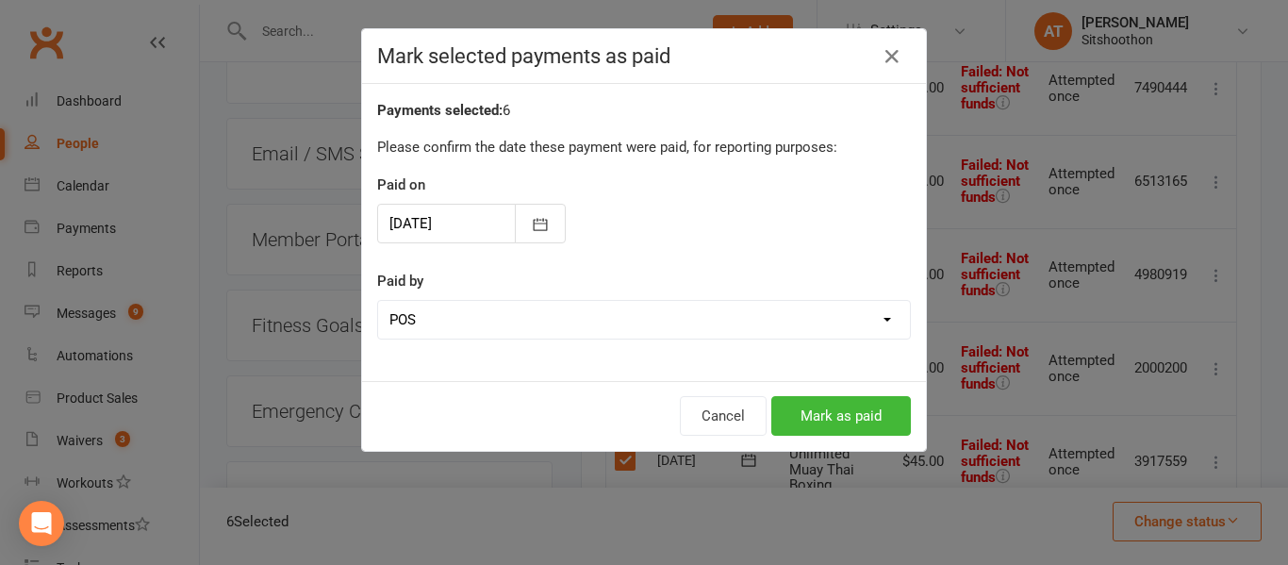
click at [1018, 543] on div "Mark selected payments as paid Payments selected: 6 Please confirm the date the…" at bounding box center [644, 282] width 1288 height 565
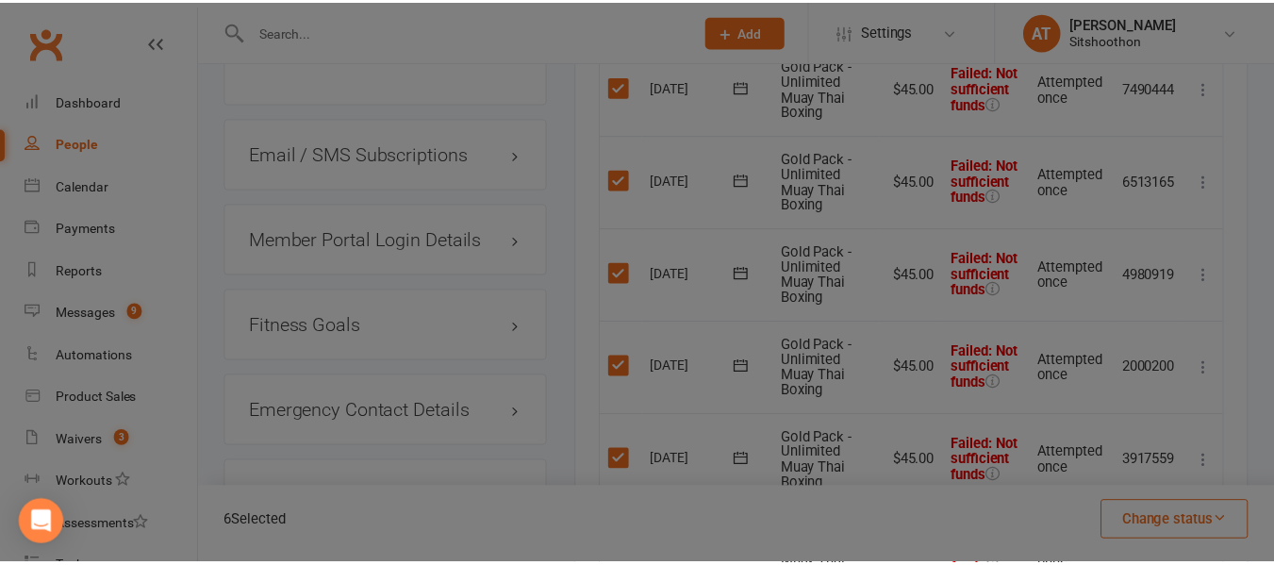
scroll to position [1502, 0]
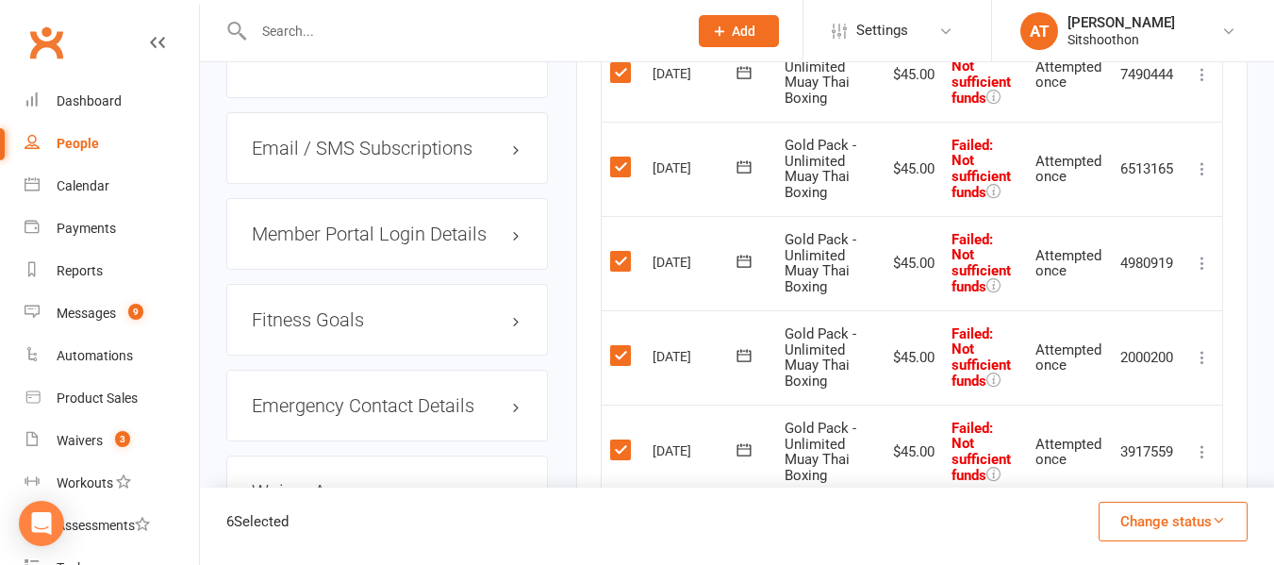
click at [1105, 527] on button "Change status" at bounding box center [1173, 522] width 149 height 40
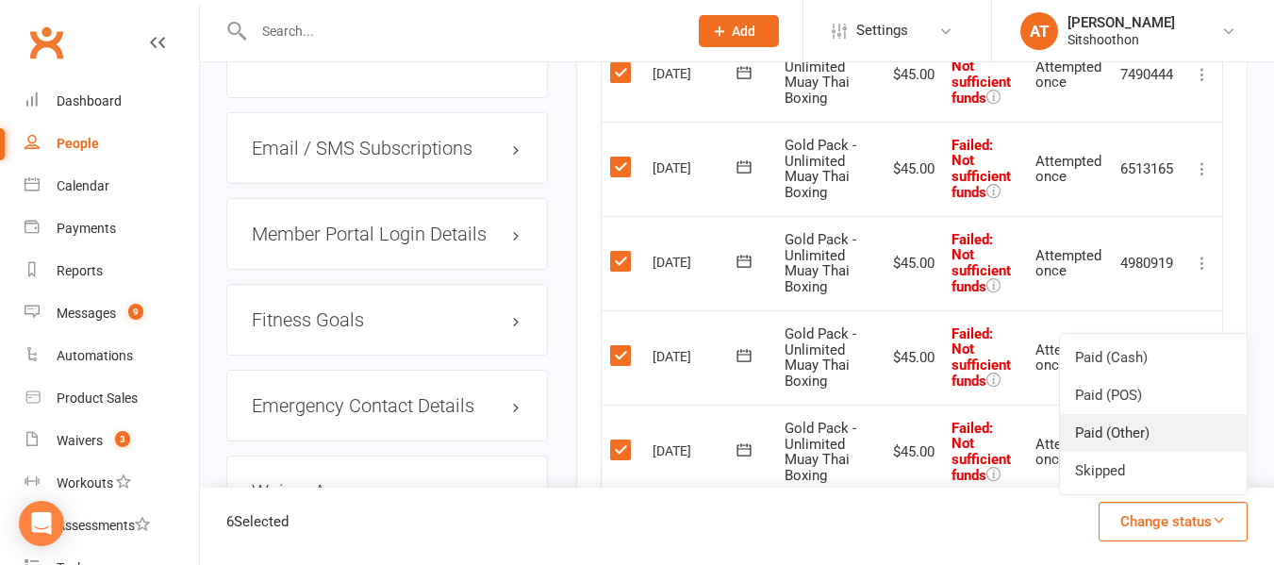
click at [1115, 432] on link "Paid (Other)" at bounding box center [1153, 433] width 187 height 38
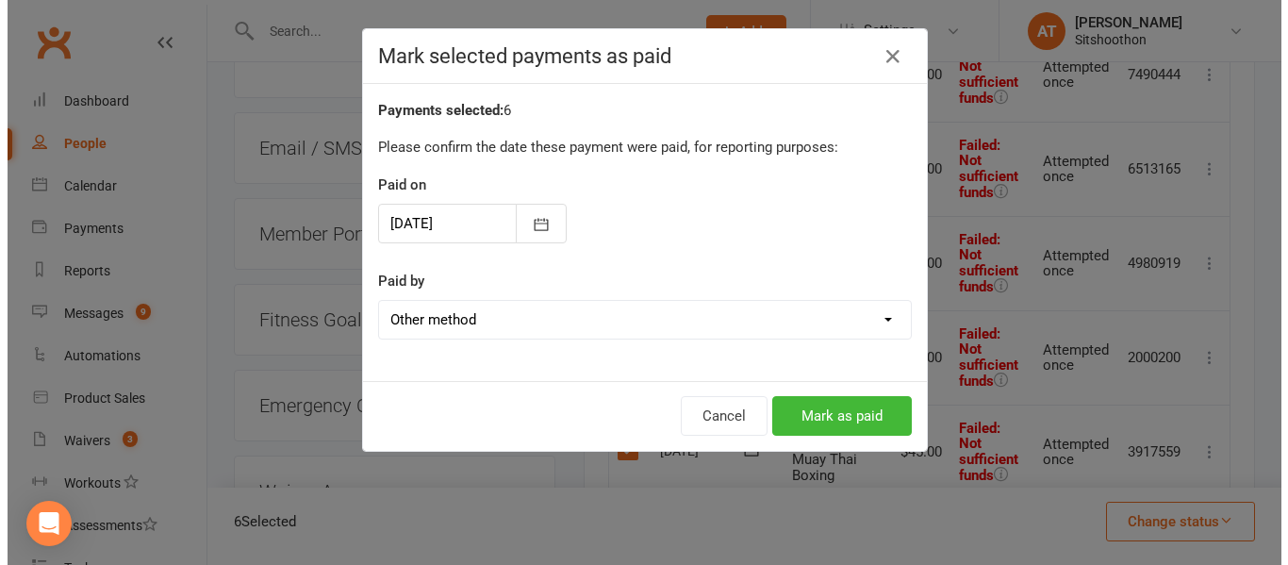
scroll to position [1480, 0]
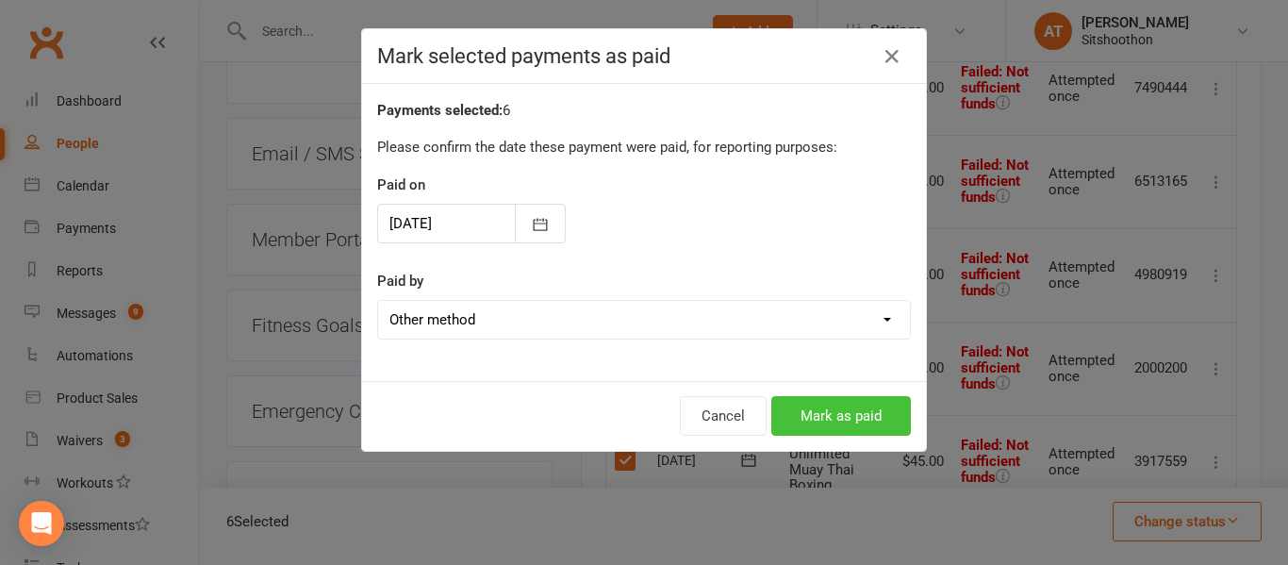
click at [836, 407] on button "Mark as paid" at bounding box center [841, 416] width 140 height 40
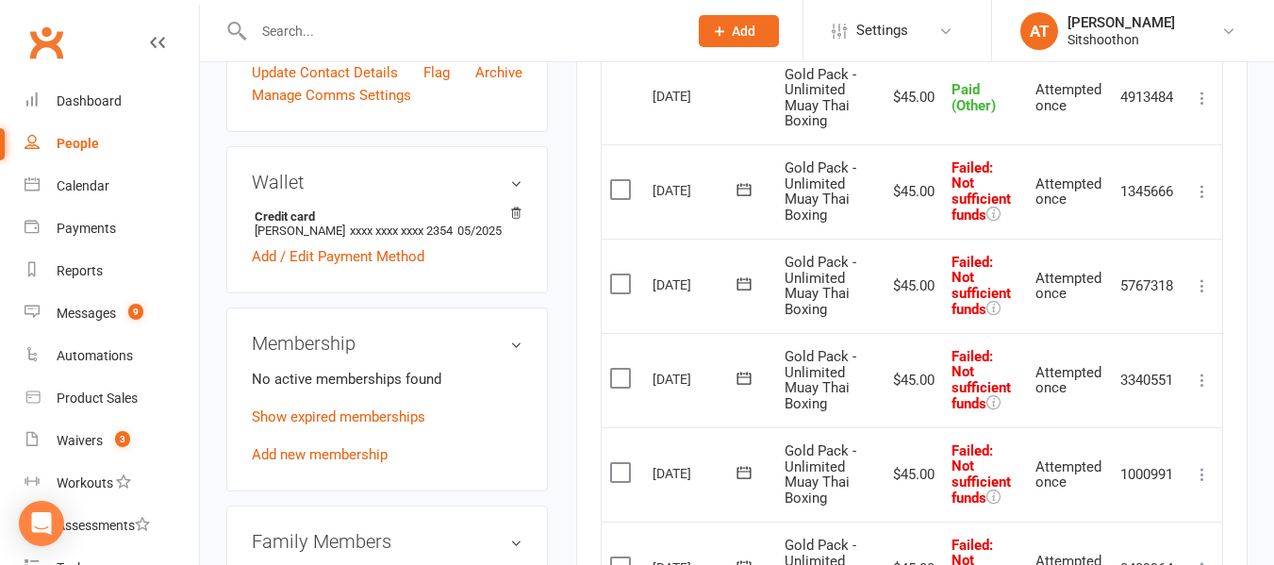
scroll to position [530, 0]
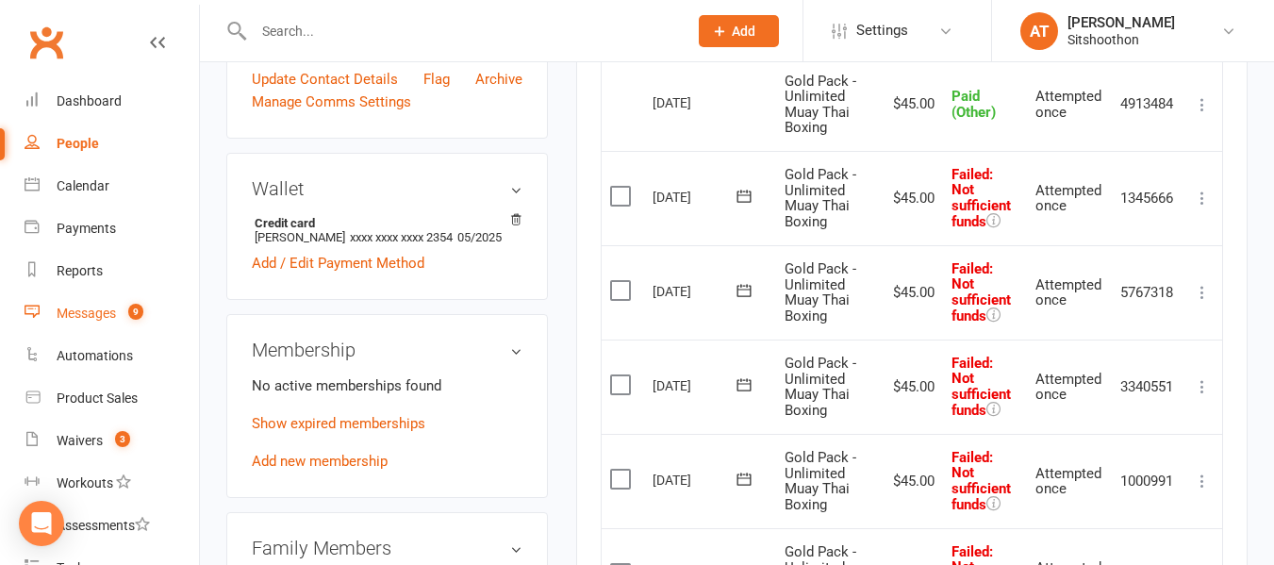
click at [97, 320] on div "Messages" at bounding box center [86, 313] width 59 height 15
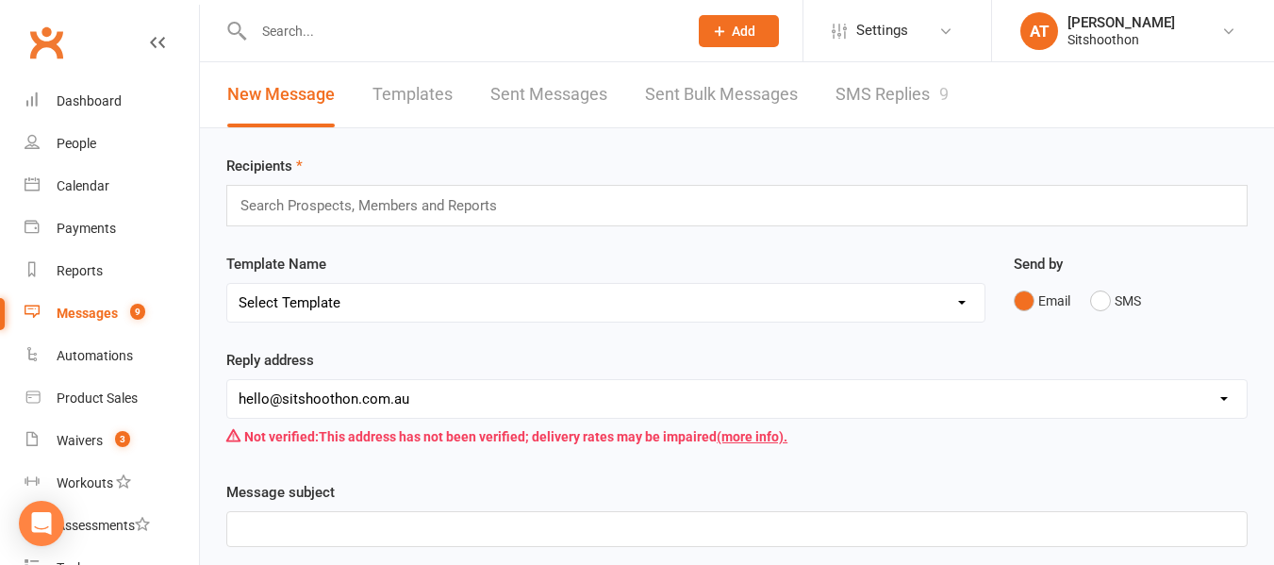
click at [861, 84] on link "SMS Replies 9" at bounding box center [891, 94] width 113 height 65
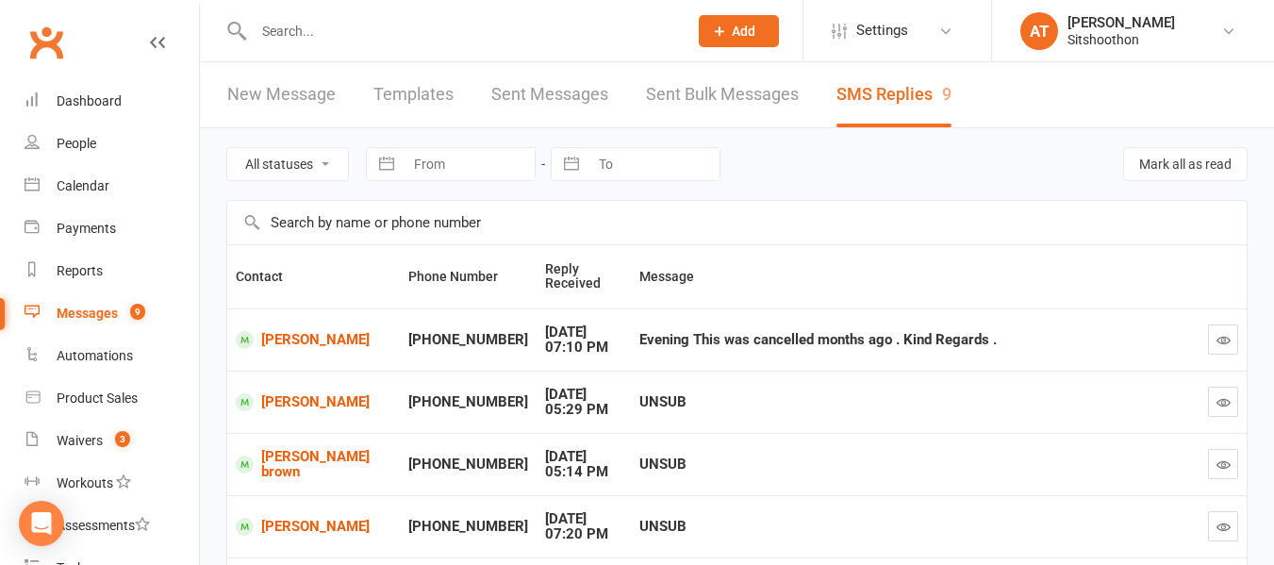
click at [663, 356] on td "Evening This was cancelled months ago . Kind Regards ." at bounding box center [915, 339] width 569 height 62
click at [331, 26] on input "text" at bounding box center [461, 31] width 426 height 26
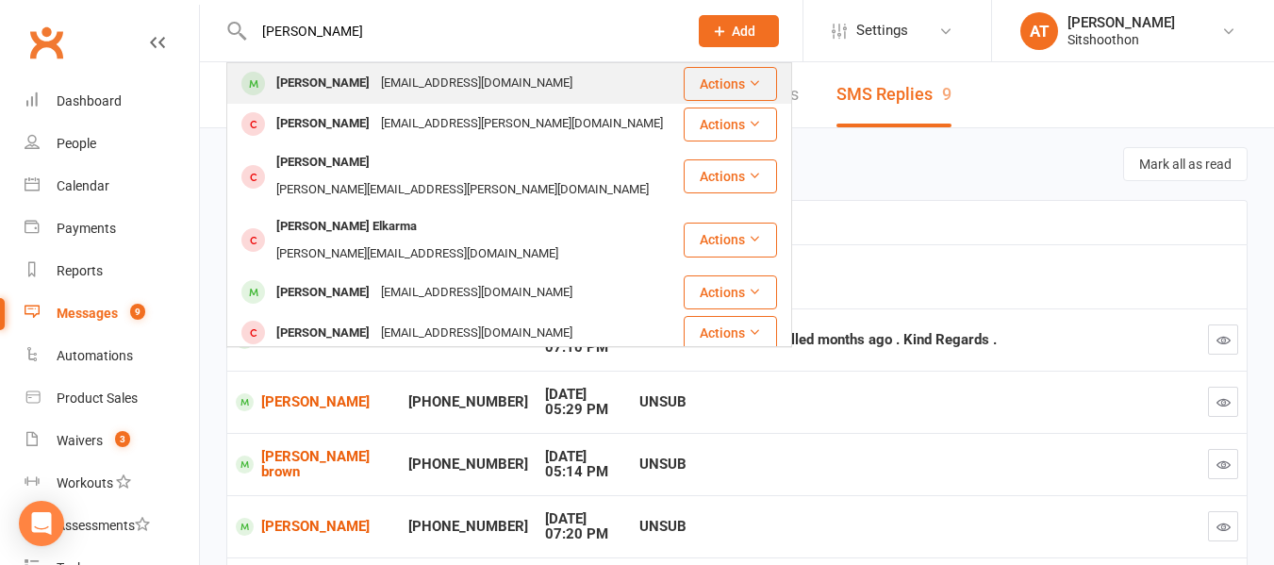
type input "[PERSON_NAME]"
click at [324, 69] on div "[PERSON_NAME] [EMAIL_ADDRESS][DOMAIN_NAME]" at bounding box center [455, 83] width 454 height 39
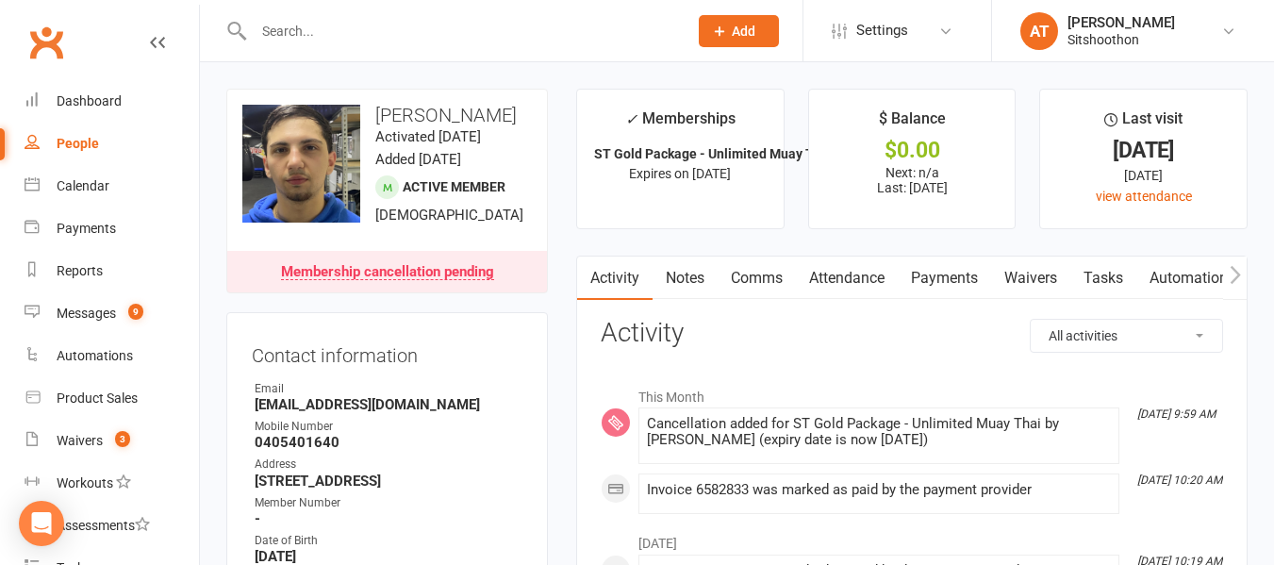
click at [401, 32] on input "text" at bounding box center [461, 31] width 426 height 26
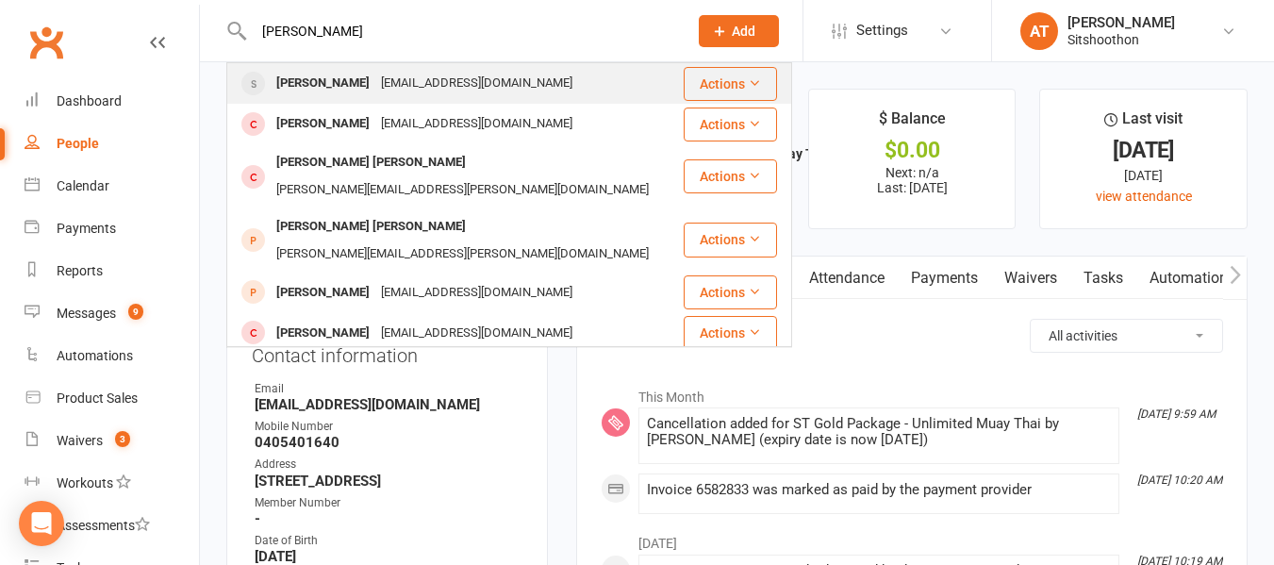
type input "[PERSON_NAME]"
click at [388, 90] on div "[EMAIL_ADDRESS][DOMAIN_NAME]" at bounding box center [476, 83] width 203 height 27
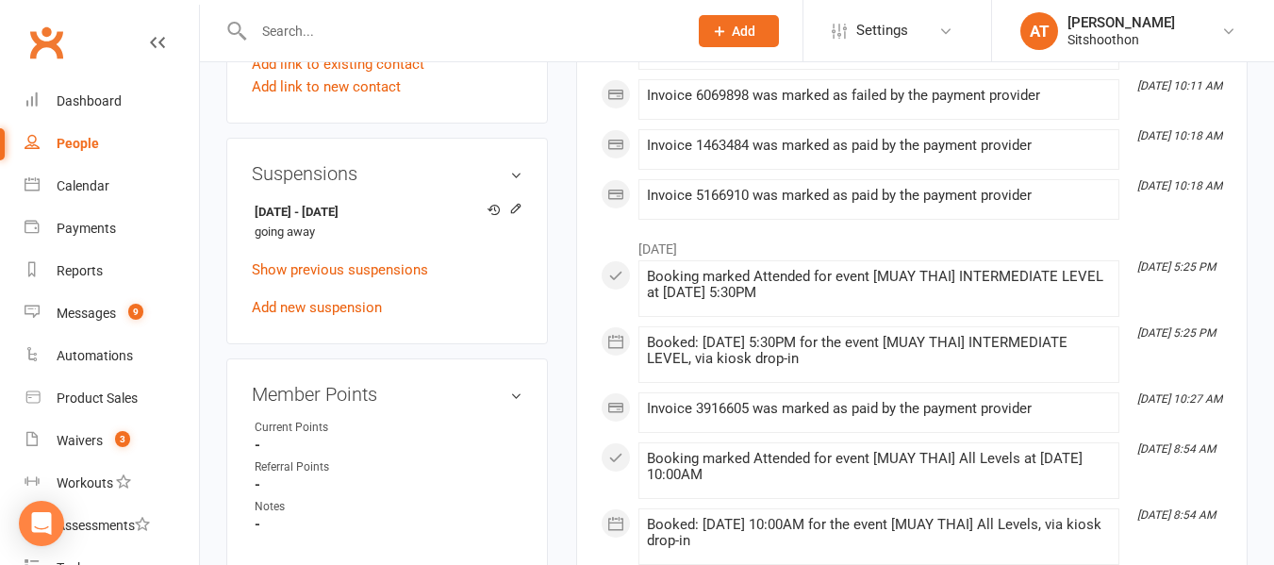
scroll to position [1132, 0]
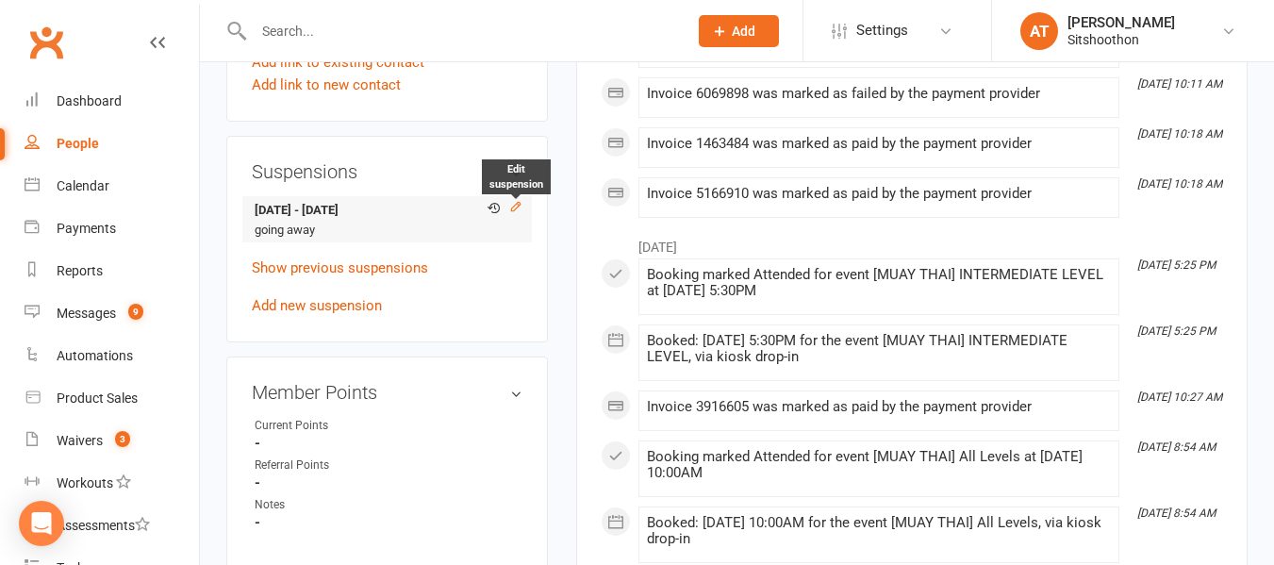
click at [516, 213] on icon at bounding box center [515, 206] width 13 height 13
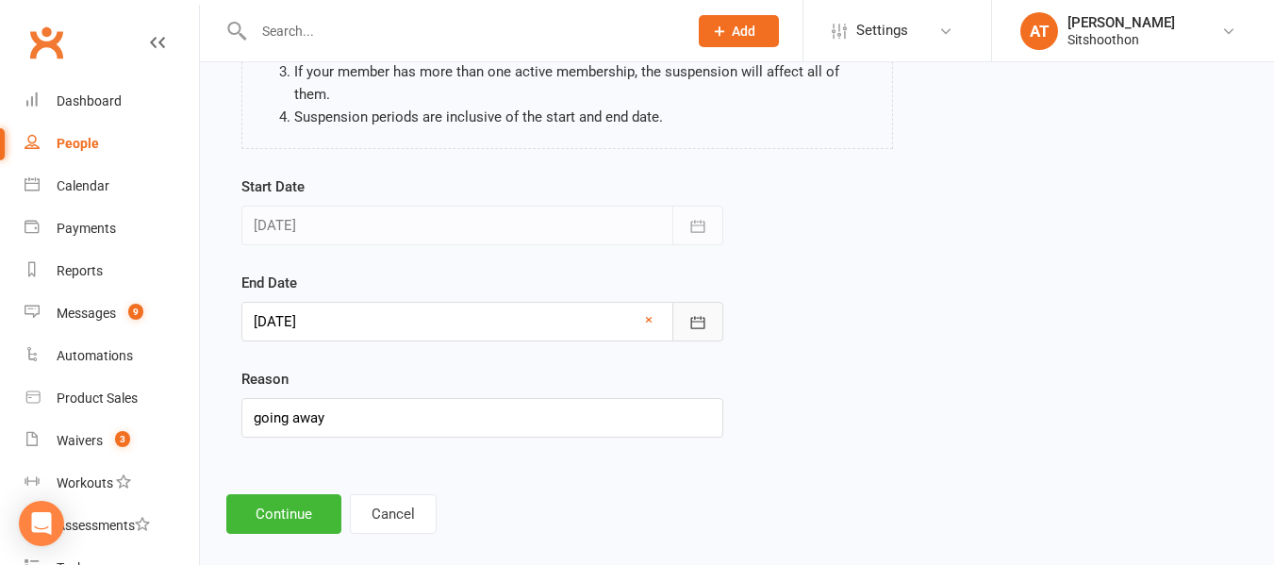
click at [706, 313] on icon "button" at bounding box center [697, 322] width 19 height 19
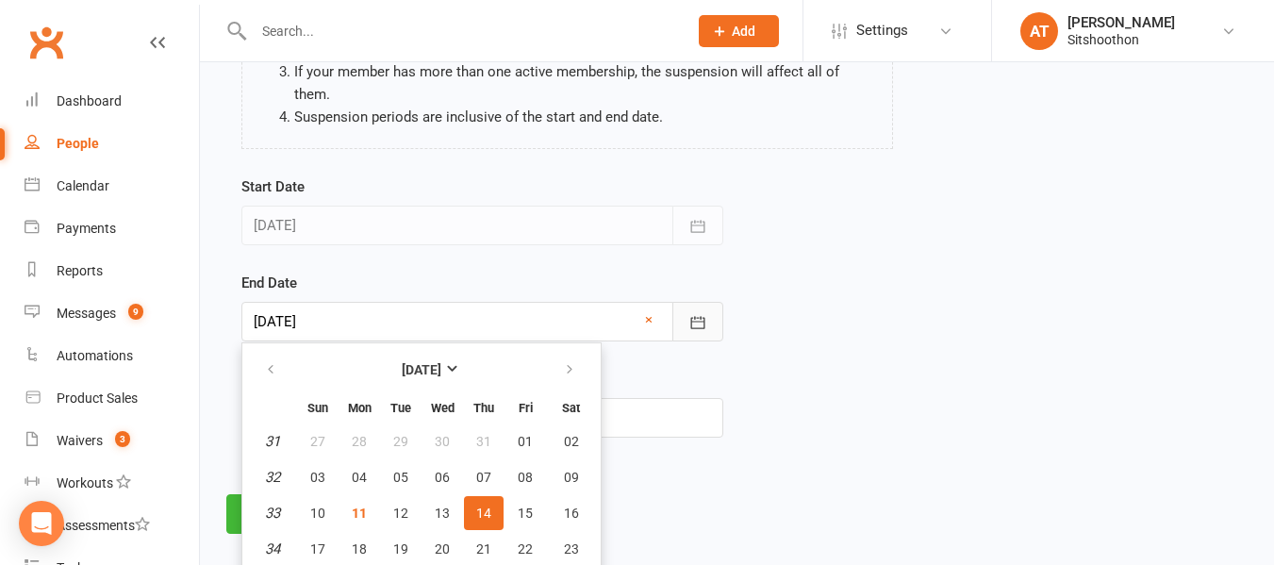
scroll to position [316, 0]
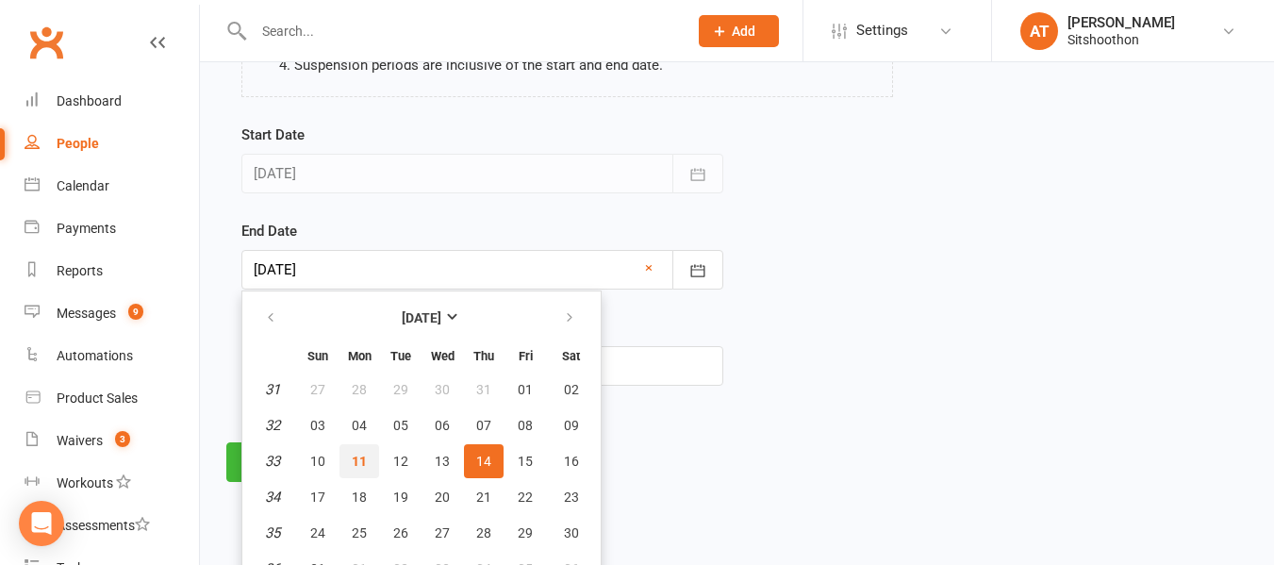
click at [349, 444] on button "11" at bounding box center [359, 461] width 40 height 34
type input "[DATE]"
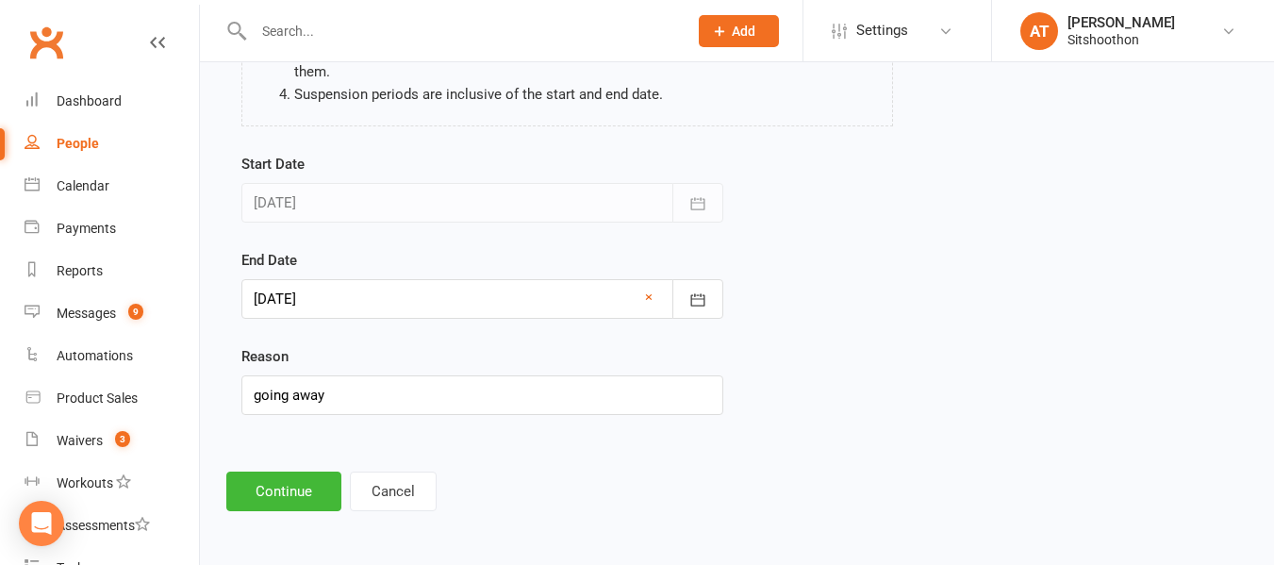
scroll to position [264, 0]
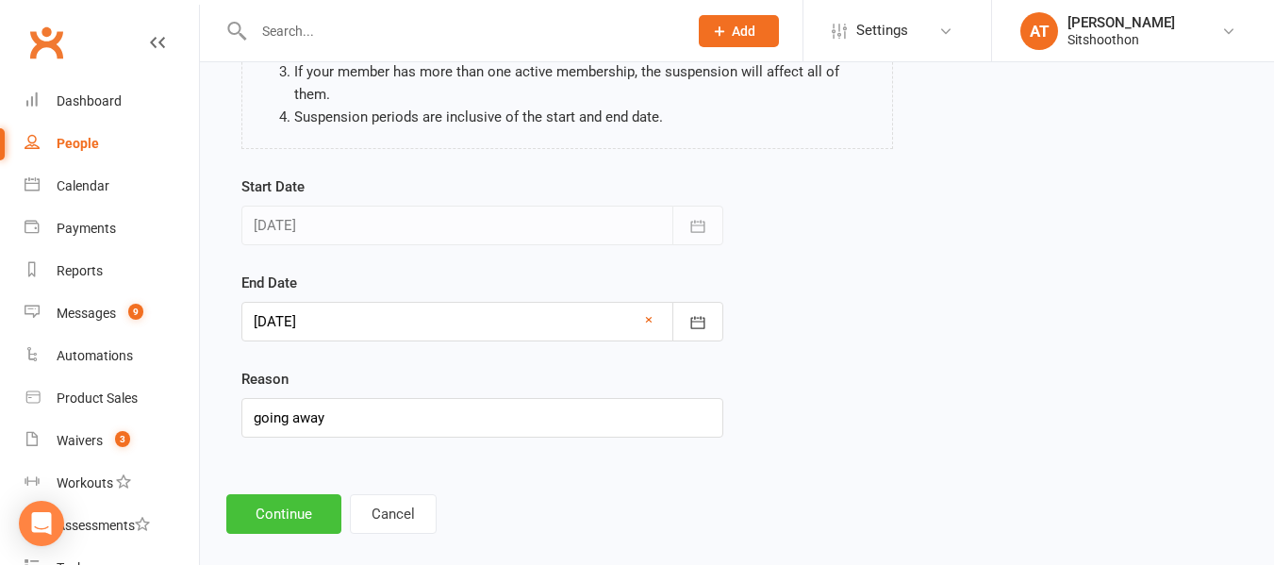
click at [291, 494] on button "Continue" at bounding box center [283, 514] width 115 height 40
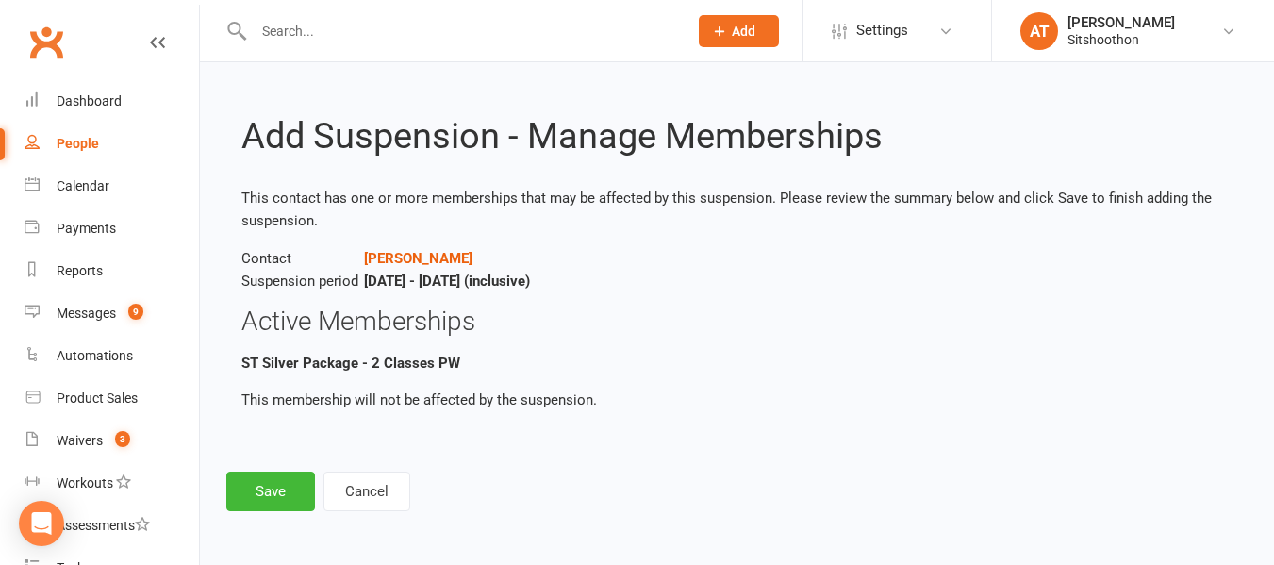
scroll to position [0, 0]
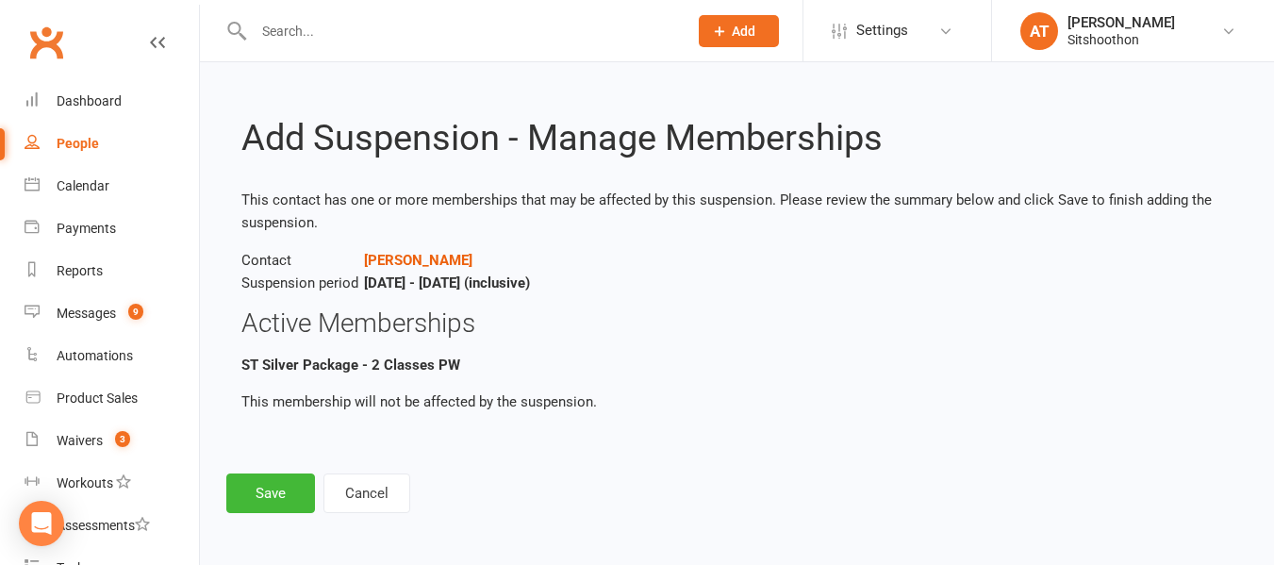
click at [274, 515] on div "Add Suspension - Manage Memberships This contact has one or more memberships th…" at bounding box center [737, 300] width 1074 height 477
click at [269, 498] on button "Save" at bounding box center [270, 493] width 89 height 40
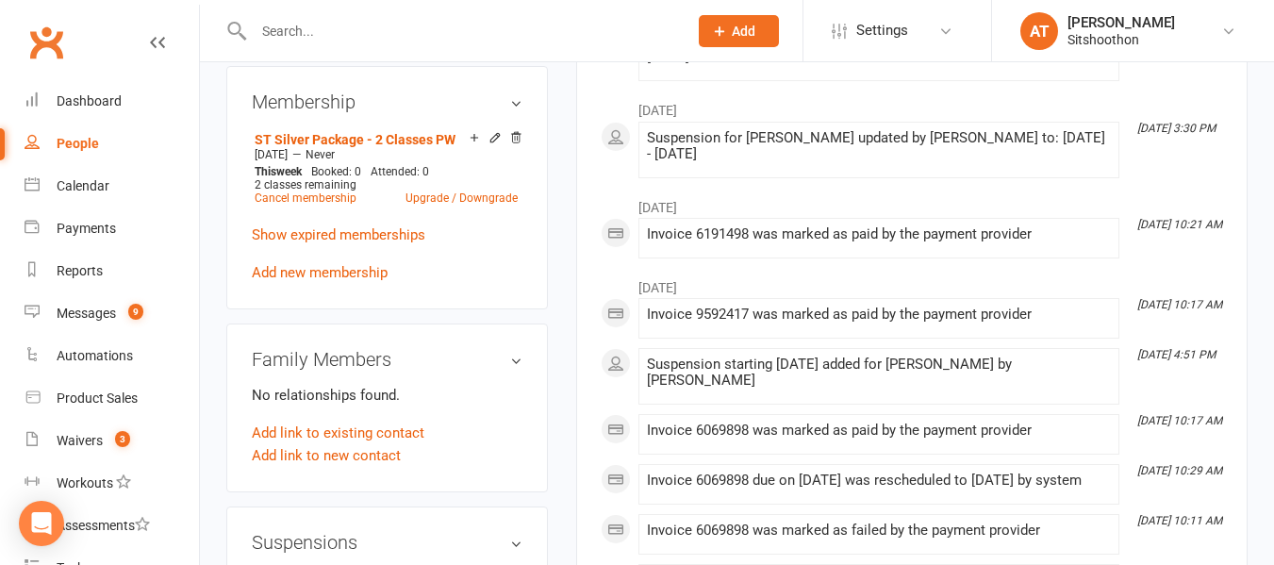
scroll to position [760, 0]
click at [317, 206] on link "Cancel membership" at bounding box center [306, 198] width 102 height 13
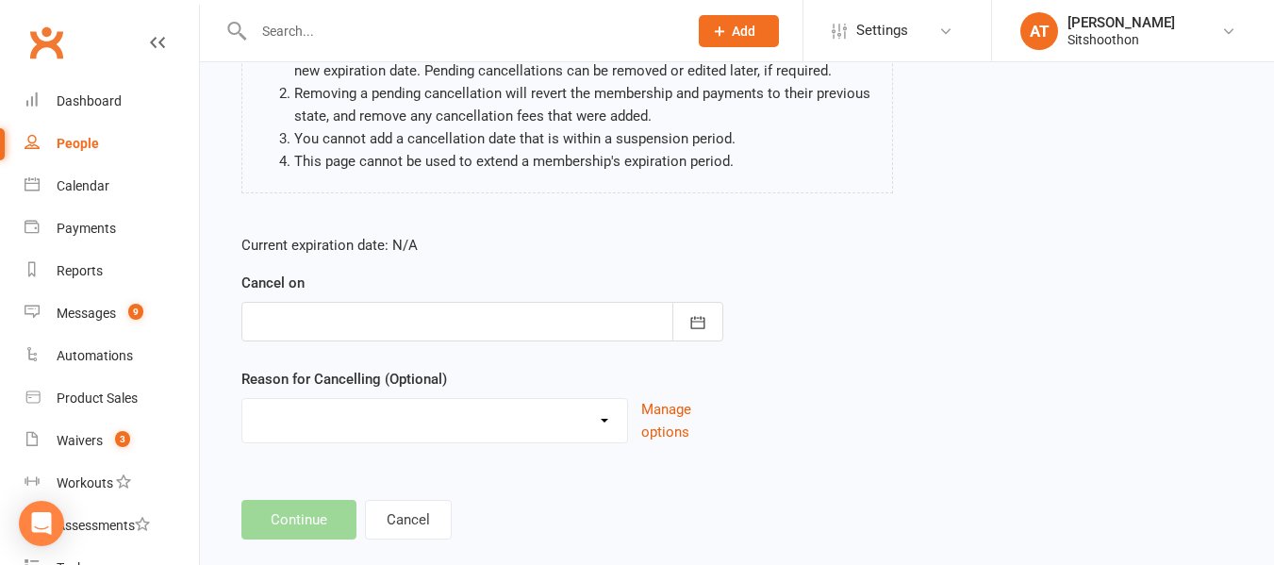
scroll to position [223, 0]
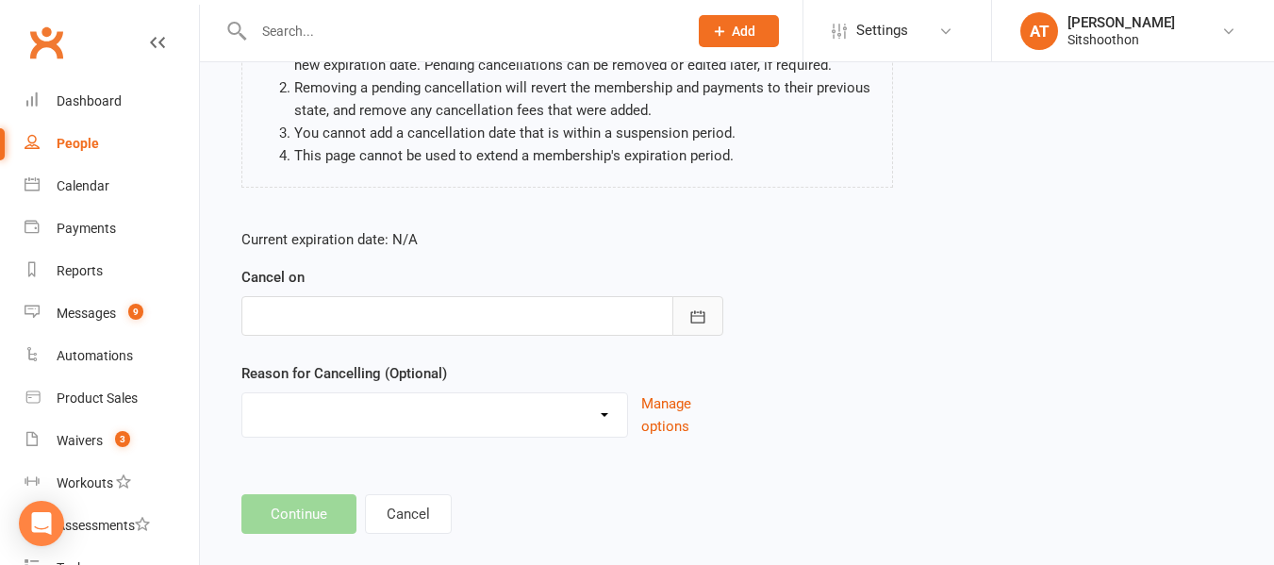
click at [704, 318] on icon "button" at bounding box center [697, 316] width 14 height 12
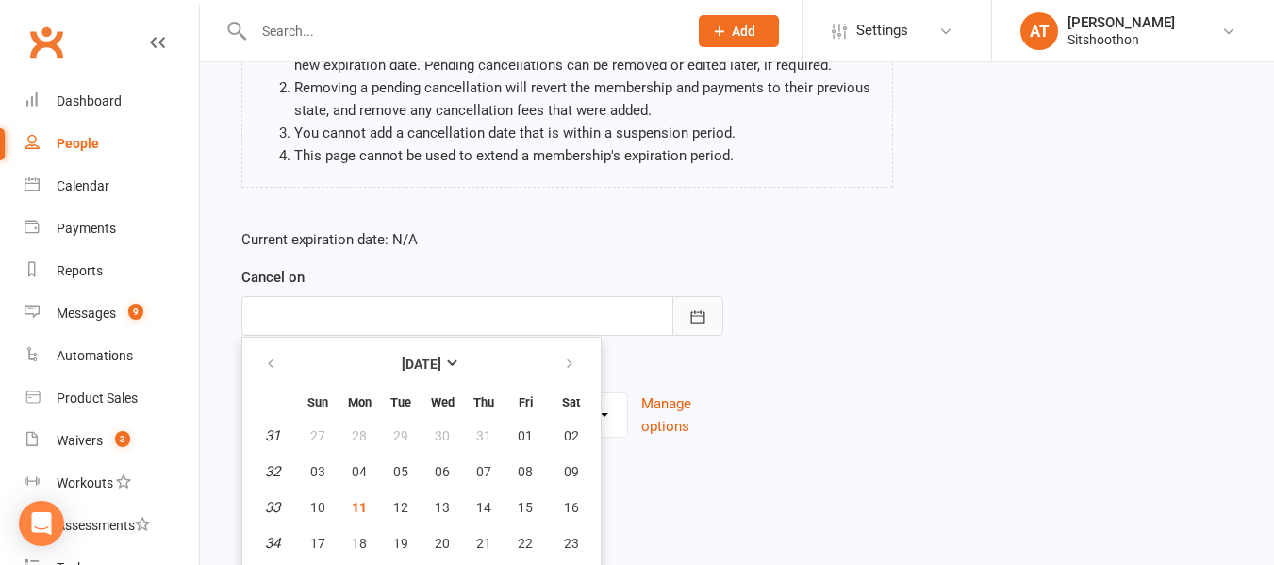
scroll to position [292, 0]
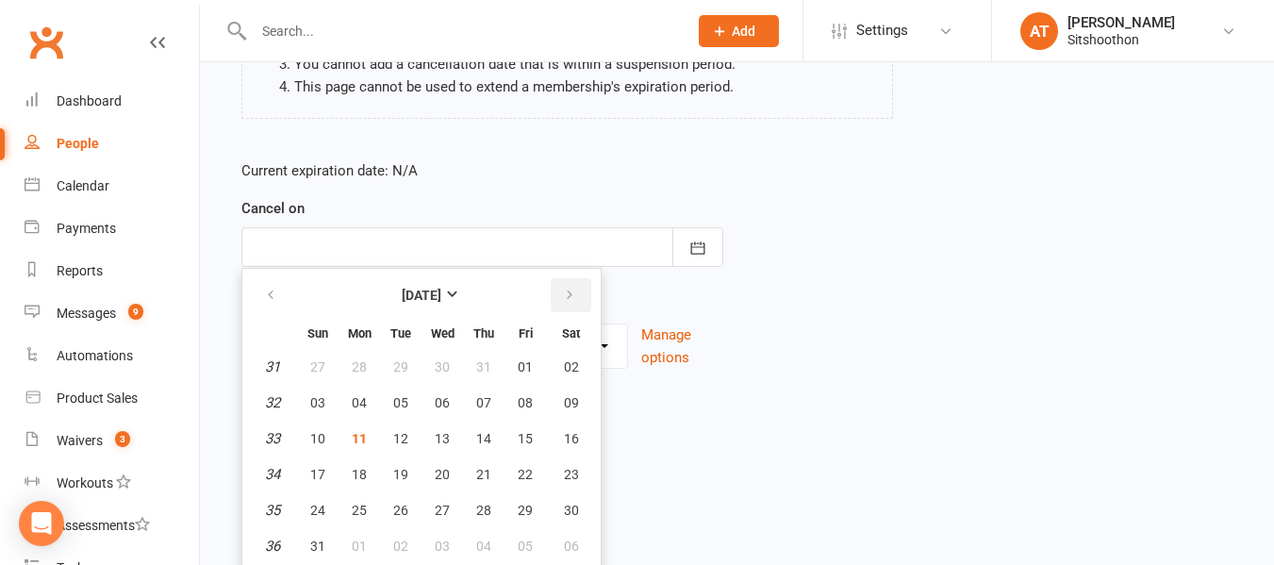
click at [556, 297] on button "button" at bounding box center [571, 295] width 41 height 34
click at [258, 290] on button "button" at bounding box center [272, 295] width 41 height 34
click at [348, 443] on button "11" at bounding box center [359, 439] width 40 height 34
type input "[DATE]"
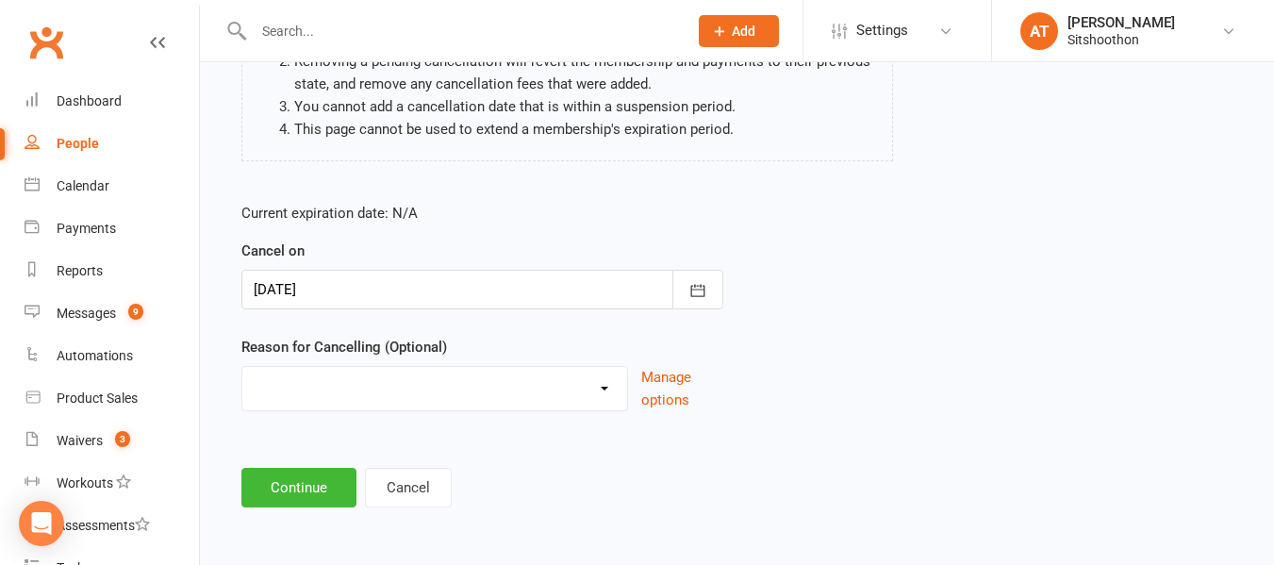
scroll to position [250, 0]
click at [333, 372] on select "Downgrade Financial Reasons Holiday Injury Upgrade Other reason" at bounding box center [434, 386] width 385 height 38
select select "5"
click at [242, 367] on select "Downgrade Financial Reasons Holiday Injury Upgrade Other reason" at bounding box center [434, 386] width 385 height 38
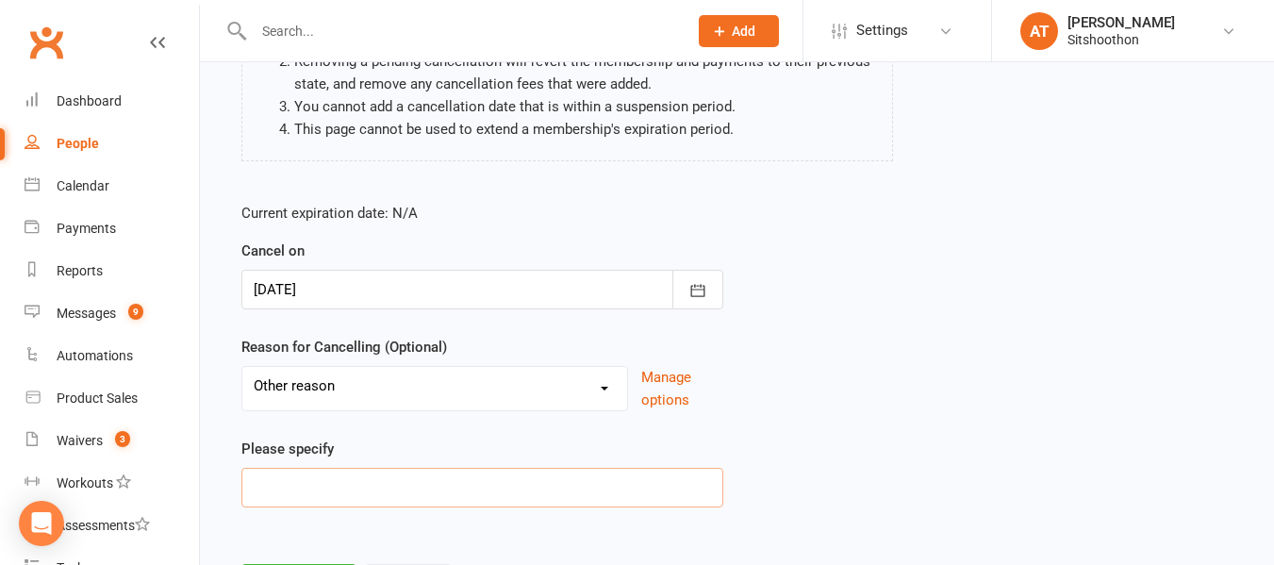
click at [312, 481] on input at bounding box center [482, 488] width 482 height 40
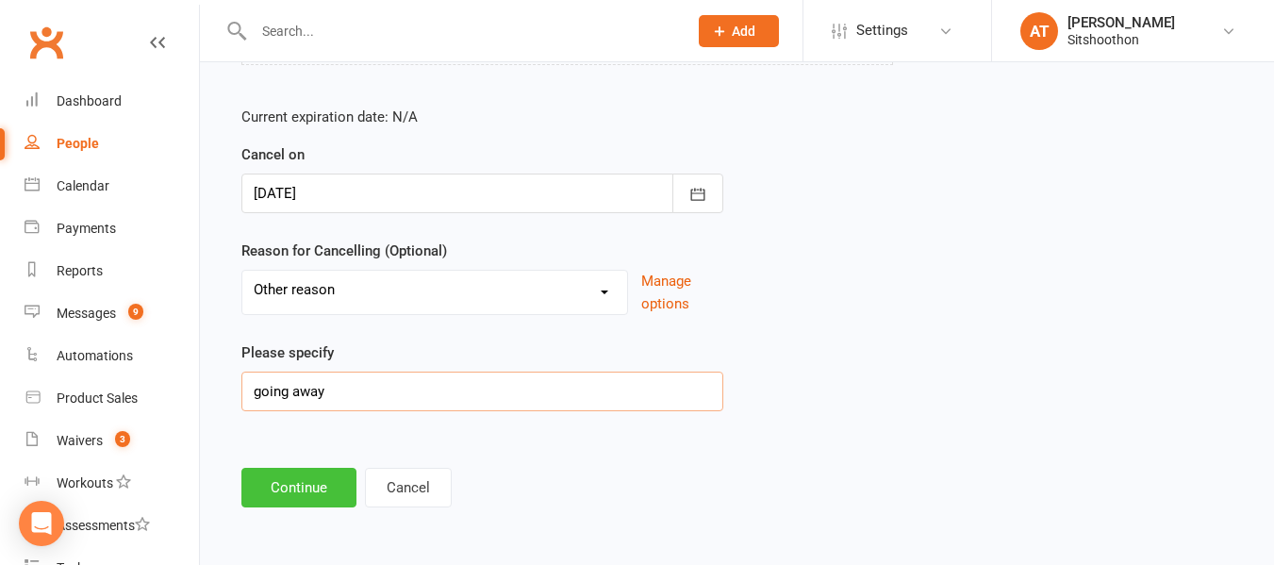
type input "going away"
click at [289, 493] on button "Continue" at bounding box center [298, 488] width 115 height 40
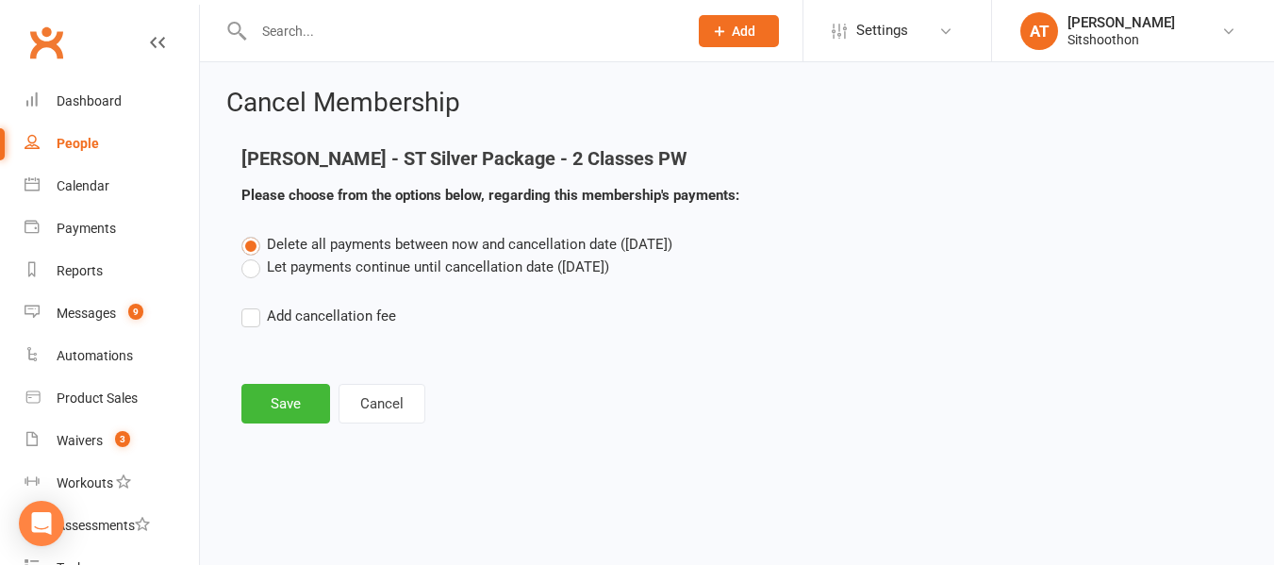
scroll to position [0, 0]
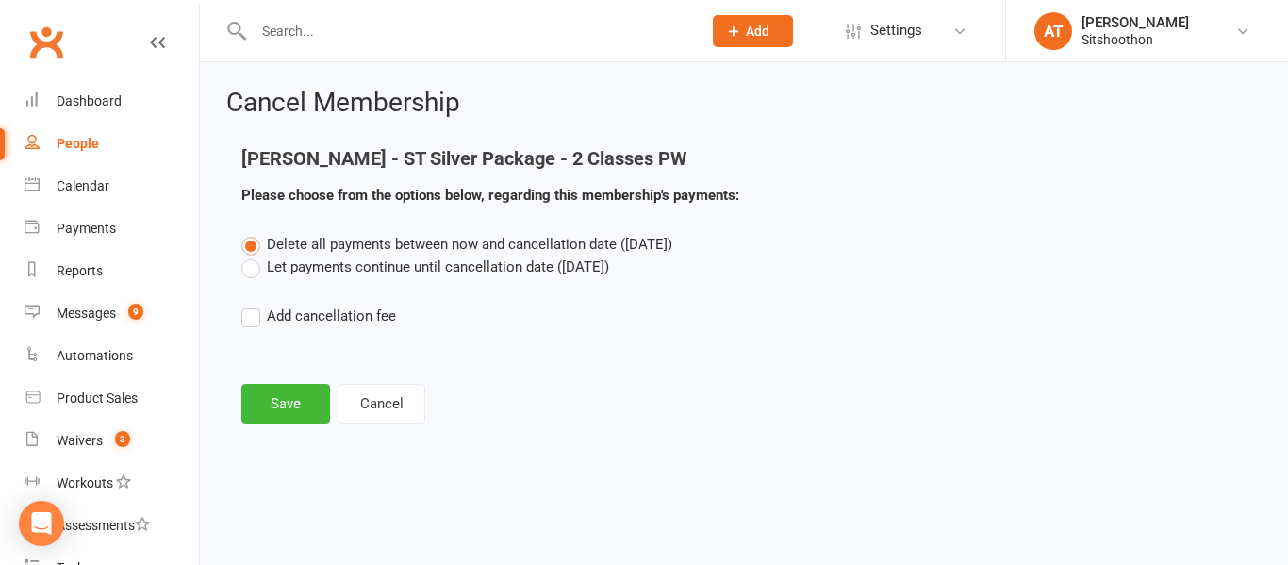
click at [251, 280] on div "Delete all payments between now and cancellation date ([DATE]) Let payments con…" at bounding box center [743, 293] width 1033 height 121
click at [253, 264] on label "Let payments continue until cancellation date ([DATE])" at bounding box center [425, 267] width 368 height 23
click at [253, 256] on input "Let payments continue until cancellation date ([DATE])" at bounding box center [247, 256] width 12 height 0
click at [289, 401] on button "Save" at bounding box center [285, 404] width 89 height 40
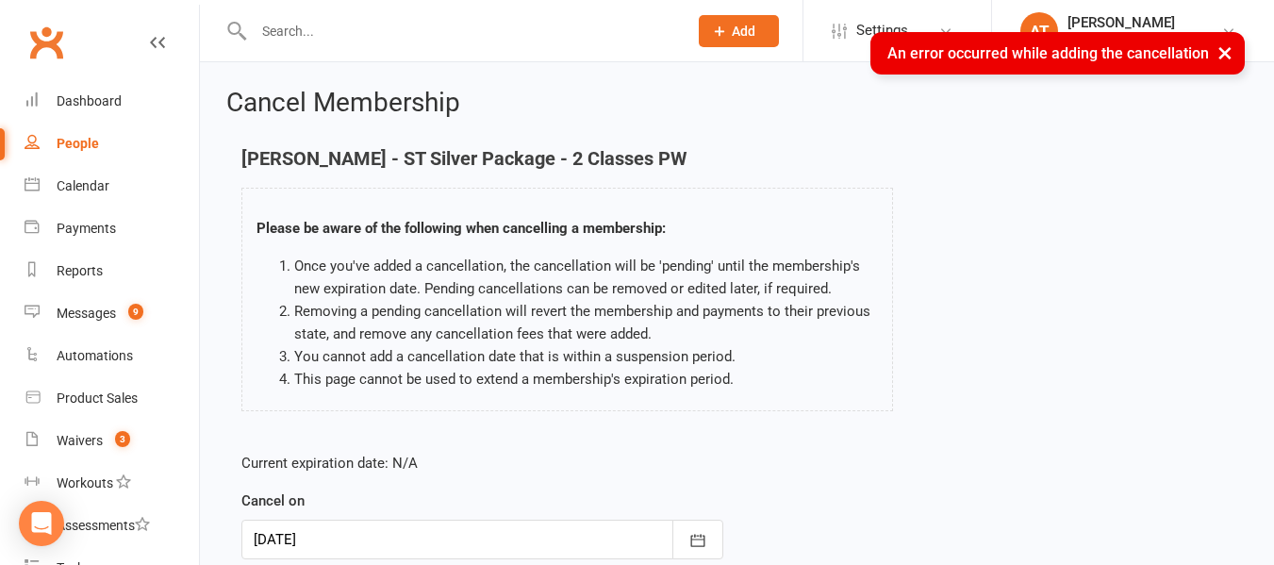
scroll to position [286, 0]
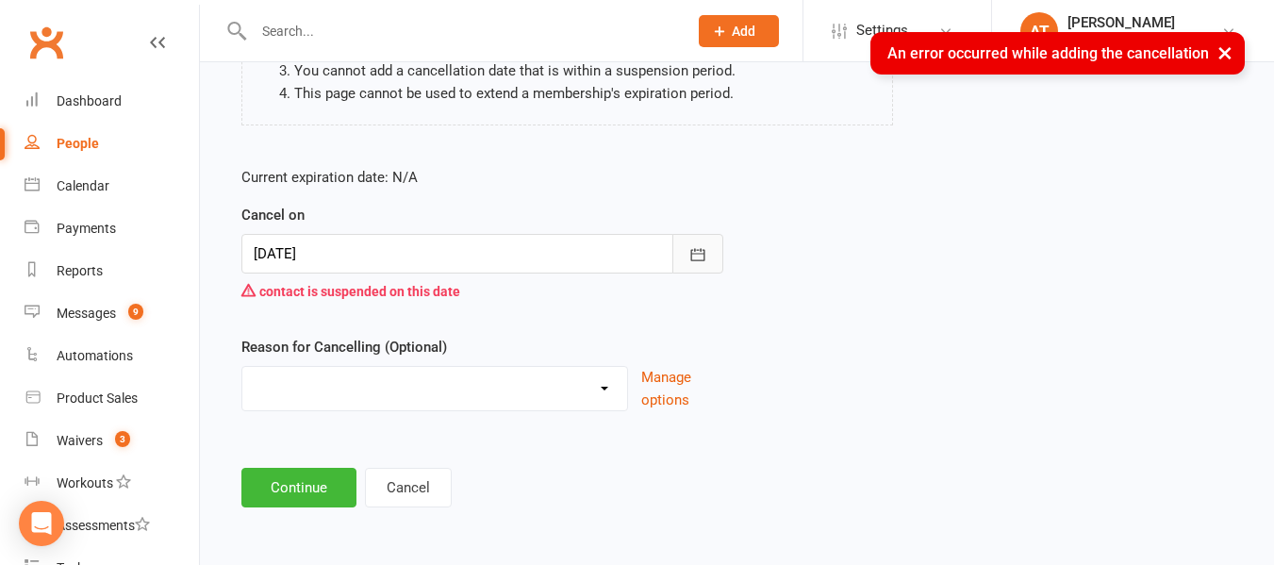
click at [682, 252] on button "button" at bounding box center [697, 254] width 51 height 40
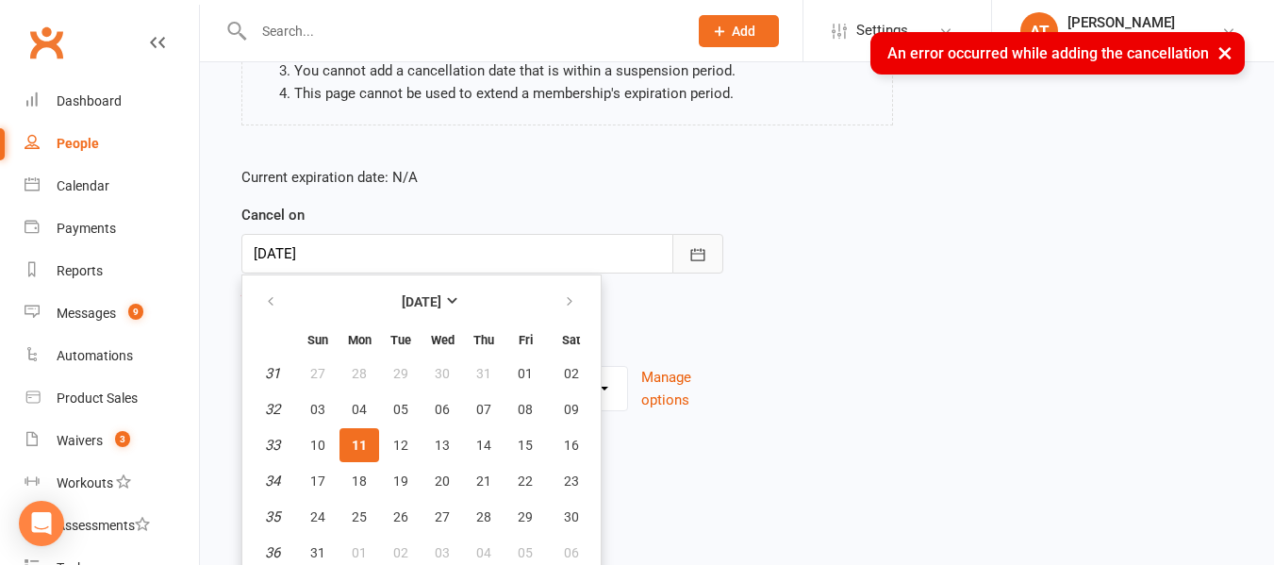
scroll to position [292, 0]
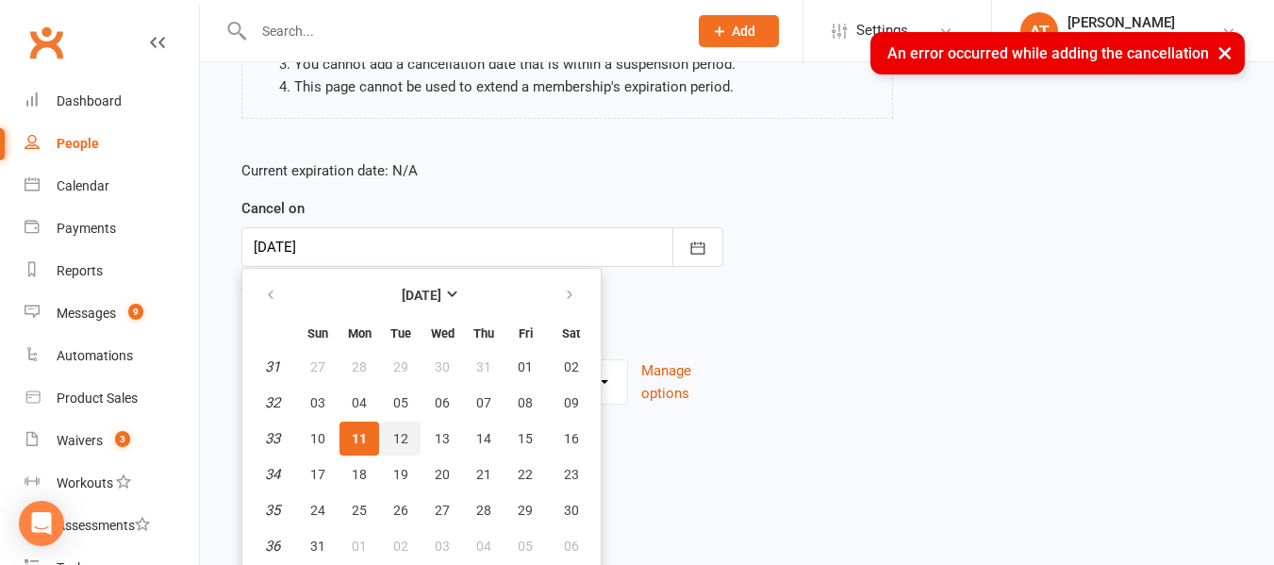
click at [398, 447] on button "12" at bounding box center [401, 439] width 40 height 34
type input "[DATE]"
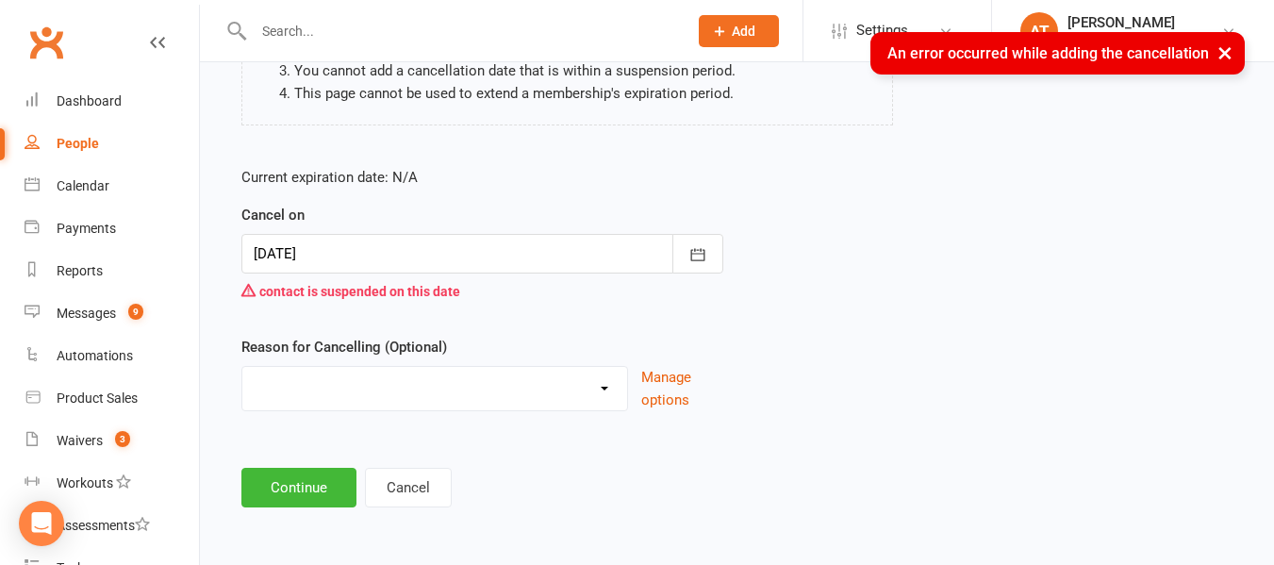
scroll to position [286, 0]
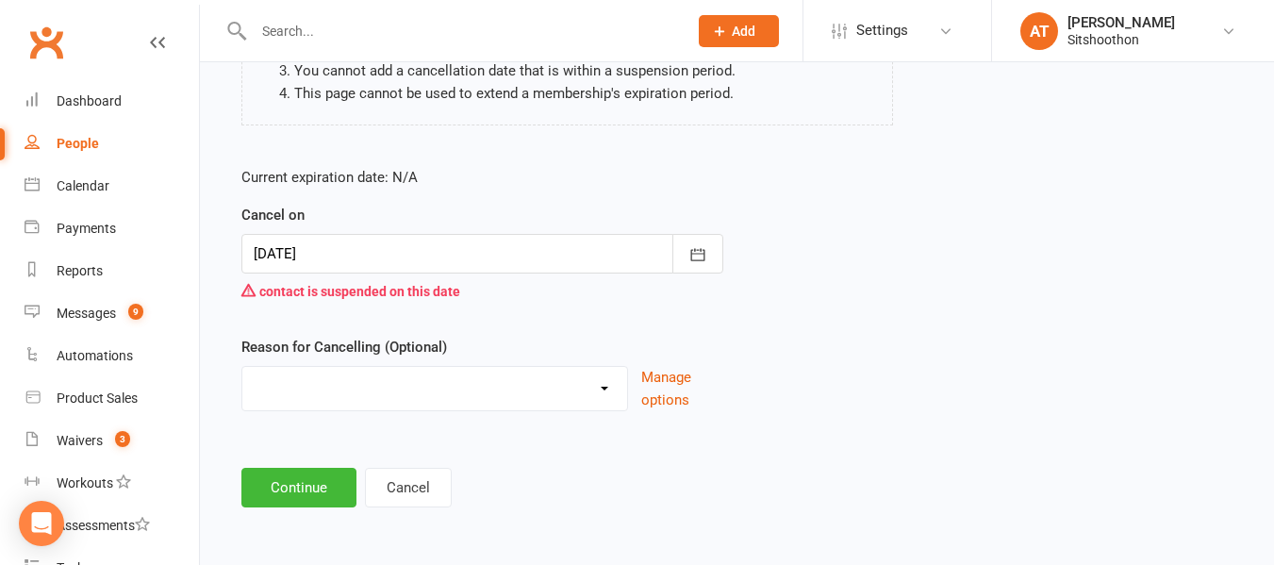
click at [345, 381] on select "Downgrade Financial Reasons Holiday Injury Upgrade Other reason" at bounding box center [434, 386] width 385 height 38
select select "5"
click at [242, 367] on select "Downgrade Financial Reasons Holiday Injury Upgrade Other reason" at bounding box center [434, 386] width 385 height 38
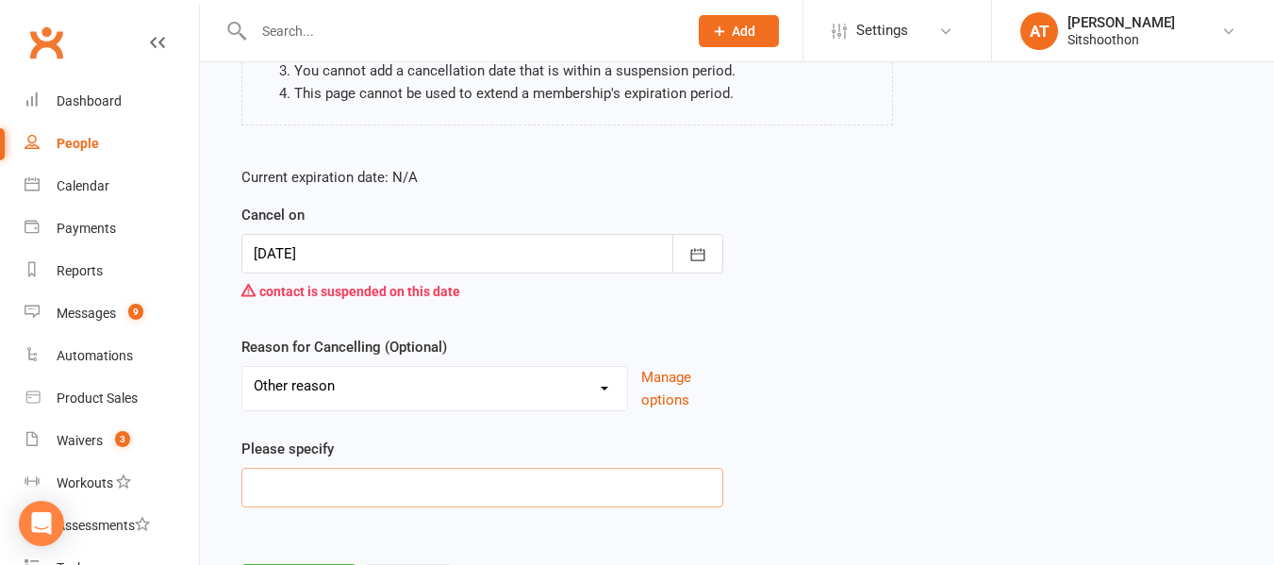
click at [296, 490] on input at bounding box center [482, 488] width 482 height 40
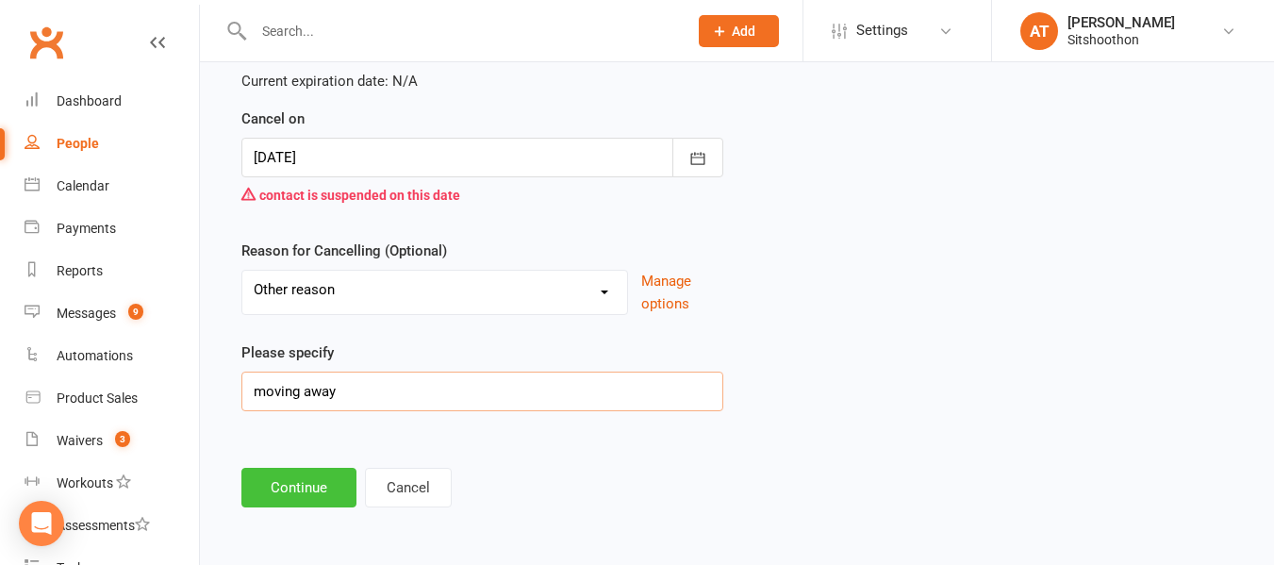
type input "moving away"
click at [295, 490] on button "Continue" at bounding box center [298, 488] width 115 height 40
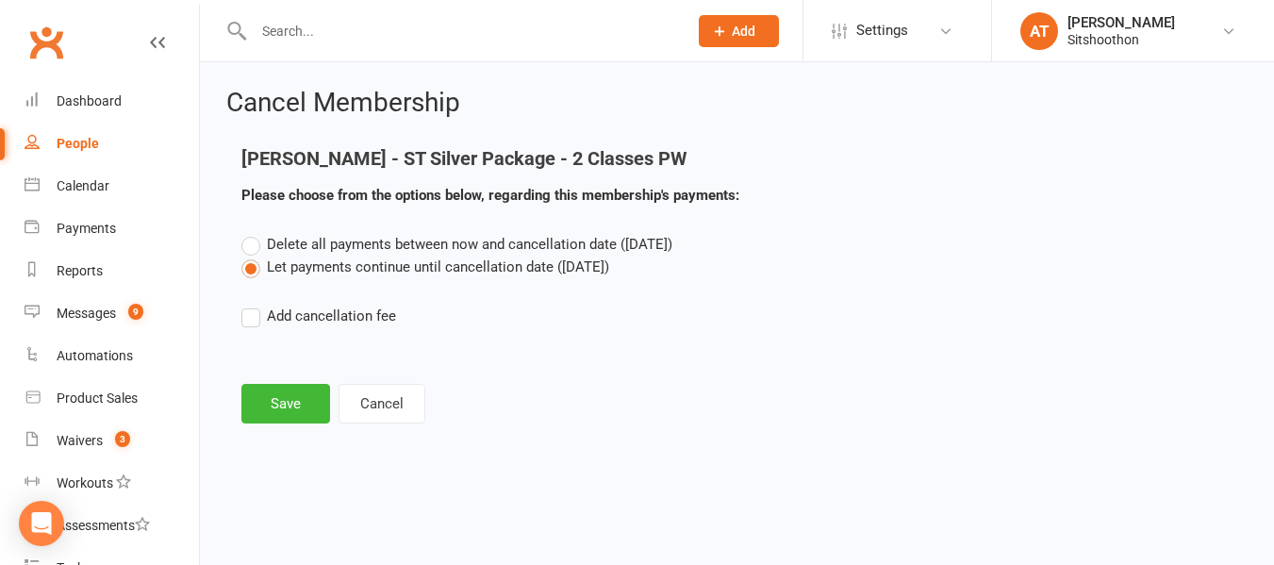
scroll to position [0, 0]
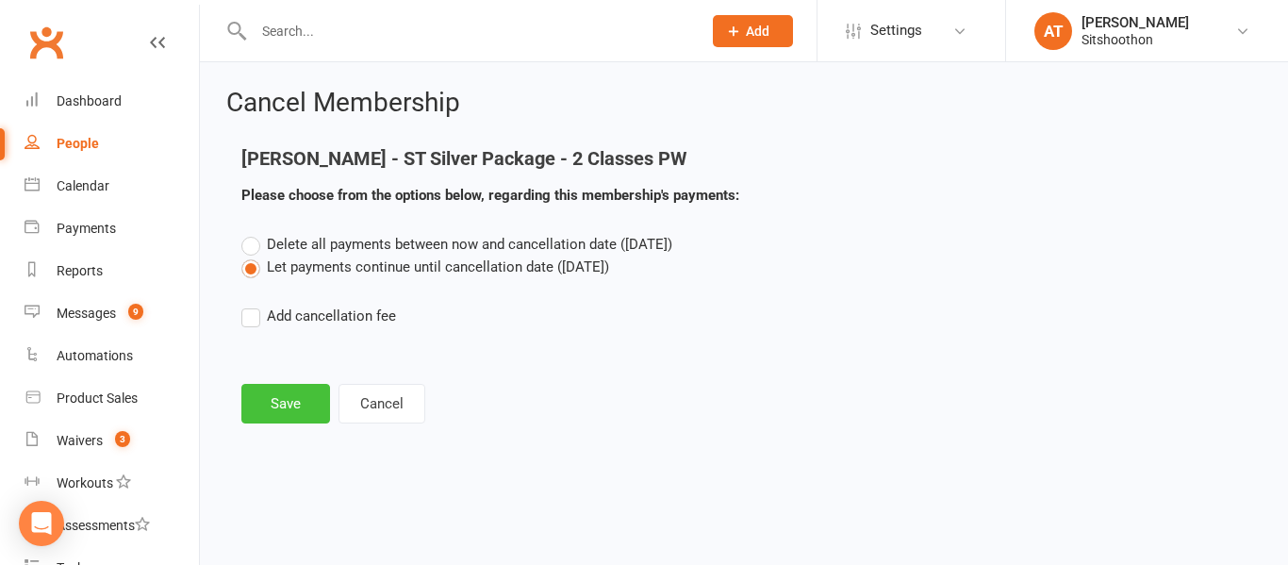
click at [280, 414] on button "Save" at bounding box center [285, 404] width 89 height 40
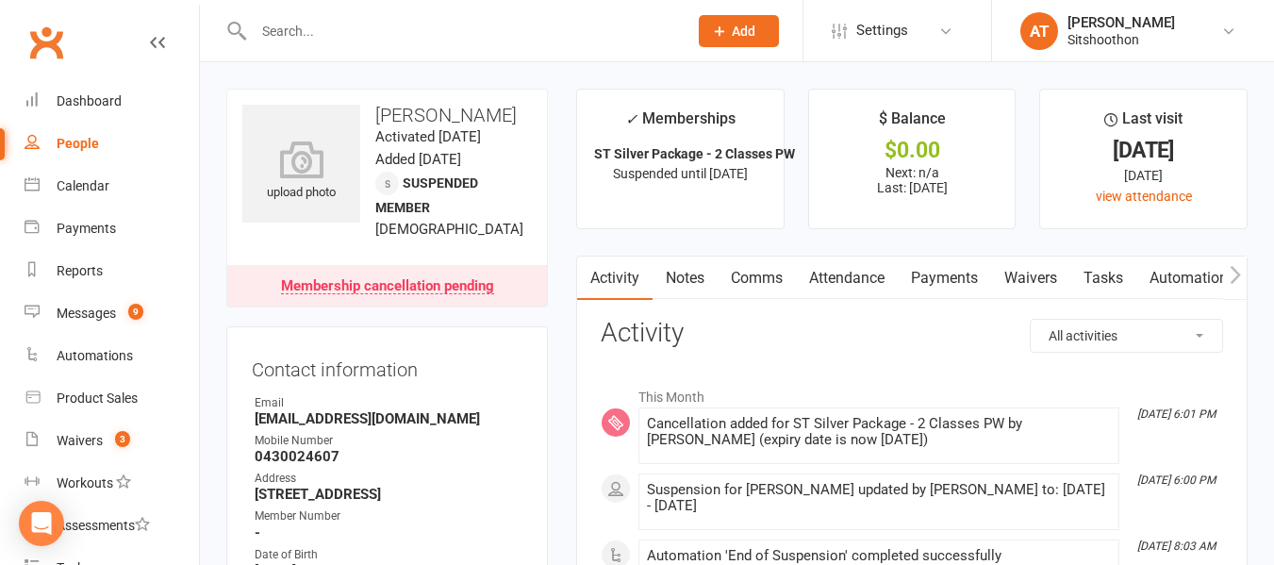
click at [355, 12] on div at bounding box center [450, 30] width 448 height 61
click at [327, 18] on input "text" at bounding box center [461, 31] width 426 height 26
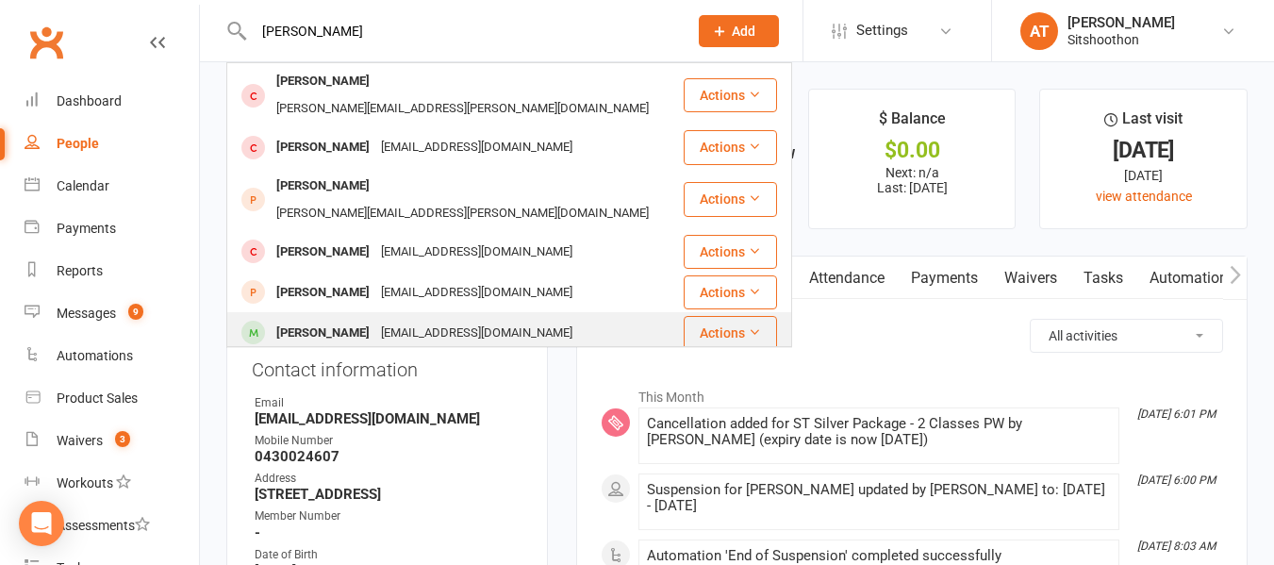
type input "[PERSON_NAME]"
click at [313, 320] on div "[PERSON_NAME]" at bounding box center [323, 333] width 105 height 27
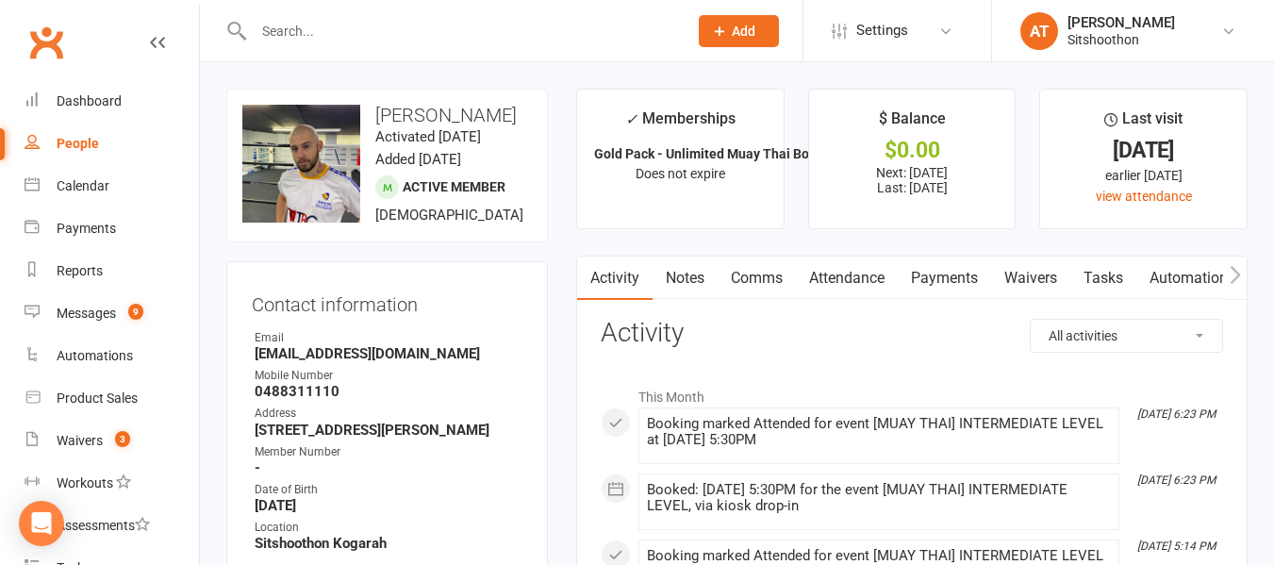
click at [936, 273] on link "Payments" at bounding box center [944, 277] width 93 height 43
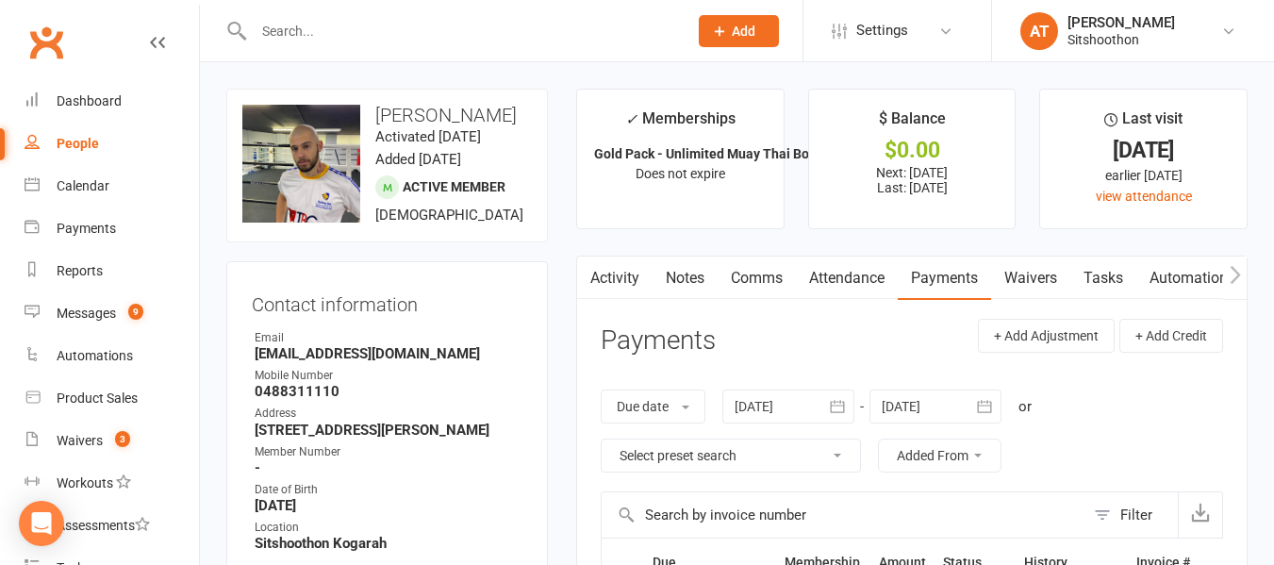
click at [287, 36] on input "text" at bounding box center [461, 31] width 426 height 26
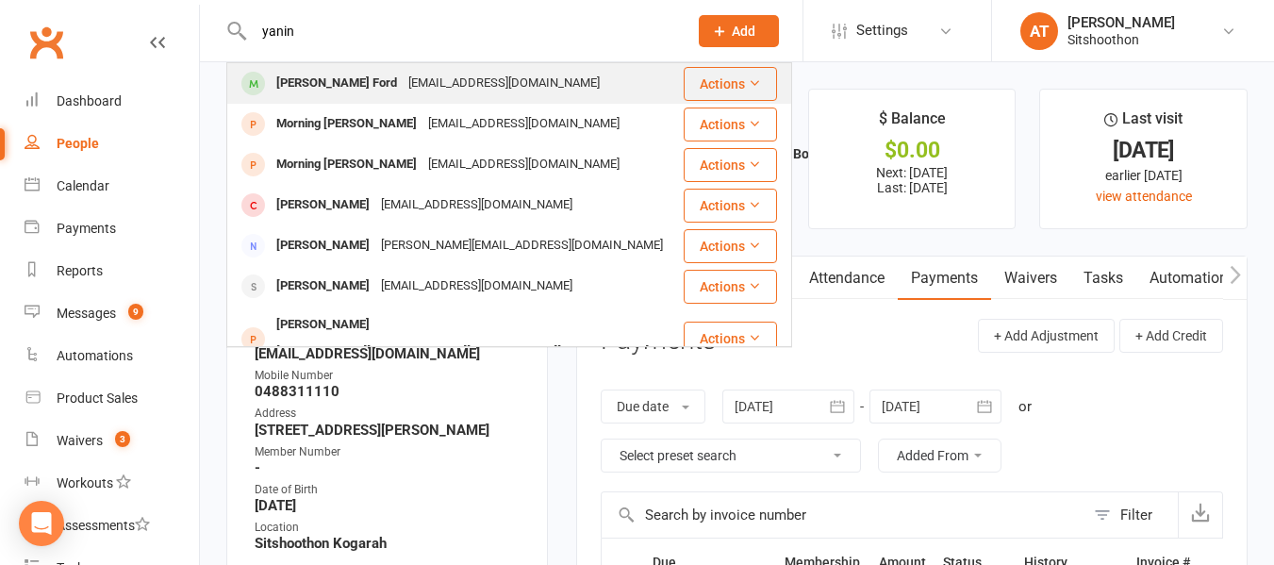
type input "yanin"
click at [491, 88] on div "[EMAIL_ADDRESS][DOMAIN_NAME]" at bounding box center [504, 83] width 203 height 27
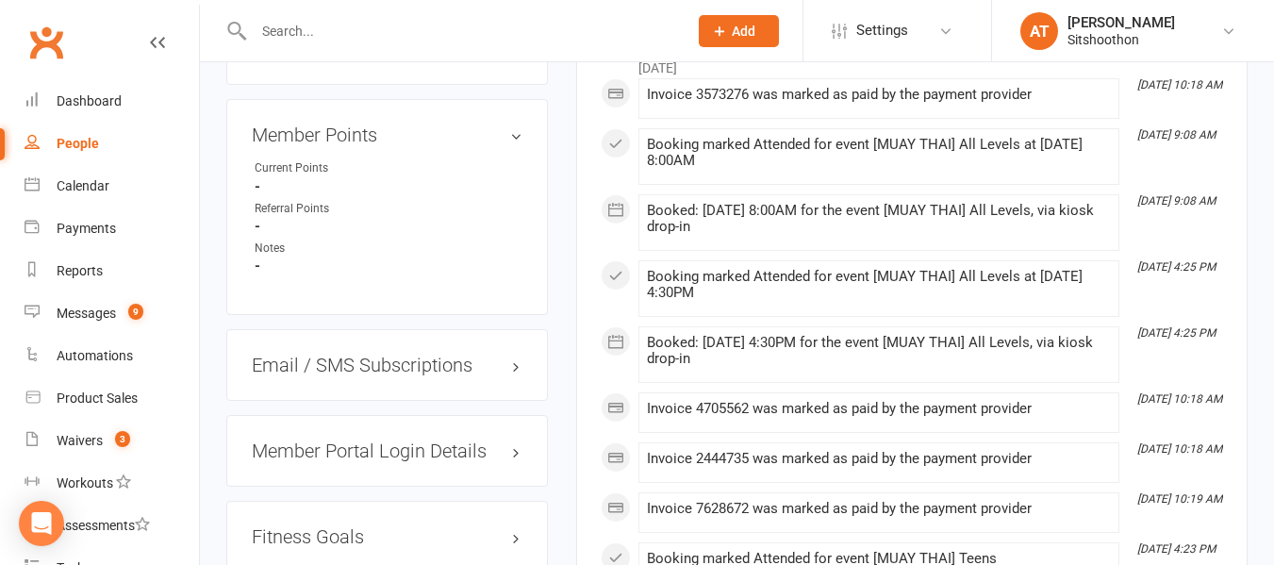
scroll to position [1225, 0]
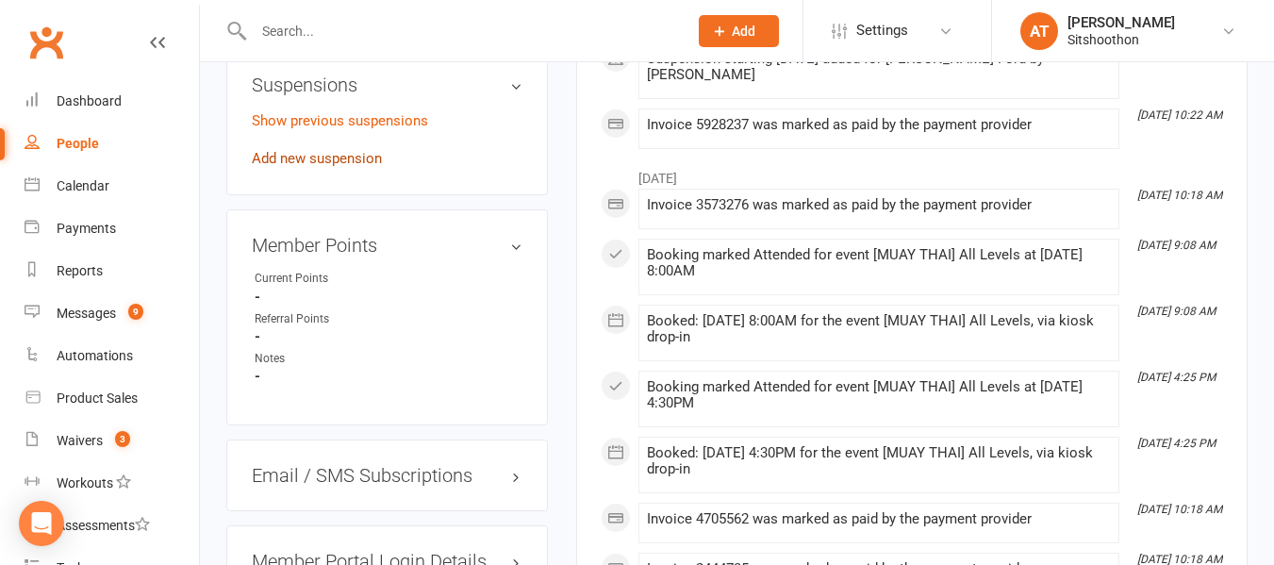
click at [343, 167] on link "Add new suspension" at bounding box center [317, 158] width 130 height 17
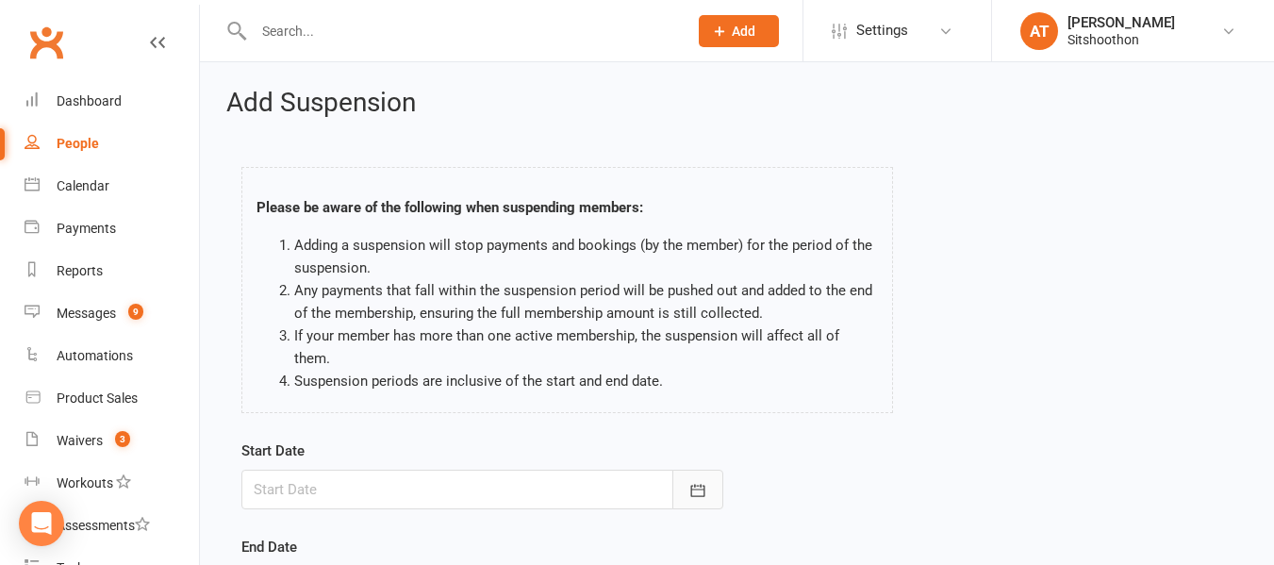
click at [703, 481] on icon "button" at bounding box center [697, 490] width 19 height 19
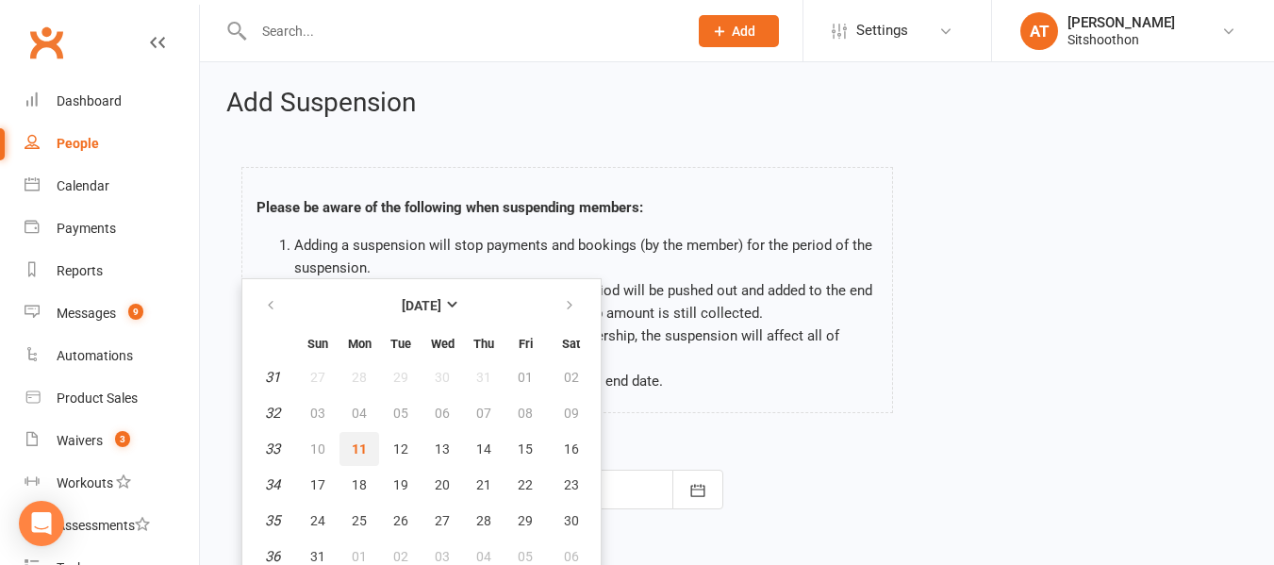
click at [357, 432] on button "11" at bounding box center [359, 449] width 40 height 34
type input "[DATE]"
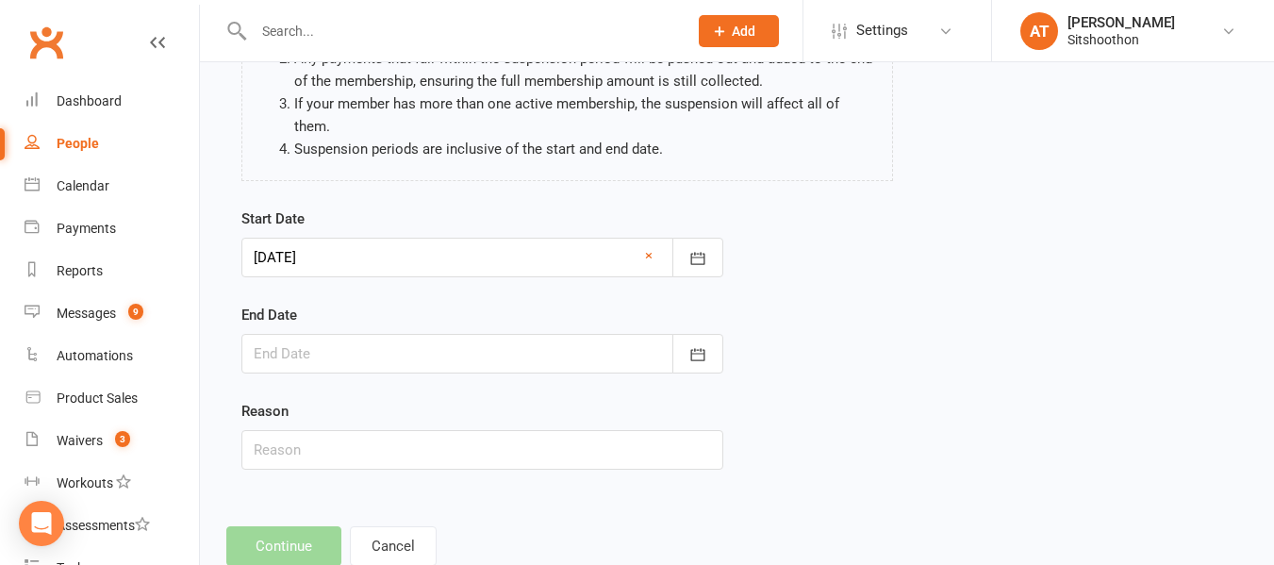
scroll to position [264, 0]
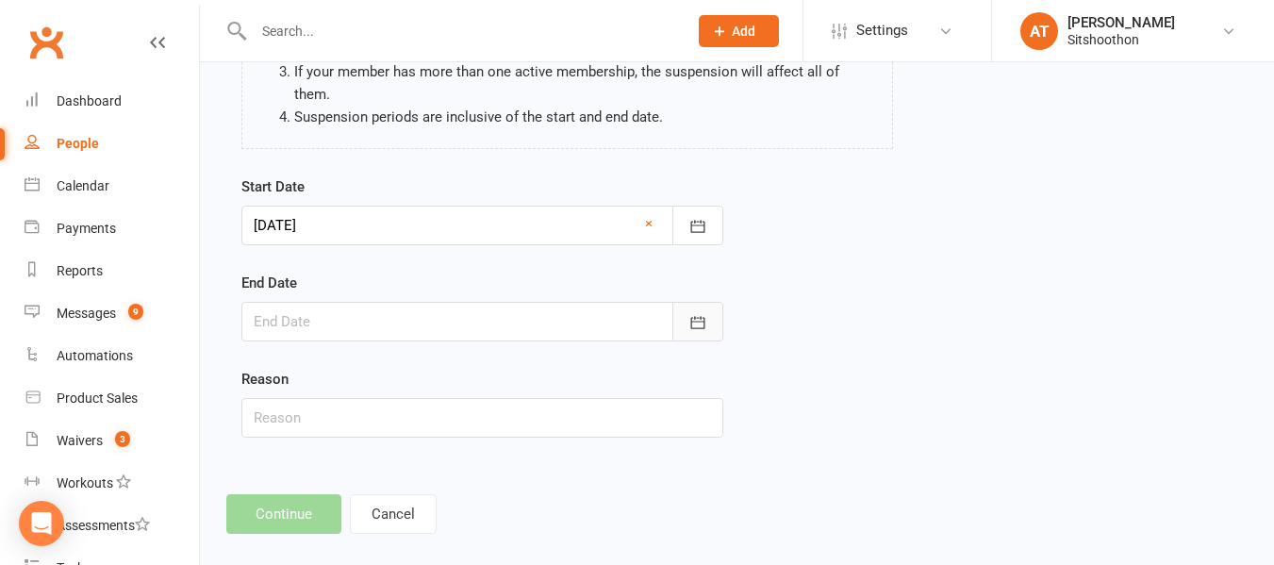
click at [705, 313] on icon "button" at bounding box center [697, 322] width 19 height 19
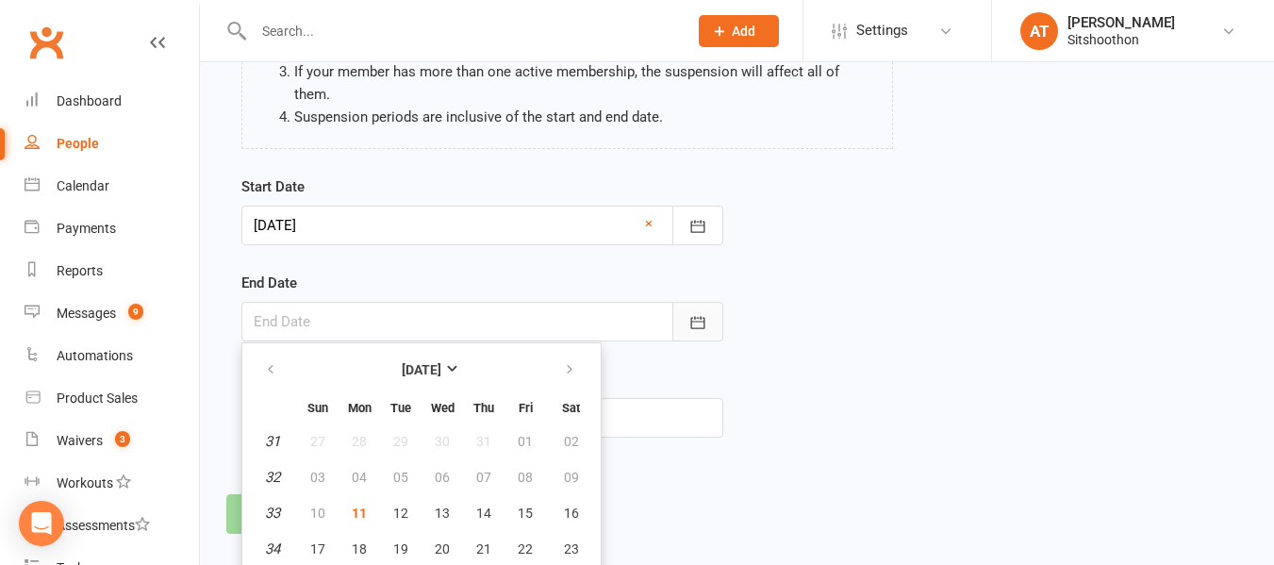
scroll to position [316, 0]
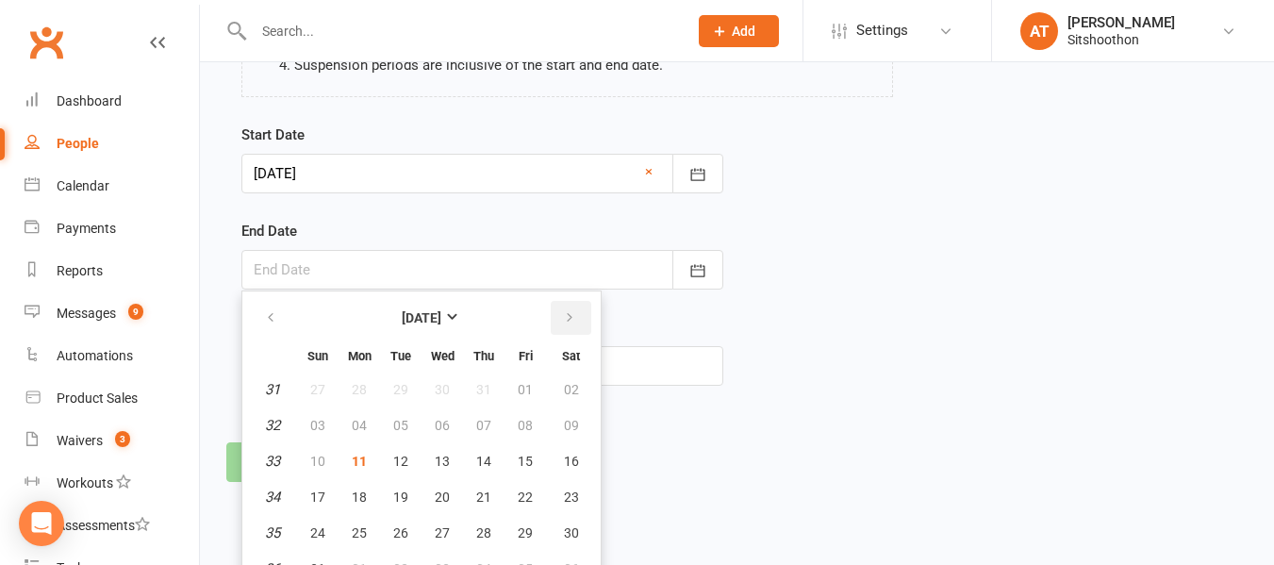
click at [558, 301] on button "button" at bounding box center [571, 318] width 41 height 34
click at [323, 561] on span "30" at bounding box center [317, 568] width 15 height 15
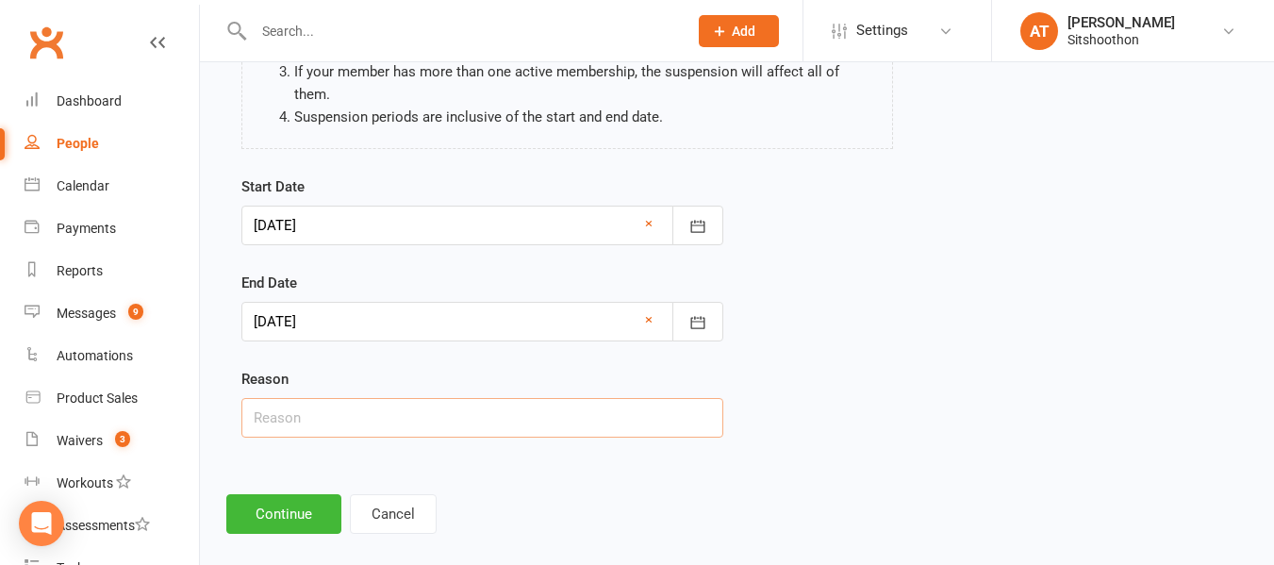
click at [304, 398] on input "text" at bounding box center [482, 418] width 482 height 40
click at [691, 313] on button "button" at bounding box center [697, 322] width 51 height 40
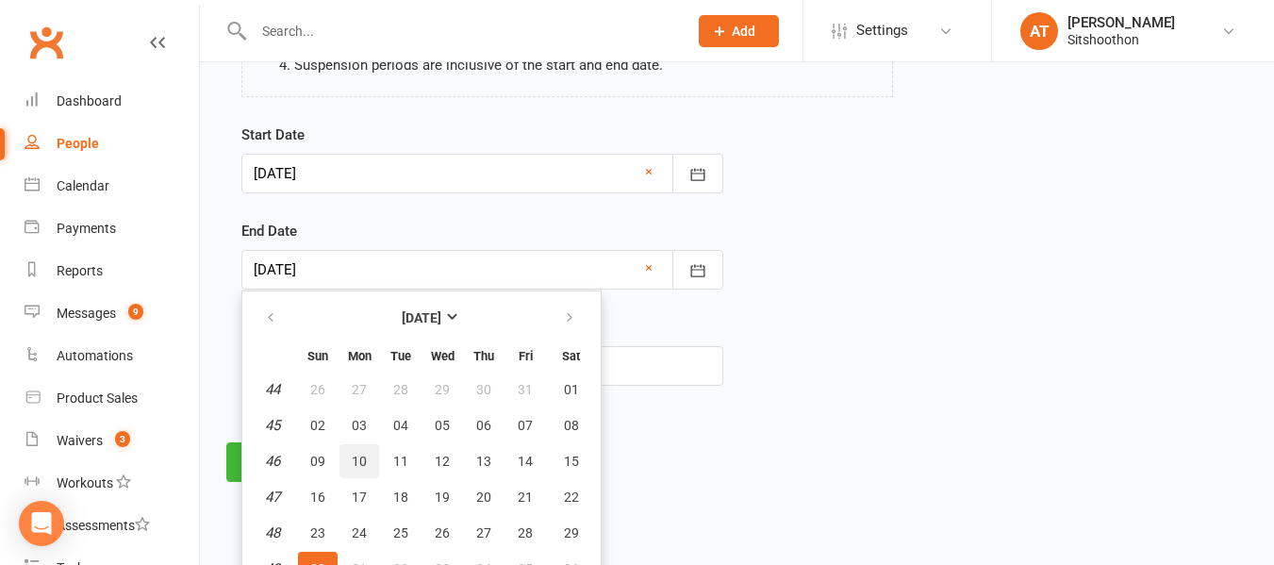
click at [352, 454] on span "10" at bounding box center [359, 461] width 15 height 15
type input "[DATE]"
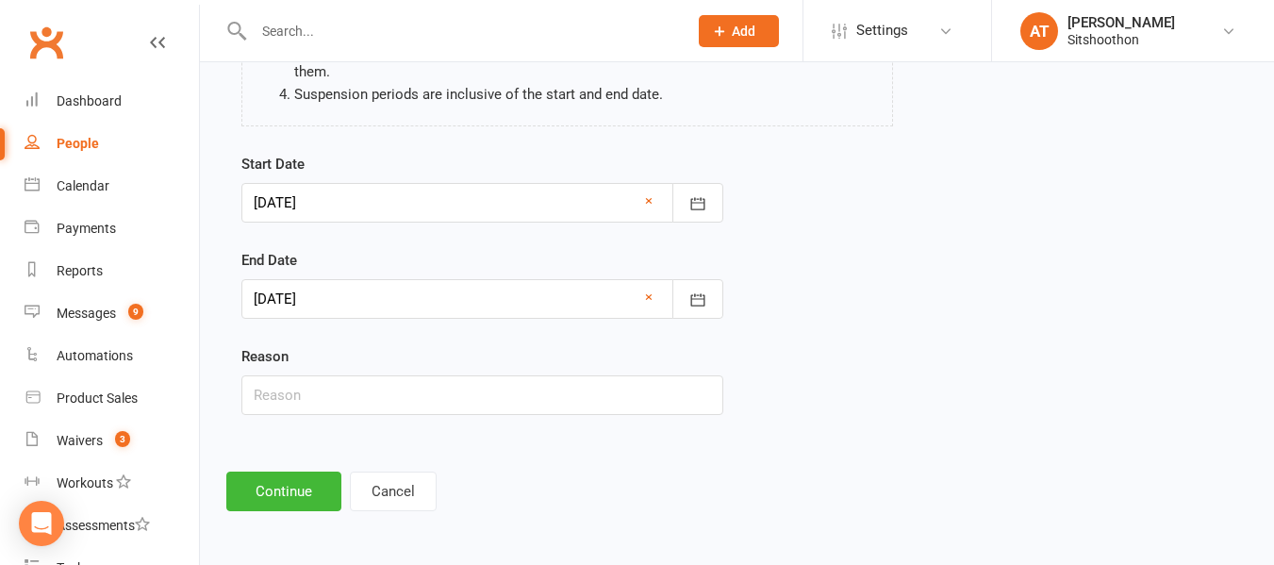
scroll to position [264, 0]
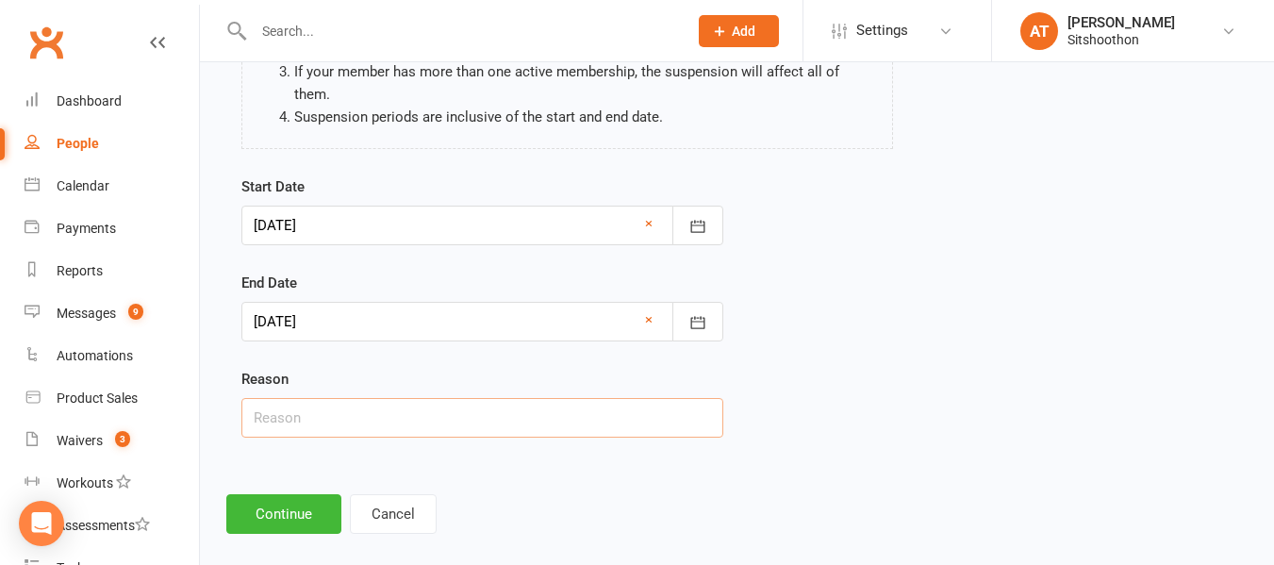
click at [289, 398] on input "text" at bounding box center [482, 418] width 482 height 40
type input "away"
click at [273, 494] on button "Continue" at bounding box center [283, 514] width 115 height 40
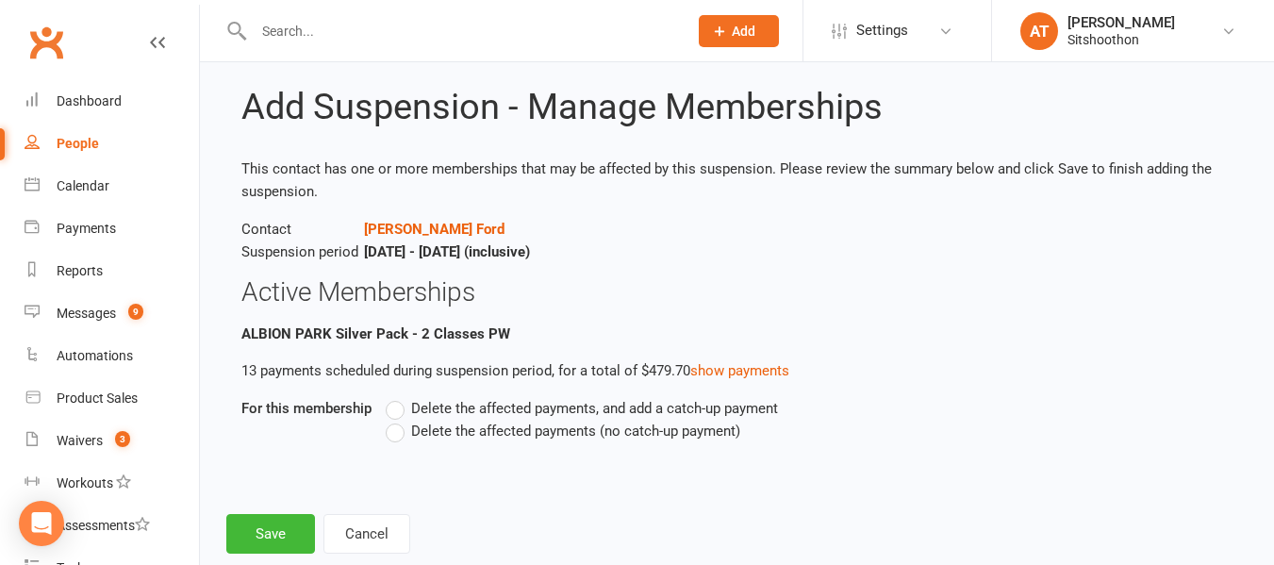
scroll to position [74, 0]
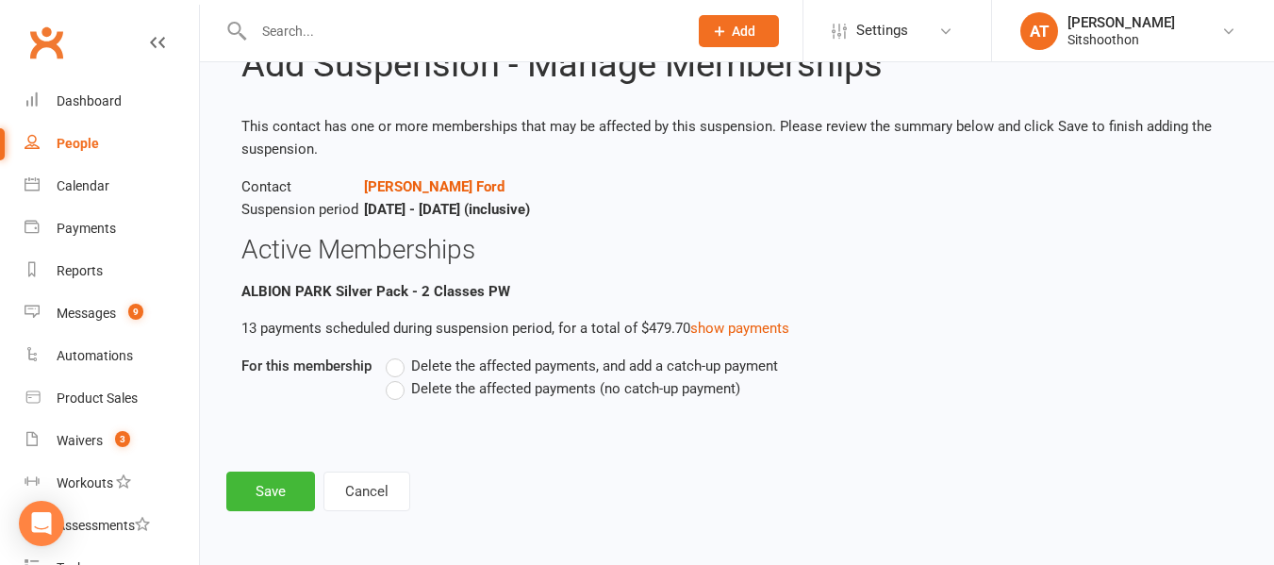
click at [399, 390] on label "Delete the affected payments (no catch-up payment)" at bounding box center [563, 388] width 355 height 23
click at [398, 377] on input "Delete the affected payments (no catch-up payment)" at bounding box center [392, 377] width 12 height 0
click at [270, 492] on button "Save" at bounding box center [270, 491] width 89 height 40
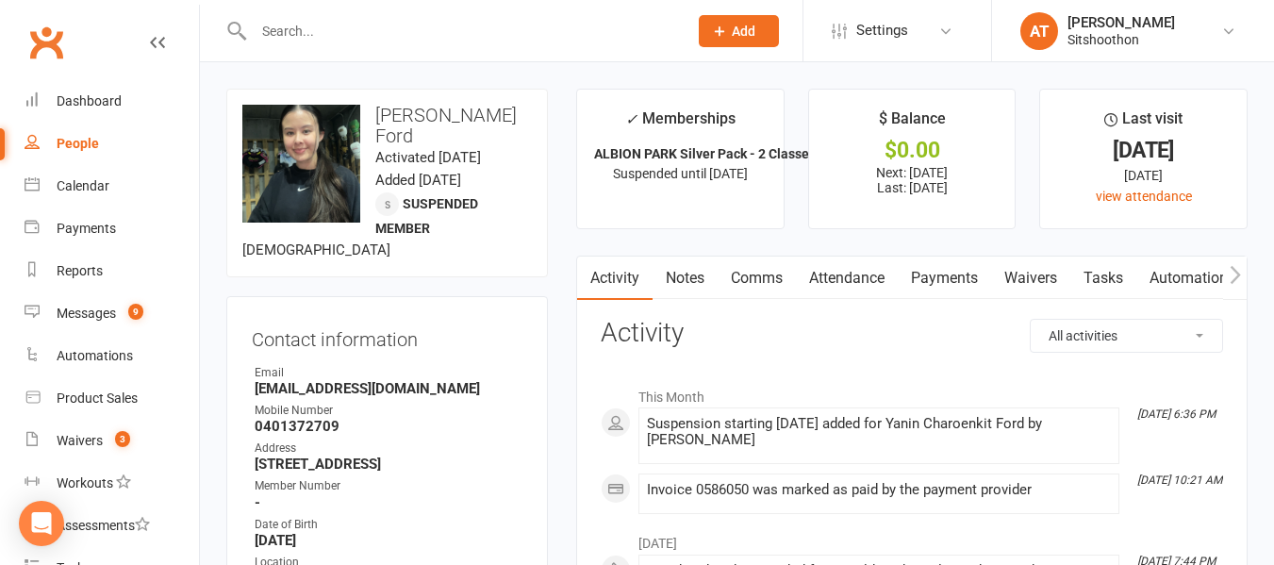
click at [327, 30] on input "text" at bounding box center [461, 31] width 426 height 26
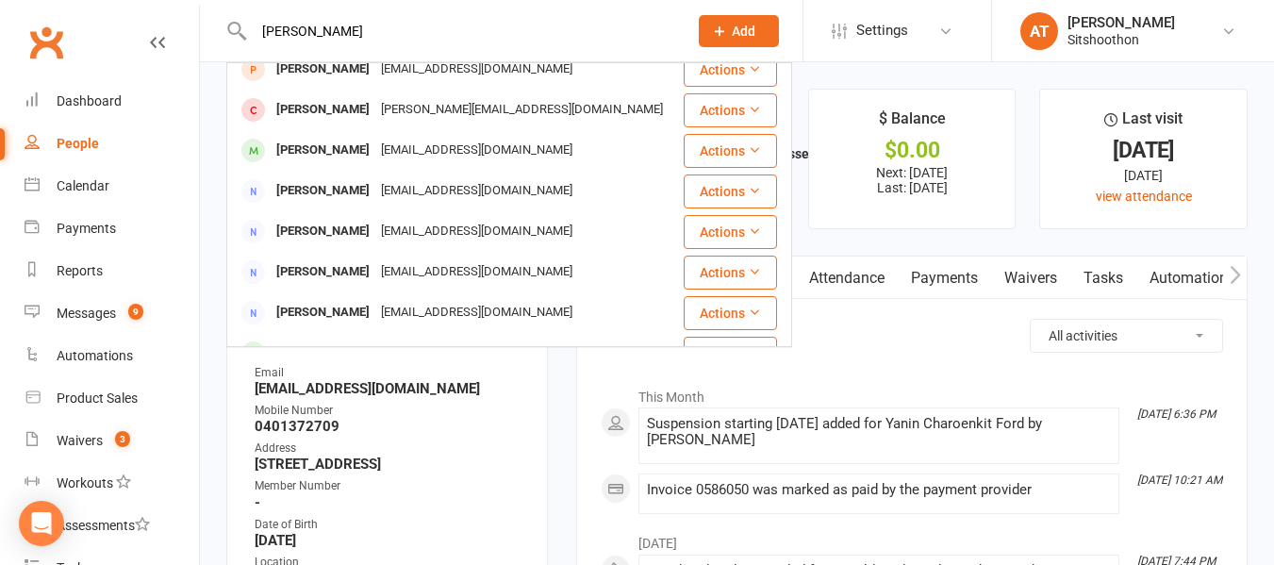
scroll to position [234, 0]
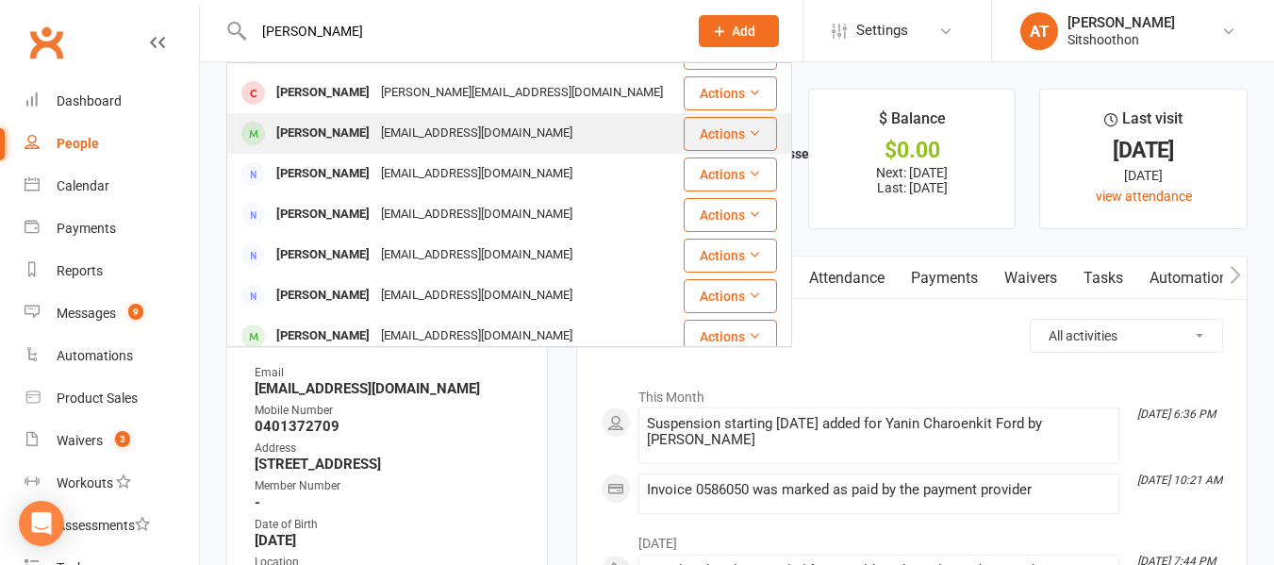
type input "[PERSON_NAME]"
click at [352, 129] on div "[PERSON_NAME]" at bounding box center [323, 133] width 105 height 27
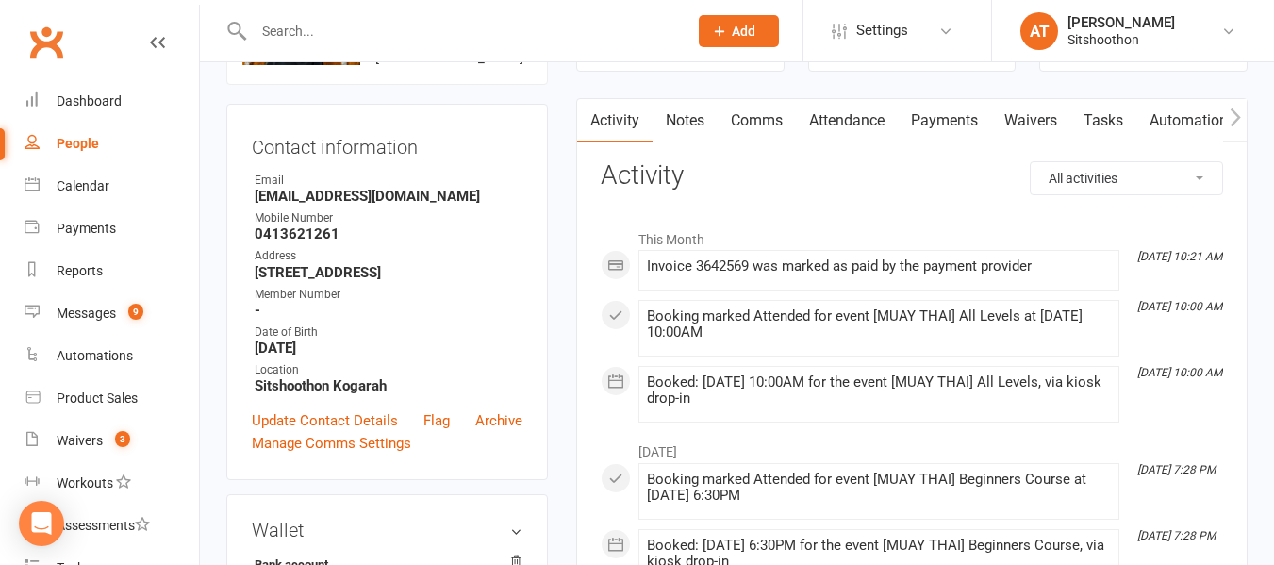
scroll to position [167, 0]
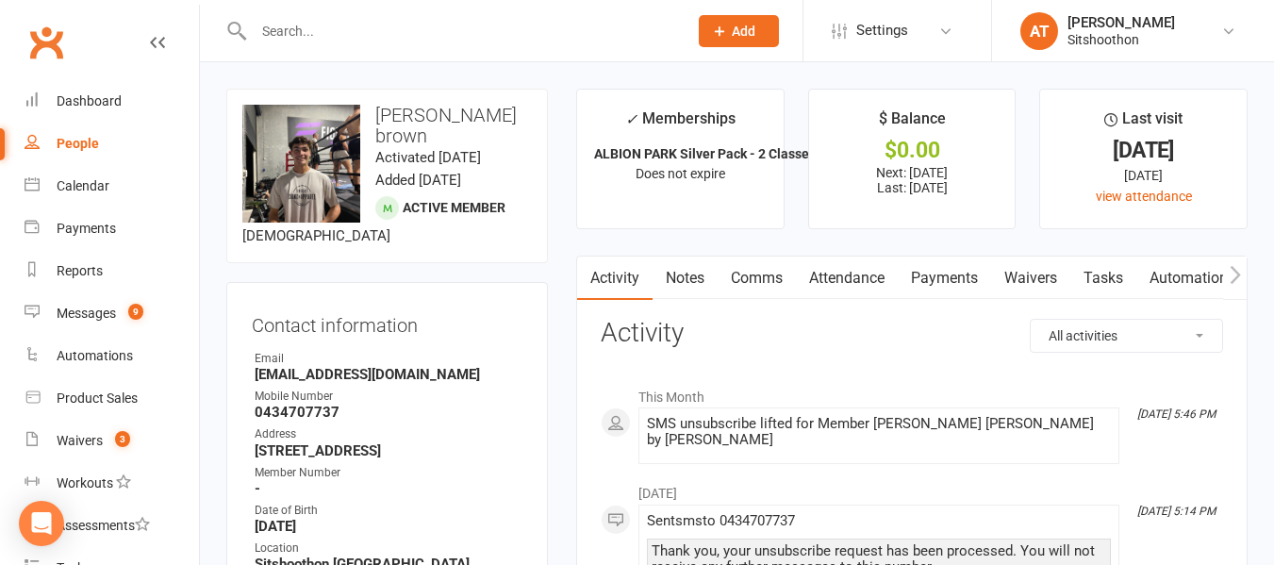
click at [399, 33] on input "text" at bounding box center [461, 31] width 426 height 26
paste input "Muhammad Elniz"
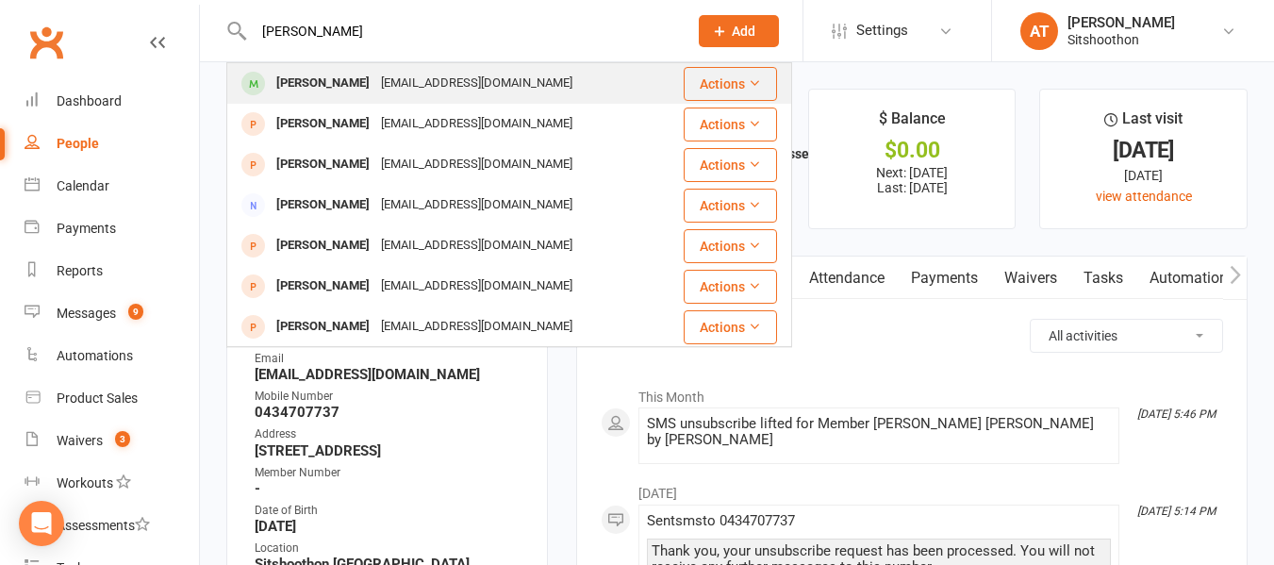
type input "Muhammad Elniz"
click at [385, 71] on div "Sarahmohammedali93@gmail.com" at bounding box center [476, 83] width 203 height 27
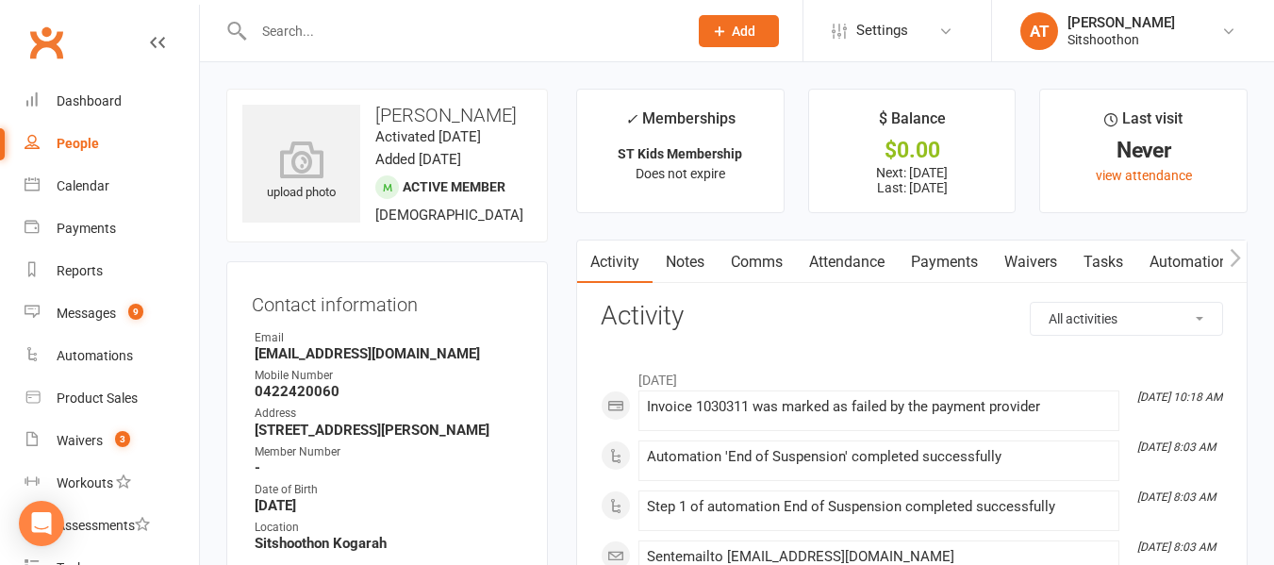
click at [939, 255] on link "Payments" at bounding box center [944, 261] width 93 height 43
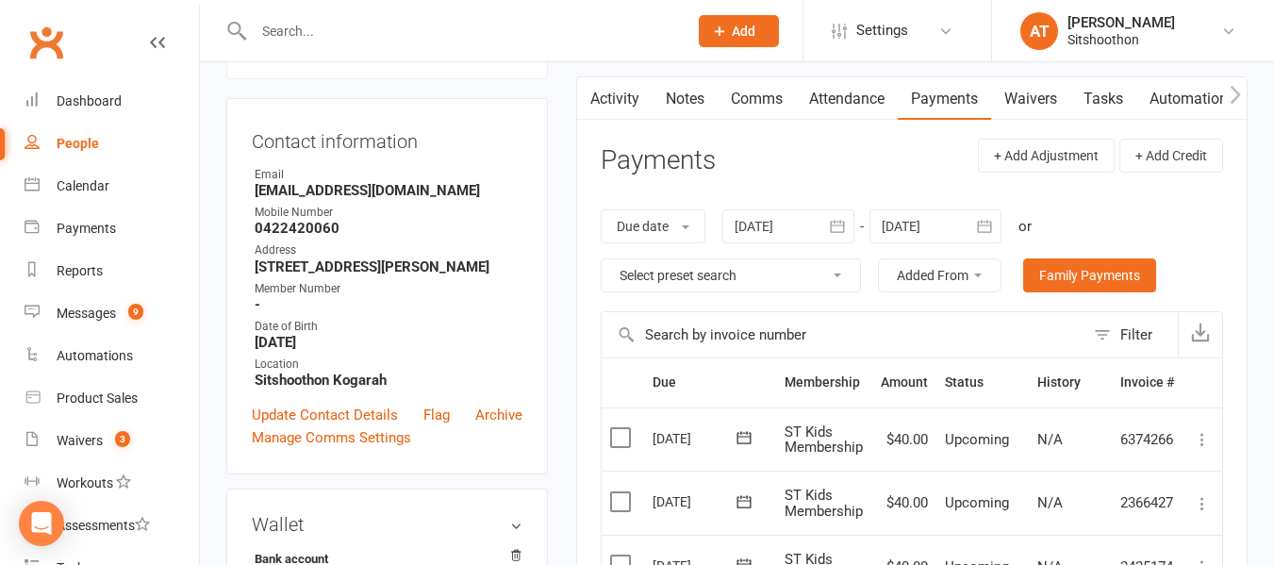
scroll to position [168, 0]
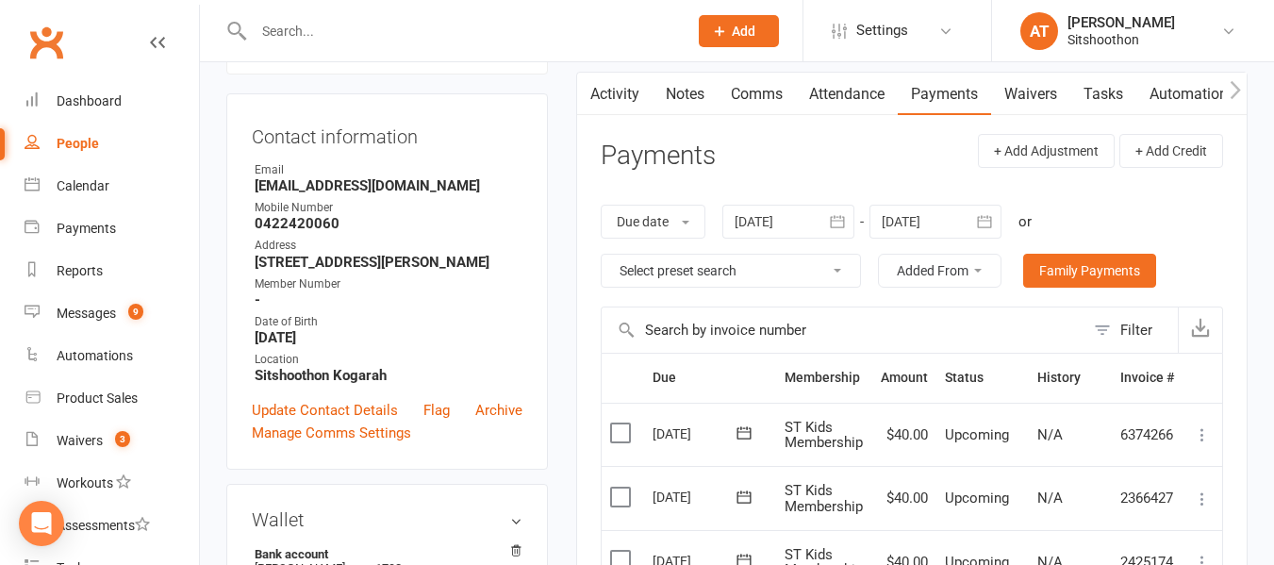
click at [760, 90] on link "Comms" at bounding box center [757, 94] width 78 height 43
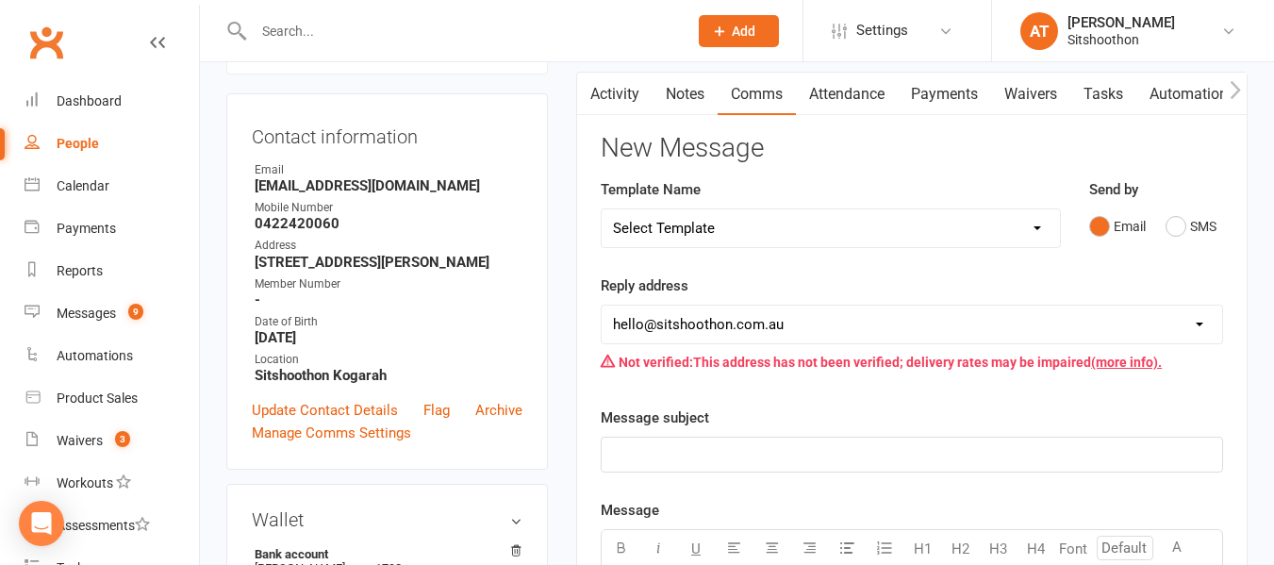
click at [780, 239] on select "Select Template [Email] FREE Trial [SMS] New Banking Details [SMS] Unsuccessful…" at bounding box center [831, 228] width 458 height 38
select select "2"
click at [602, 209] on select "Select Template [Email] FREE Trial [SMS] New Banking Details [SMS] Unsuccessful…" at bounding box center [831, 228] width 458 height 38
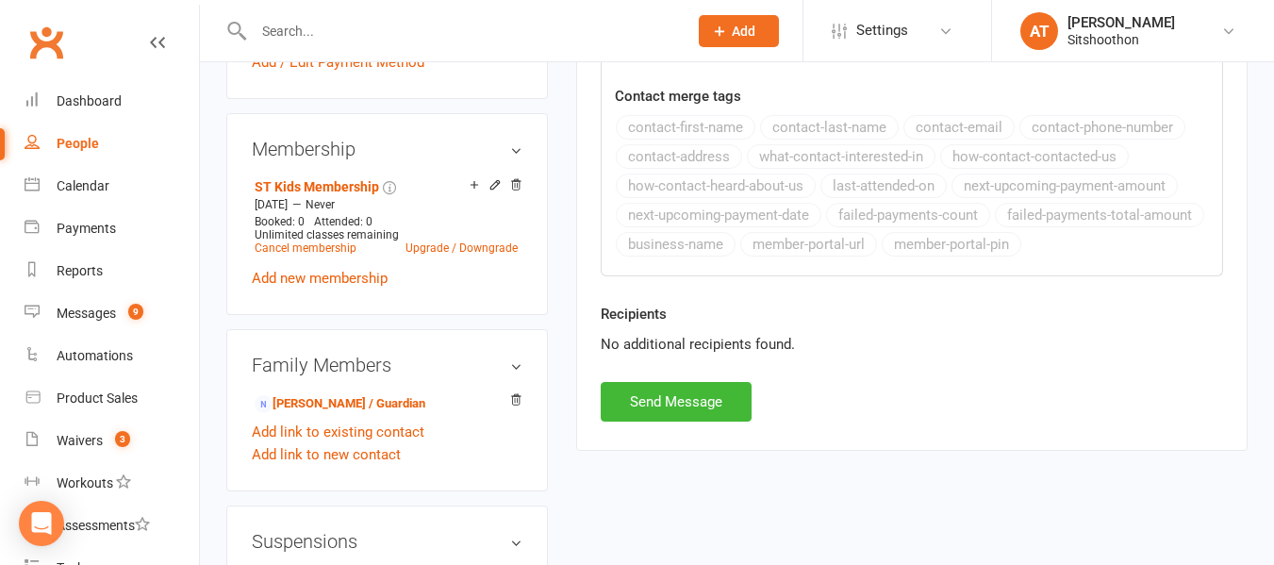
scroll to position [734, 0]
click at [717, 396] on button "Send Message" at bounding box center [676, 401] width 151 height 40
select select
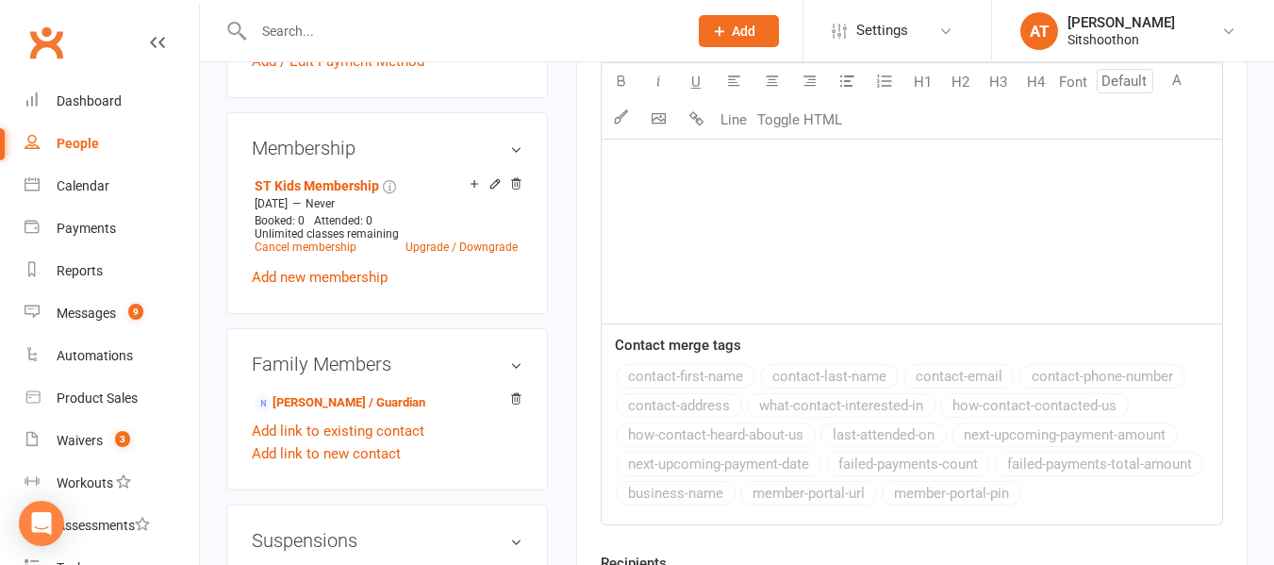
scroll to position [0, 0]
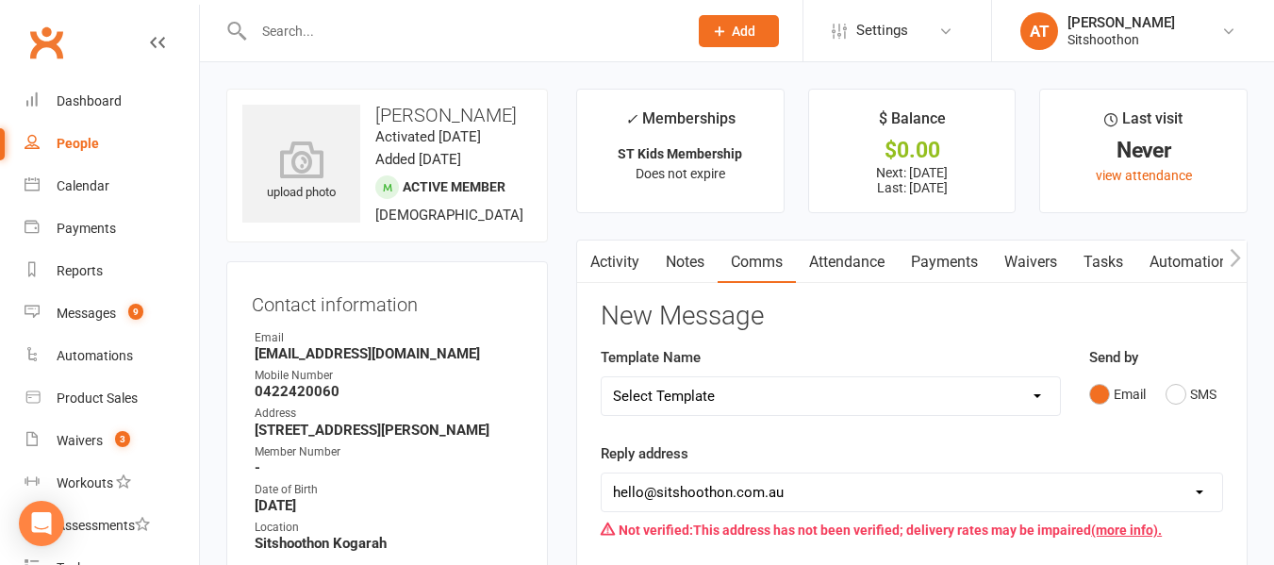
click at [402, 48] on div at bounding box center [450, 30] width 448 height 61
click at [331, 32] on input "text" at bounding box center [461, 31] width 426 height 26
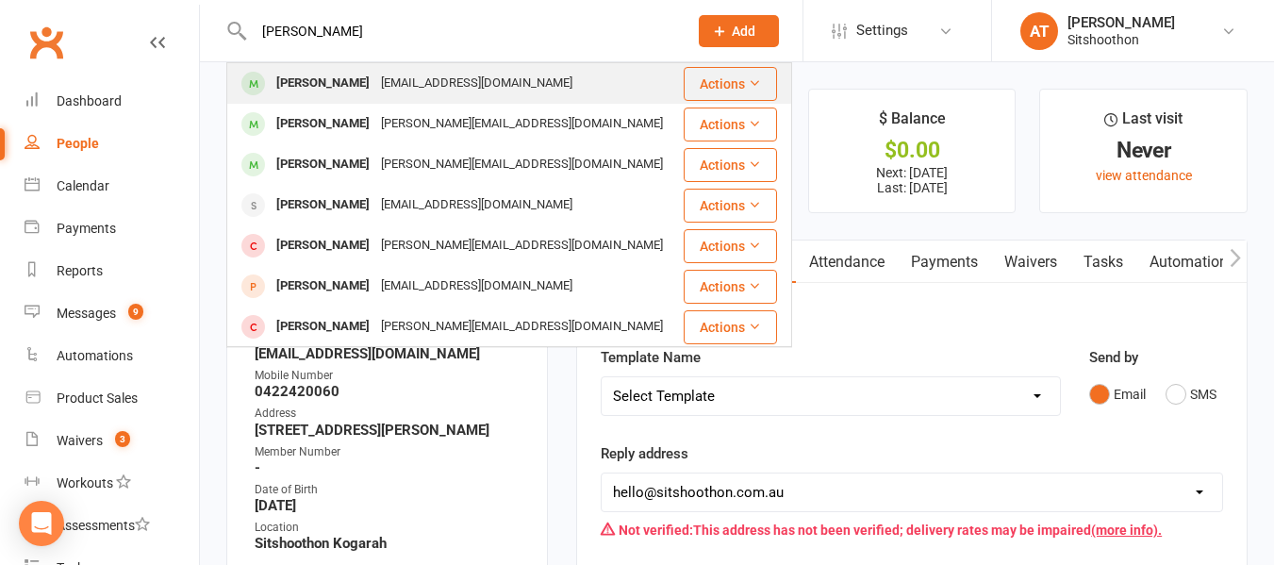
type input "enzo sebastani"
click at [327, 74] on div "Enzo Sebastiani" at bounding box center [323, 83] width 105 height 27
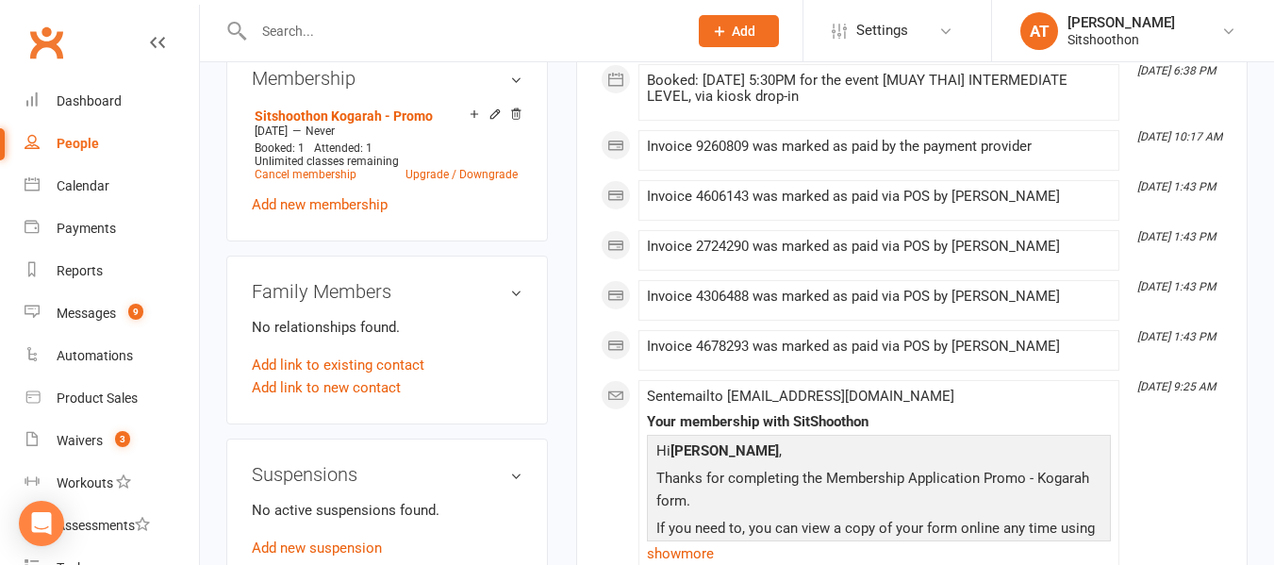
scroll to position [771, 0]
click at [333, 180] on link "Cancel membership" at bounding box center [306, 173] width 102 height 13
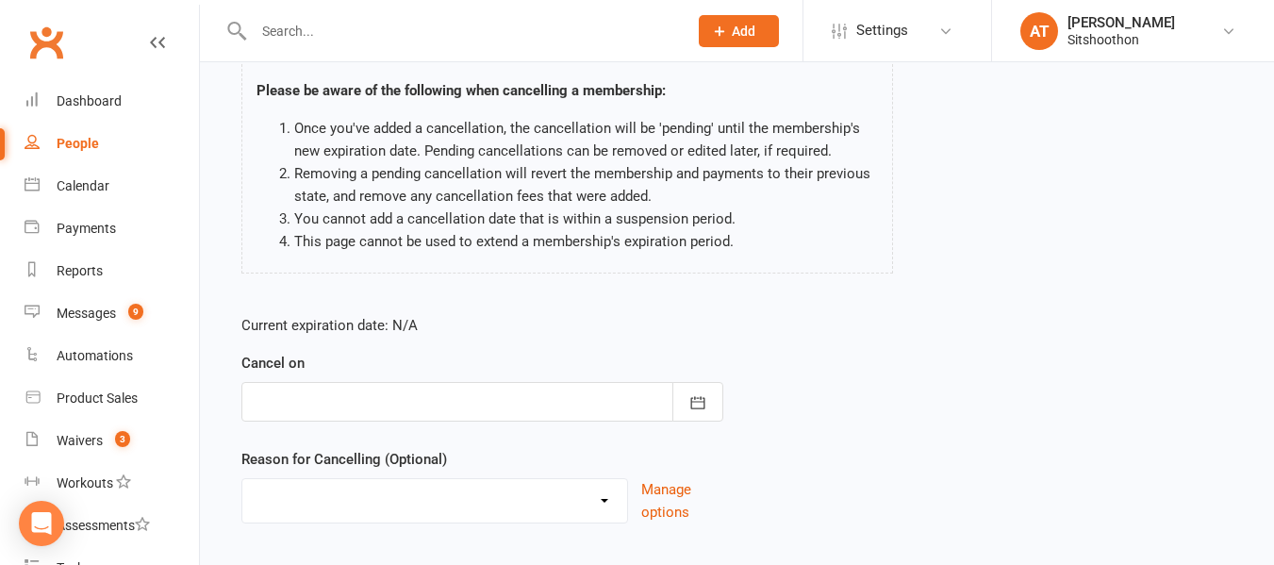
scroll to position [140, 0]
click at [716, 405] on button "button" at bounding box center [697, 400] width 51 height 40
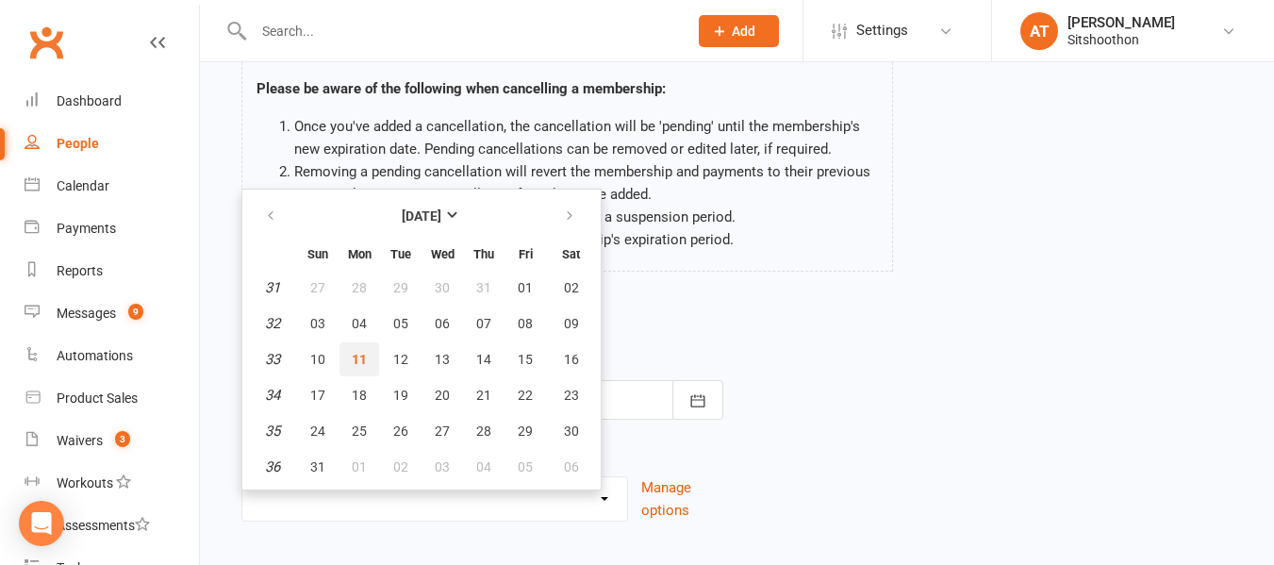
click at [362, 356] on span "11" at bounding box center [359, 359] width 15 height 15
type input "[DATE]"
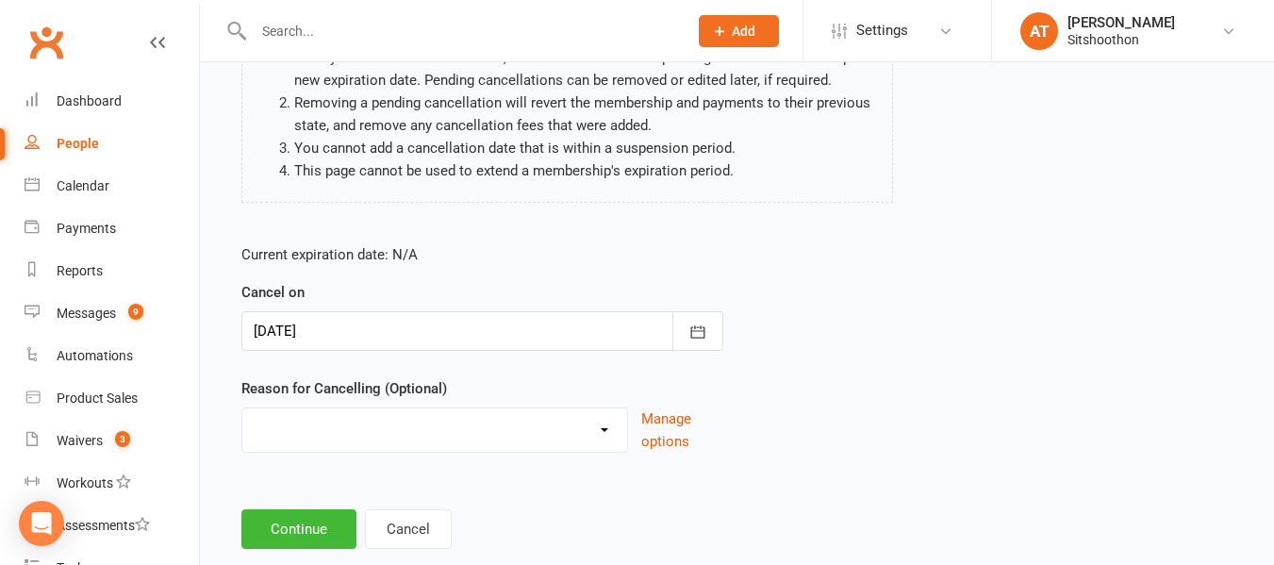
scroll to position [209, 0]
click at [551, 422] on select "Downgrade Financial Reasons Holiday Injury Upgrade Other reason" at bounding box center [434, 426] width 385 height 38
select select "5"
click at [242, 407] on select "Downgrade Financial Reasons Holiday Injury Upgrade Other reason" at bounding box center [434, 426] width 385 height 38
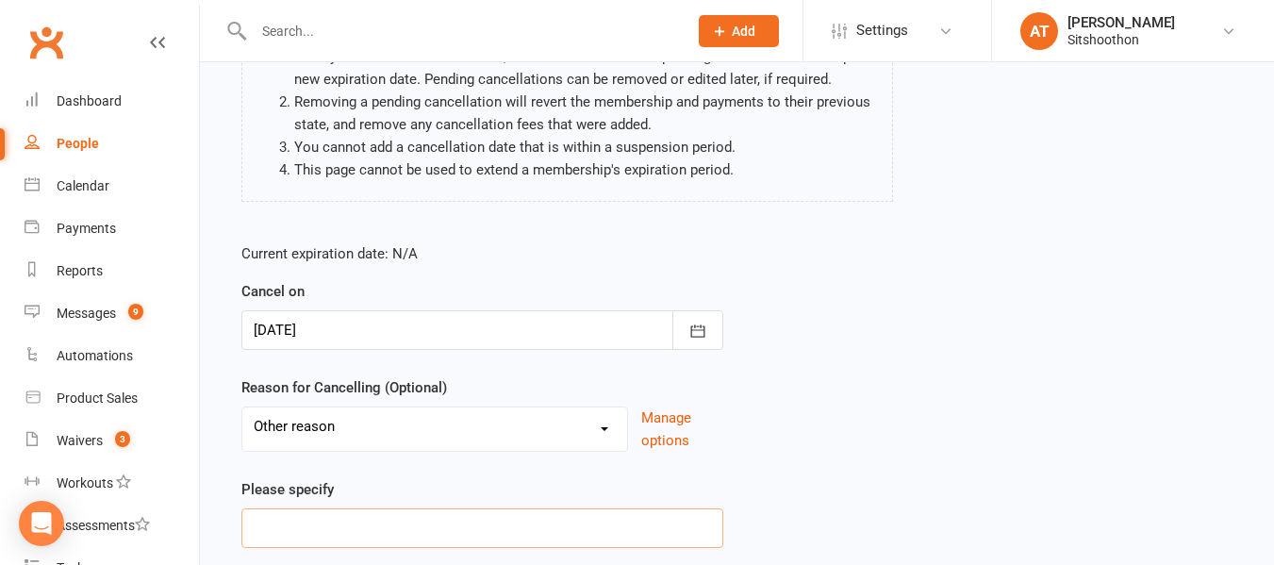
click at [361, 514] on input at bounding box center [482, 528] width 482 height 40
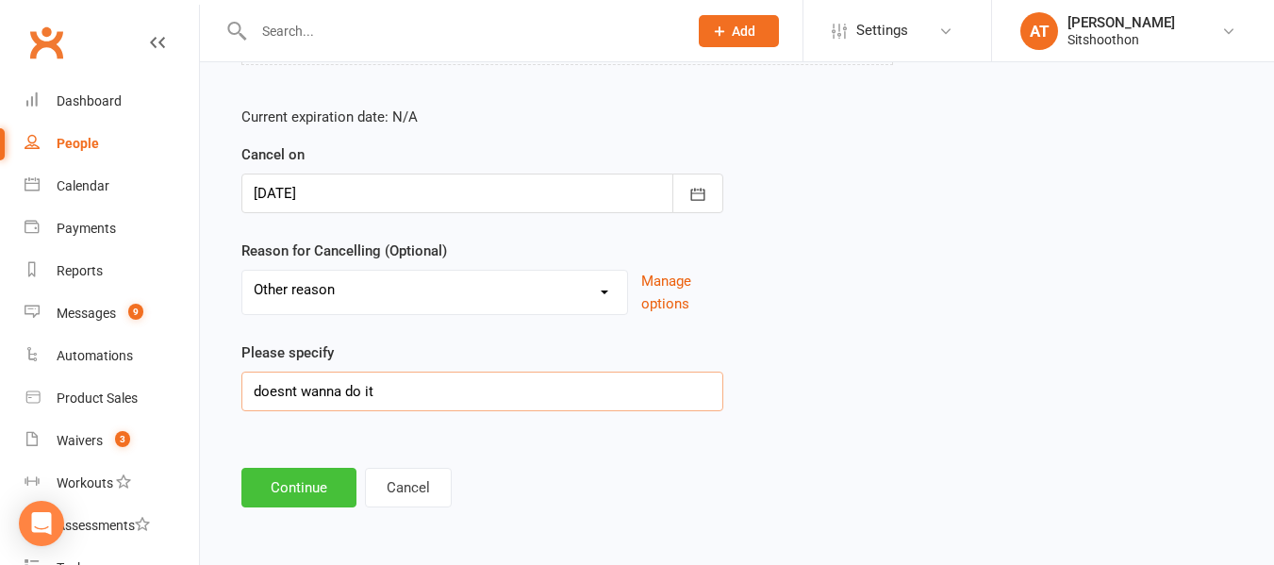
type input "doesnt wanna do it"
click at [331, 485] on button "Continue" at bounding box center [298, 488] width 115 height 40
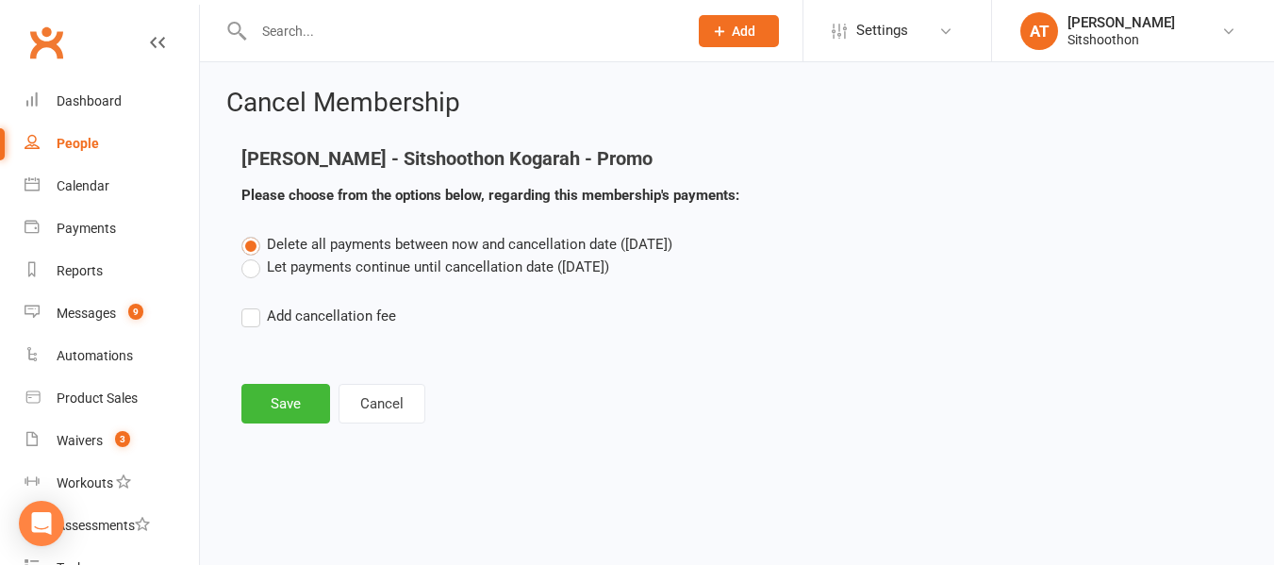
scroll to position [0, 0]
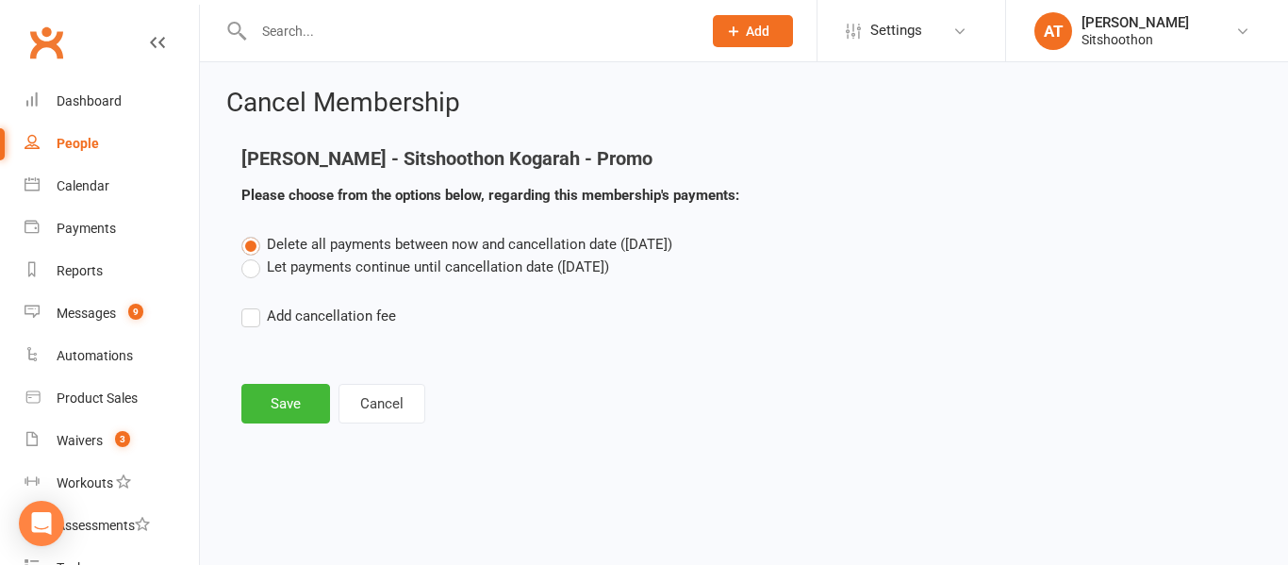
click at [249, 271] on label "Let payments continue until cancellation date ([DATE])" at bounding box center [425, 267] width 368 height 23
click at [249, 256] on input "Let payments continue until cancellation date ([DATE])" at bounding box center [247, 256] width 12 height 0
click at [278, 405] on button "Save" at bounding box center [285, 404] width 89 height 40
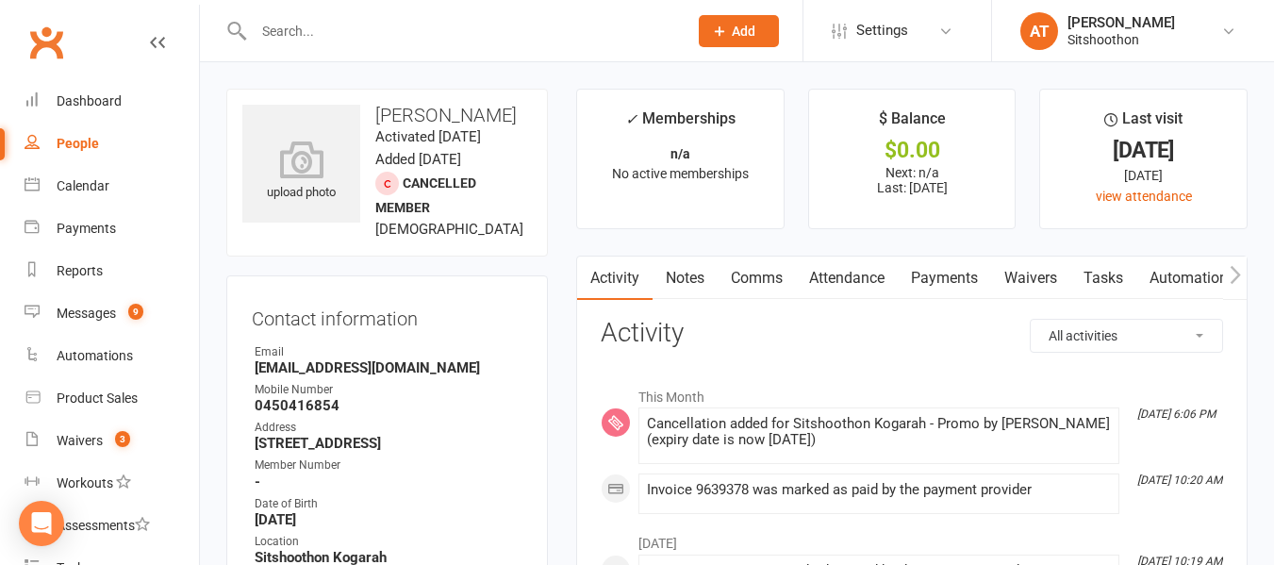
click at [315, 23] on input "text" at bounding box center [461, 31] width 426 height 26
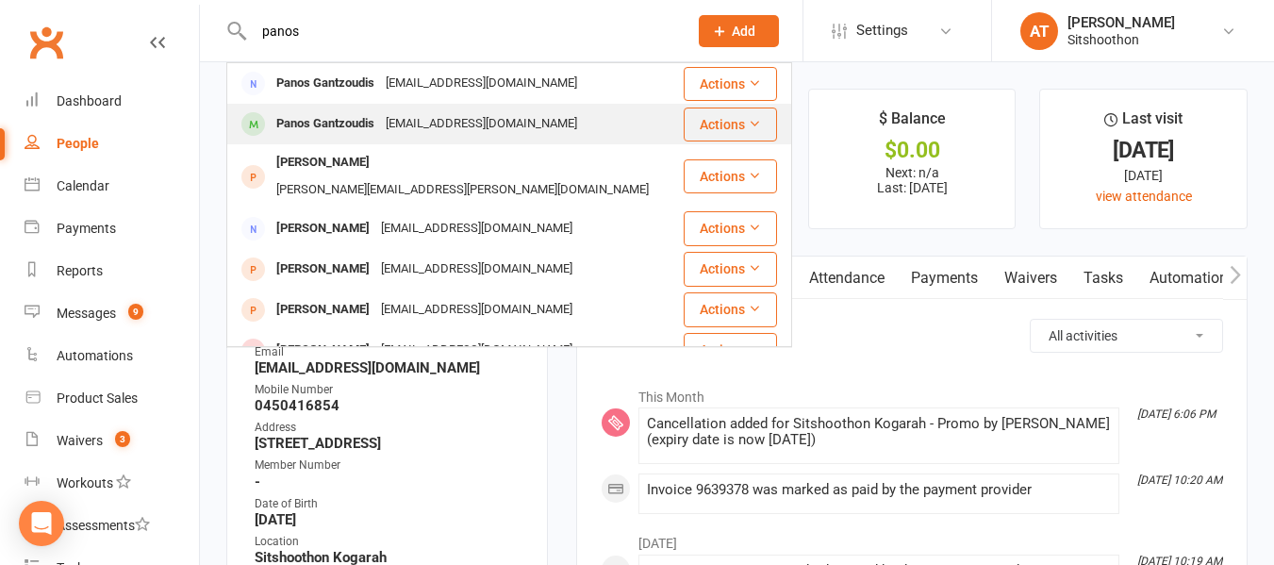
type input "panos"
click at [348, 122] on div "Panos Gantzoudis" at bounding box center [325, 123] width 109 height 27
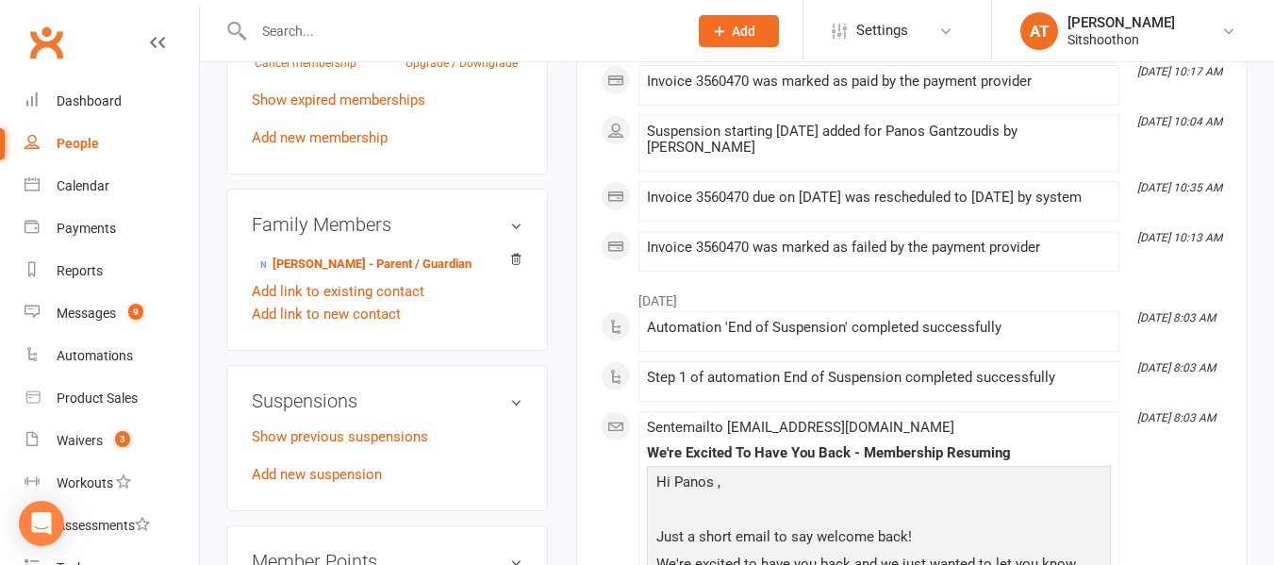
scroll to position [903, 0]
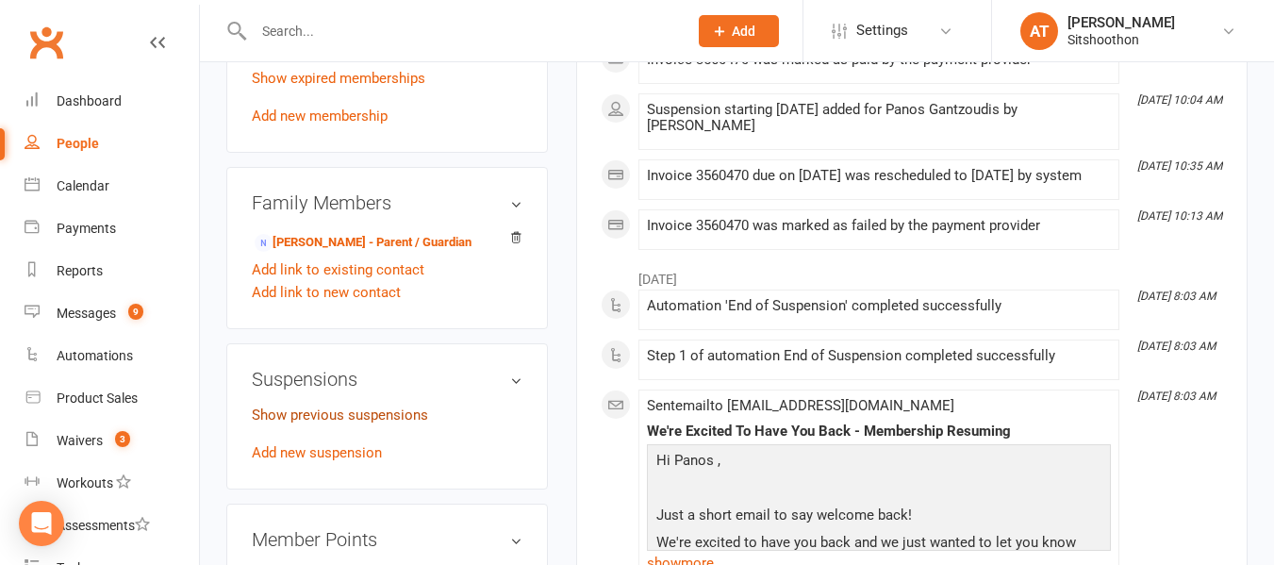
click at [373, 419] on link "Show previous suspensions" at bounding box center [340, 414] width 176 height 17
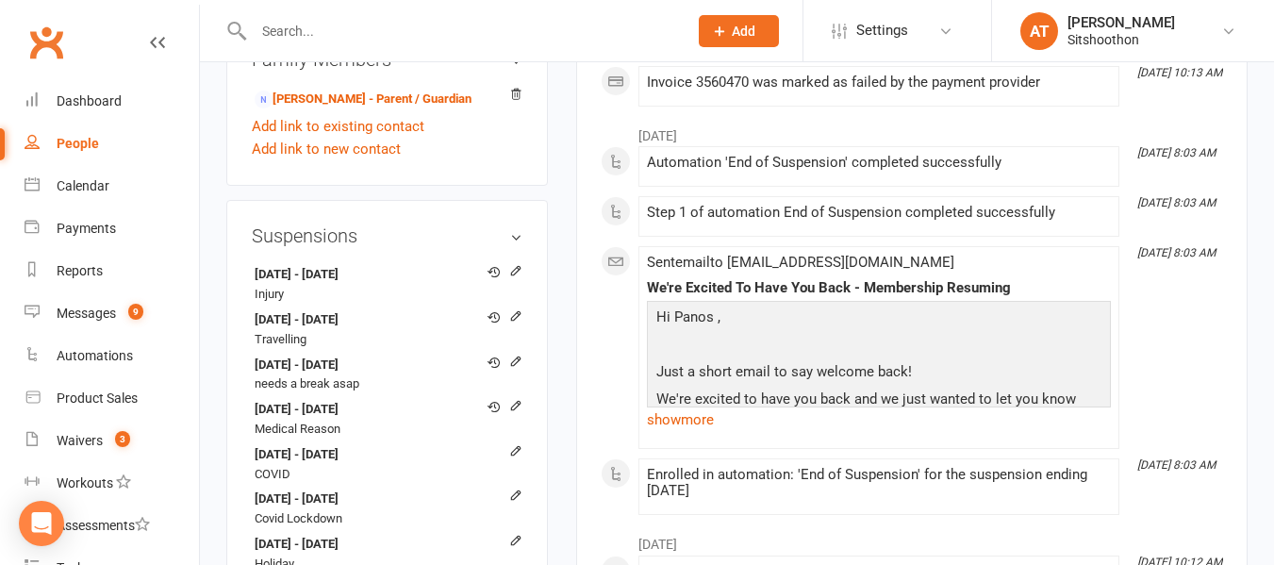
scroll to position [1049, 0]
